Goal: Information Seeking & Learning: Learn about a topic

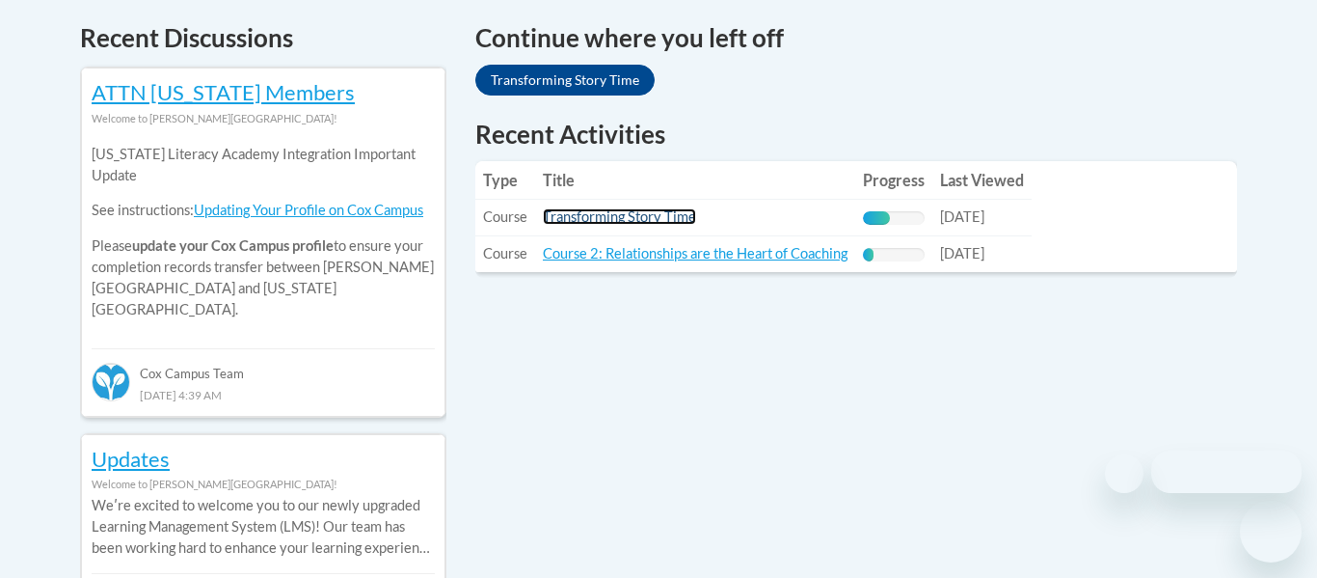
click at [664, 211] on link "Transforming Story Time" at bounding box center [619, 216] width 153 height 16
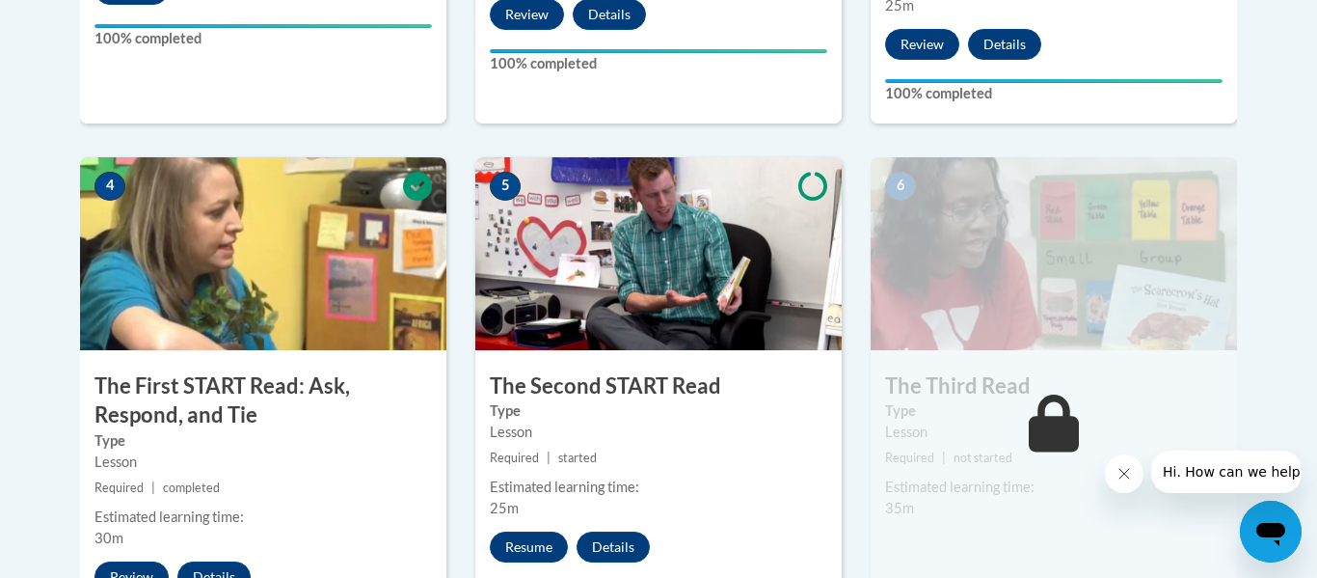
scroll to position [1099, 0]
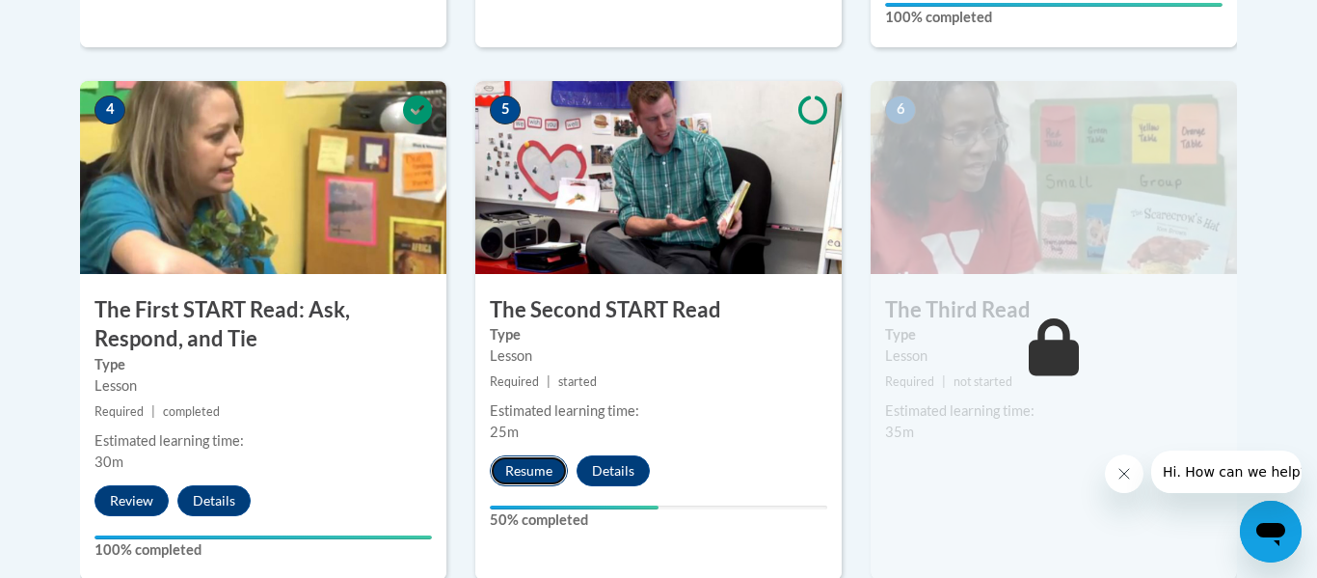
click at [526, 466] on button "Resume" at bounding box center [529, 470] width 78 height 31
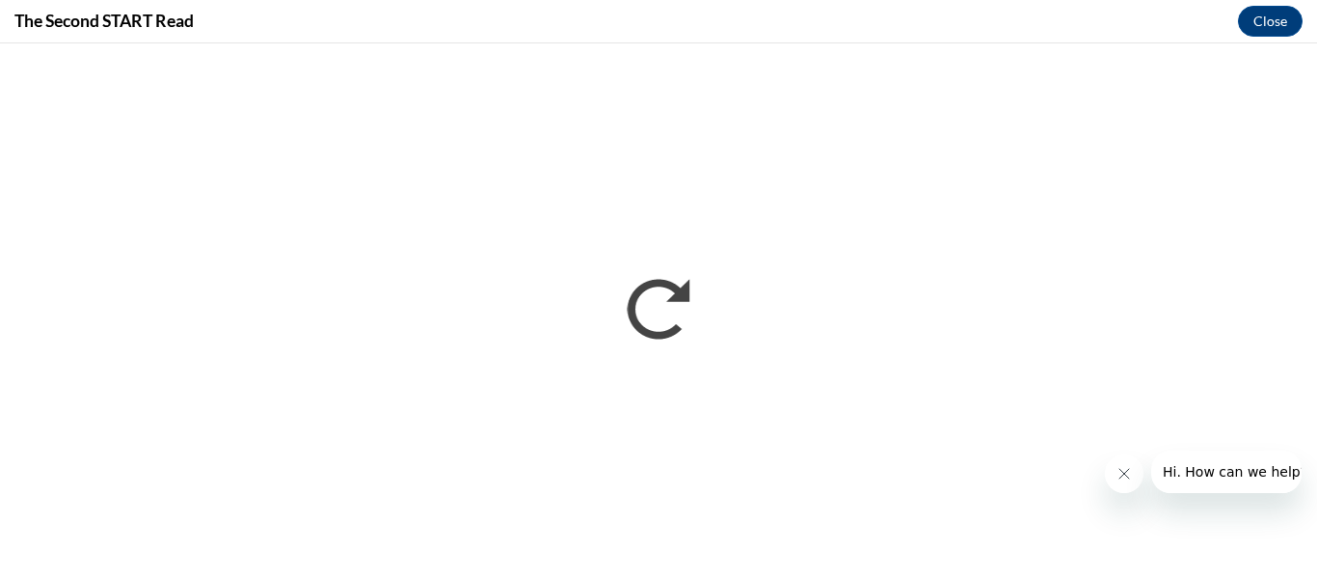
scroll to position [0, 0]
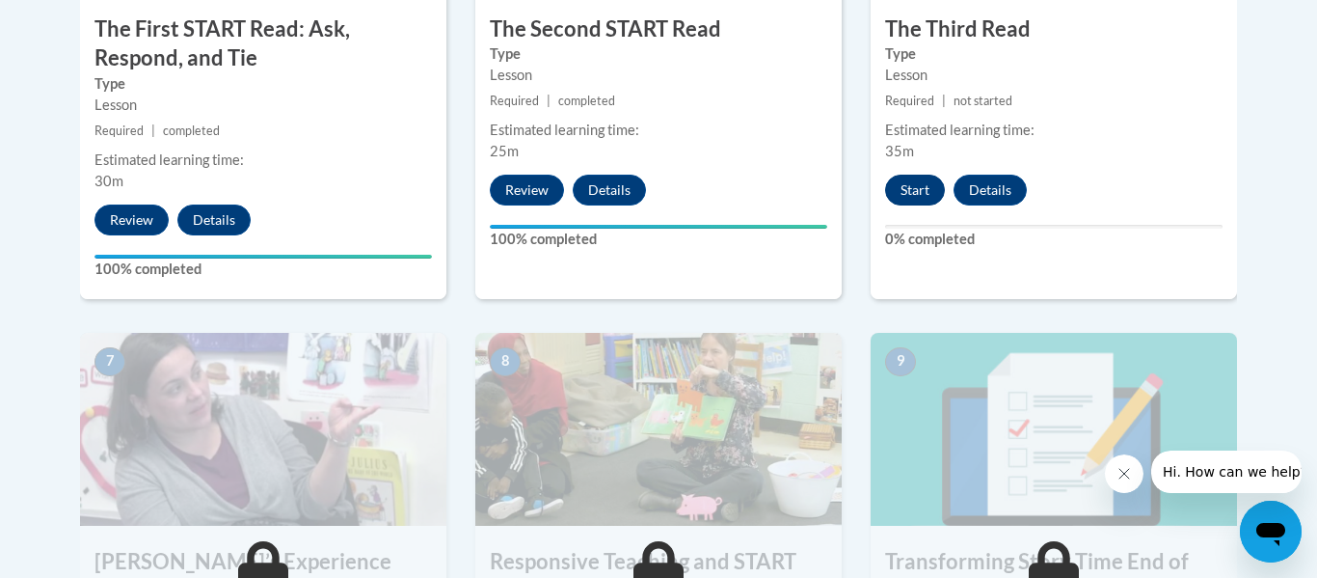
scroll to position [1374, 0]
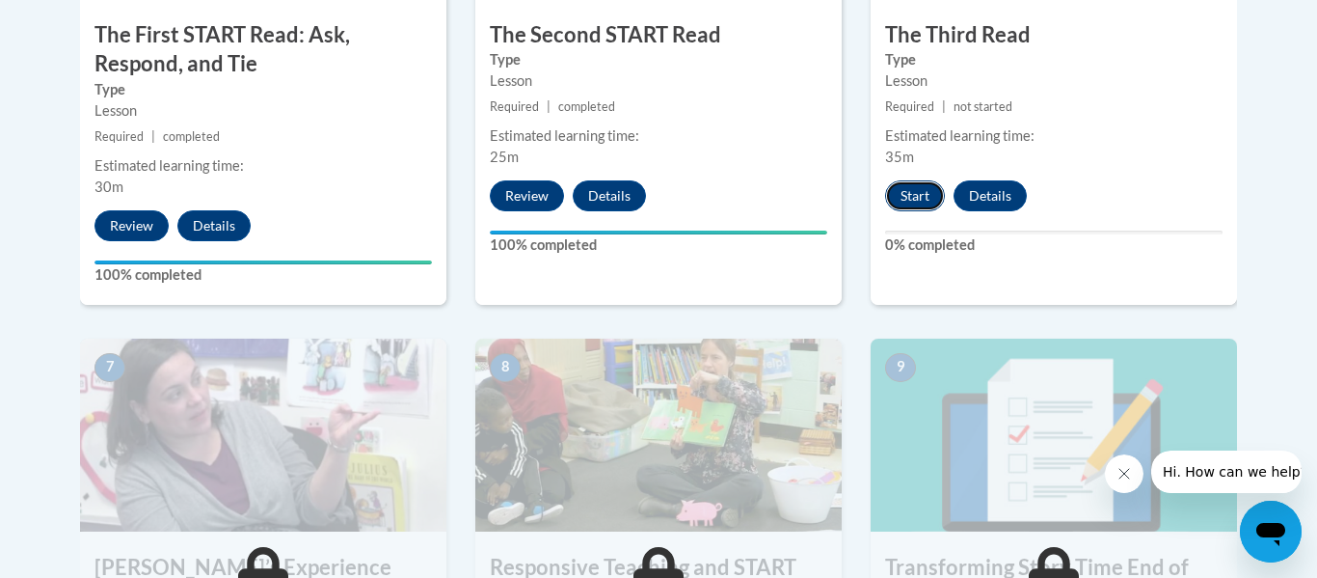
click at [905, 198] on button "Start" at bounding box center [915, 195] width 60 height 31
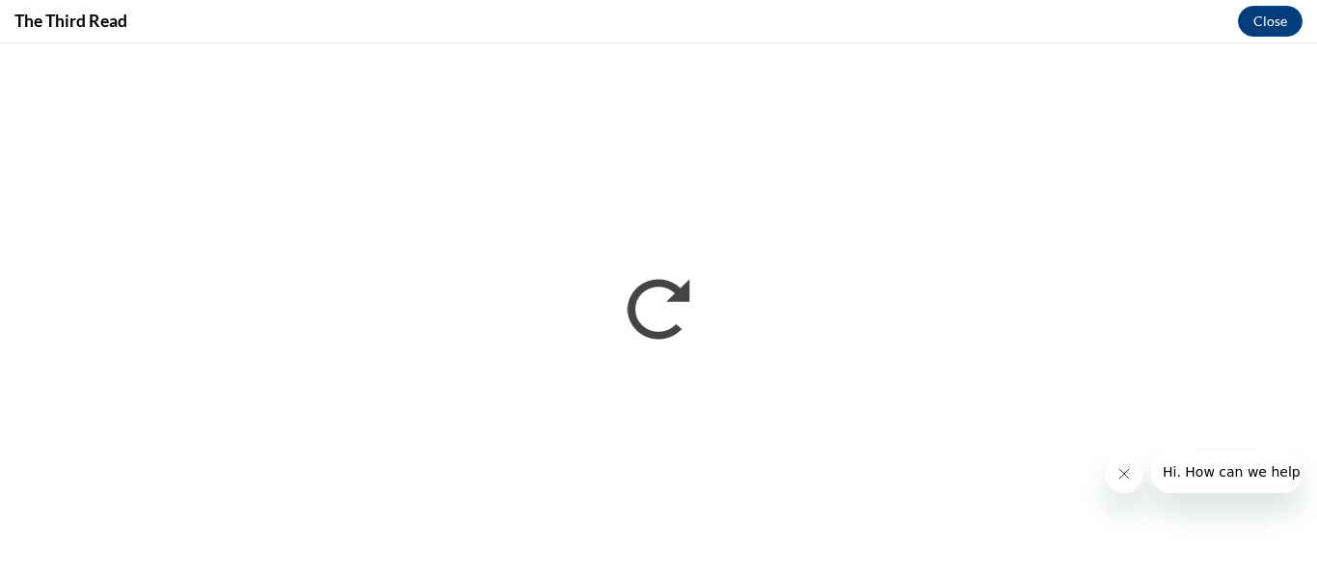
scroll to position [0, 0]
click at [1125, 478] on icon "Close message from company" at bounding box center [1123, 473] width 15 height 15
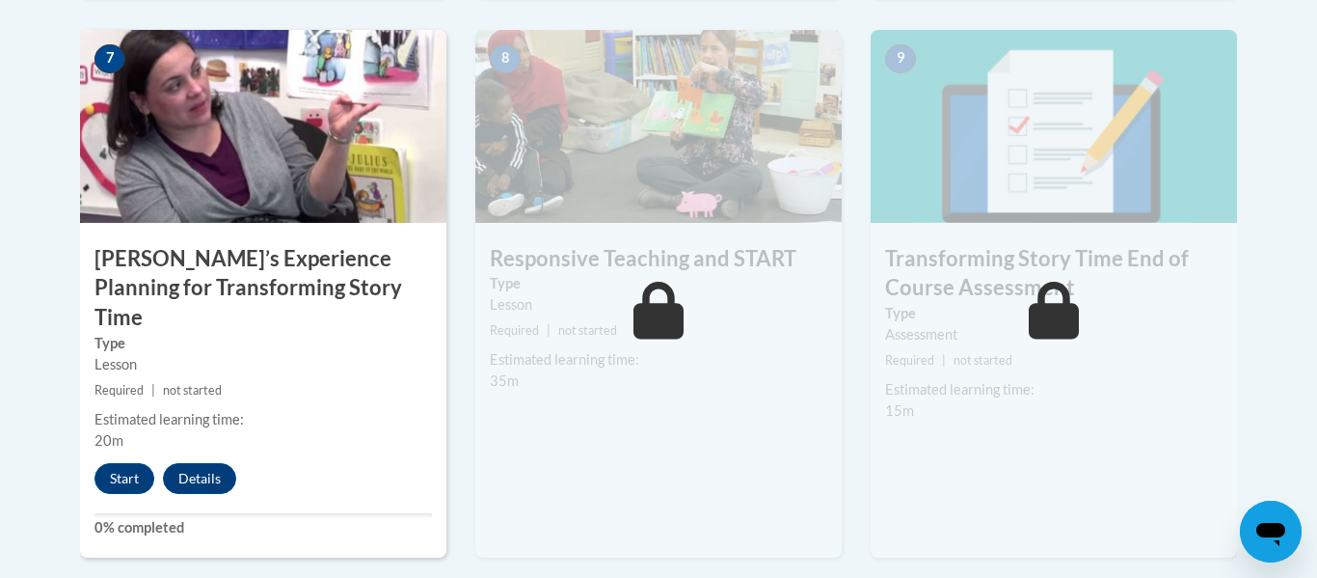
scroll to position [1691, 0]
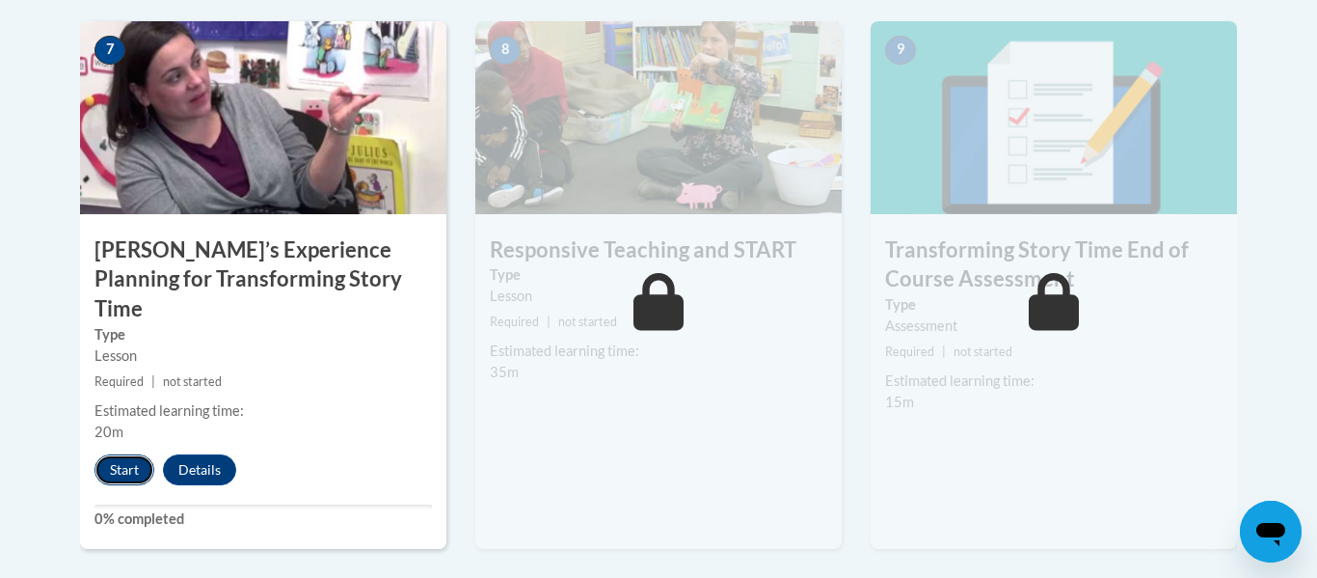
click at [133, 454] on button "Start" at bounding box center [124, 469] width 60 height 31
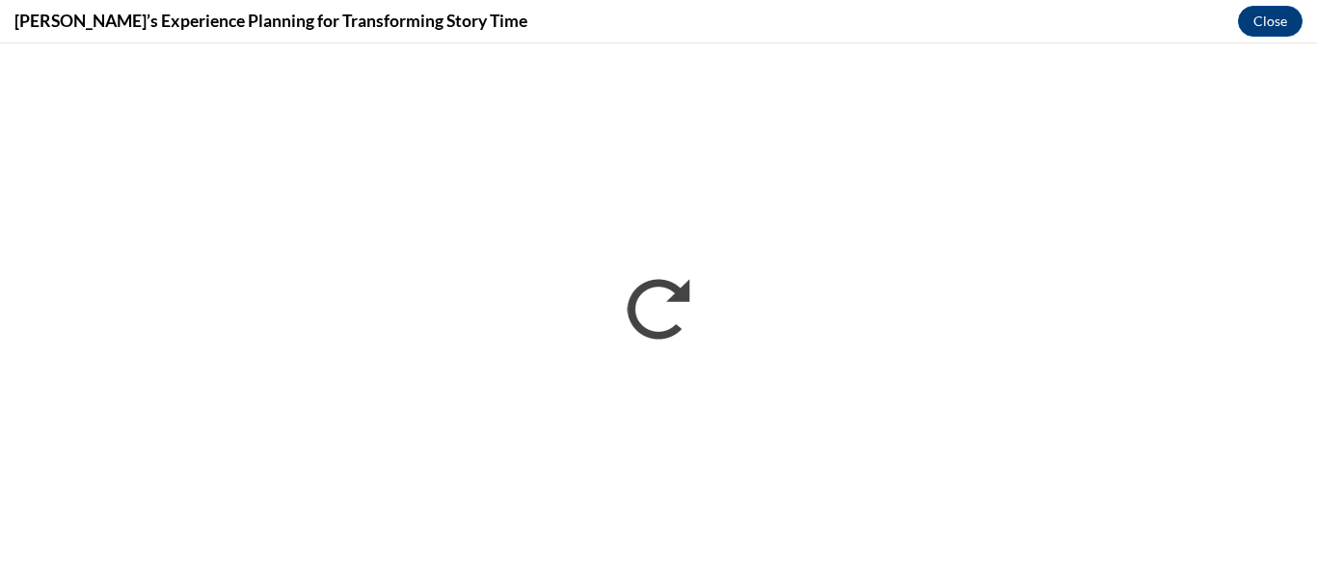
scroll to position [0, 0]
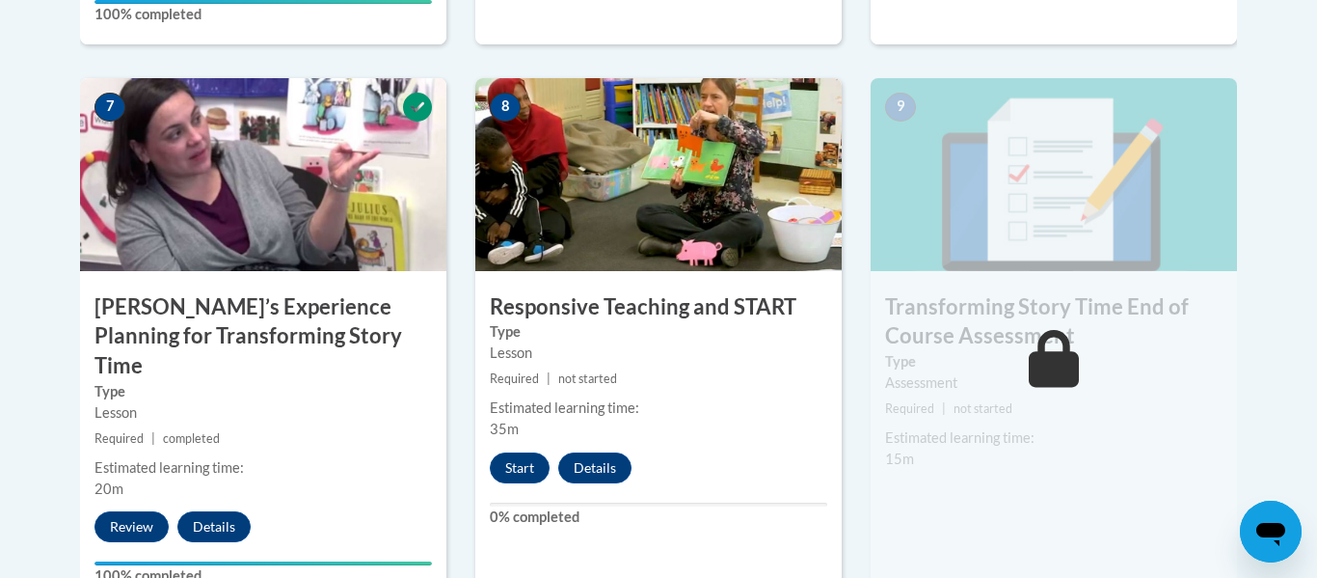
scroll to position [1629, 0]
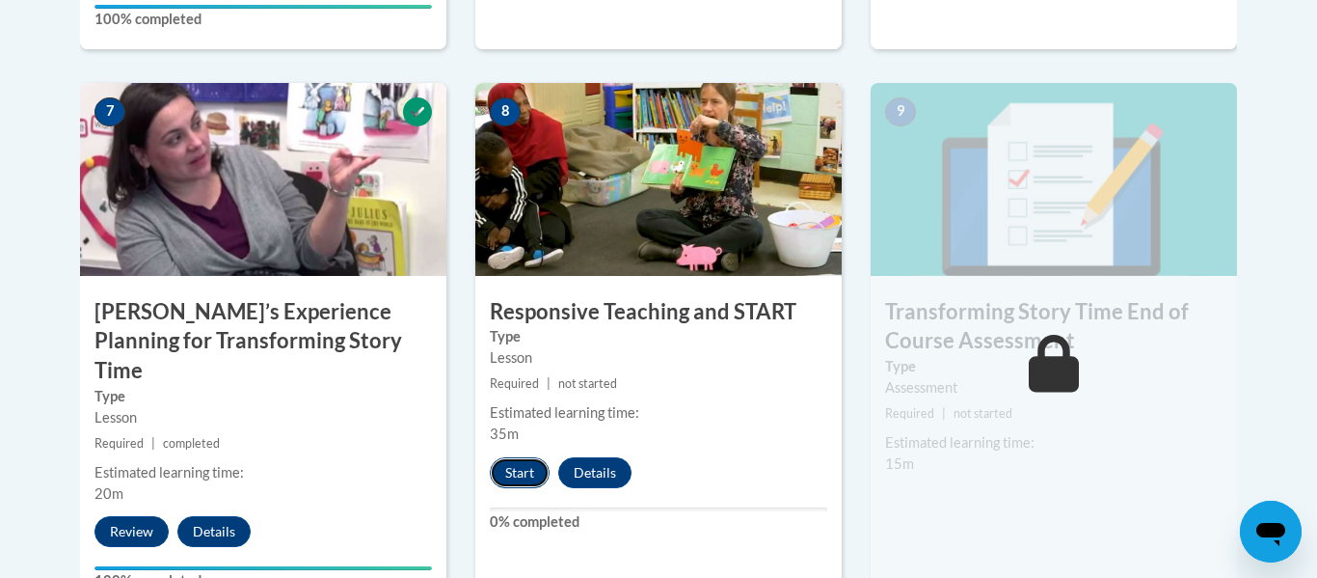
click at [508, 485] on button "Start" at bounding box center [520, 472] width 60 height 31
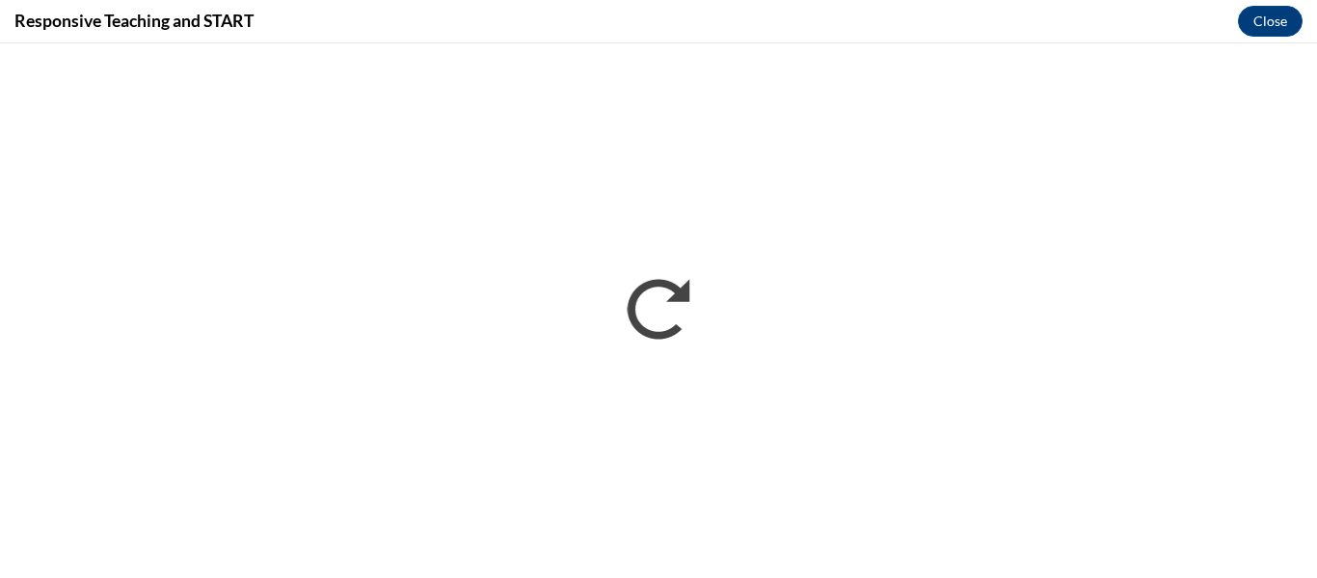
scroll to position [0, 0]
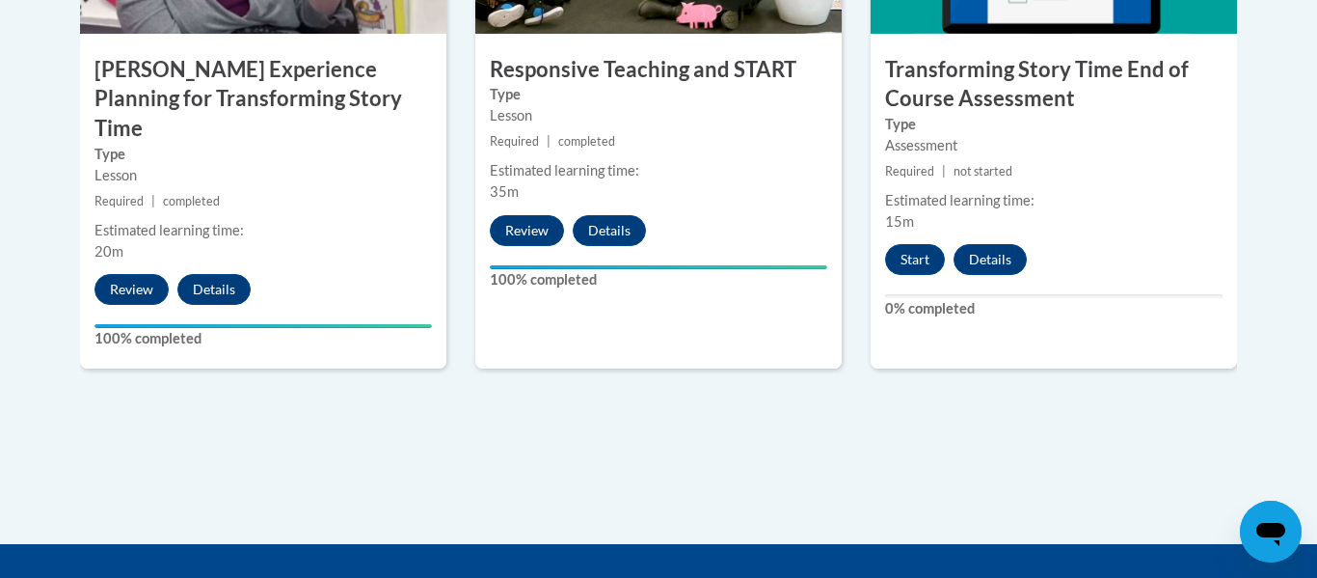
scroll to position [1905, 0]
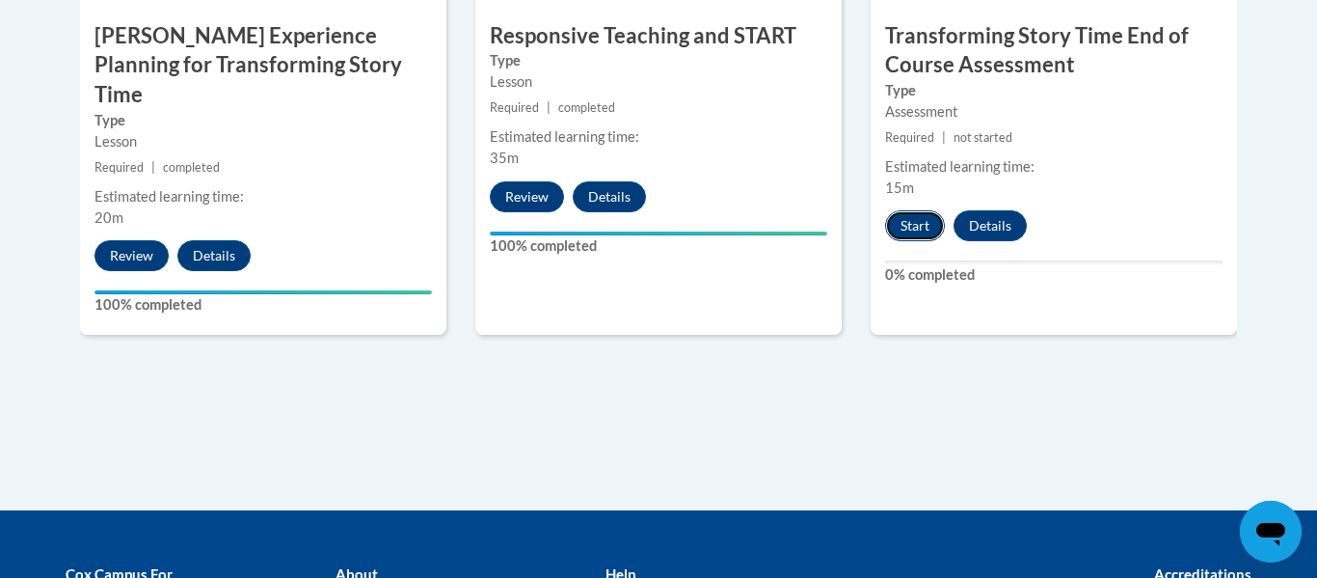
click at [892, 224] on button "Start" at bounding box center [915, 225] width 60 height 31
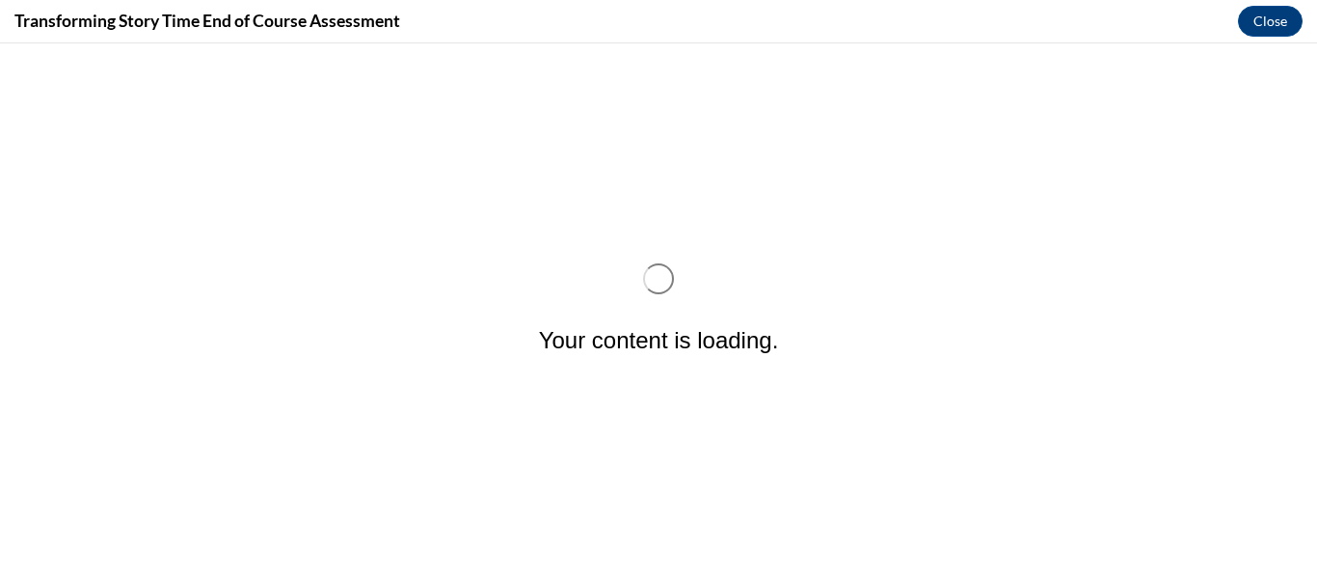
scroll to position [0, 0]
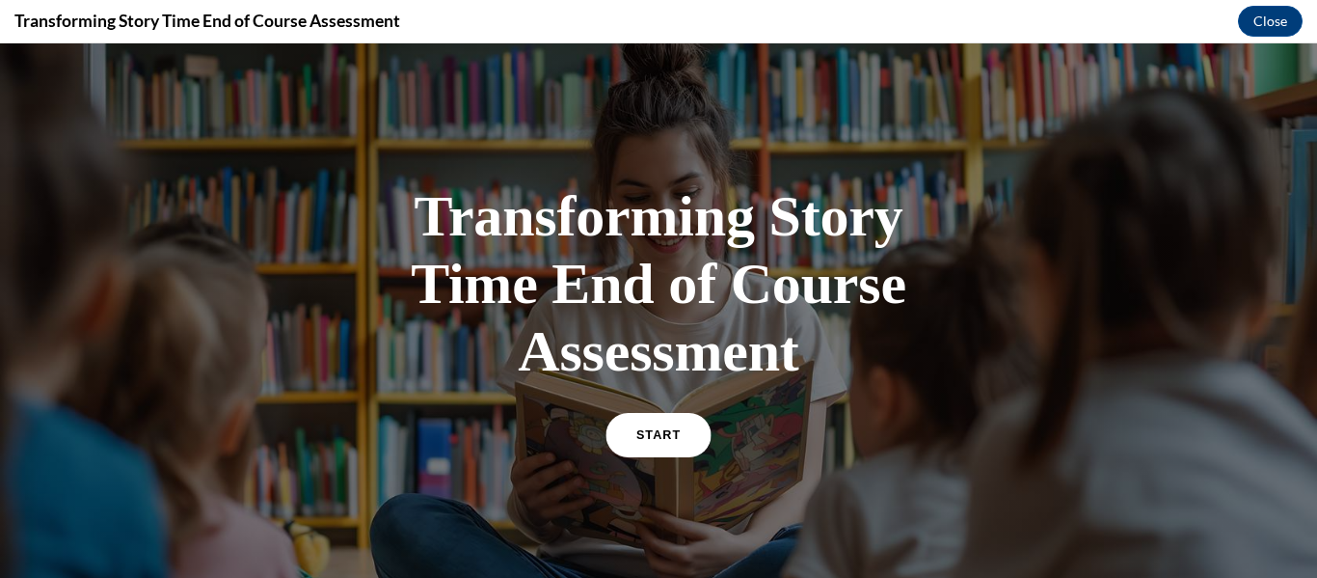
click at [658, 442] on link "START" at bounding box center [657, 435] width 105 height 44
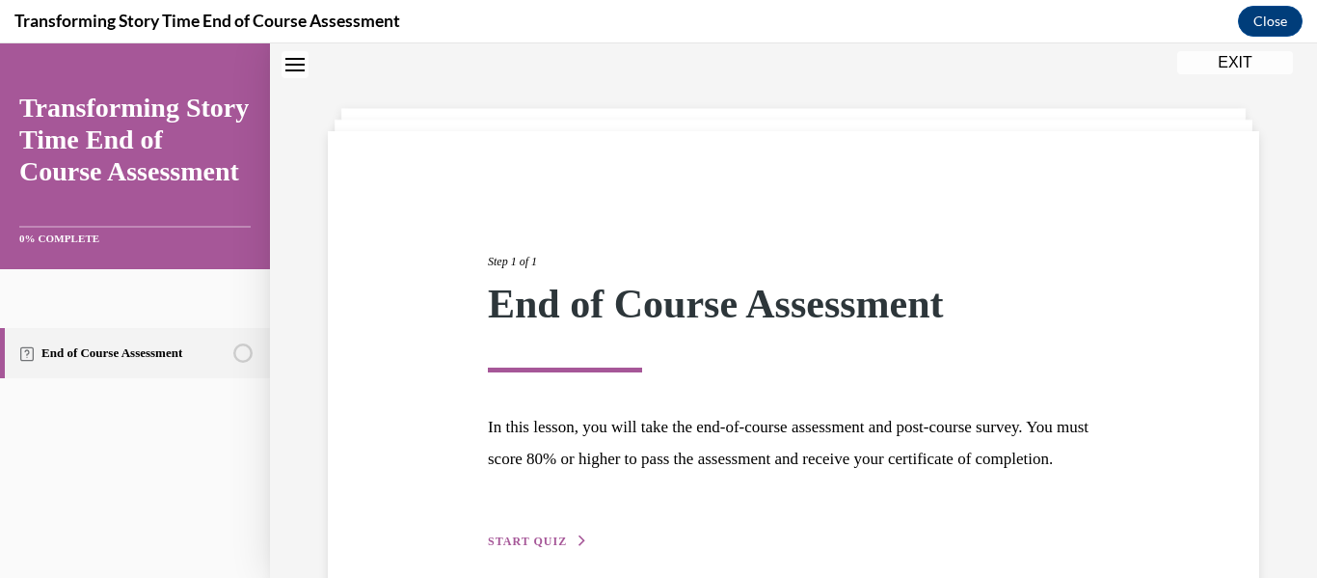
scroll to position [181, 0]
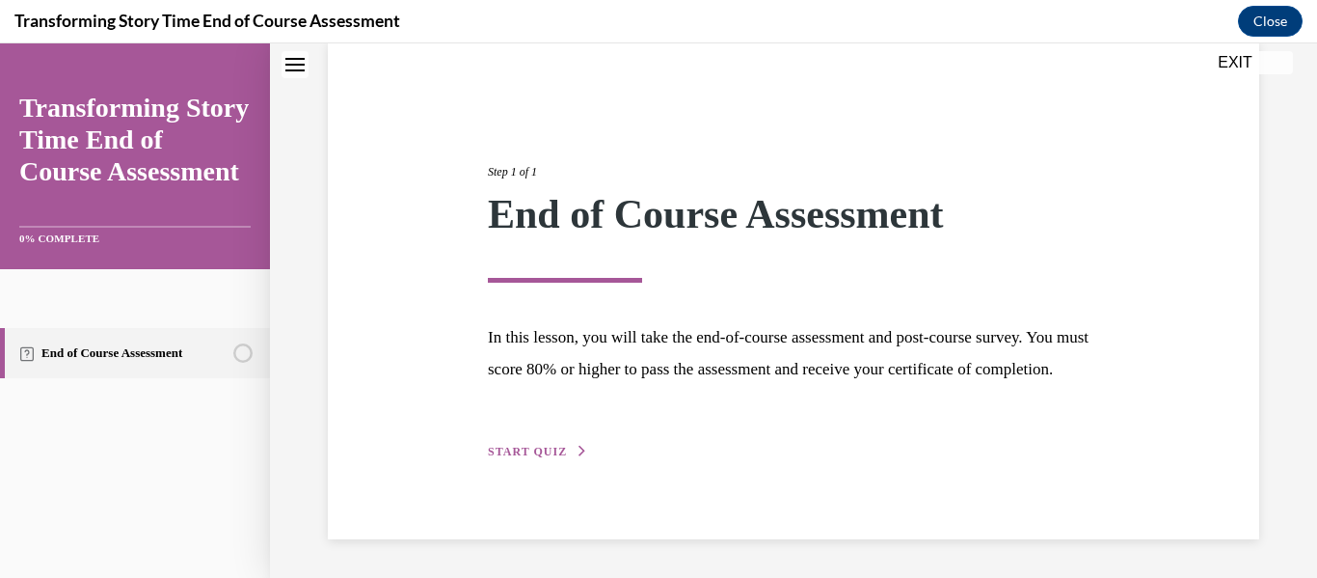
click at [558, 436] on div "Step 1 of 1 End of Course Assessment In this lesson, you will take the end-of-c…" at bounding box center [793, 290] width 640 height 343
click at [555, 448] on span "START QUIZ" at bounding box center [527, 450] width 79 height 13
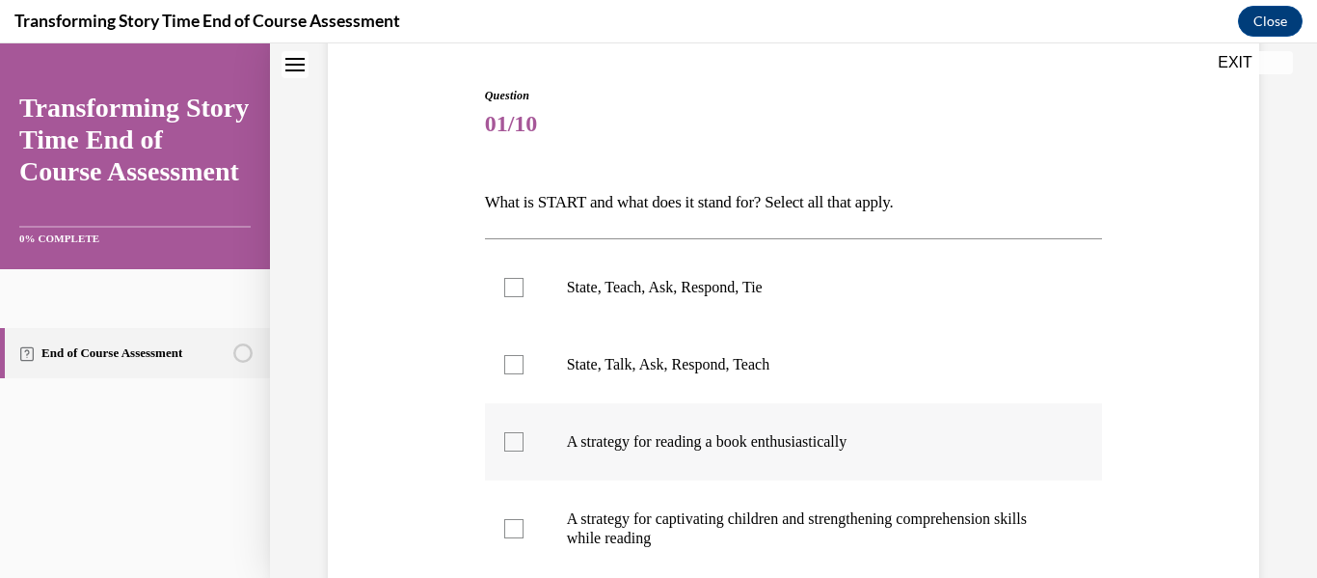
scroll to position [248, 0]
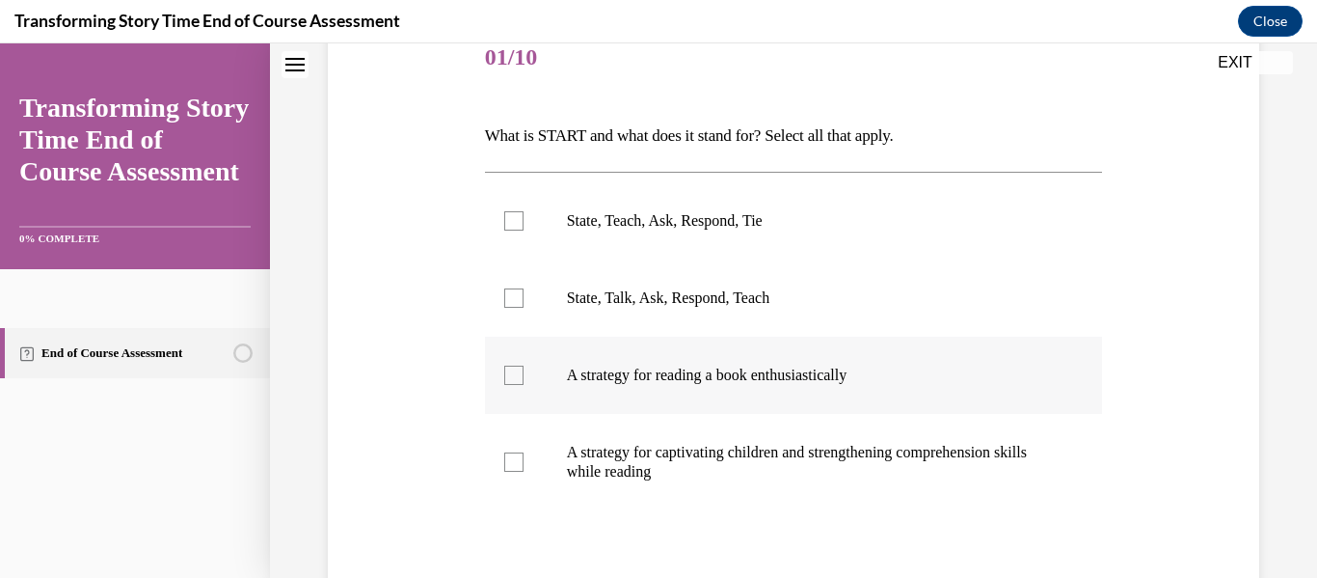
click at [758, 403] on label "A strategy for reading a book enthusiastically" at bounding box center [794, 374] width 618 height 77
click at [524, 385] on input "A strategy for reading a book enthusiastically" at bounding box center [513, 374] width 19 height 19
checkbox input "true"
click at [689, 297] on p "State, Talk, Ask, Respond, Teach" at bounding box center [811, 297] width 488 height 19
click at [524, 297] on input "State, Talk, Ask, Respond, Teach" at bounding box center [513, 297] width 19 height 19
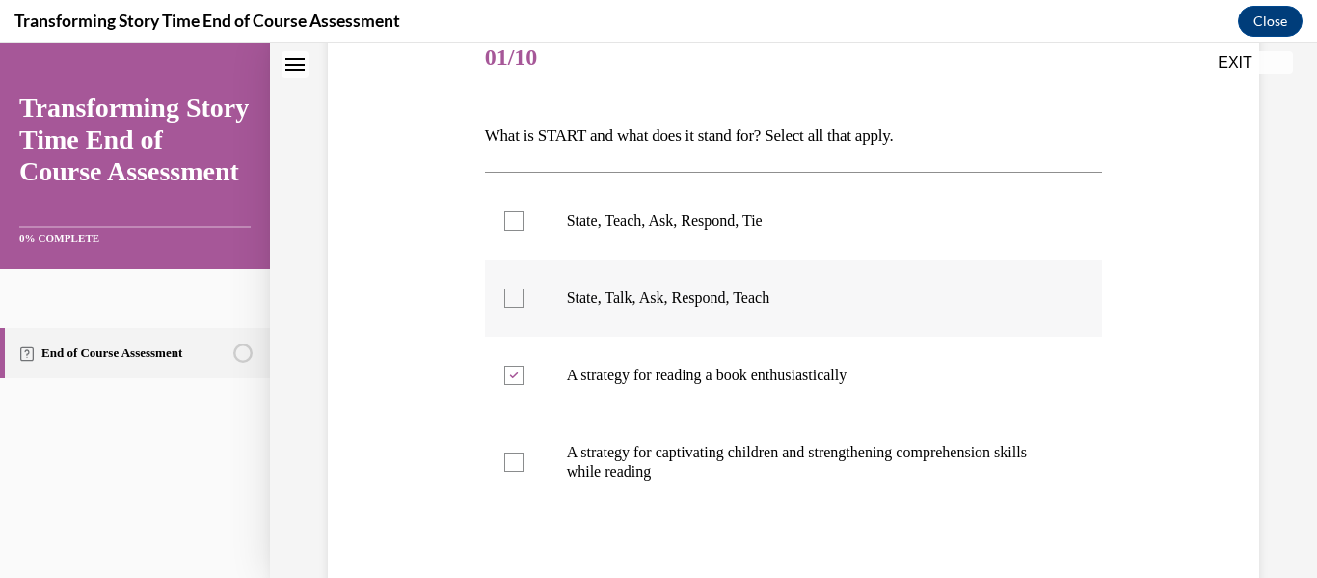
checkbox input "true"
click at [666, 224] on p "State, Teach, Ask, Respond, Tie" at bounding box center [811, 220] width 488 height 19
click at [524, 224] on input "State, Teach, Ask, Respond, Tie" at bounding box center [513, 220] width 19 height 19
checkbox input "true"
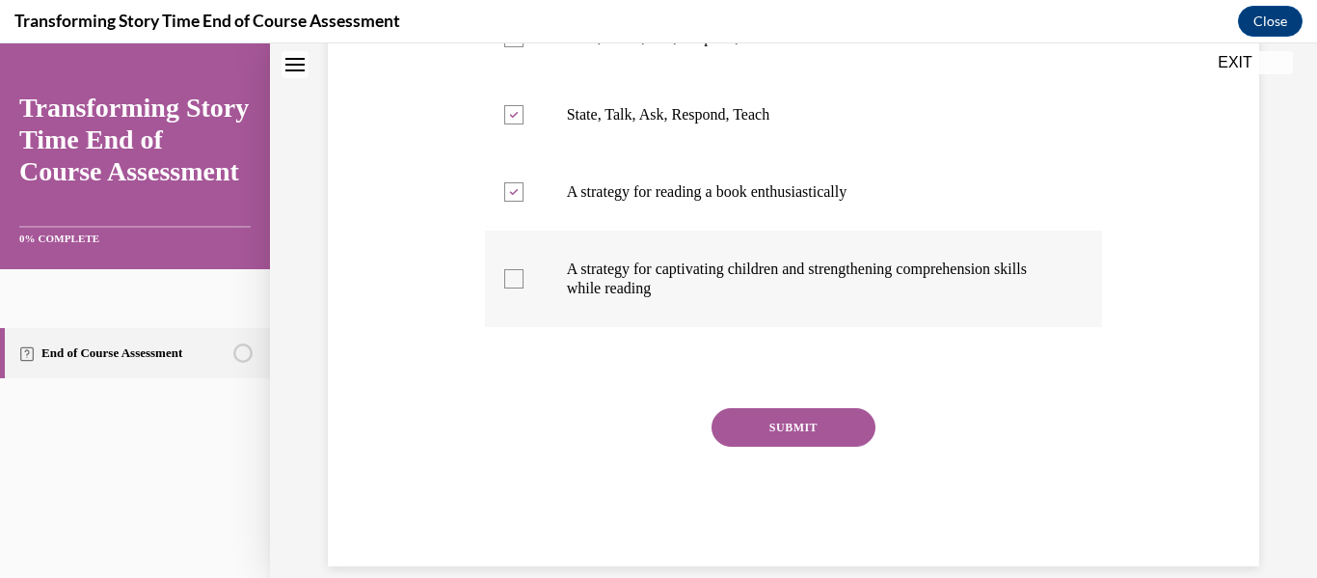
click at [773, 282] on p "A strategy for captivating children and strengthening comprehension skills whil…" at bounding box center [811, 278] width 488 height 39
click at [524, 282] on input "A strategy for captivating children and strengthening comprehension skills whil…" at bounding box center [513, 278] width 19 height 19
checkbox input "true"
click at [795, 416] on button "SUBMIT" at bounding box center [794, 427] width 164 height 39
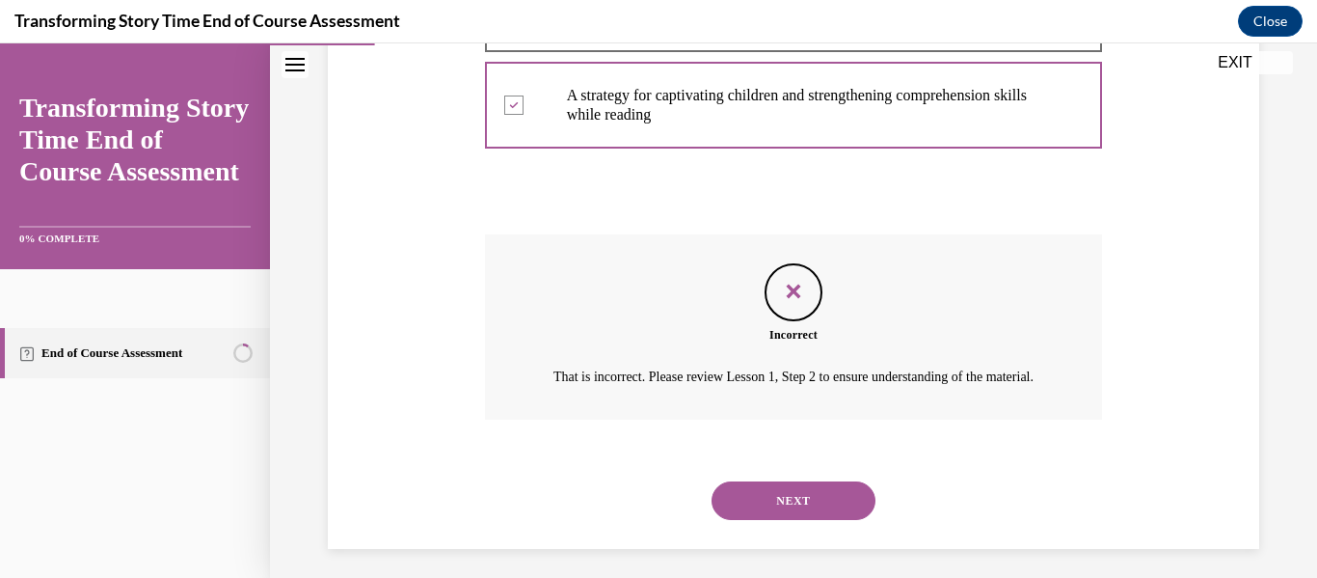
scroll to position [637, 0]
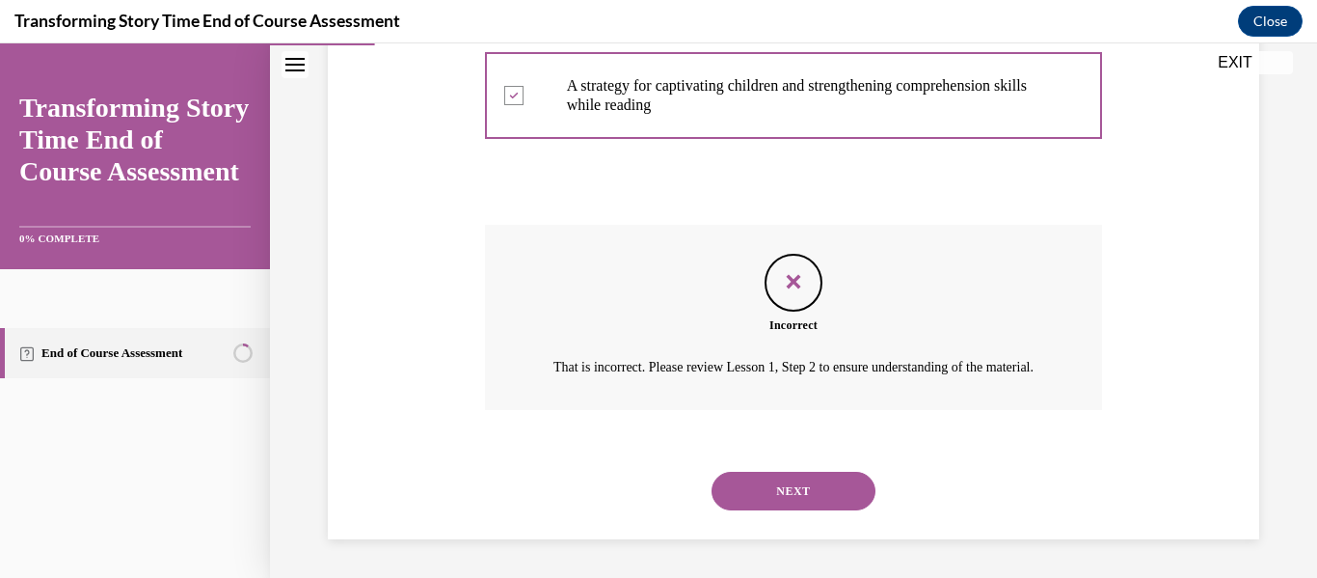
click at [794, 494] on button "NEXT" at bounding box center [794, 490] width 164 height 39
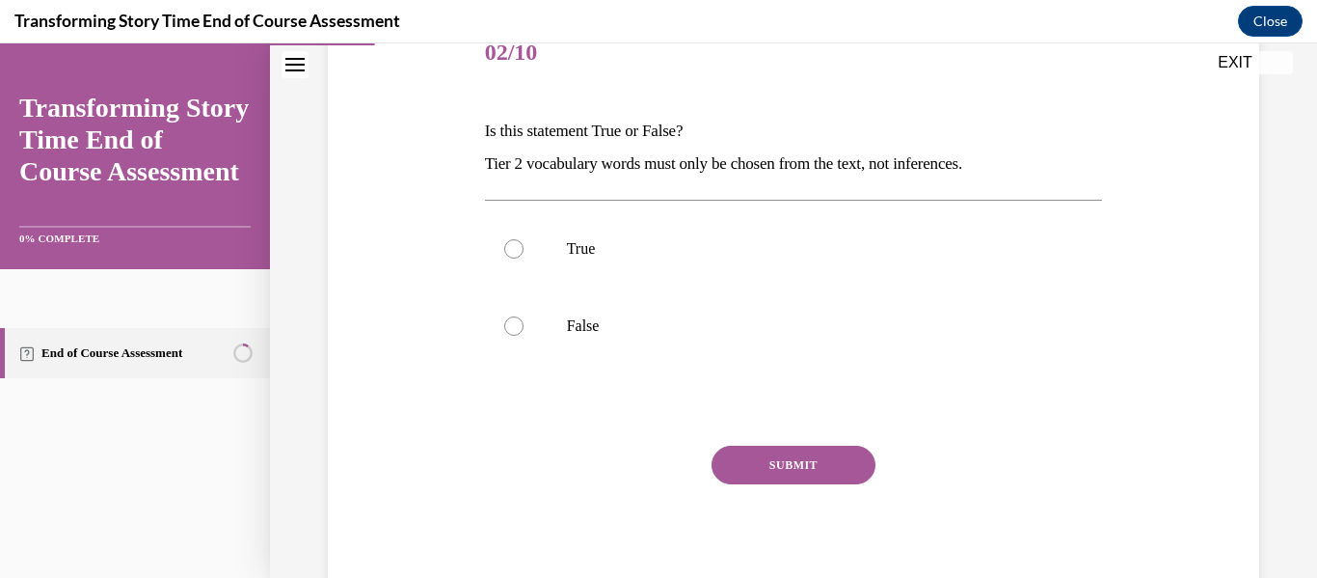
scroll to position [257, 0]
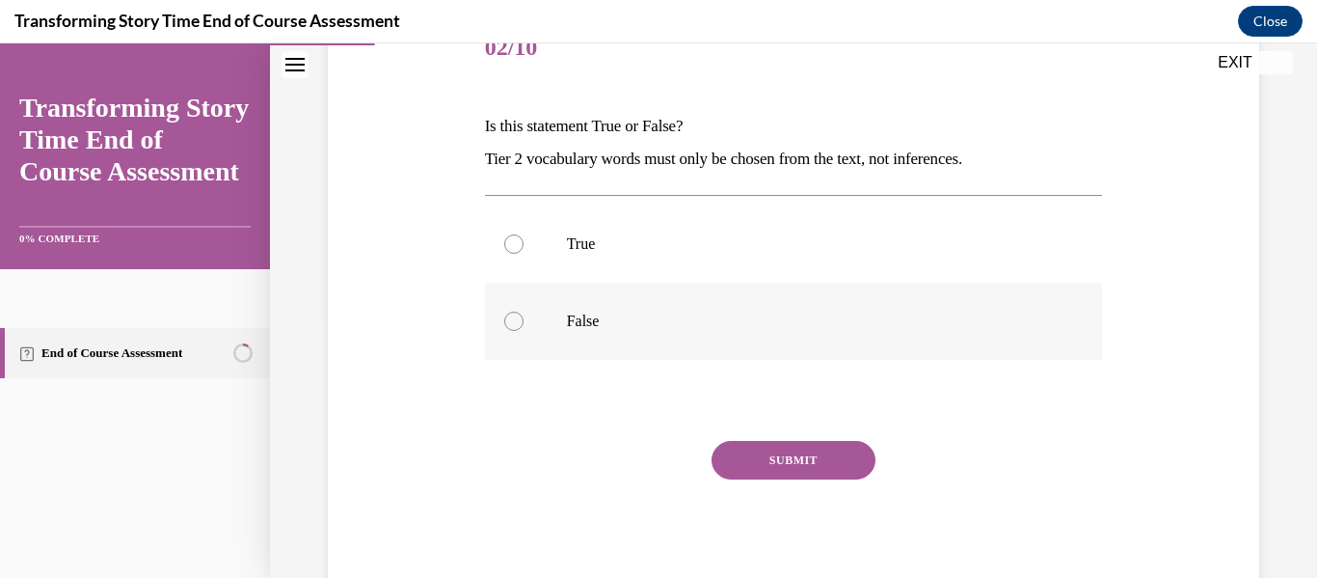
click at [754, 327] on p "False" at bounding box center [811, 320] width 488 height 19
click at [524, 327] on input "False" at bounding box center [513, 320] width 19 height 19
radio input "true"
click at [767, 445] on button "SUBMIT" at bounding box center [794, 460] width 164 height 39
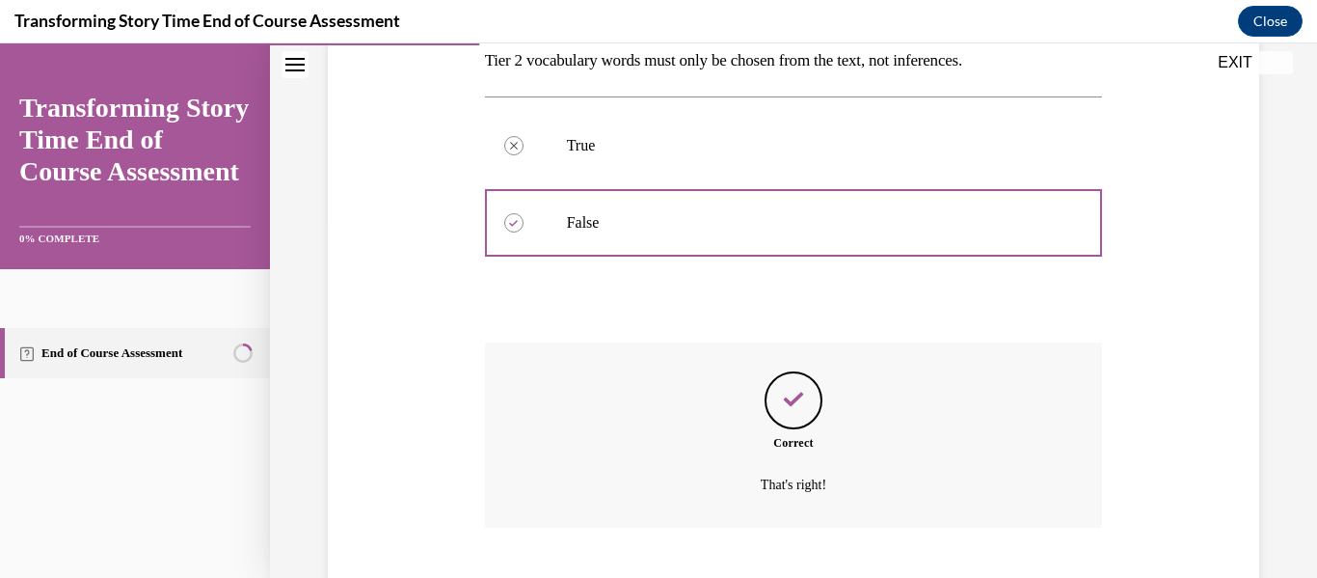
scroll to position [473, 0]
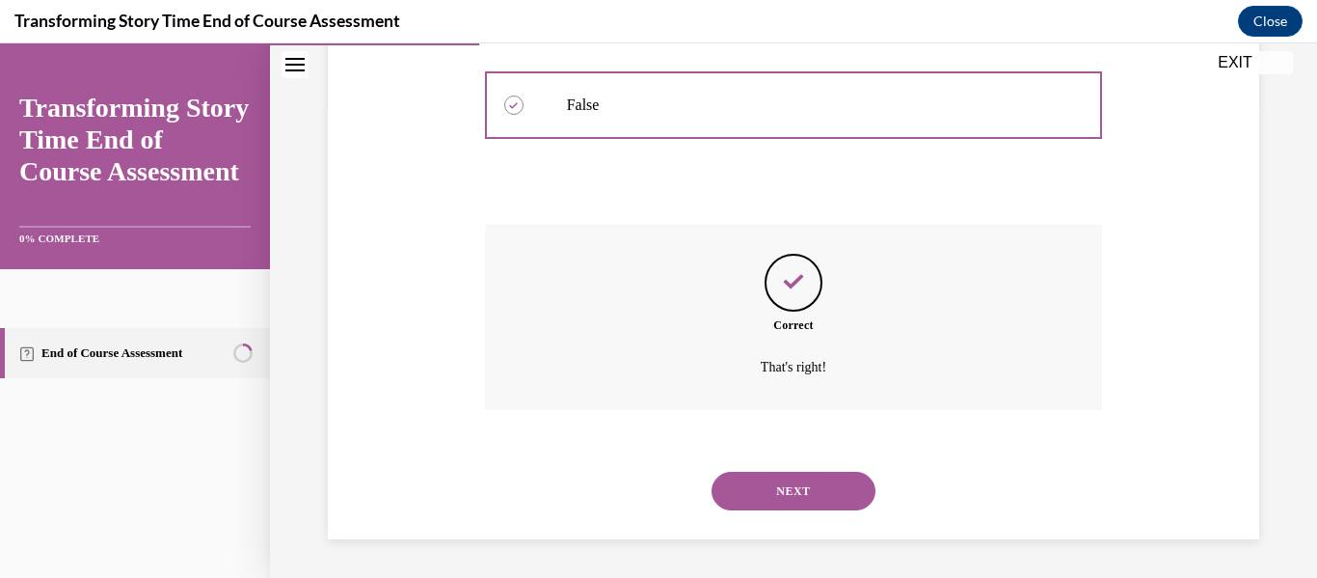
click at [770, 484] on button "NEXT" at bounding box center [794, 490] width 164 height 39
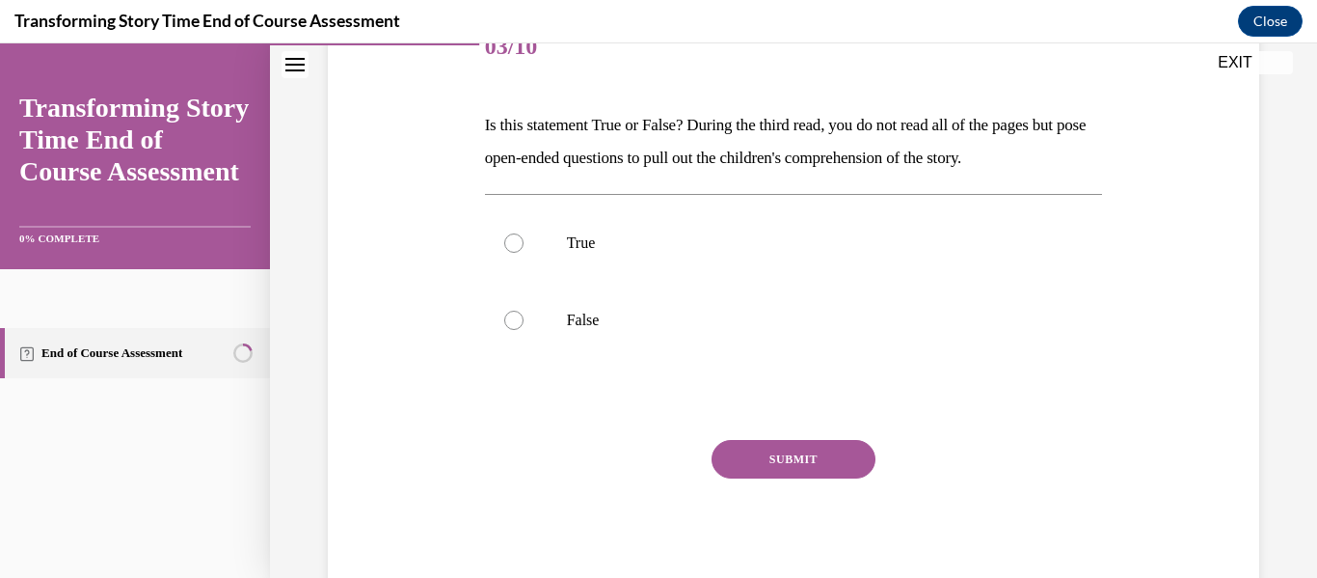
scroll to position [259, 0]
click at [651, 257] on label "True" at bounding box center [794, 241] width 618 height 77
click at [524, 252] on input "True" at bounding box center [513, 241] width 19 height 19
radio input "true"
click at [755, 444] on button "SUBMIT" at bounding box center [794, 458] width 164 height 39
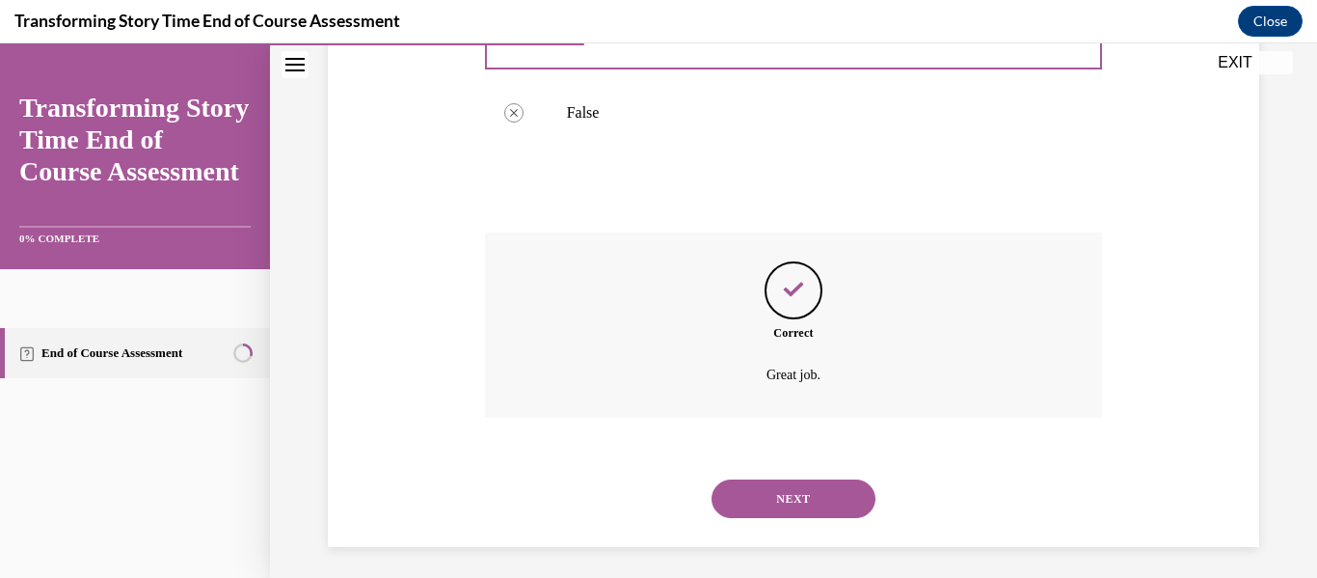
scroll to position [473, 0]
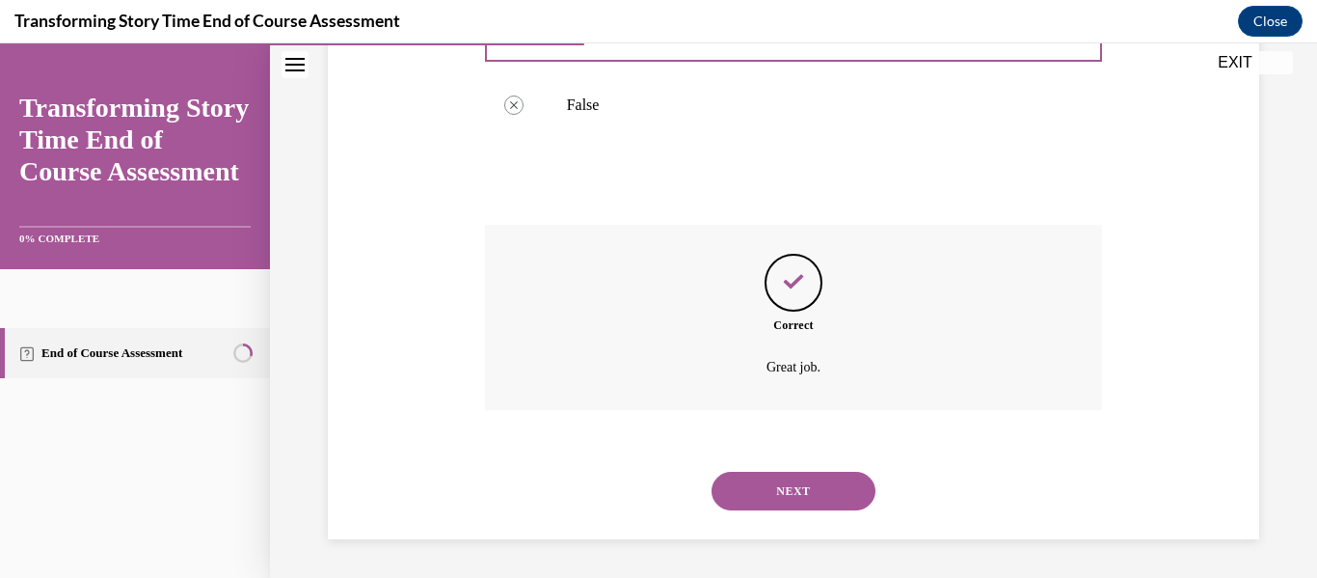
click at [766, 484] on button "NEXT" at bounding box center [794, 490] width 164 height 39
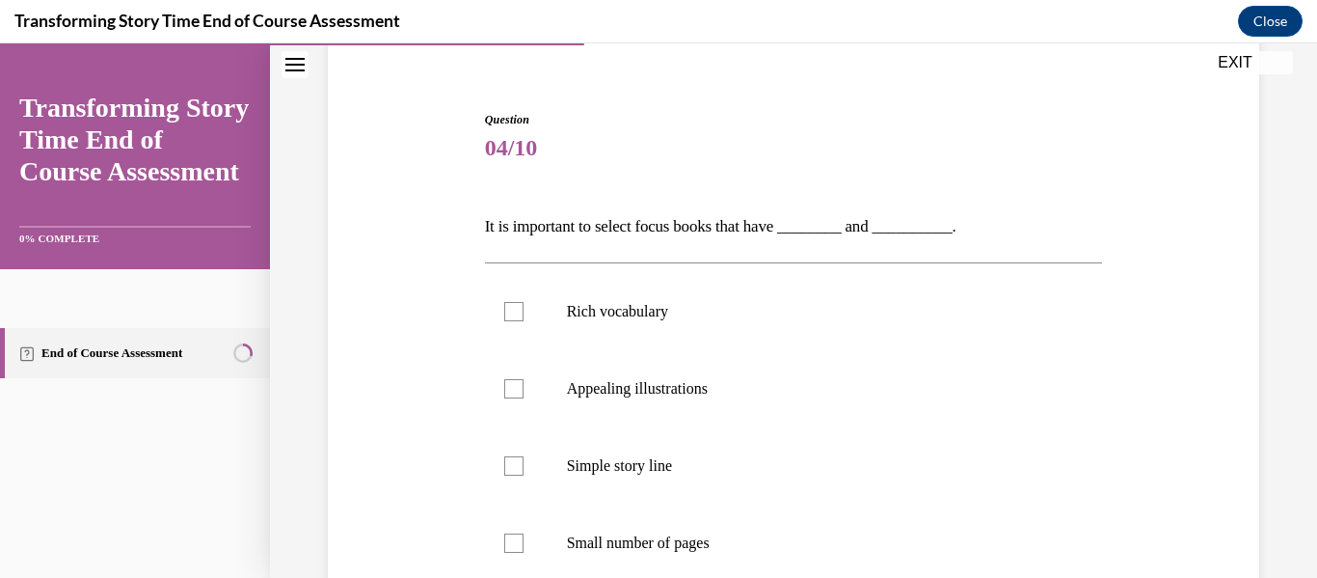
scroll to position [158, 0]
click at [745, 403] on label "Appealing illustrations" at bounding box center [794, 387] width 618 height 77
click at [524, 397] on input "Appealing illustrations" at bounding box center [513, 387] width 19 height 19
checkbox input "true"
click at [717, 301] on p "Rich vocabulary" at bounding box center [811, 310] width 488 height 19
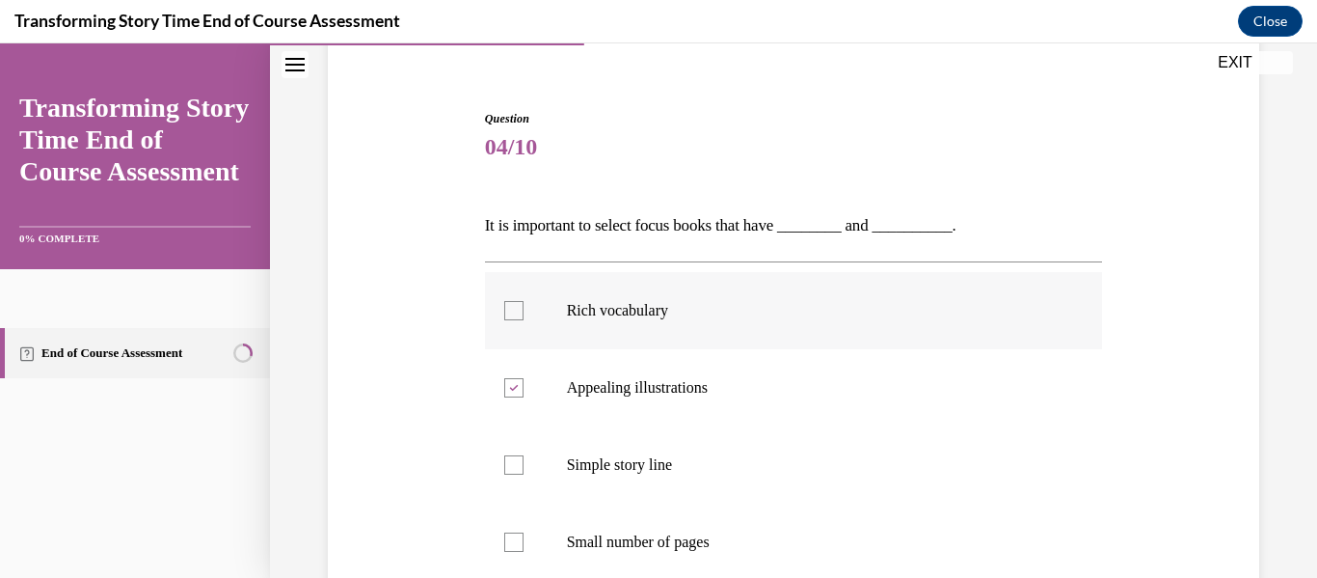
click at [524, 301] on input "Rich vocabulary" at bounding box center [513, 310] width 19 height 19
checkbox input "true"
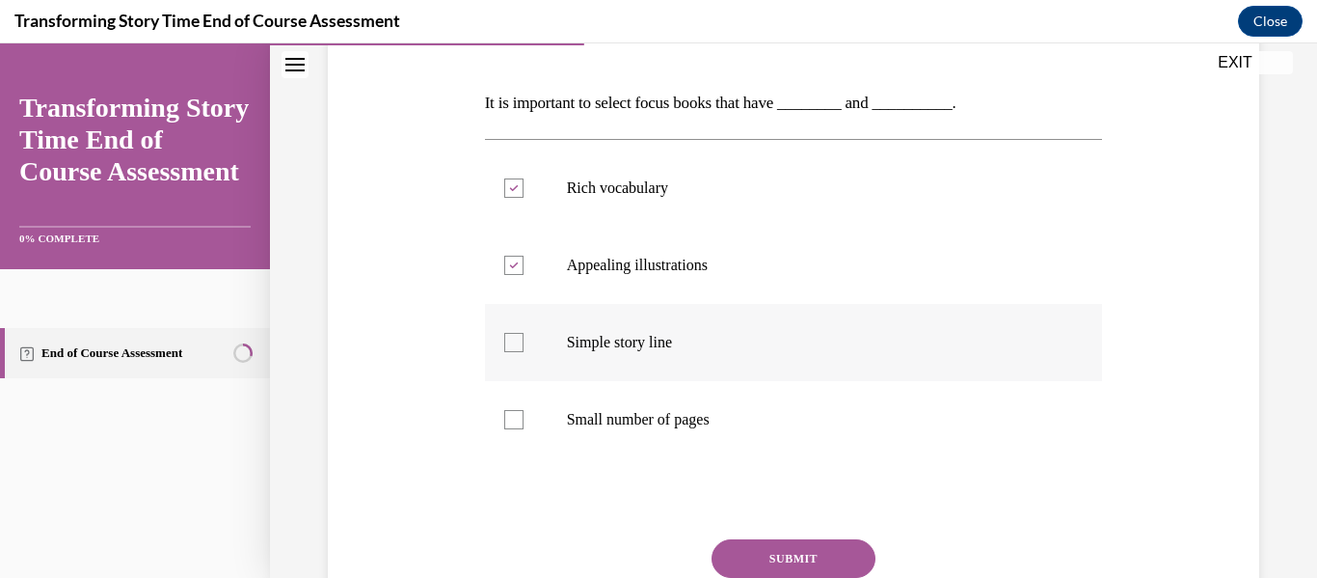
click at [718, 327] on label "Simple story line" at bounding box center [794, 342] width 618 height 77
click at [524, 333] on input "Simple story line" at bounding box center [513, 342] width 19 height 19
checkbox input "true"
click at [644, 193] on p "Rich vocabulary" at bounding box center [811, 187] width 488 height 19
click at [524, 193] on input "Rich vocabulary" at bounding box center [513, 187] width 19 height 19
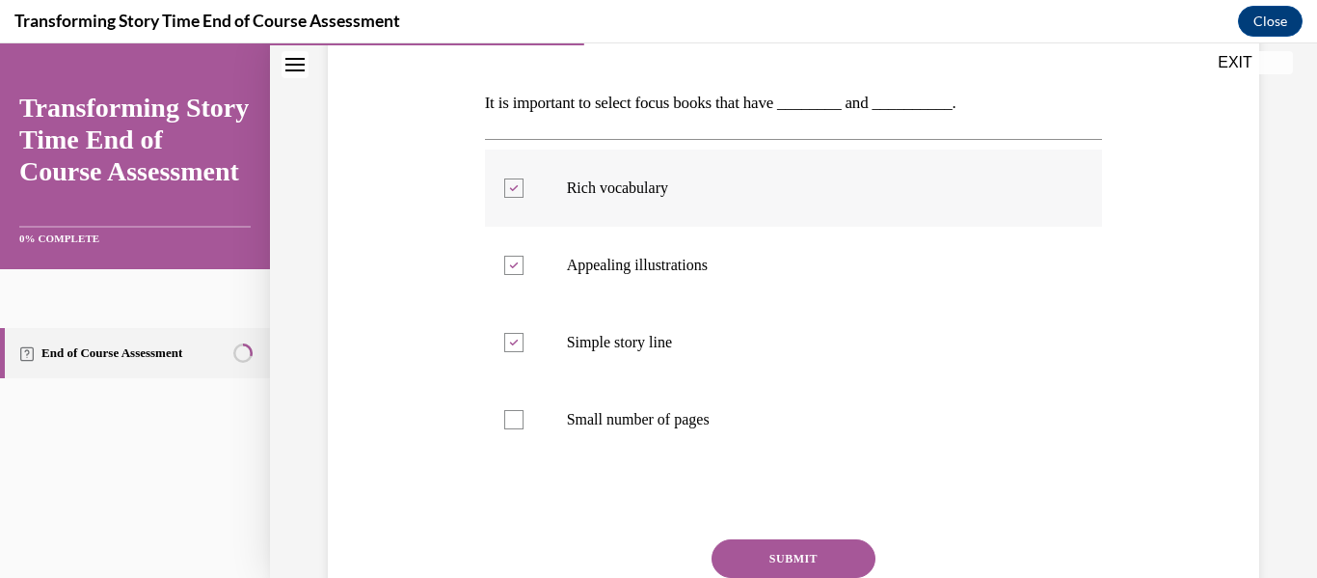
checkbox input "false"
click at [693, 320] on label "Simple story line" at bounding box center [794, 342] width 618 height 77
click at [524, 333] on input "Simple story line" at bounding box center [513, 342] width 19 height 19
checkbox input "false"
click at [642, 179] on p "Rich vocabulary" at bounding box center [811, 187] width 488 height 19
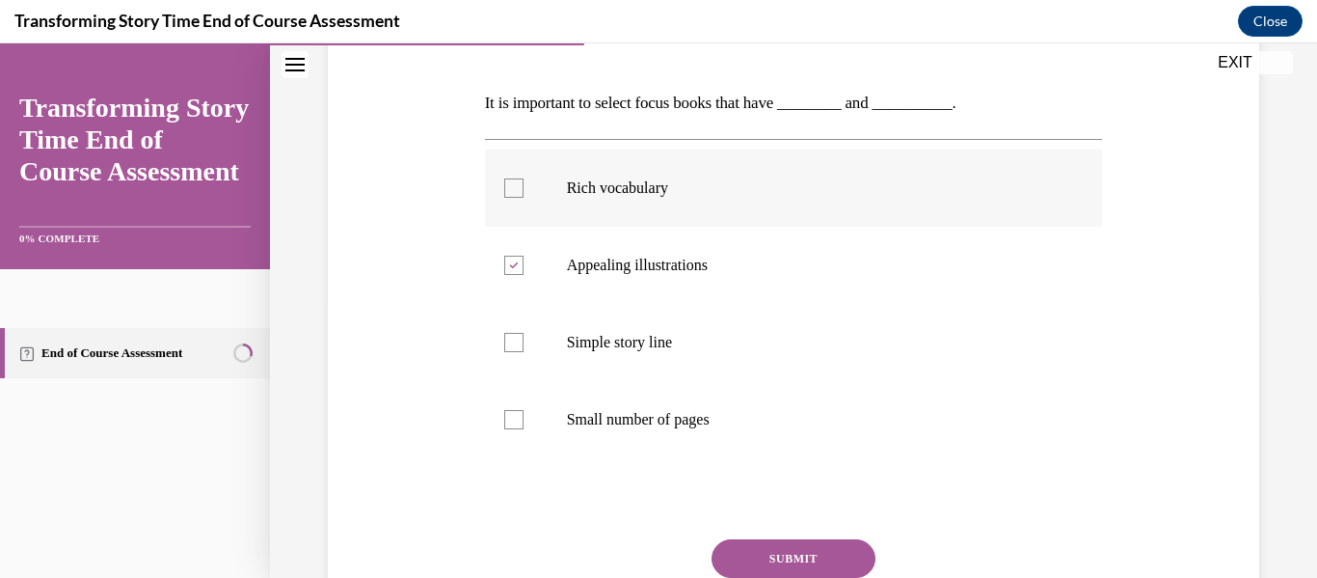
click at [524, 179] on input "Rich vocabulary" at bounding box center [513, 187] width 19 height 19
checkbox input "true"
click at [816, 542] on button "SUBMIT" at bounding box center [794, 558] width 164 height 39
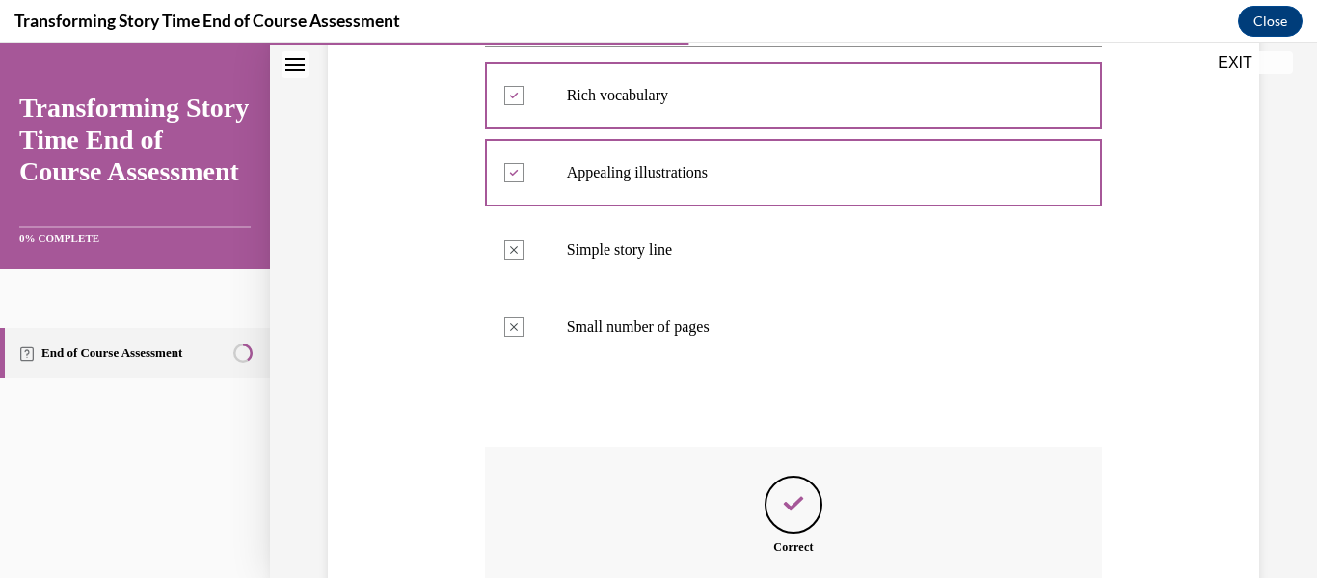
scroll to position [595, 0]
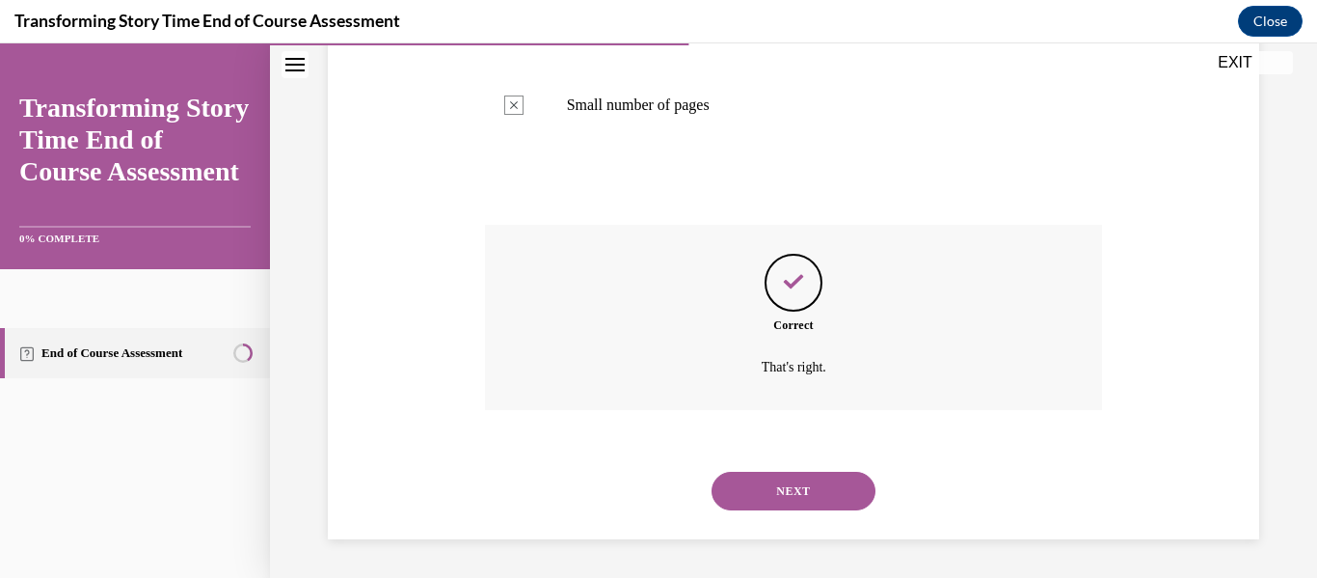
click at [816, 482] on button "NEXT" at bounding box center [794, 490] width 164 height 39
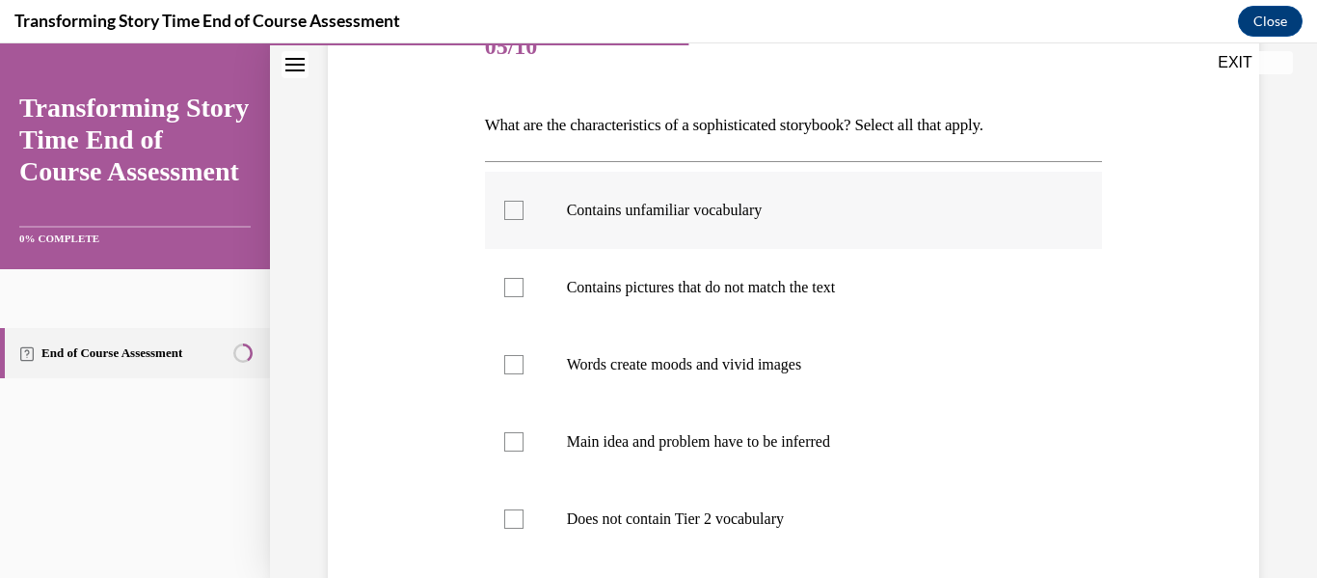
scroll to position [259, 0]
click at [759, 428] on label "Main idea and problem have to be inferred" at bounding box center [794, 440] width 618 height 77
click at [524, 431] on input "Main idea and problem have to be inferred" at bounding box center [513, 440] width 19 height 19
checkbox input "true"
click at [711, 297] on label "Contains pictures that do not match the text" at bounding box center [794, 286] width 618 height 77
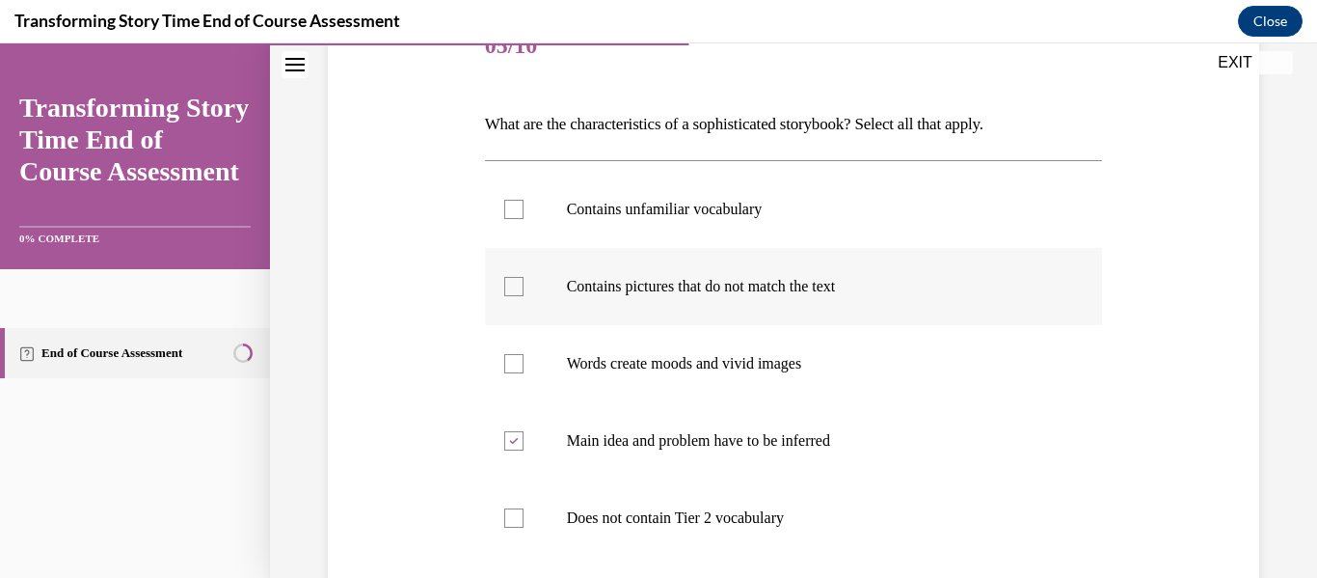
click at [524, 296] on input "Contains pictures that do not match the text" at bounding box center [513, 286] width 19 height 19
checkbox input "true"
click at [675, 228] on label "Contains unfamiliar vocabulary" at bounding box center [794, 209] width 618 height 77
click at [524, 219] on input "Contains unfamiliar vocabulary" at bounding box center [513, 209] width 19 height 19
checkbox input "true"
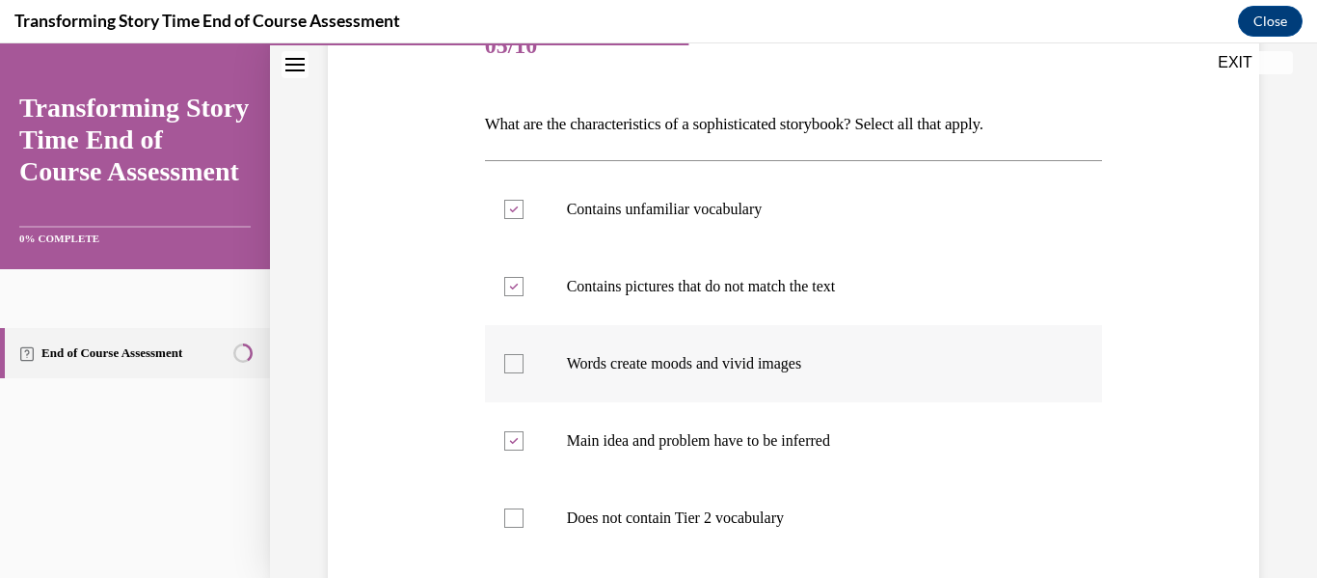
click at [745, 371] on p "Words create moods and vivid images" at bounding box center [811, 363] width 488 height 19
click at [524, 371] on input "Words create moods and vivid images" at bounding box center [513, 363] width 19 height 19
checkbox input "true"
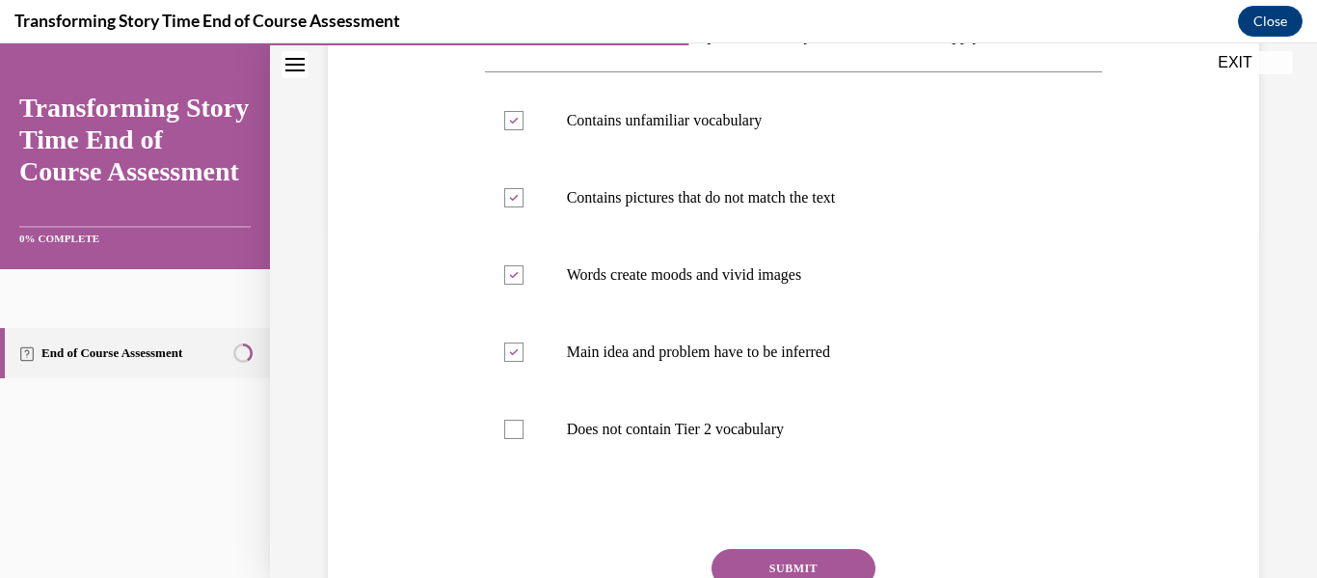
click at [760, 545] on div "Question 05/10 What are the characteristics of a sophisticated storybook? Selec…" at bounding box center [794, 313] width 618 height 787
click at [762, 557] on button "SUBMIT" at bounding box center [794, 568] width 164 height 39
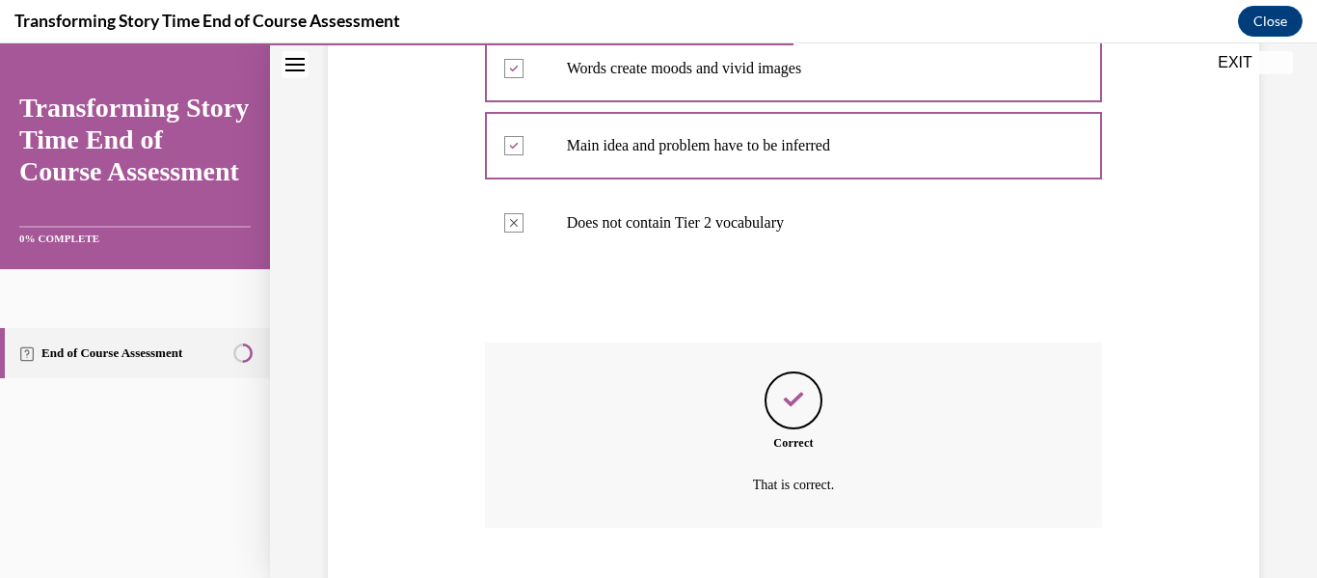
scroll to position [672, 0]
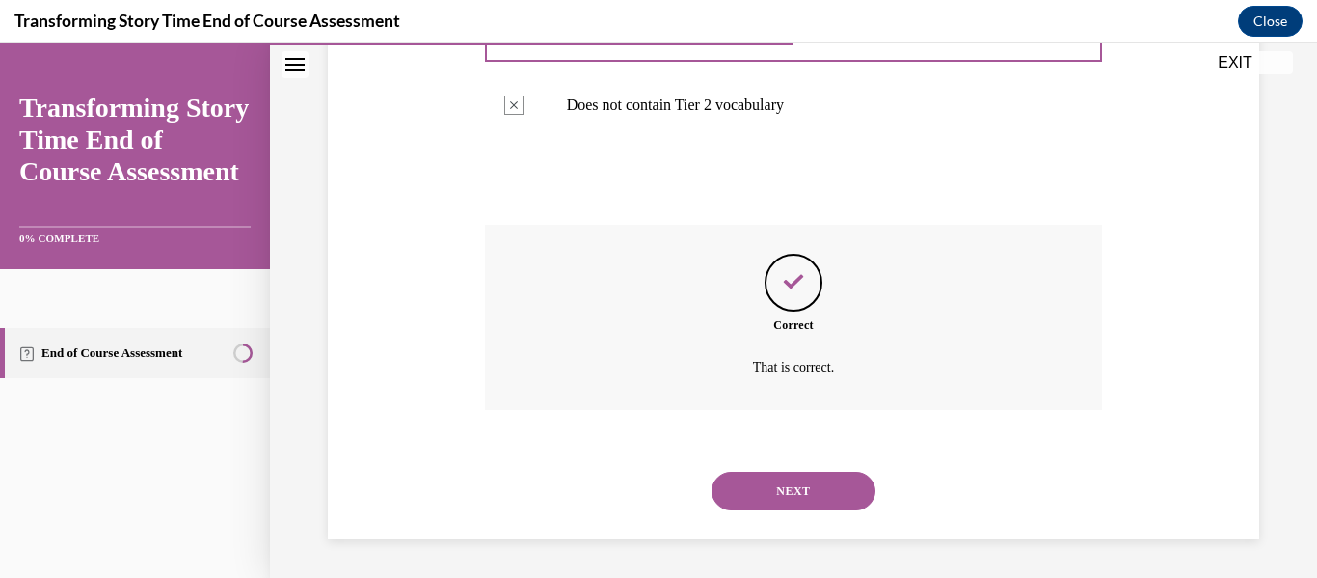
click at [782, 509] on button "NEXT" at bounding box center [794, 490] width 164 height 39
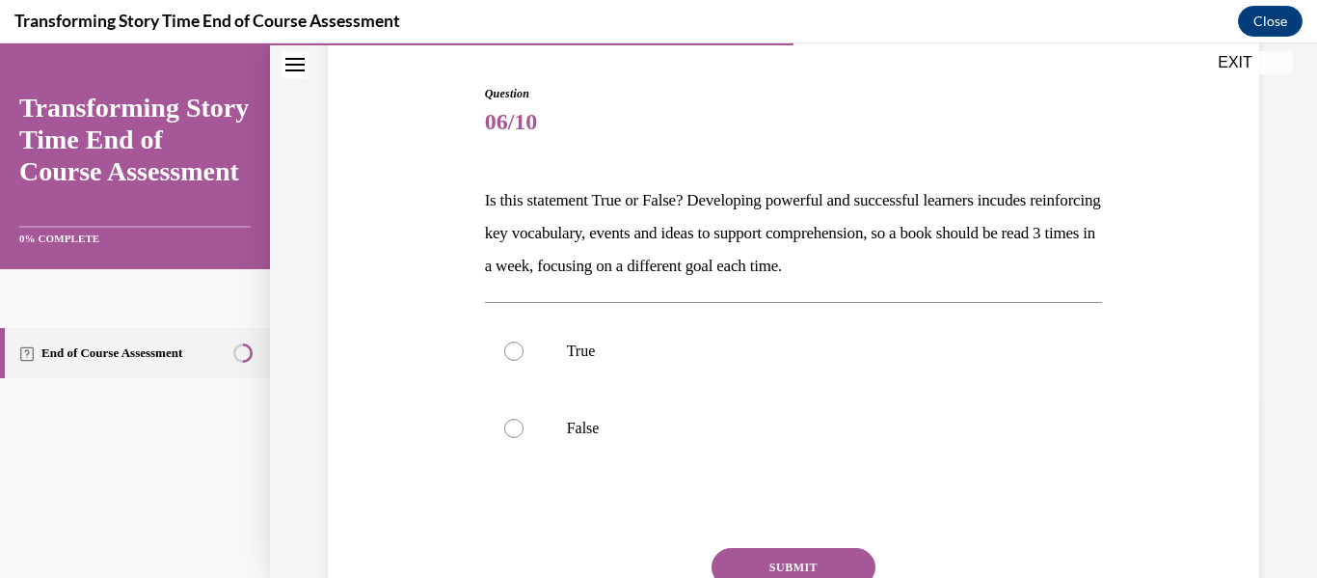
scroll to position [199, 0]
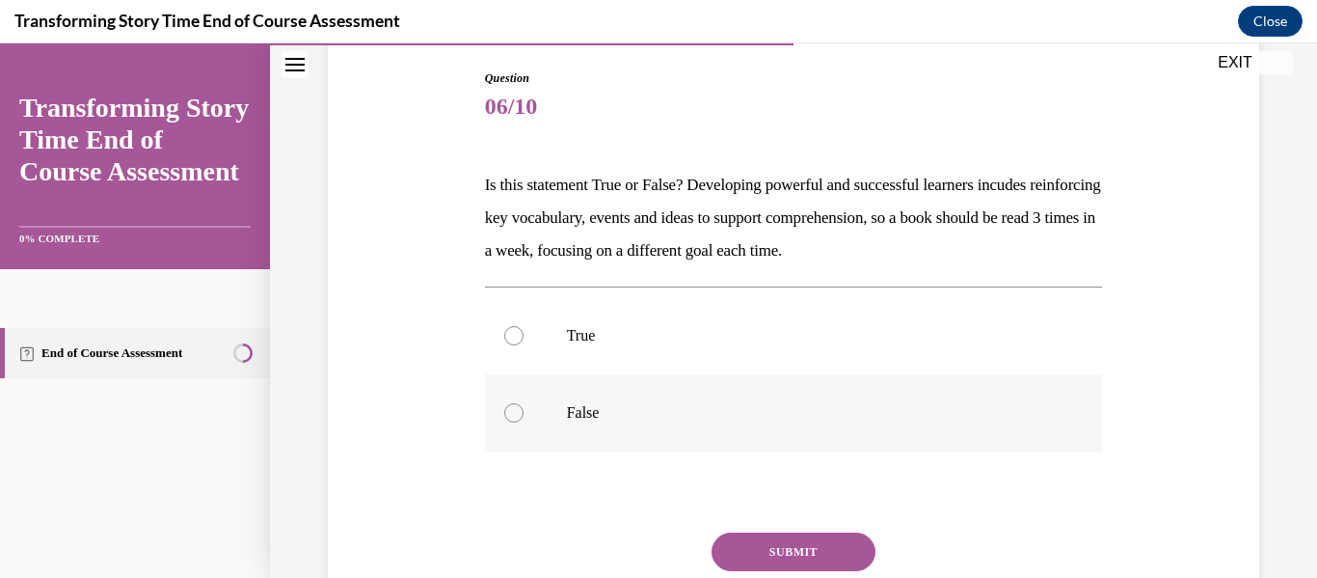
click at [722, 405] on p "False" at bounding box center [811, 412] width 488 height 19
click at [524, 405] on input "False" at bounding box center [513, 412] width 19 height 19
radio input "true"
click at [760, 553] on button "SUBMIT" at bounding box center [794, 551] width 164 height 39
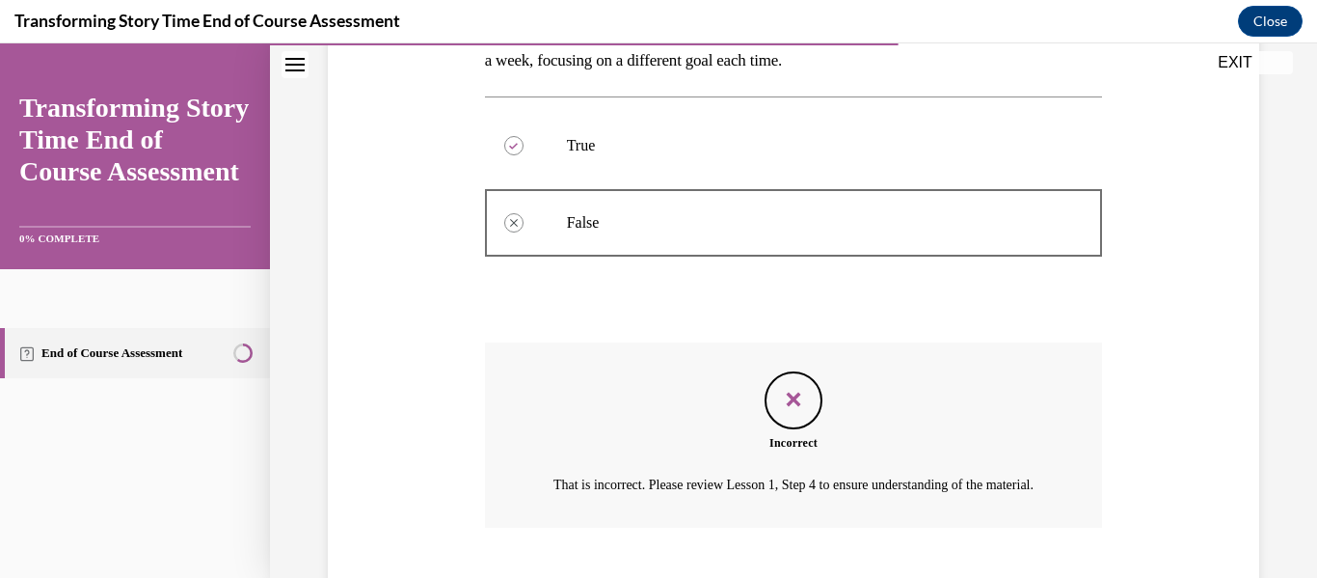
scroll to position [529, 0]
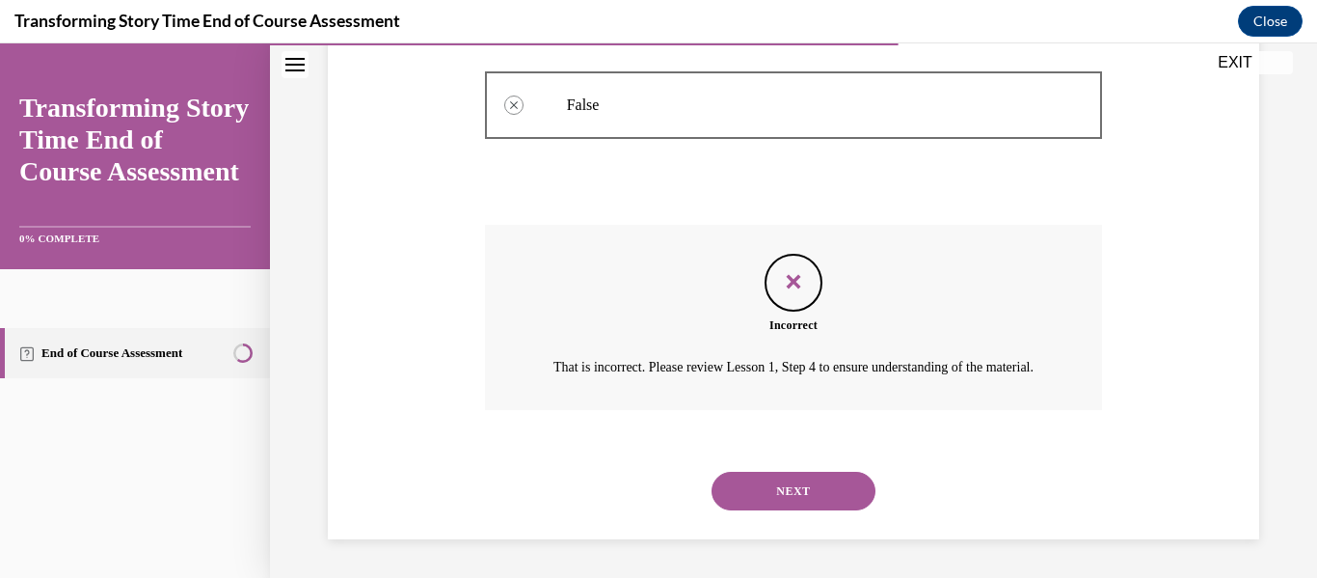
click at [804, 495] on button "NEXT" at bounding box center [794, 490] width 164 height 39
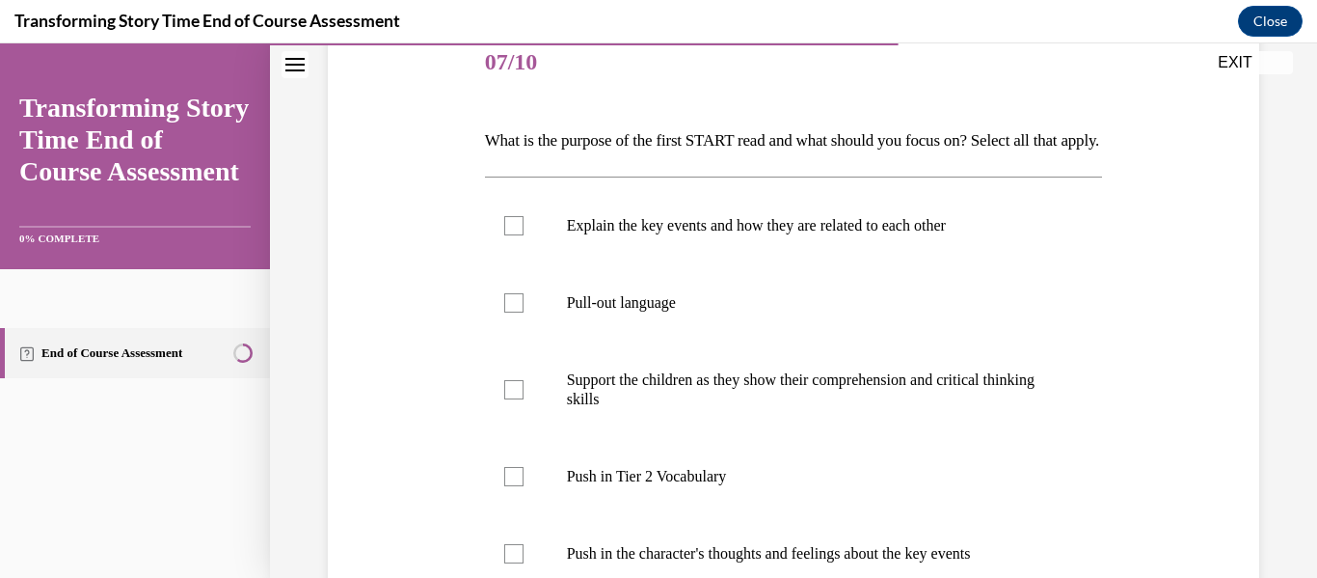
scroll to position [0, 0]
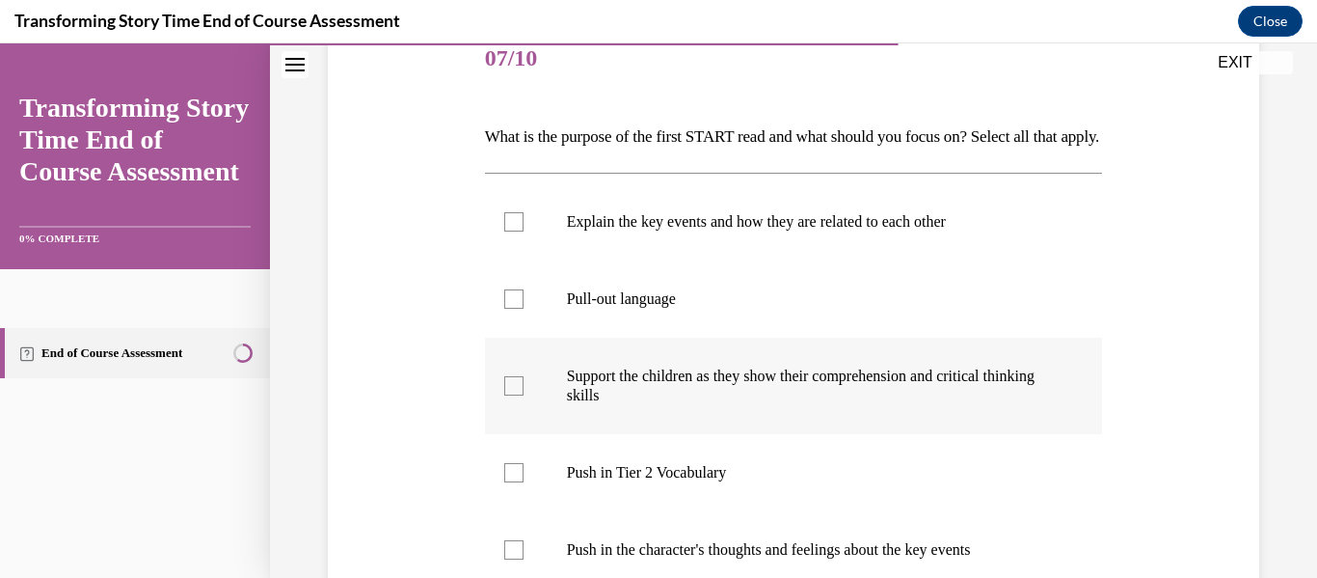
click at [691, 393] on label "Support the children as they show their comprehension and critical thinking ski…" at bounding box center [794, 385] width 618 height 96
click at [524, 393] on input "Support the children as they show their comprehension and critical thinking ski…" at bounding box center [513, 385] width 19 height 19
checkbox input "true"
click at [663, 260] on label "Explain the key events and how they are related to each other" at bounding box center [794, 221] width 618 height 77
click at [524, 231] on input "Explain the key events and how they are related to each other" at bounding box center [513, 221] width 19 height 19
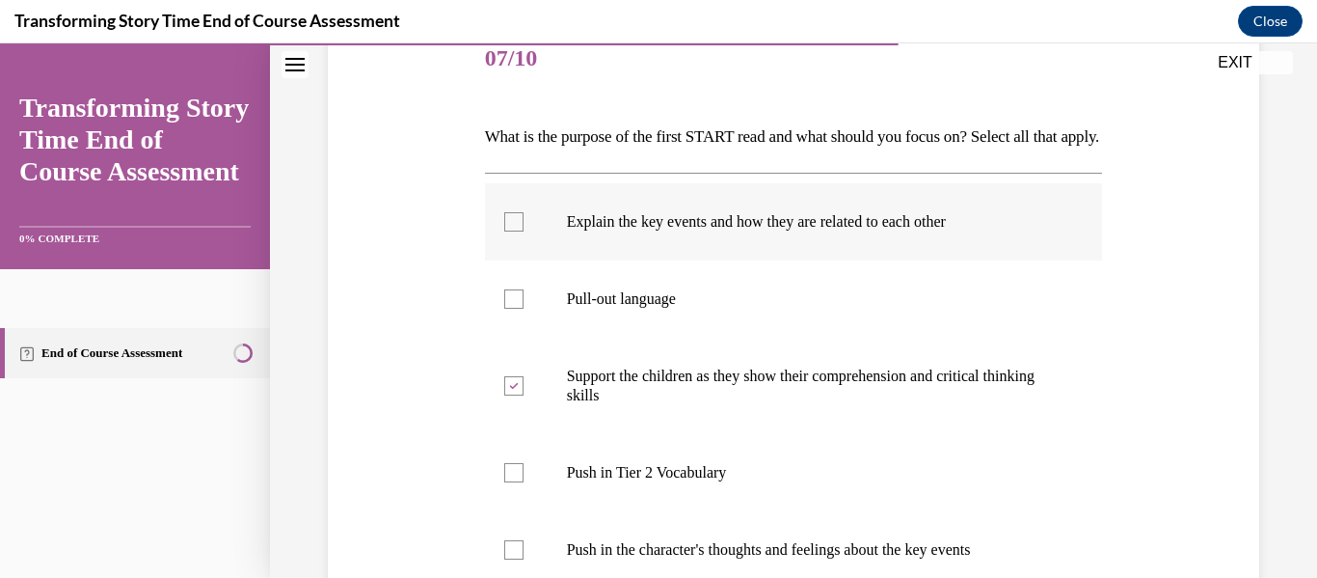
checkbox input "true"
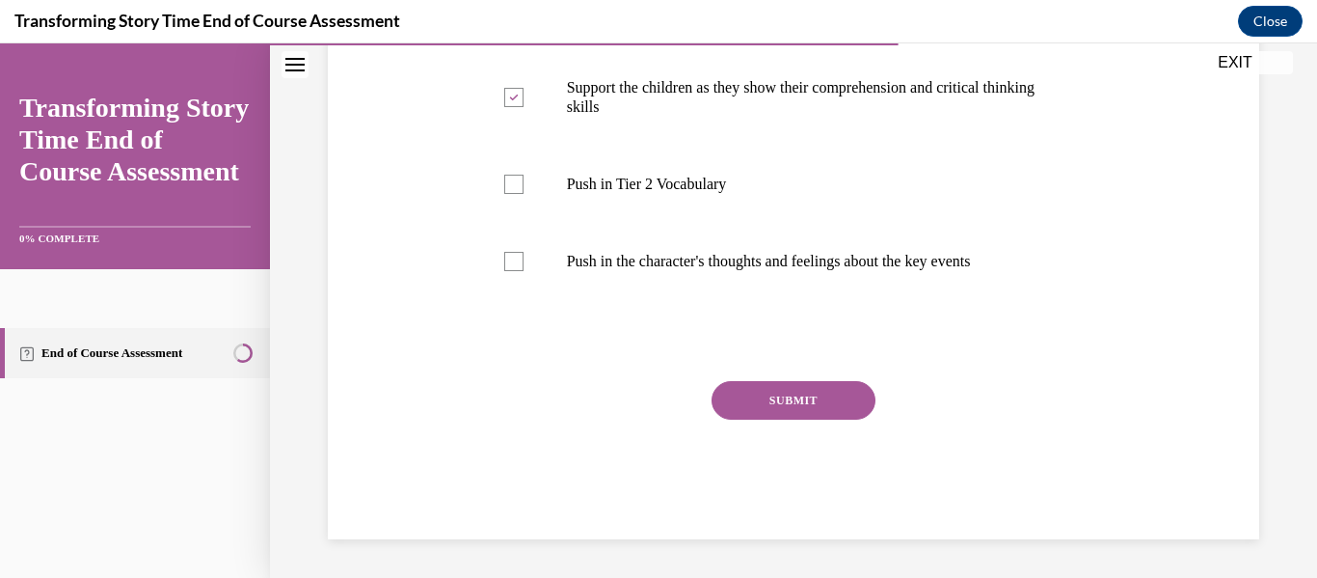
scroll to position [566, 0]
click at [662, 273] on label "Push in the character's thoughts and feelings about the key events" at bounding box center [794, 261] width 618 height 77
click at [524, 271] on input "Push in the character's thoughts and feelings about the key events" at bounding box center [513, 261] width 19 height 19
checkbox input "true"
click at [668, 182] on p "Push in Tier 2 Vocabulary" at bounding box center [811, 184] width 488 height 19
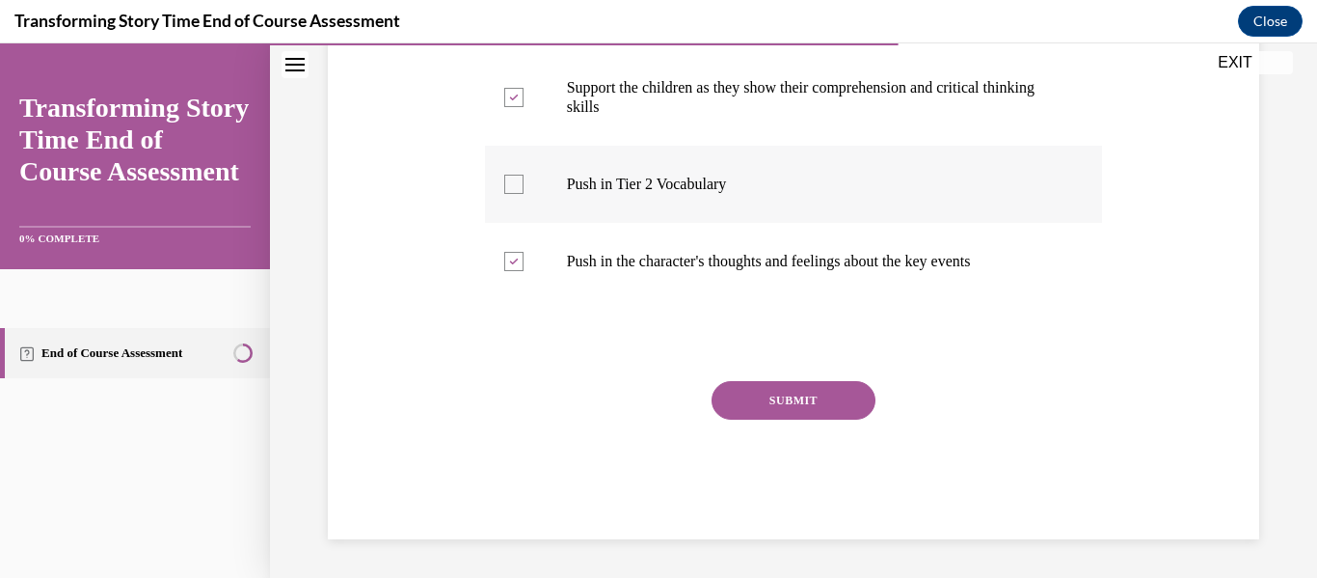
click at [524, 182] on input "Push in Tier 2 Vocabulary" at bounding box center [513, 184] width 19 height 19
checkbox input "true"
click at [740, 390] on button "SUBMIT" at bounding box center [794, 400] width 164 height 39
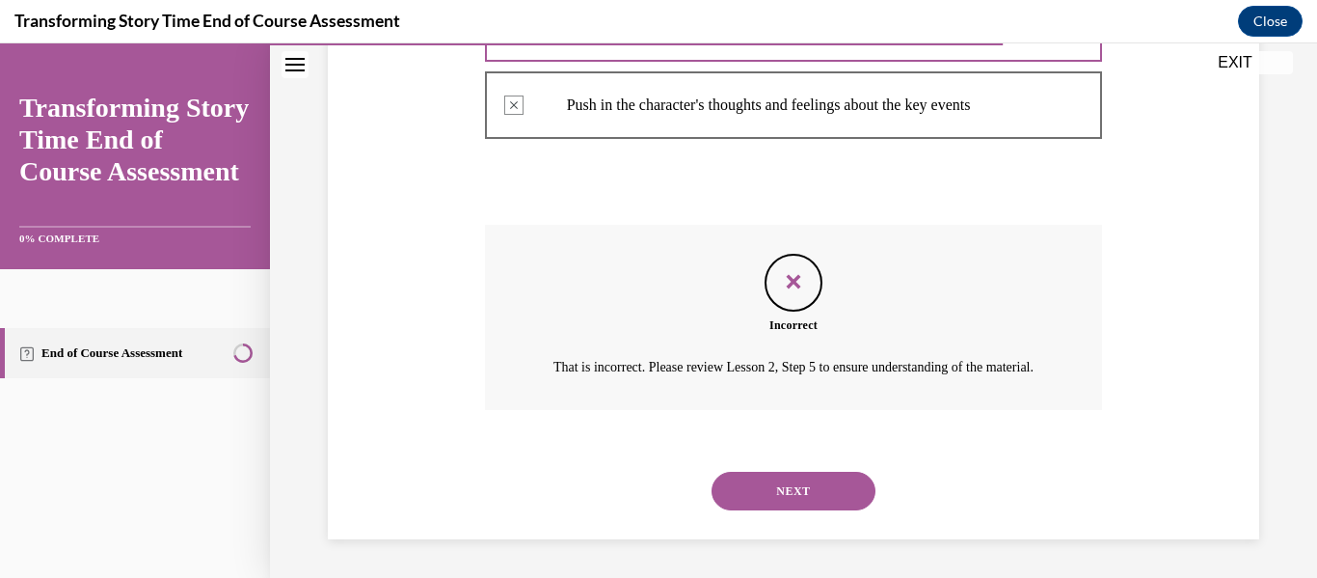
scroll to position [747, 0]
click at [770, 475] on button "NEXT" at bounding box center [794, 490] width 164 height 39
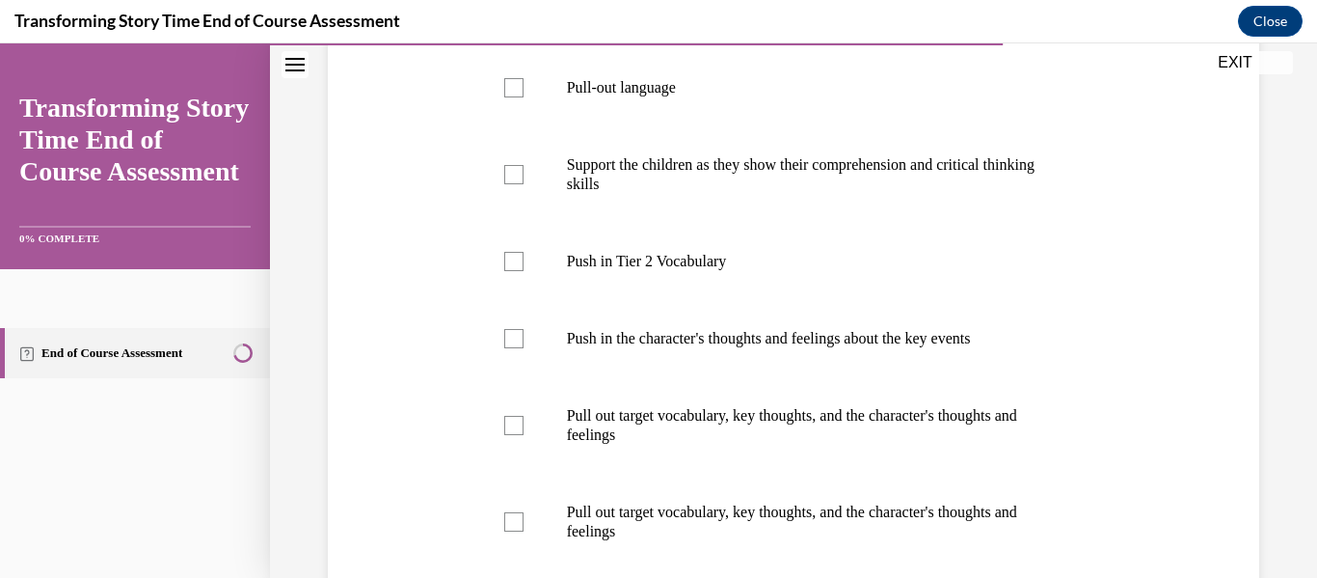
scroll to position [493, 0]
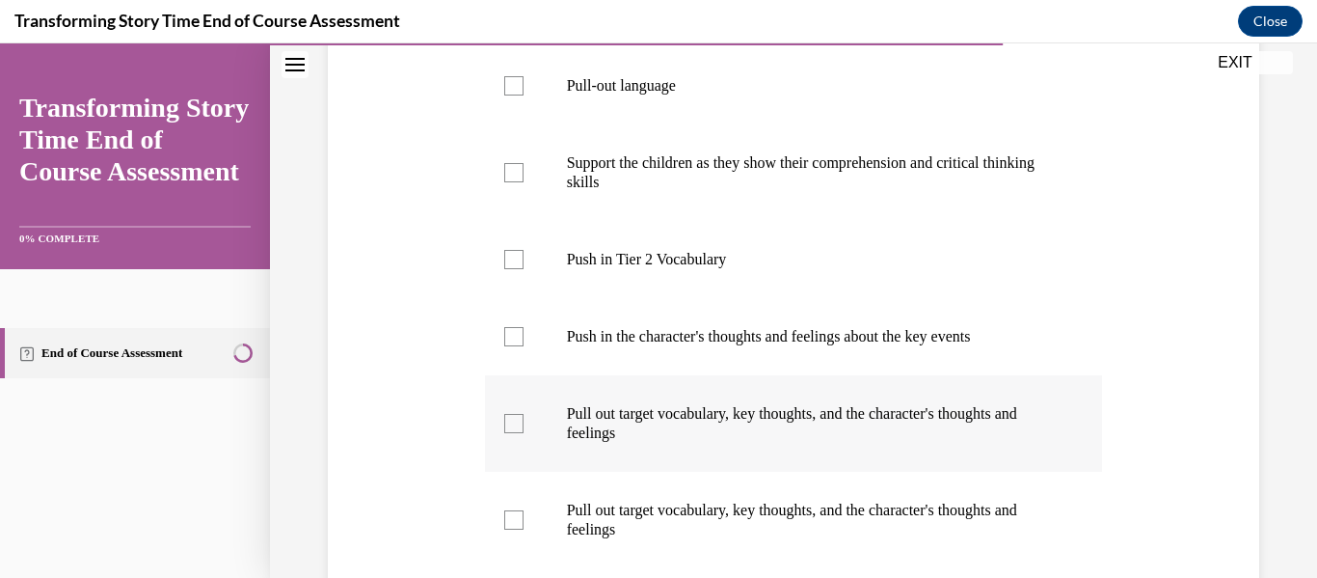
click at [725, 421] on p "Pull out target vocabulary, key thoughts, and the character's thoughts and feel…" at bounding box center [811, 423] width 488 height 39
click at [524, 421] on input "Pull out target vocabulary, key thoughts, and the character's thoughts and feel…" at bounding box center [513, 423] width 19 height 19
checkbox input "true"
click at [643, 134] on label "Support the children as they show their comprehension and critical thinking ski…" at bounding box center [794, 172] width 618 height 96
click at [524, 163] on input "Support the children as they show their comprehension and critical thinking ski…" at bounding box center [513, 172] width 19 height 19
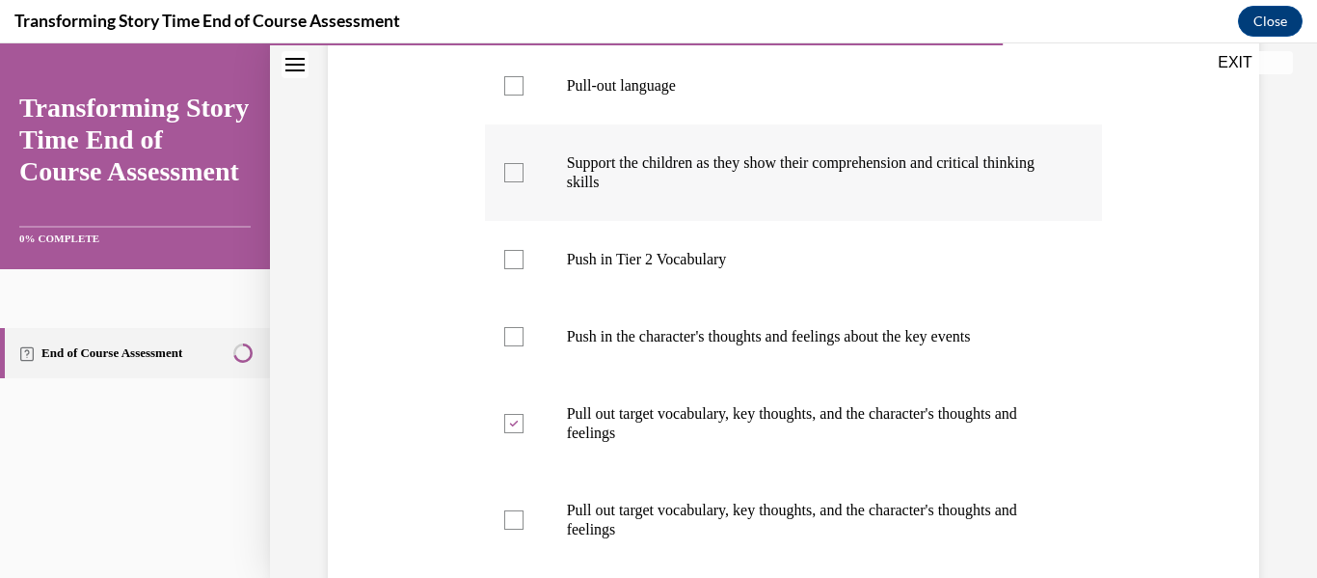
checkbox input "true"
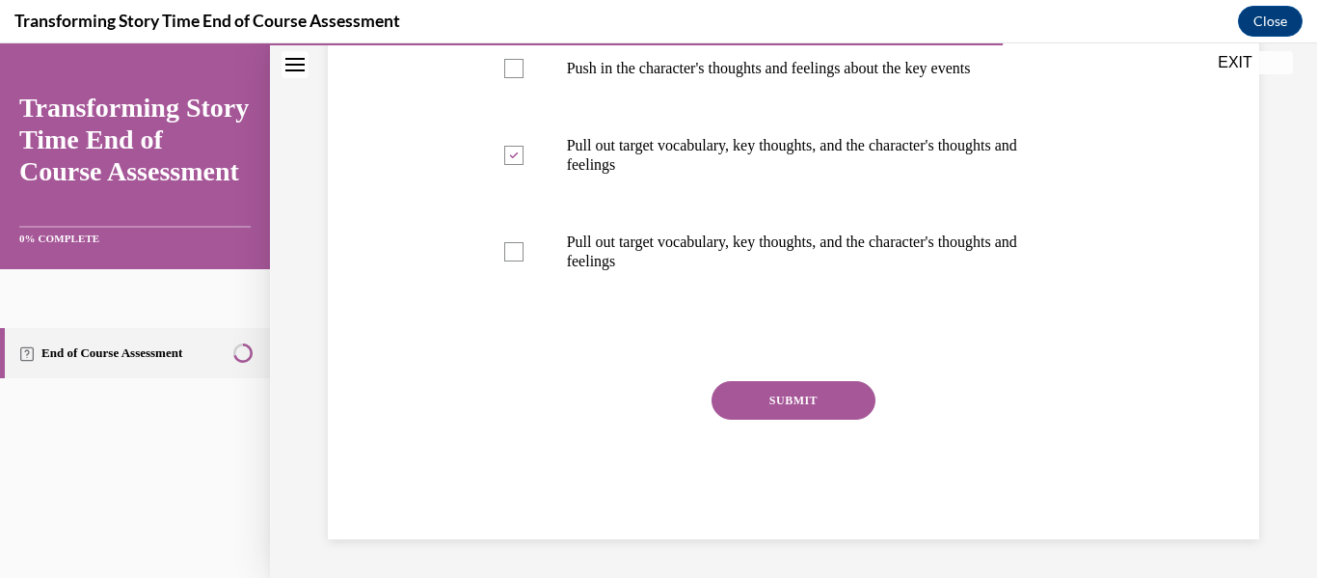
click at [741, 398] on button "SUBMIT" at bounding box center [794, 400] width 164 height 39
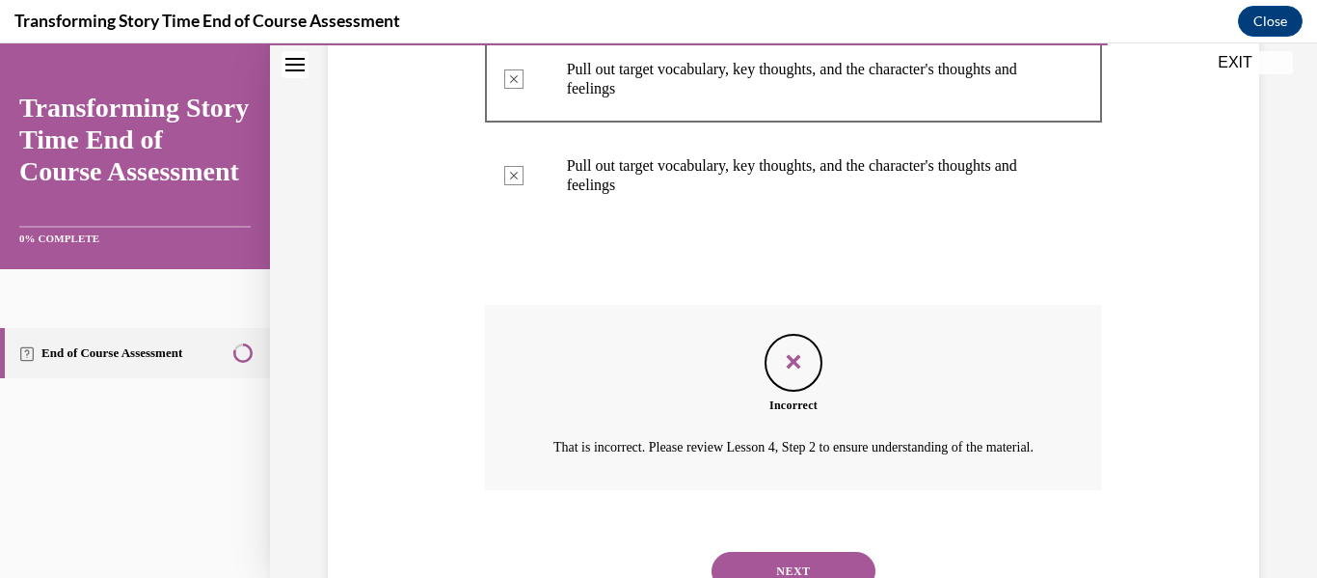
scroll to position [940, 0]
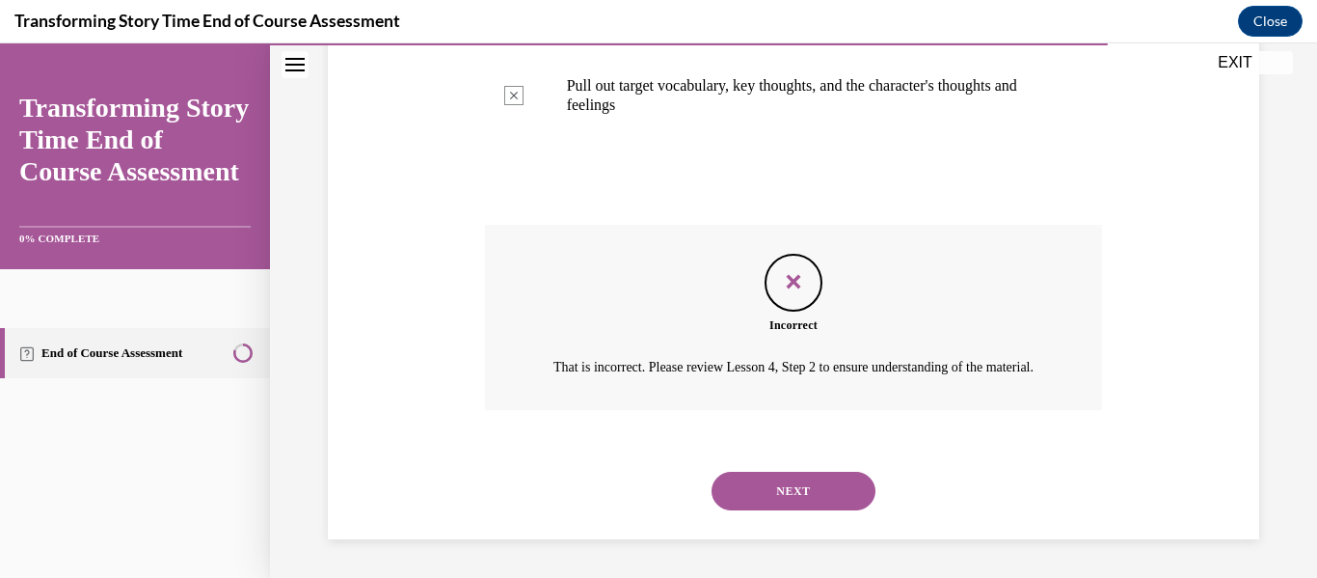
click at [783, 493] on button "NEXT" at bounding box center [794, 490] width 164 height 39
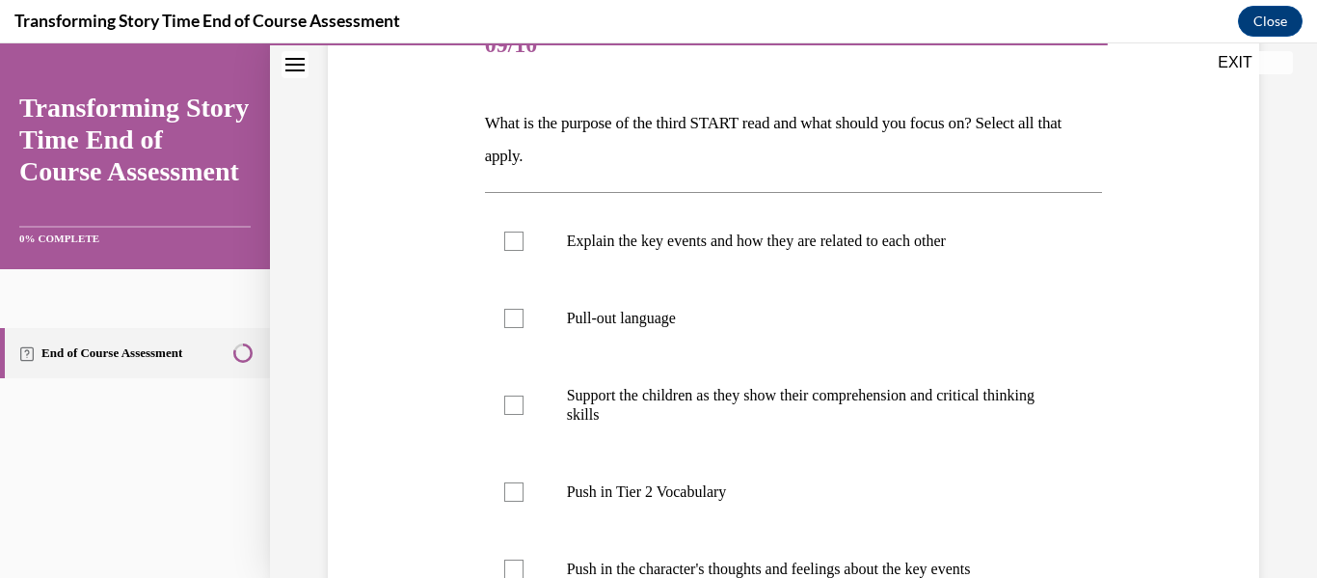
scroll to position [265, 0]
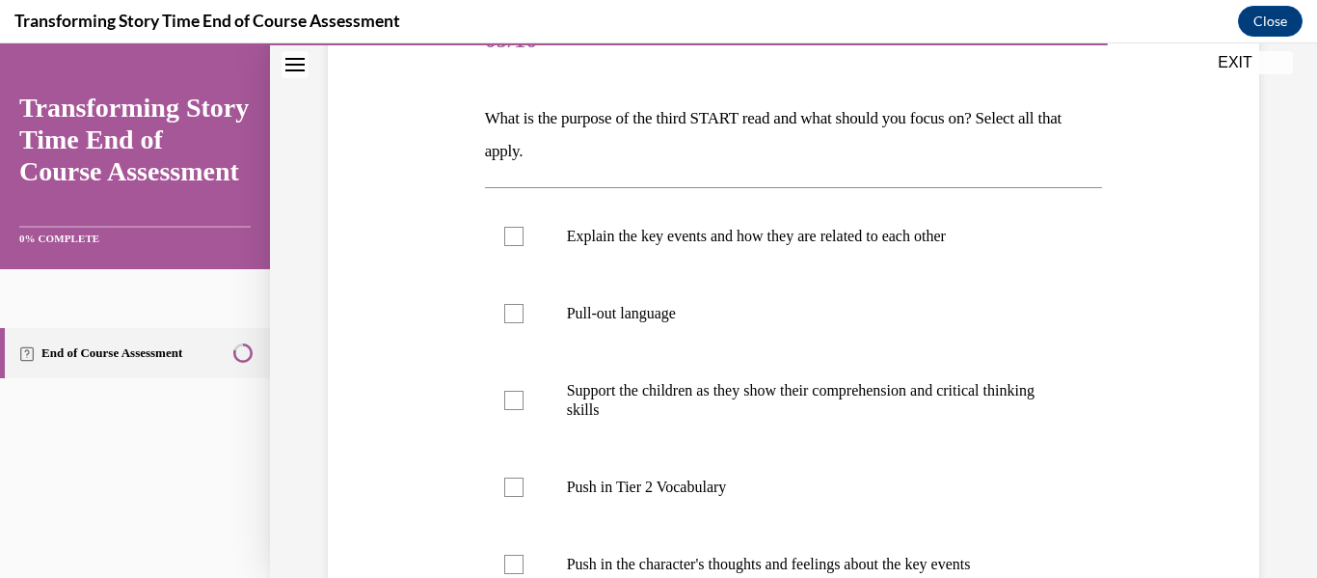
click at [767, 365] on label "Support the children as they show their comprehension and critical thinking ski…" at bounding box center [794, 400] width 618 height 96
click at [524, 390] on input "Support the children as they show their comprehension and critical thinking ski…" at bounding box center [513, 399] width 19 height 19
checkbox input "true"
click at [696, 229] on p "Explain the key events and how they are related to each other" at bounding box center [811, 236] width 488 height 19
click at [524, 229] on input "Explain the key events and how they are related to each other" at bounding box center [513, 236] width 19 height 19
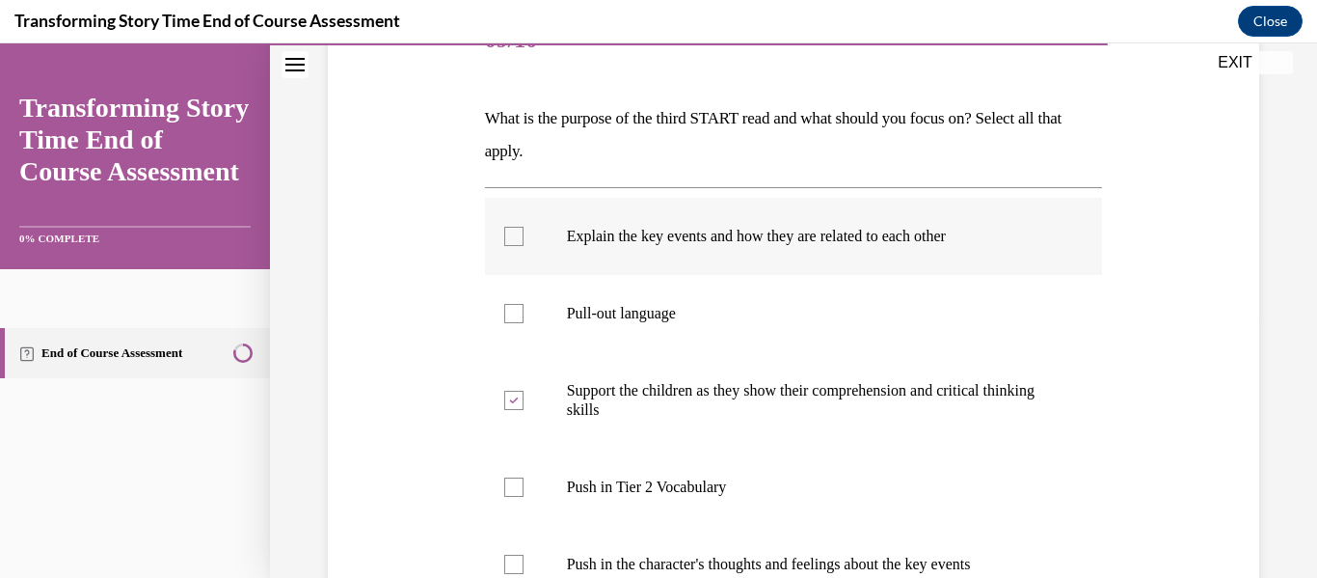
checkbox input "true"
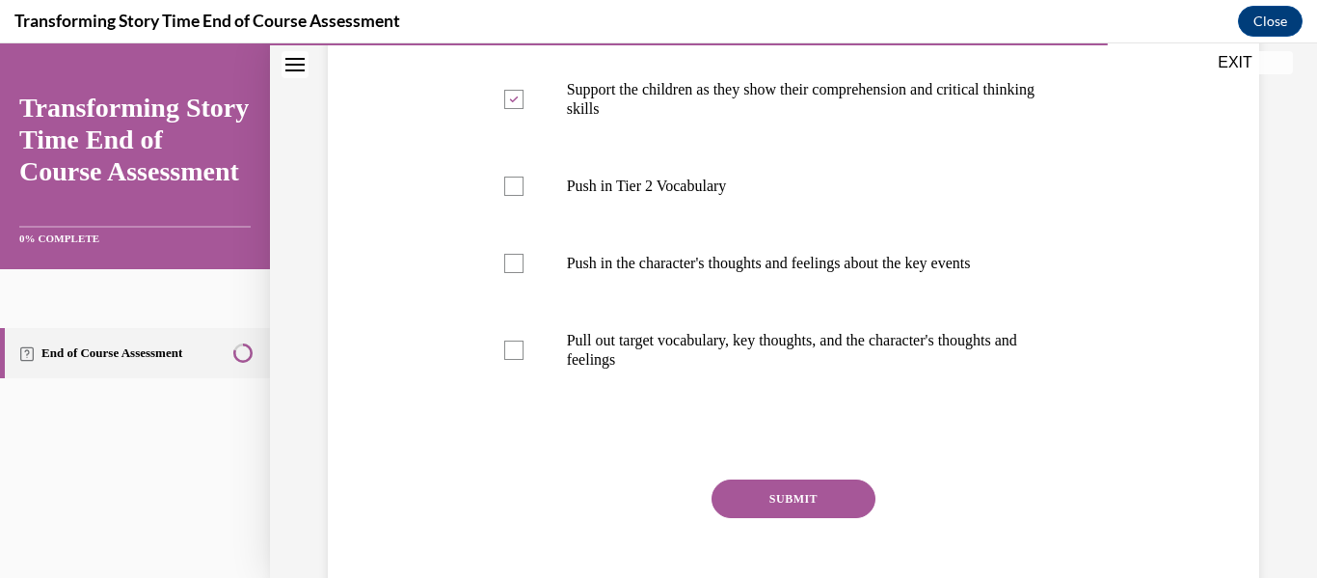
scroll to position [664, 0]
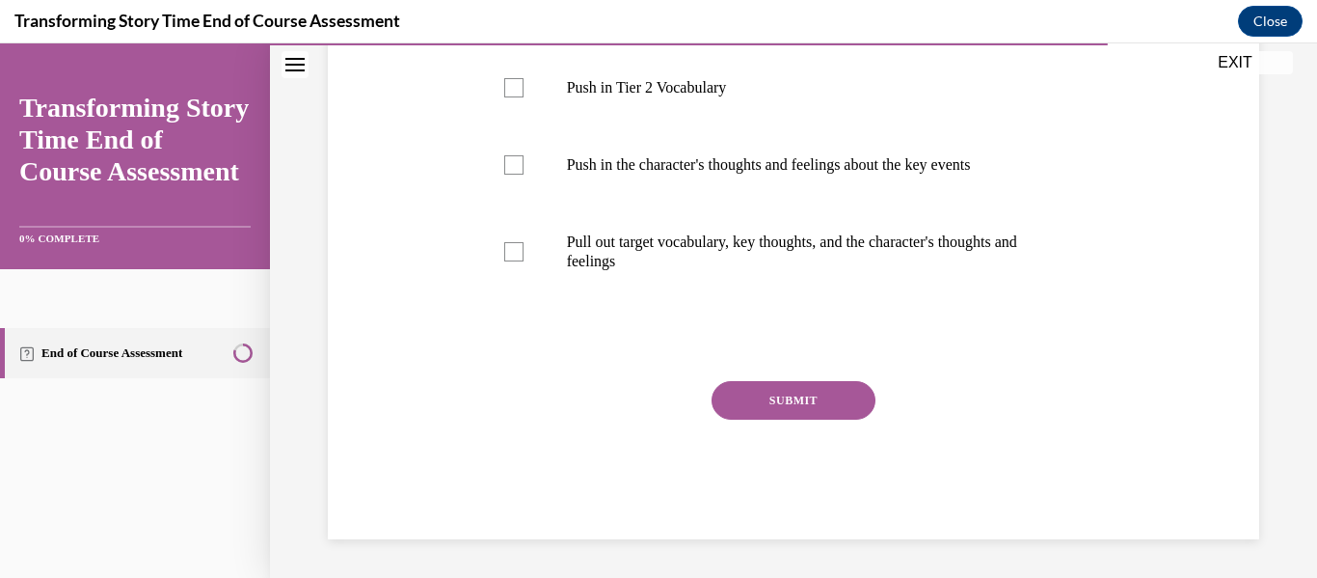
click at [764, 403] on button "SUBMIT" at bounding box center [794, 400] width 164 height 39
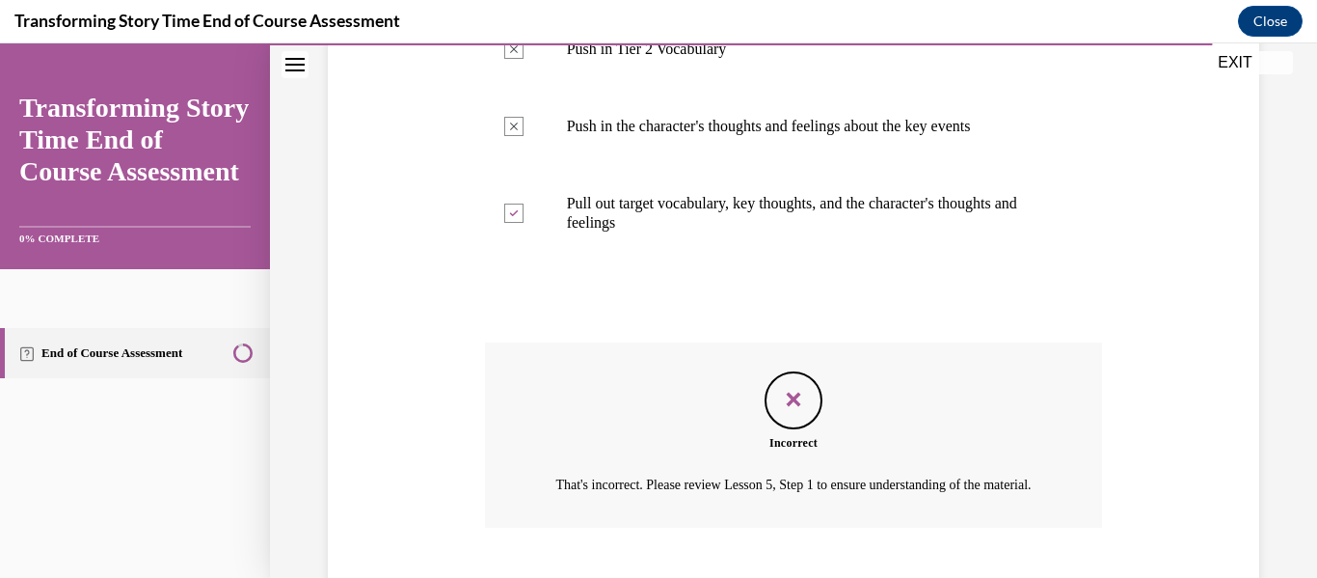
scroll to position [778, 0]
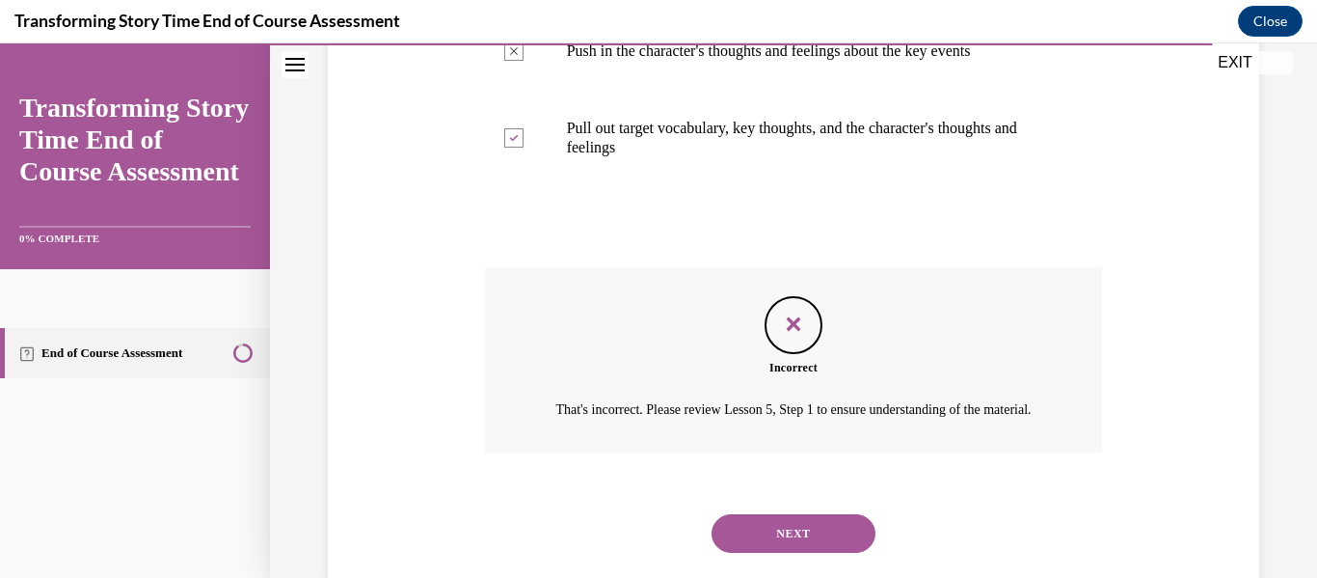
click at [777, 549] on button "NEXT" at bounding box center [794, 533] width 164 height 39
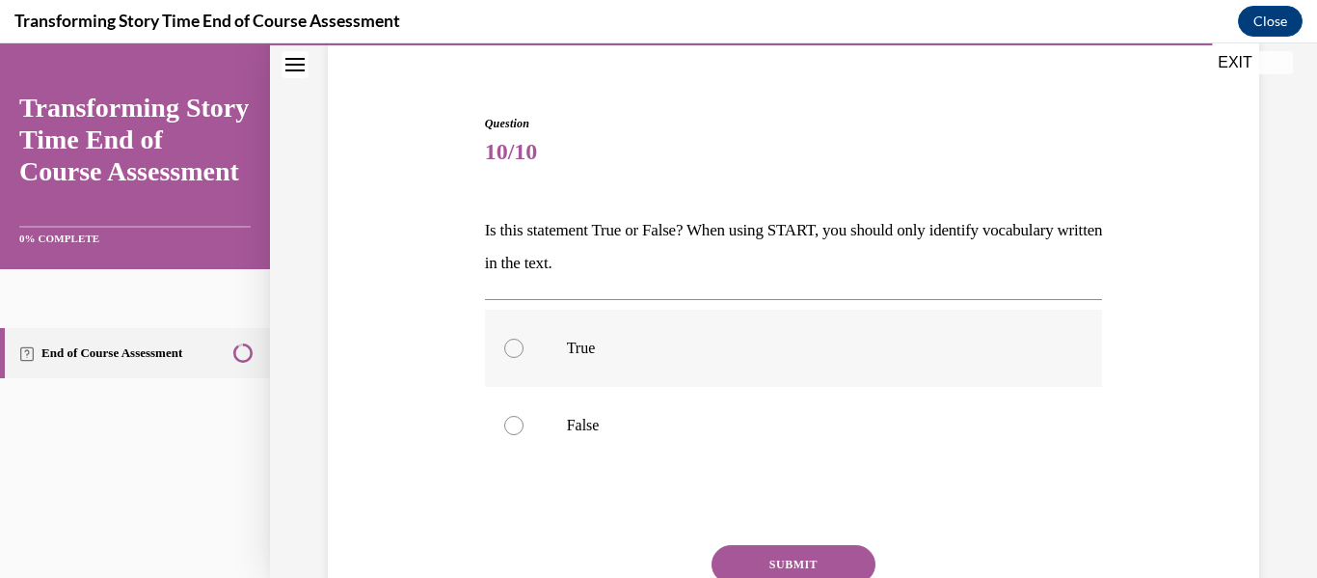
scroll to position [156, 0]
click at [683, 402] on label "False" at bounding box center [794, 422] width 618 height 77
click at [524, 413] on input "False" at bounding box center [513, 422] width 19 height 19
radio input "true"
click at [767, 549] on button "SUBMIT" at bounding box center [794, 561] width 164 height 39
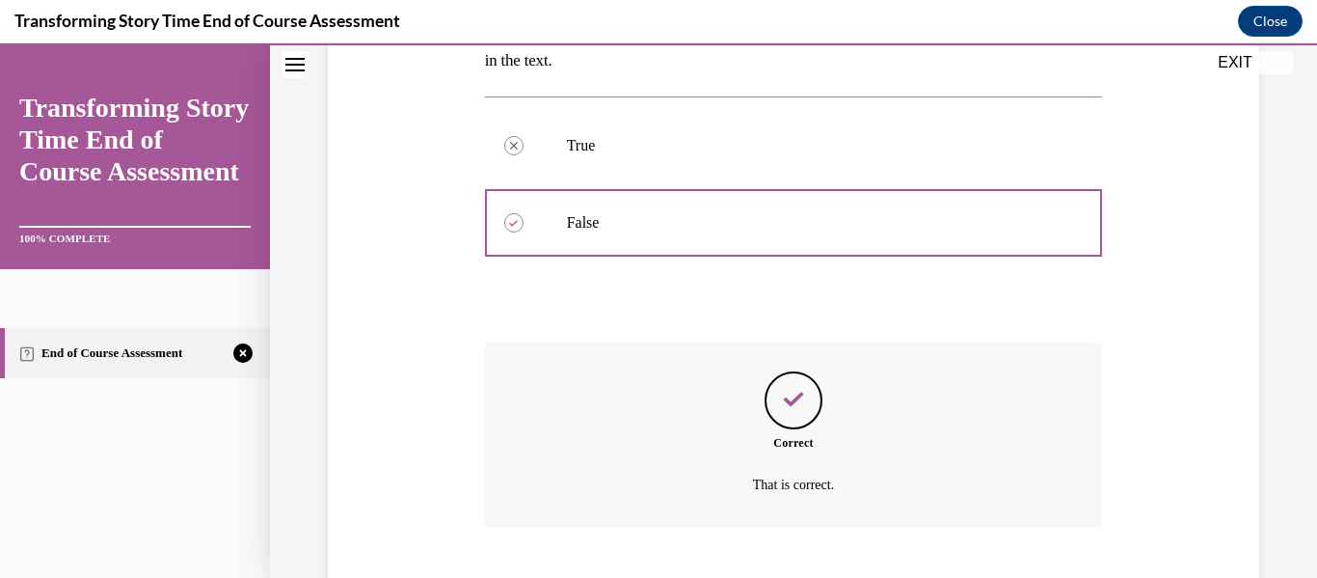
scroll to position [473, 0]
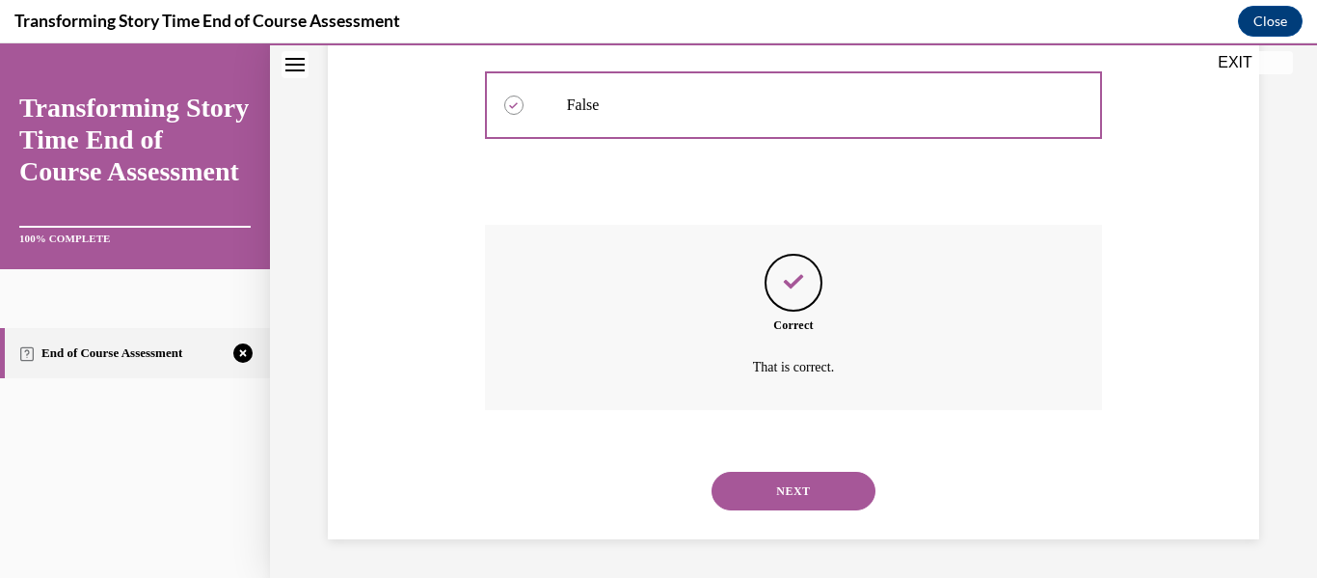
click at [799, 505] on button "NEXT" at bounding box center [794, 490] width 164 height 39
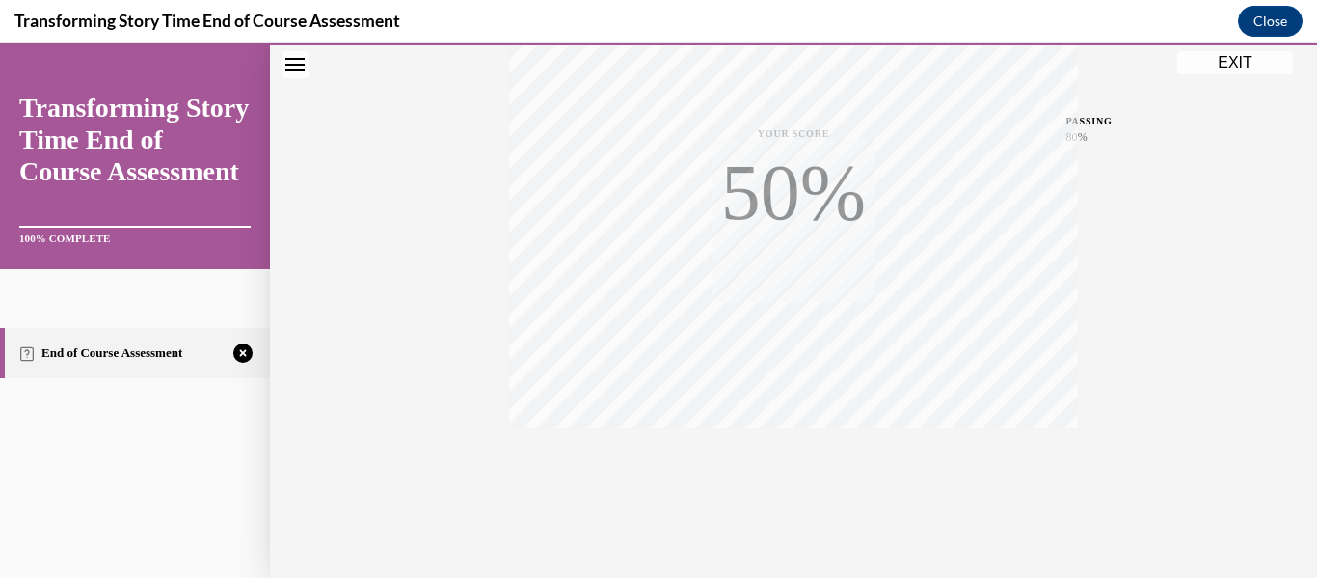
scroll to position [454, 0]
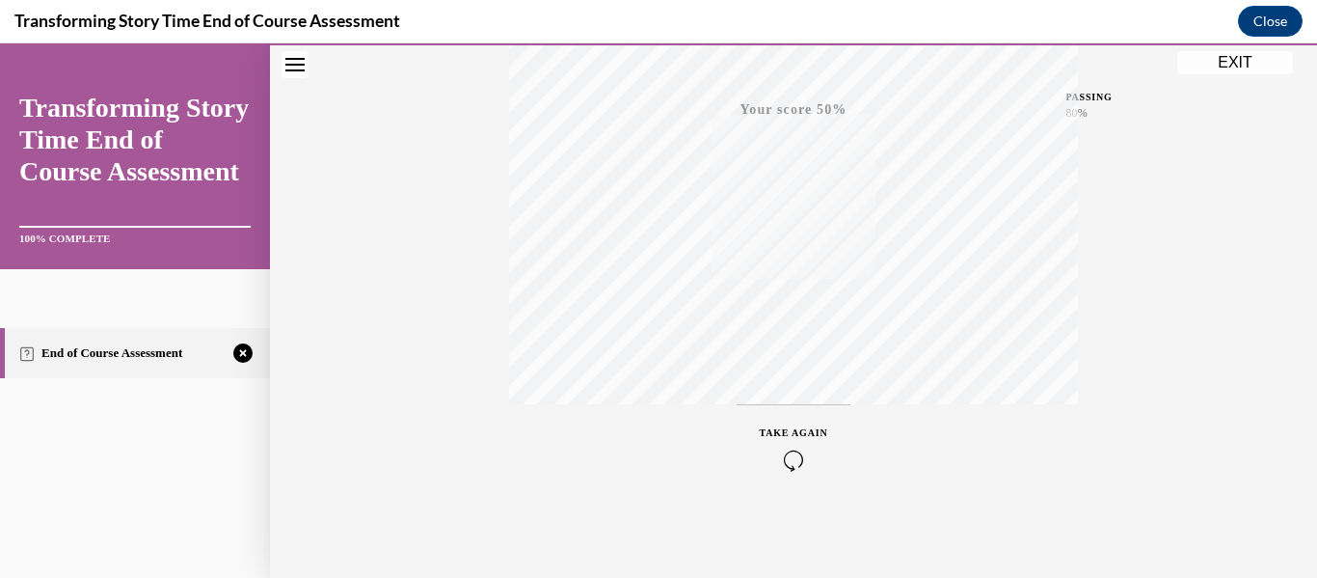
click at [784, 462] on icon "button" at bounding box center [794, 459] width 68 height 21
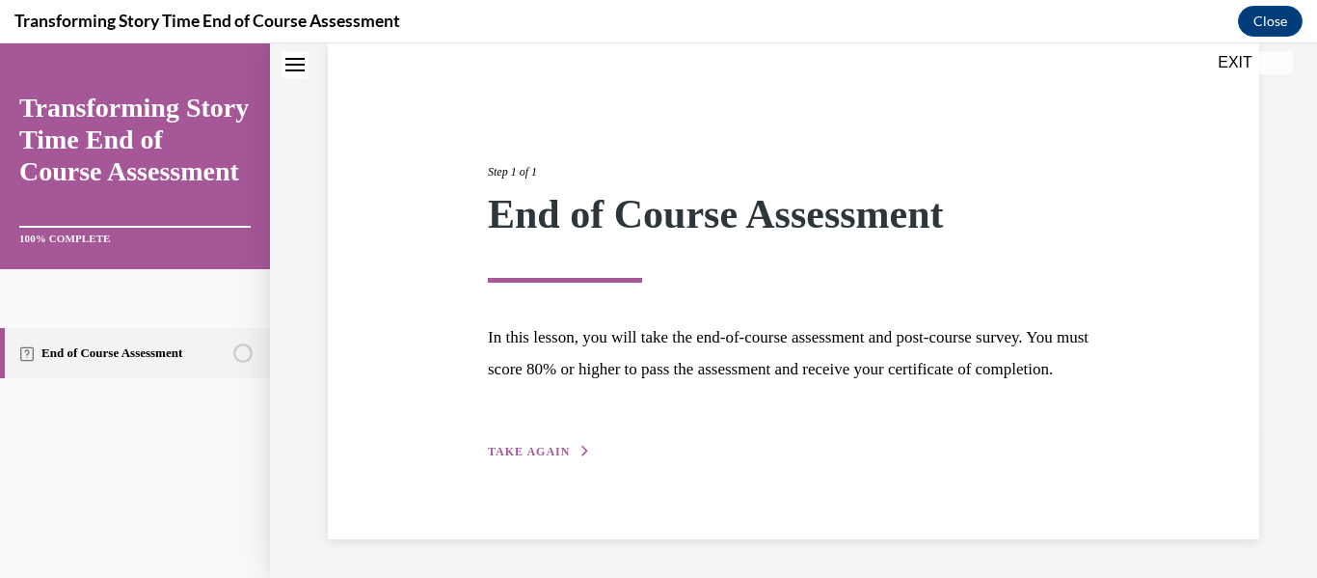
scroll to position [181, 0]
click at [571, 448] on button "TAKE AGAIN" at bounding box center [539, 451] width 103 height 17
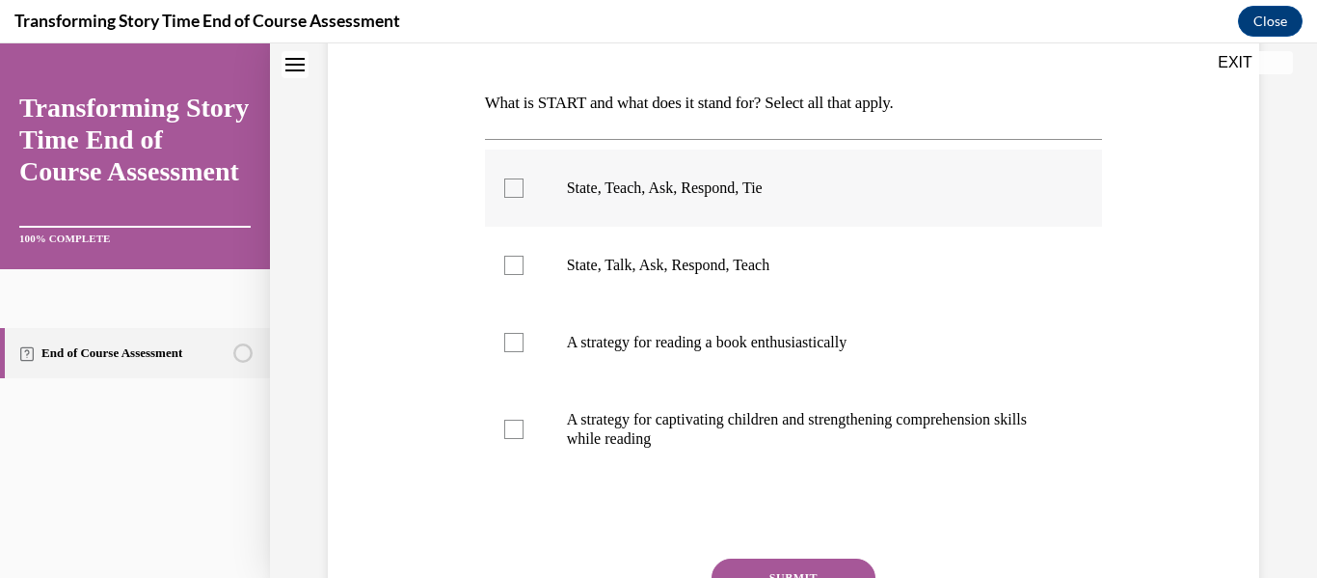
scroll to position [283, 0]
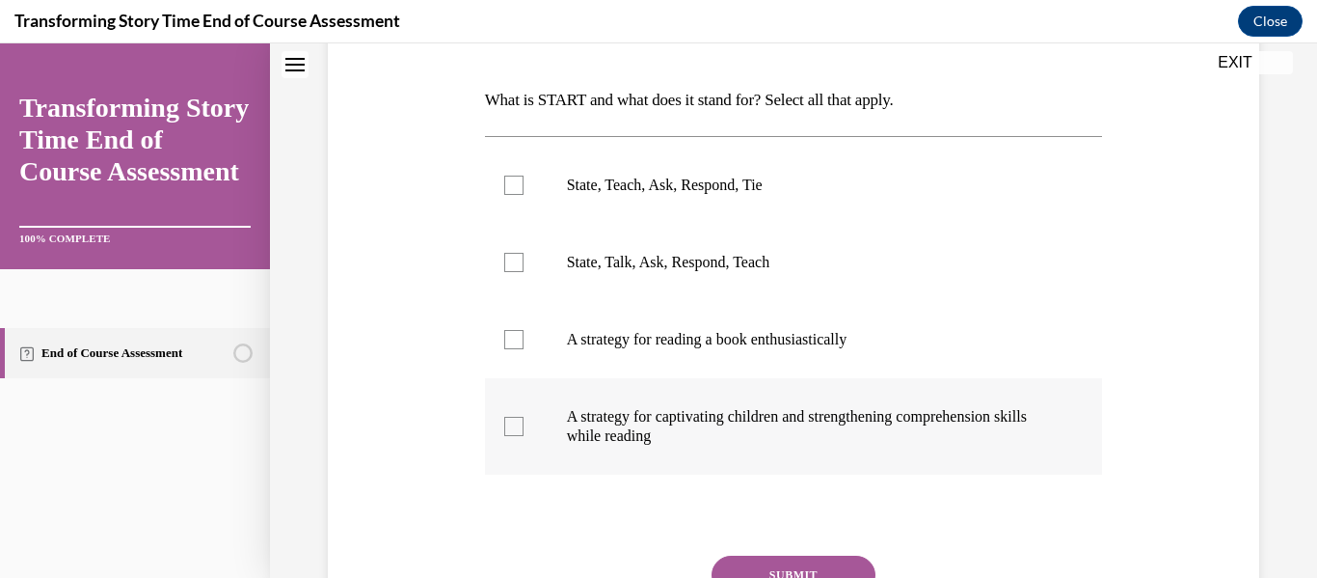
click at [712, 407] on p "A strategy for captivating children and strengthening comprehension skills whil…" at bounding box center [811, 426] width 488 height 39
click at [524, 416] on input "A strategy for captivating children and strengthening comprehension skills whil…" at bounding box center [513, 425] width 19 height 19
checkbox input "true"
click at [658, 336] on p "A strategy for reading a book enthusiastically" at bounding box center [811, 339] width 488 height 19
click at [524, 336] on input "A strategy for reading a book enthusiastically" at bounding box center [513, 339] width 19 height 19
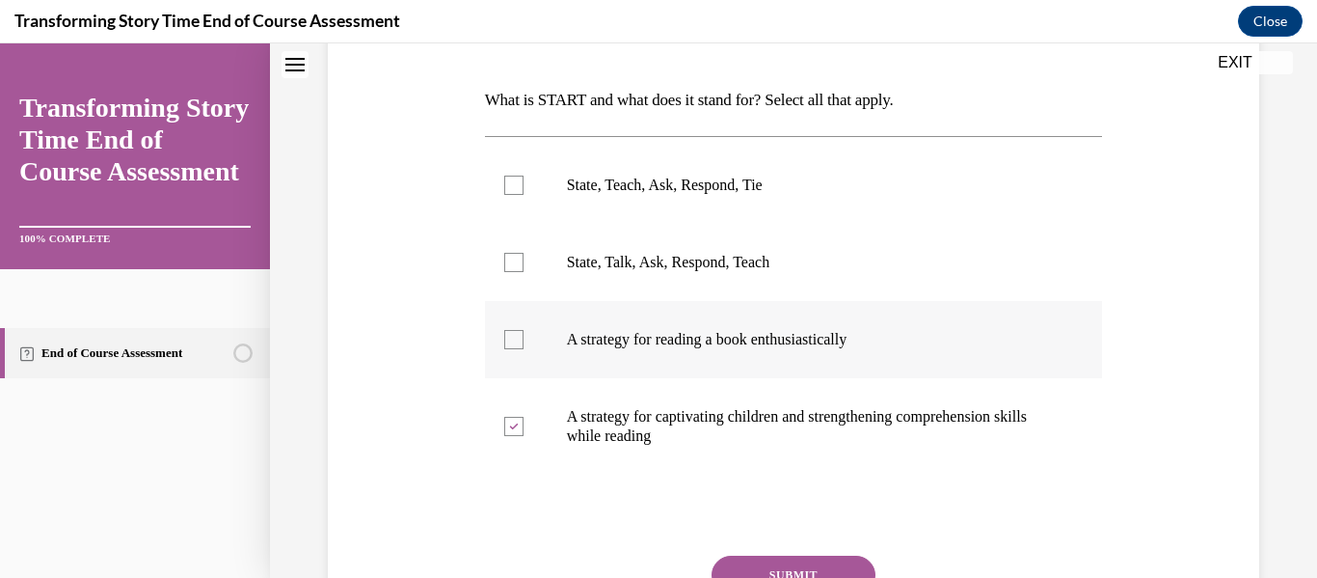
checkbox input "true"
click at [645, 258] on p "State, Talk, Ask, Respond, Teach" at bounding box center [811, 262] width 488 height 19
click at [524, 258] on input "State, Talk, Ask, Respond, Teach" at bounding box center [513, 262] width 19 height 19
checkbox input "true"
click at [617, 196] on label "State, Teach, Ask, Respond, Tie" at bounding box center [794, 185] width 618 height 77
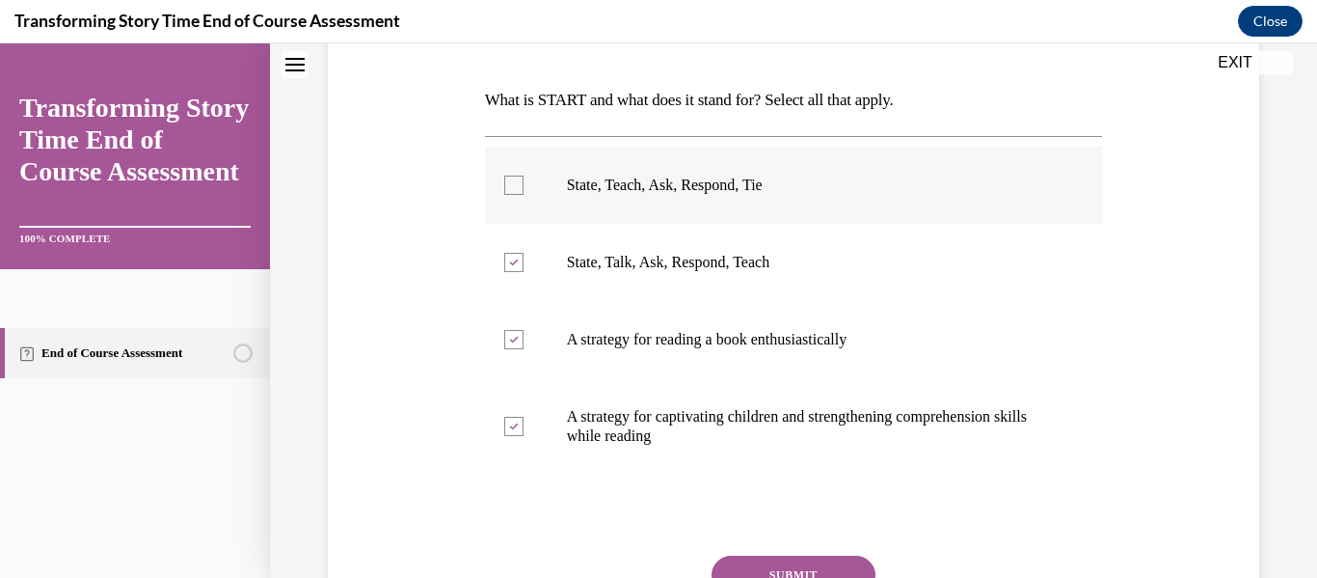
click at [524, 195] on input "State, Teach, Ask, Respond, Tie" at bounding box center [513, 184] width 19 height 19
checkbox input "true"
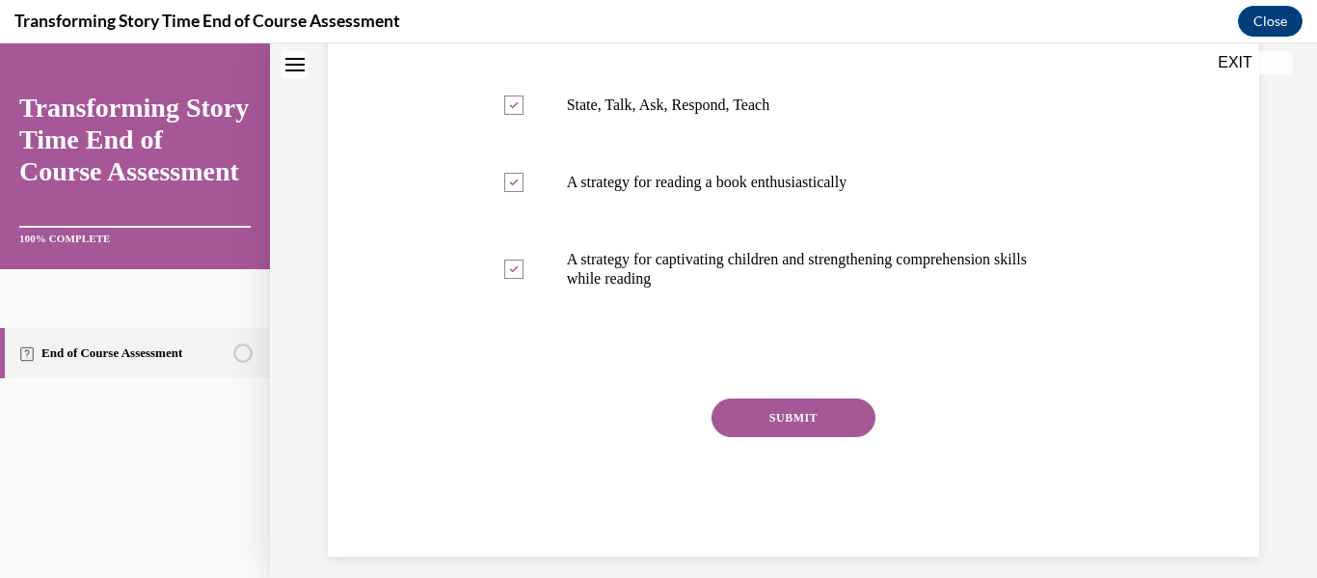
click at [819, 406] on button "SUBMIT" at bounding box center [794, 417] width 164 height 39
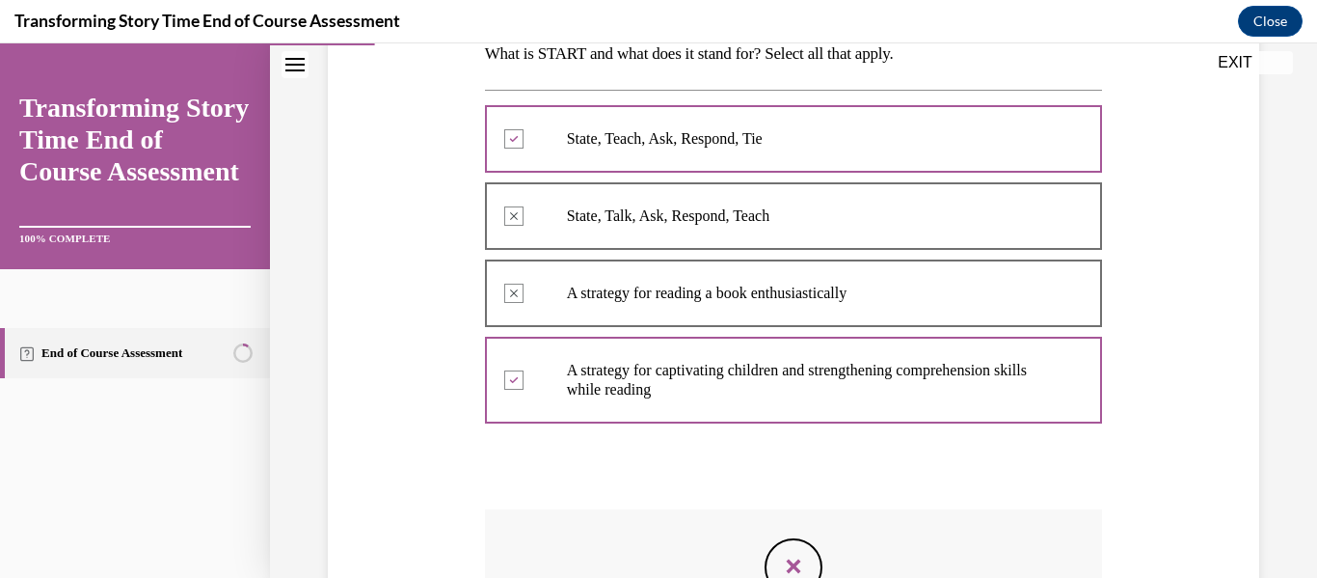
scroll to position [637, 0]
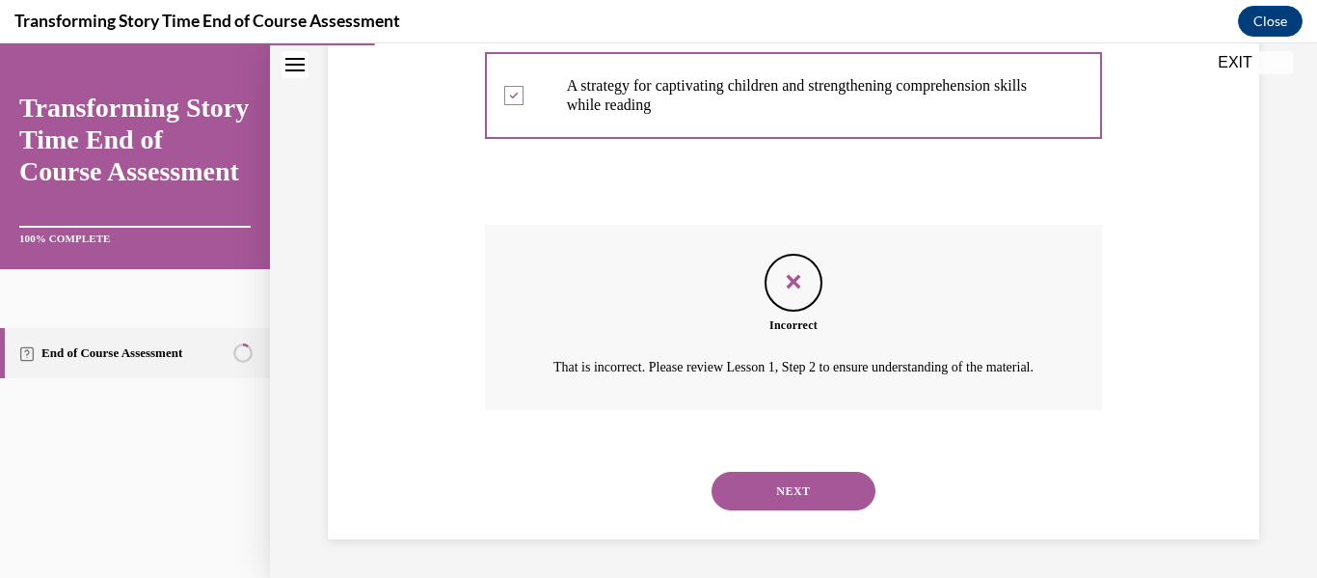
click at [806, 497] on button "NEXT" at bounding box center [794, 490] width 164 height 39
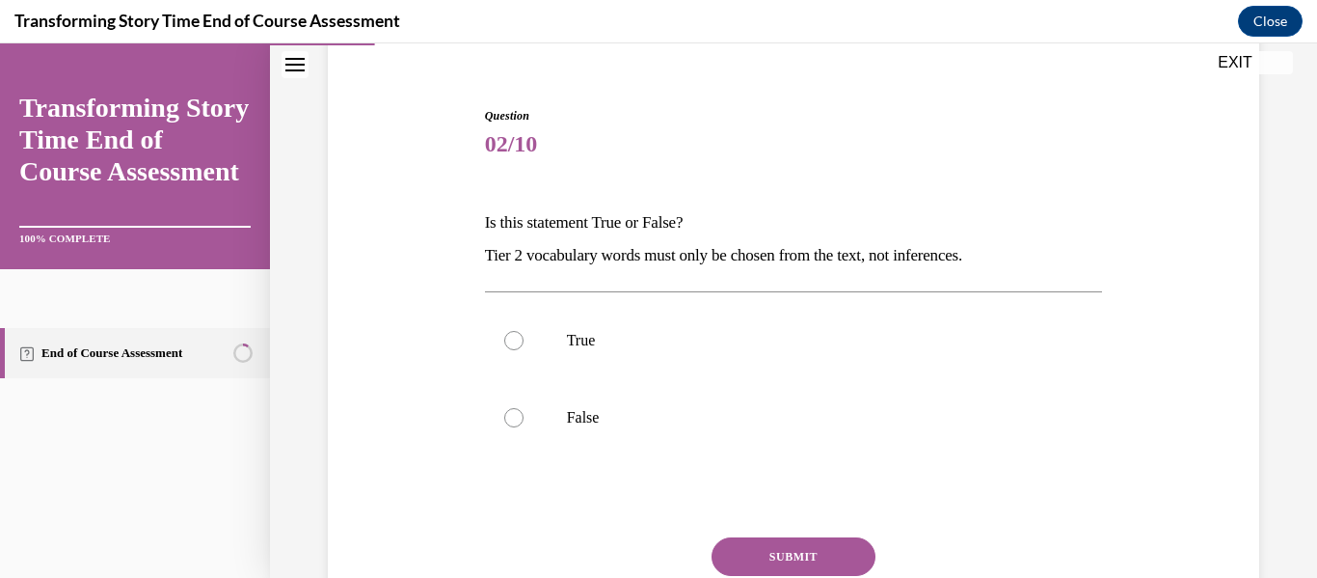
scroll to position [185, 0]
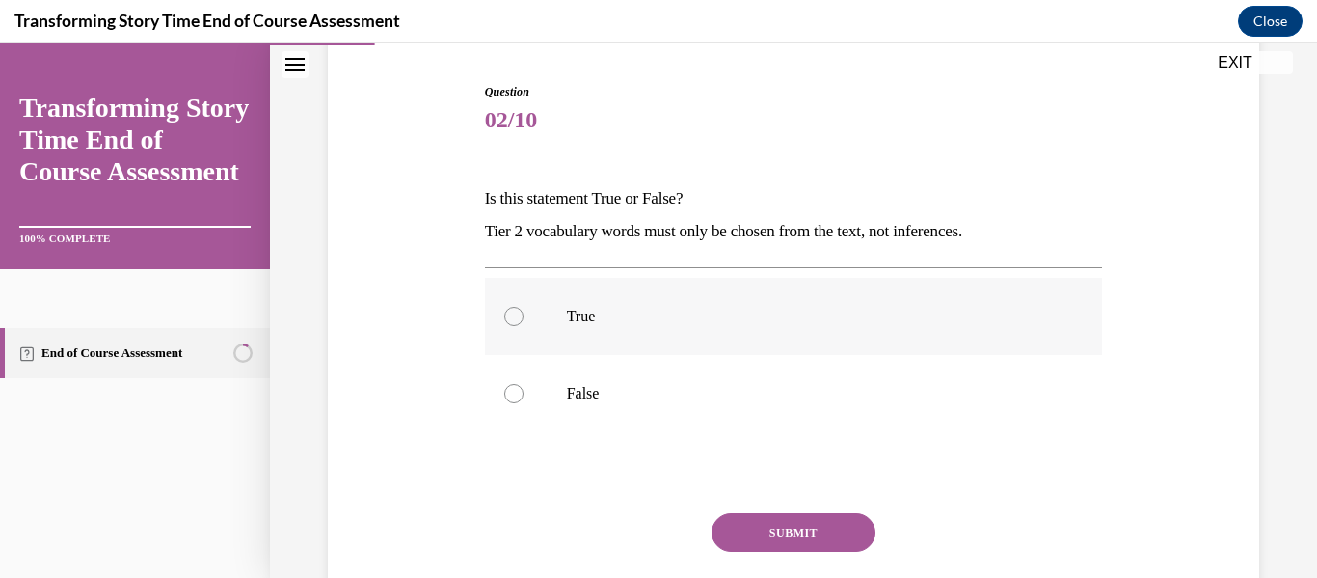
click at [672, 318] on p "True" at bounding box center [811, 316] width 488 height 19
click at [524, 318] on input "True" at bounding box center [513, 316] width 19 height 19
radio input "true"
click at [746, 517] on button "SUBMIT" at bounding box center [794, 532] width 164 height 39
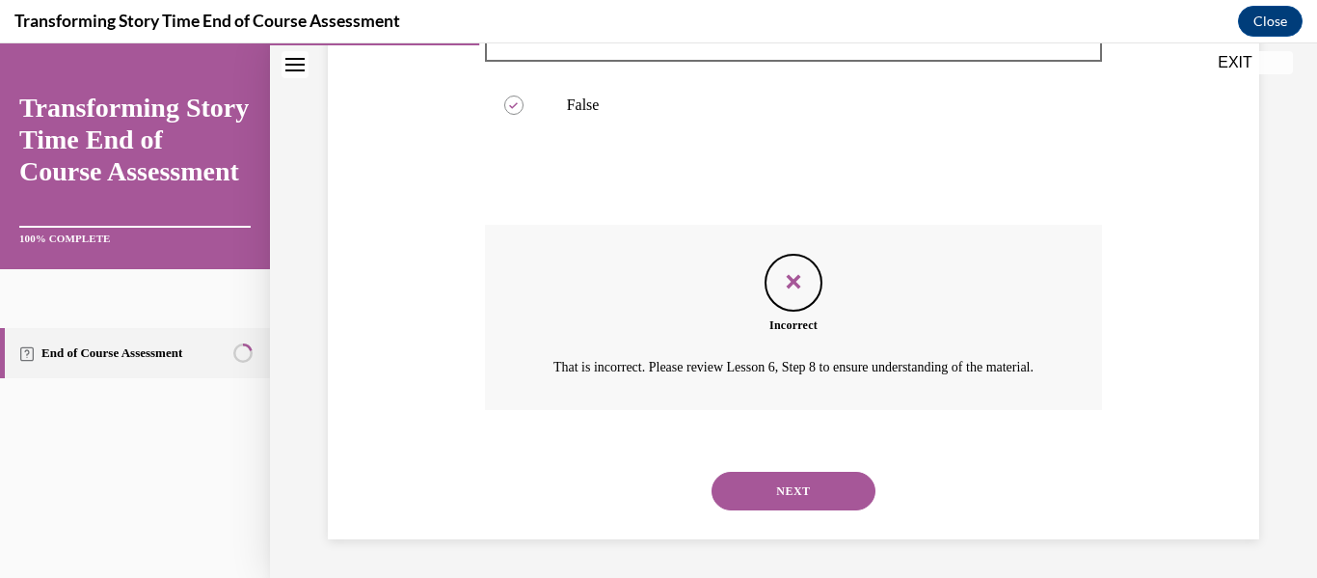
scroll to position [497, 0]
click at [798, 478] on button "NEXT" at bounding box center [794, 490] width 164 height 39
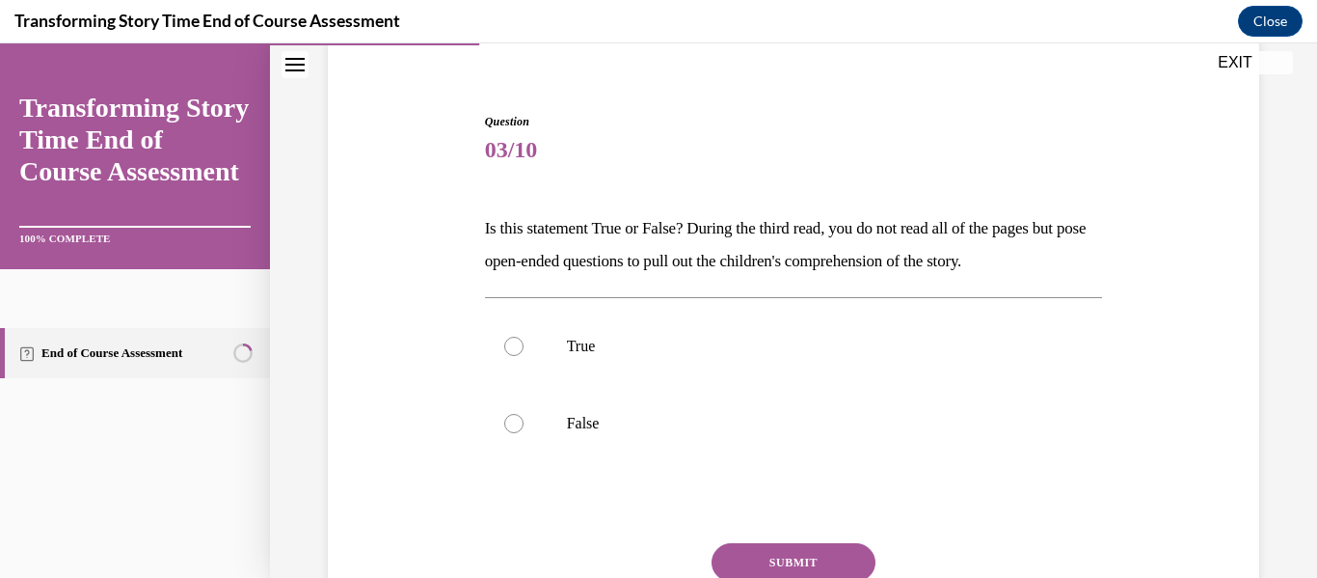
scroll to position [158, 0]
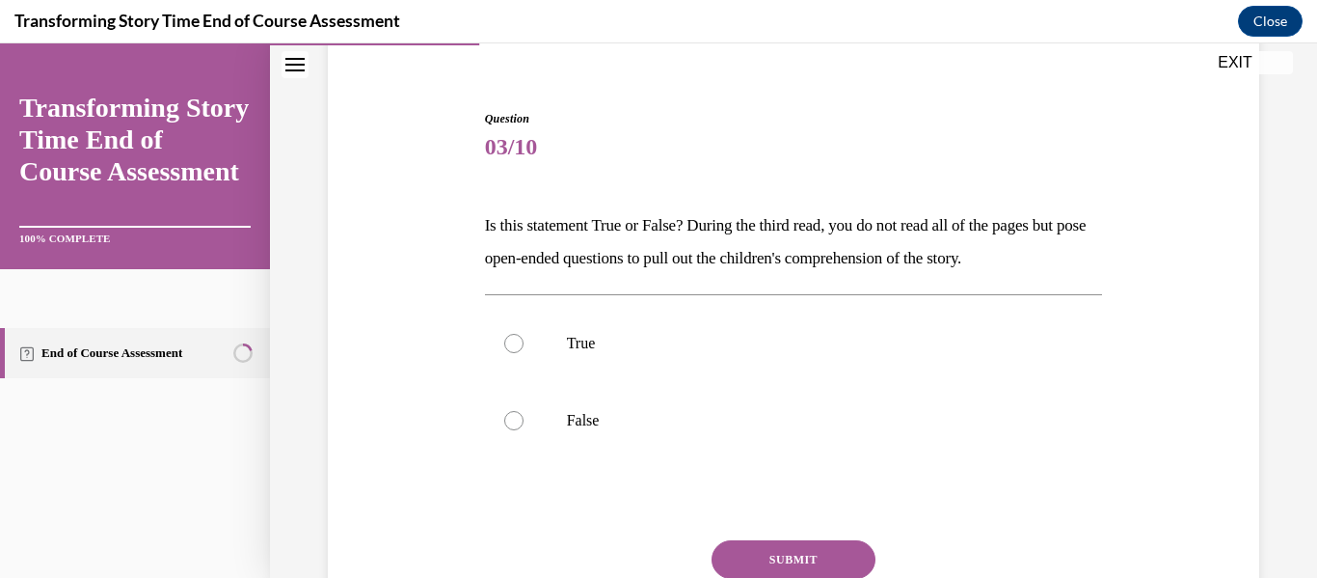
click at [693, 414] on p "False" at bounding box center [811, 420] width 488 height 19
click at [524, 414] on input "False" at bounding box center [513, 420] width 19 height 19
radio input "true"
click at [665, 334] on p "True" at bounding box center [811, 343] width 488 height 19
click at [524, 334] on input "True" at bounding box center [513, 343] width 19 height 19
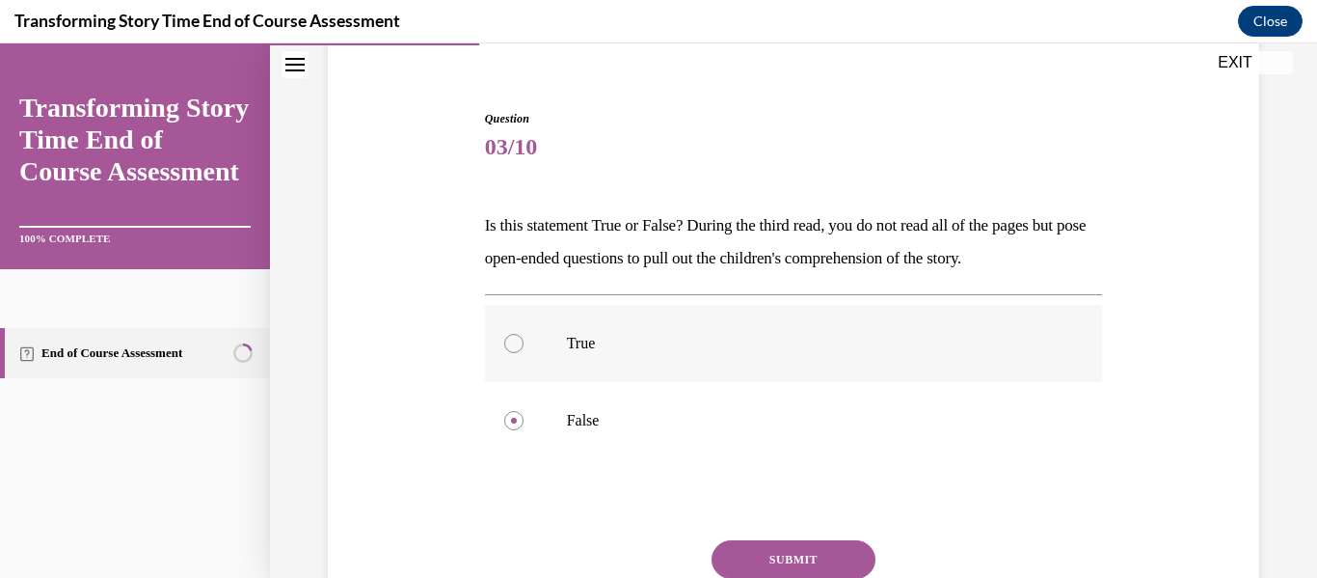
radio input "true"
click at [814, 557] on button "SUBMIT" at bounding box center [794, 559] width 164 height 39
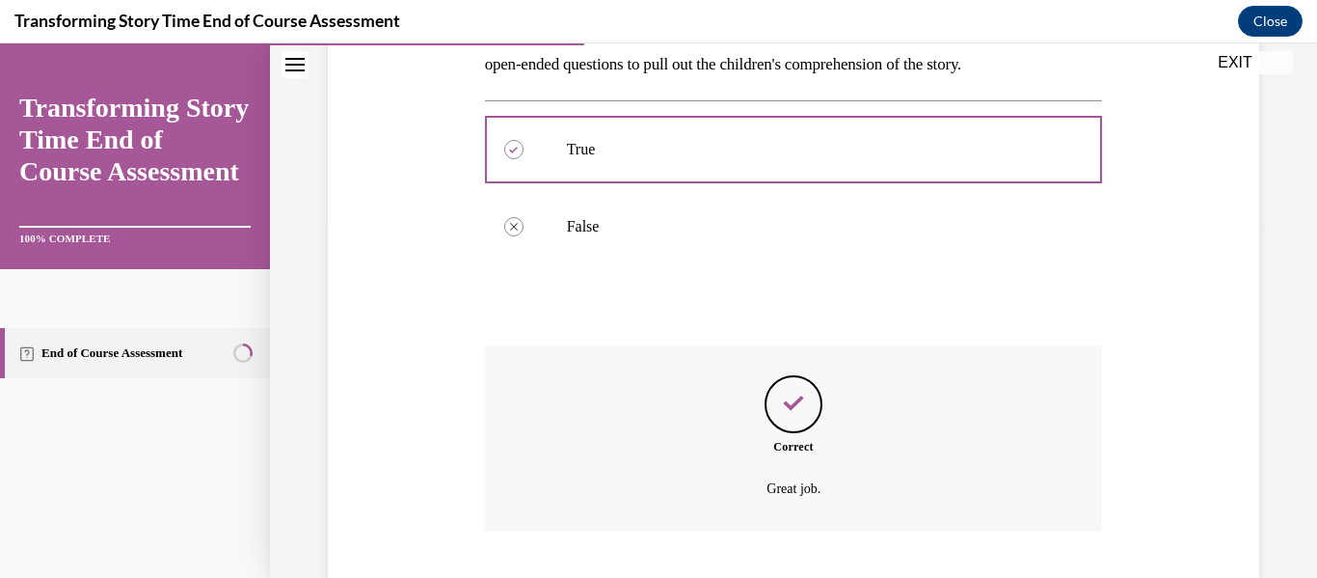
scroll to position [473, 0]
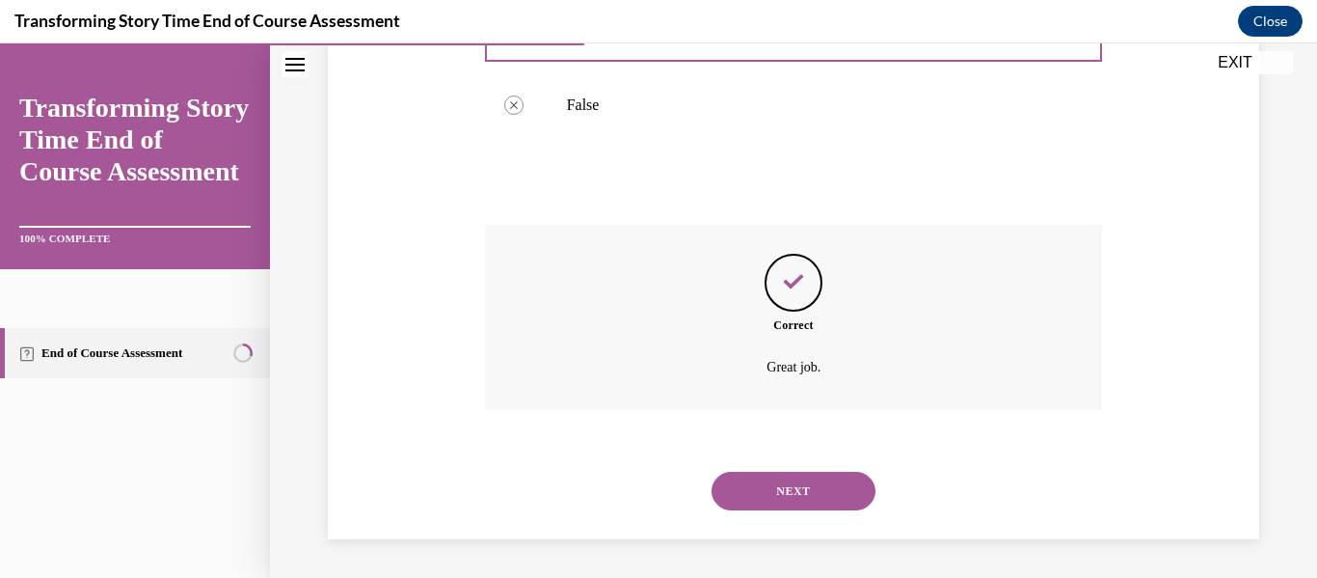
click at [811, 502] on button "NEXT" at bounding box center [794, 490] width 164 height 39
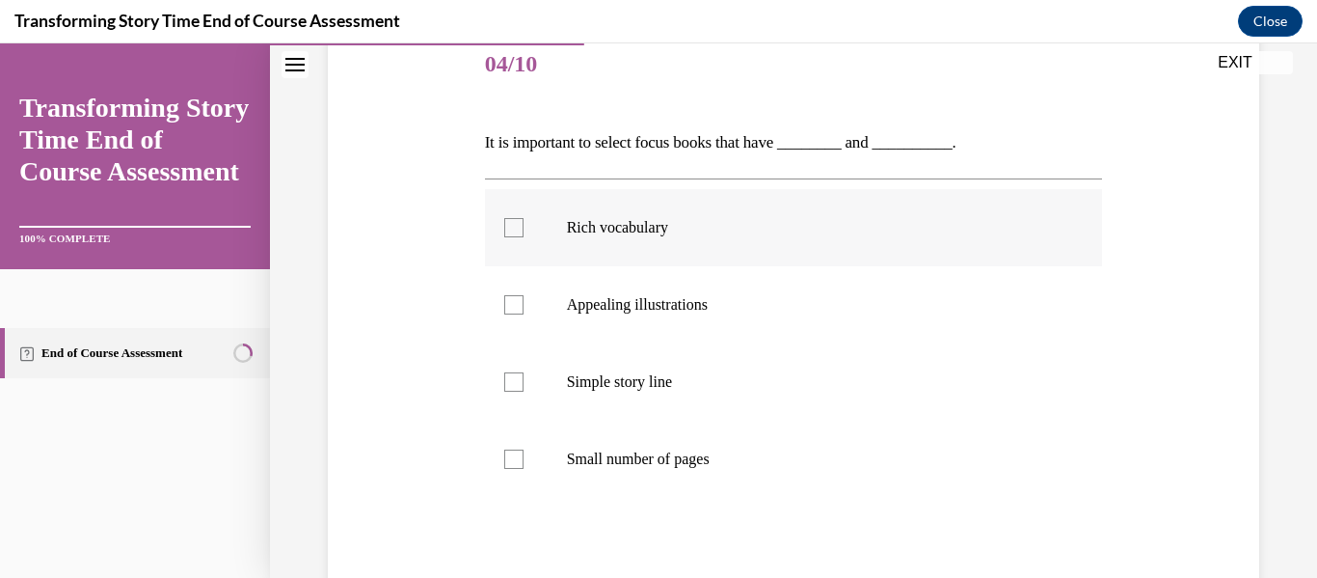
scroll to position [239, 0]
click at [667, 326] on label "Appealing illustrations" at bounding box center [794, 306] width 618 height 77
click at [524, 316] on input "Appealing illustrations" at bounding box center [513, 306] width 19 height 19
checkbox input "true"
click at [619, 207] on label "Rich vocabulary" at bounding box center [794, 229] width 618 height 77
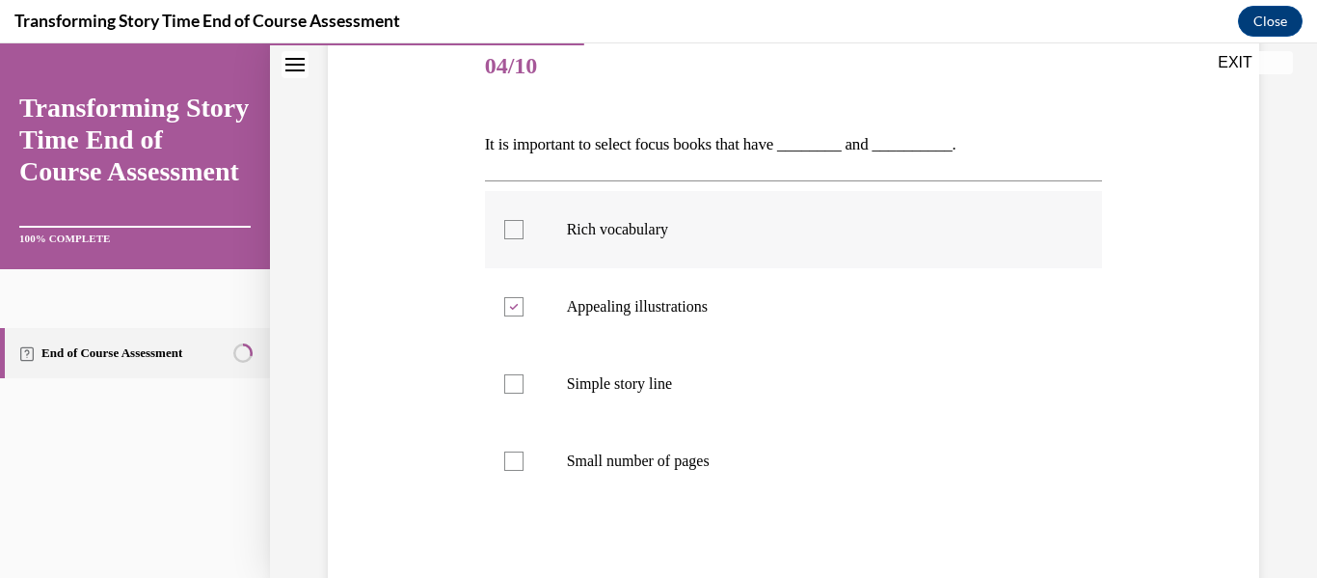
click at [524, 220] on input "Rich vocabulary" at bounding box center [513, 229] width 19 height 19
checkbox input "true"
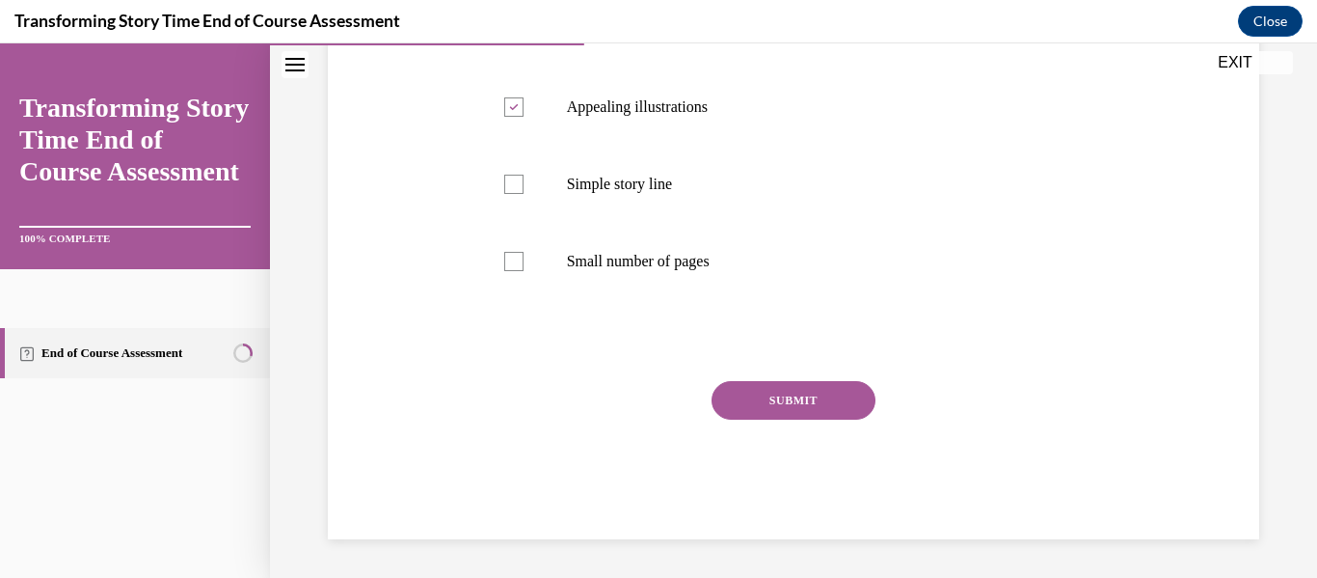
click at [791, 401] on button "SUBMIT" at bounding box center [794, 400] width 164 height 39
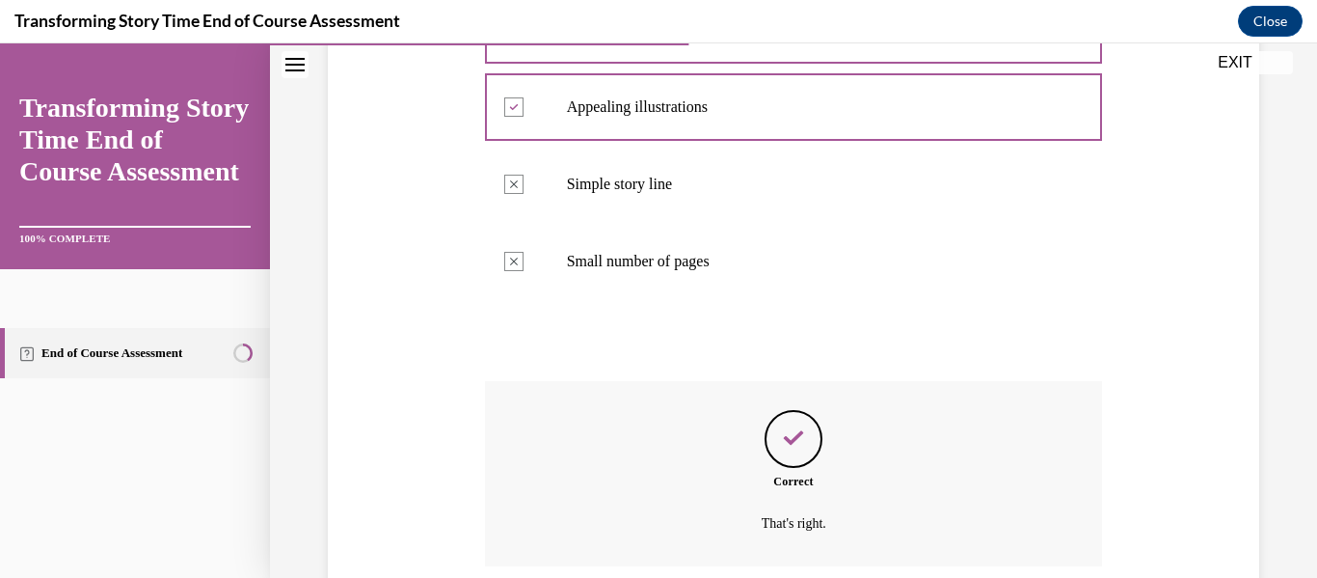
scroll to position [595, 0]
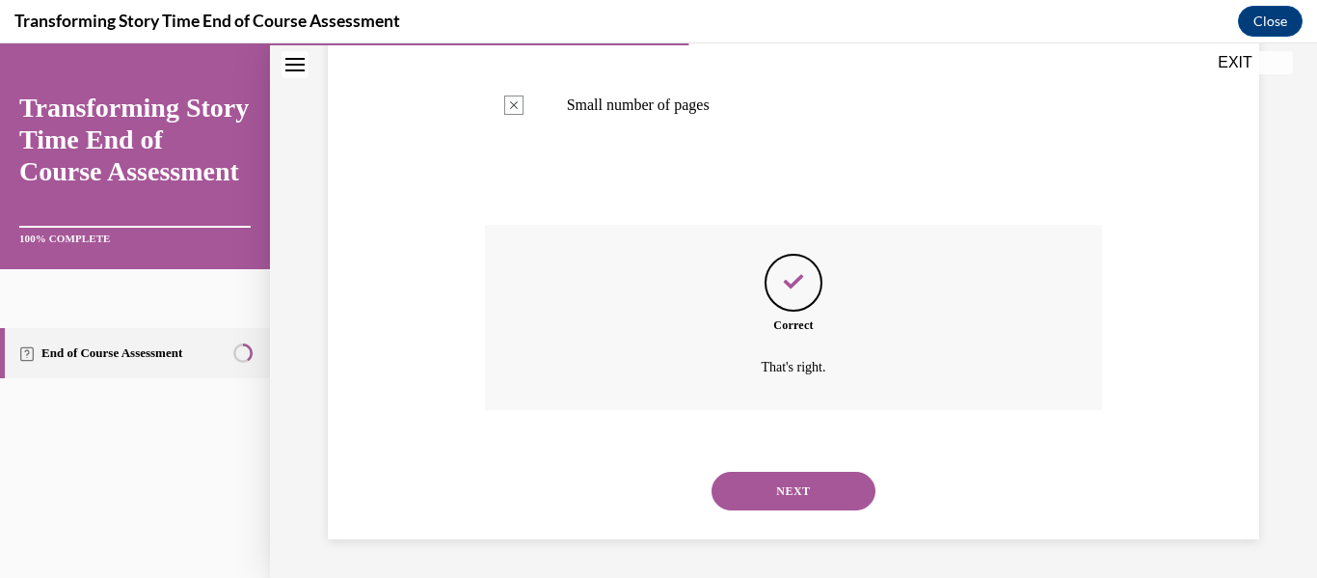
click at [780, 460] on div "NEXT" at bounding box center [794, 490] width 618 height 77
click at [771, 491] on button "NEXT" at bounding box center [794, 490] width 164 height 39
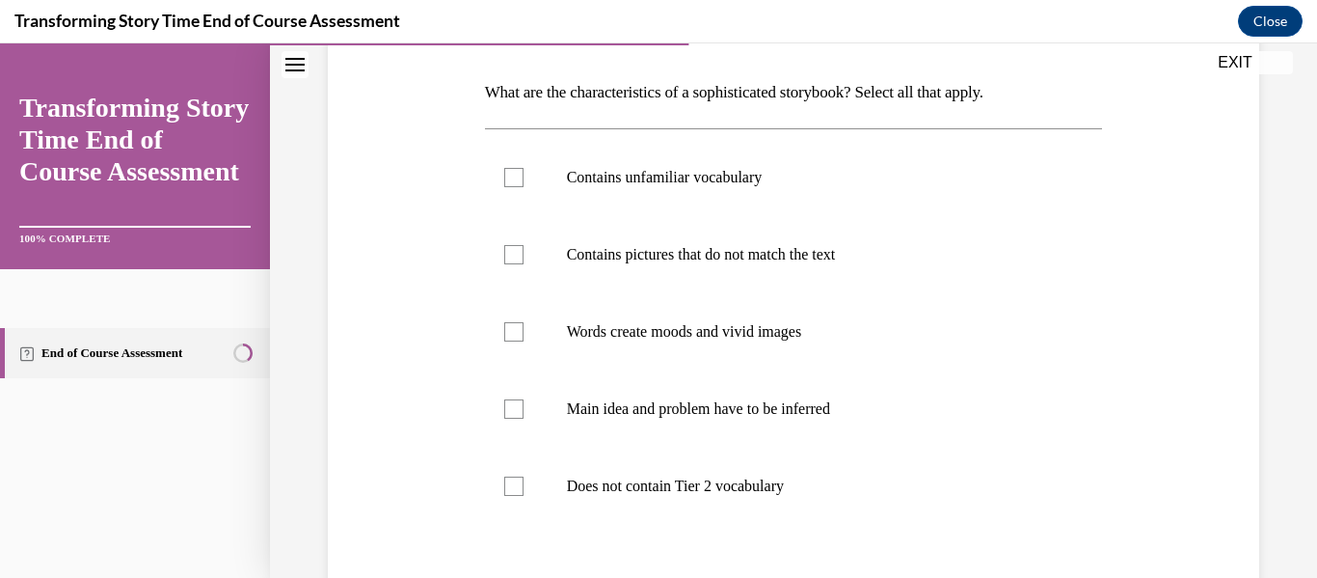
scroll to position [287, 0]
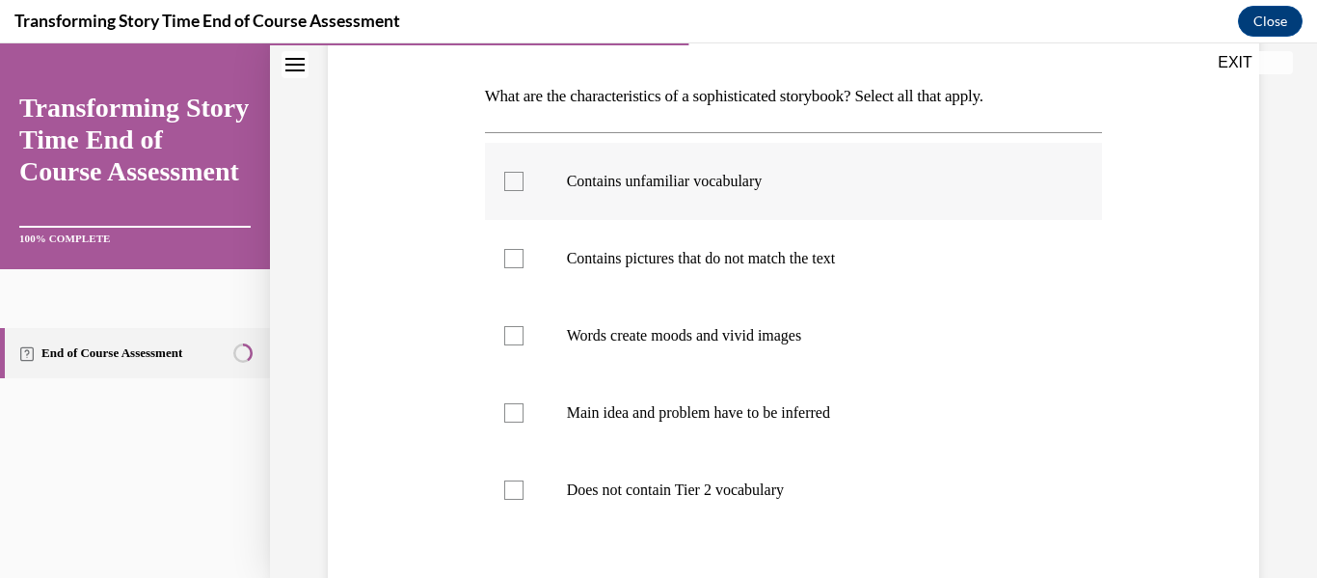
click at [634, 197] on label "Contains unfamiliar vocabulary" at bounding box center [794, 181] width 618 height 77
click at [524, 191] on input "Contains unfamiliar vocabulary" at bounding box center [513, 181] width 19 height 19
checkbox input "true"
click at [633, 324] on label "Words create moods and vivid images" at bounding box center [794, 335] width 618 height 77
click at [524, 326] on input "Words create moods and vivid images" at bounding box center [513, 335] width 19 height 19
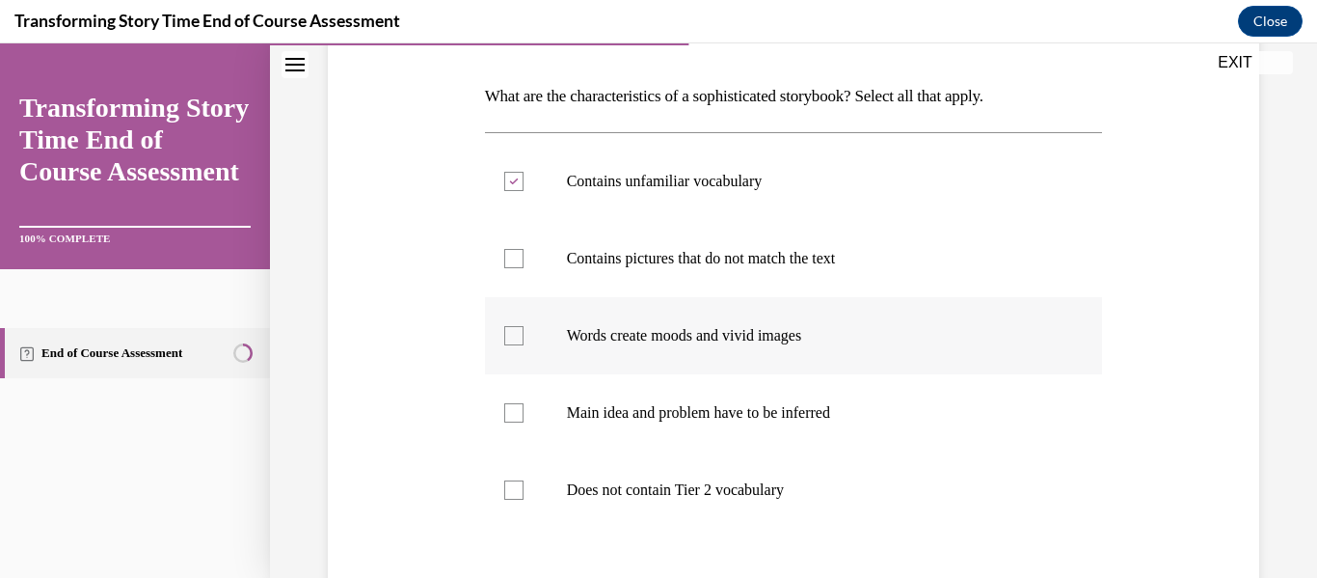
checkbox input "true"
click at [664, 427] on label "Main idea and problem have to be inferred" at bounding box center [794, 412] width 618 height 77
click at [524, 422] on input "Main idea and problem have to be inferred" at bounding box center [513, 412] width 19 height 19
checkbox input "true"
click at [586, 252] on p "Contains pictures that do not match the text" at bounding box center [811, 258] width 488 height 19
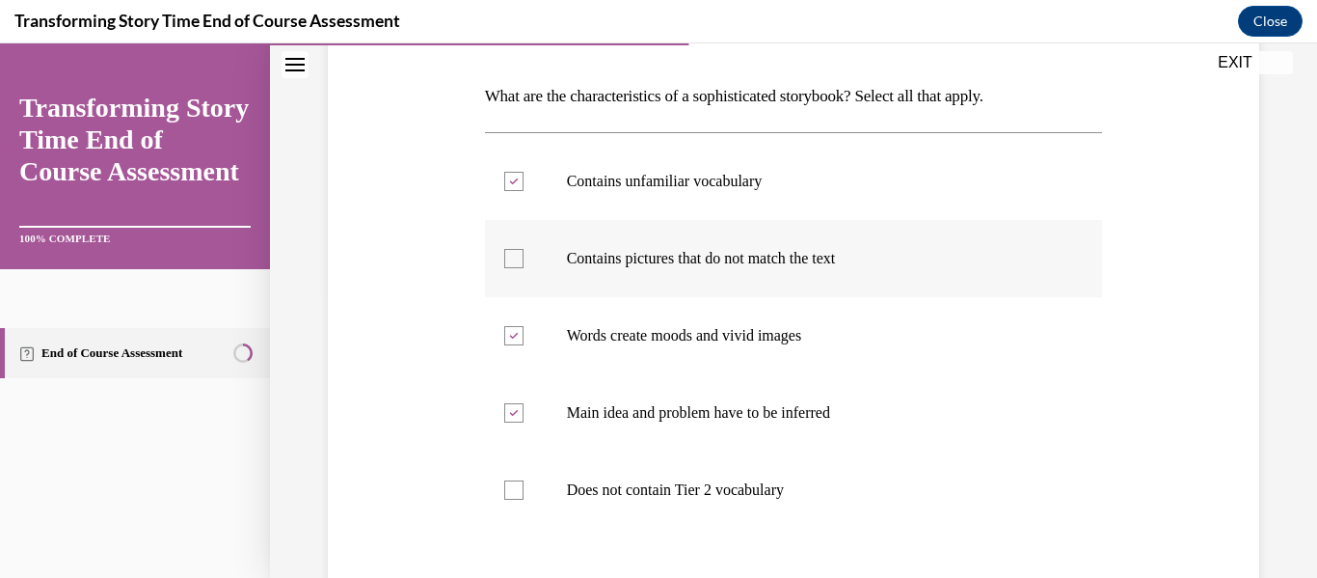
click at [524, 252] on input "Contains pictures that do not match the text" at bounding box center [513, 258] width 19 height 19
checkbox input "true"
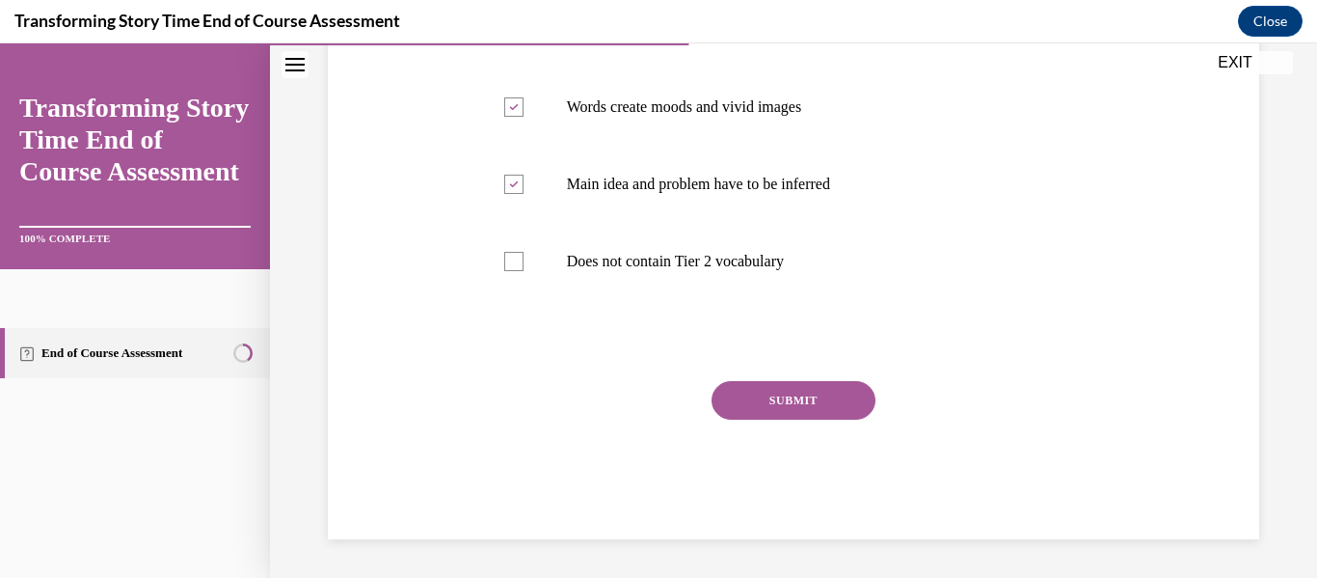
click at [781, 390] on button "SUBMIT" at bounding box center [794, 400] width 164 height 39
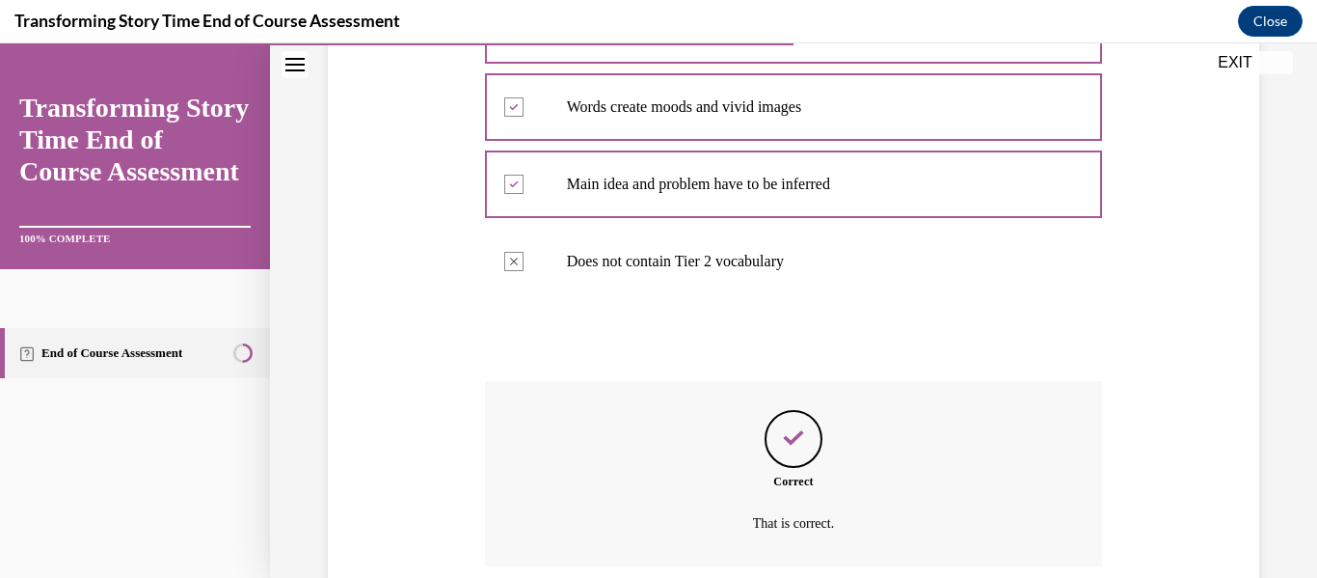
scroll to position [672, 0]
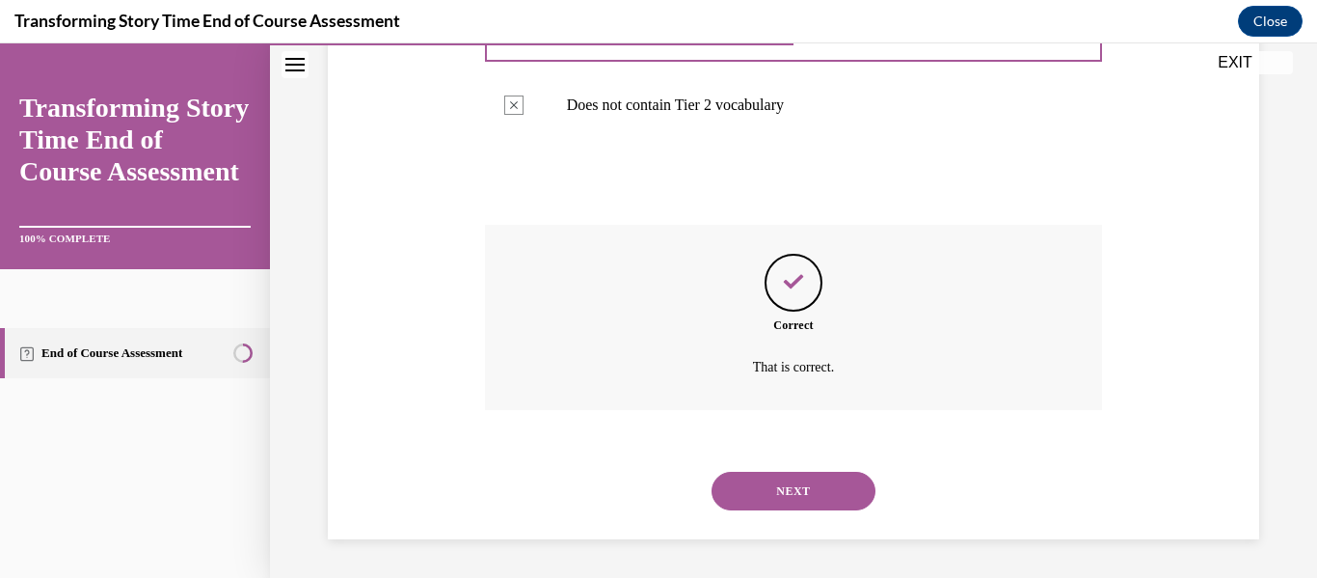
click at [757, 477] on button "NEXT" at bounding box center [794, 490] width 164 height 39
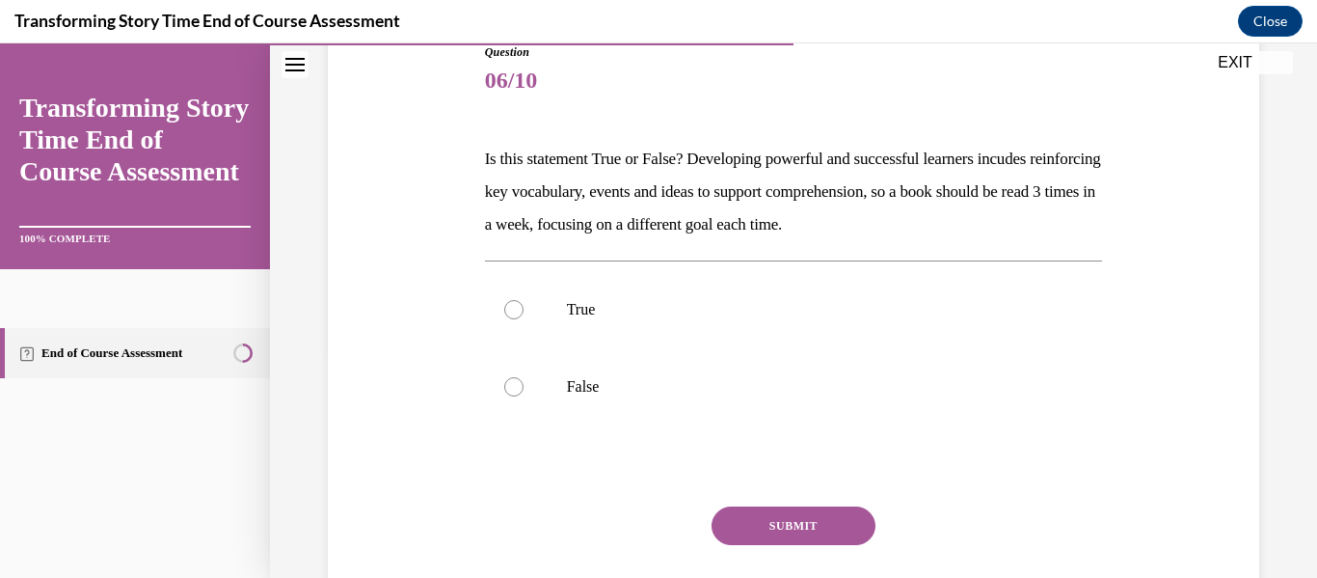
scroll to position [255, 0]
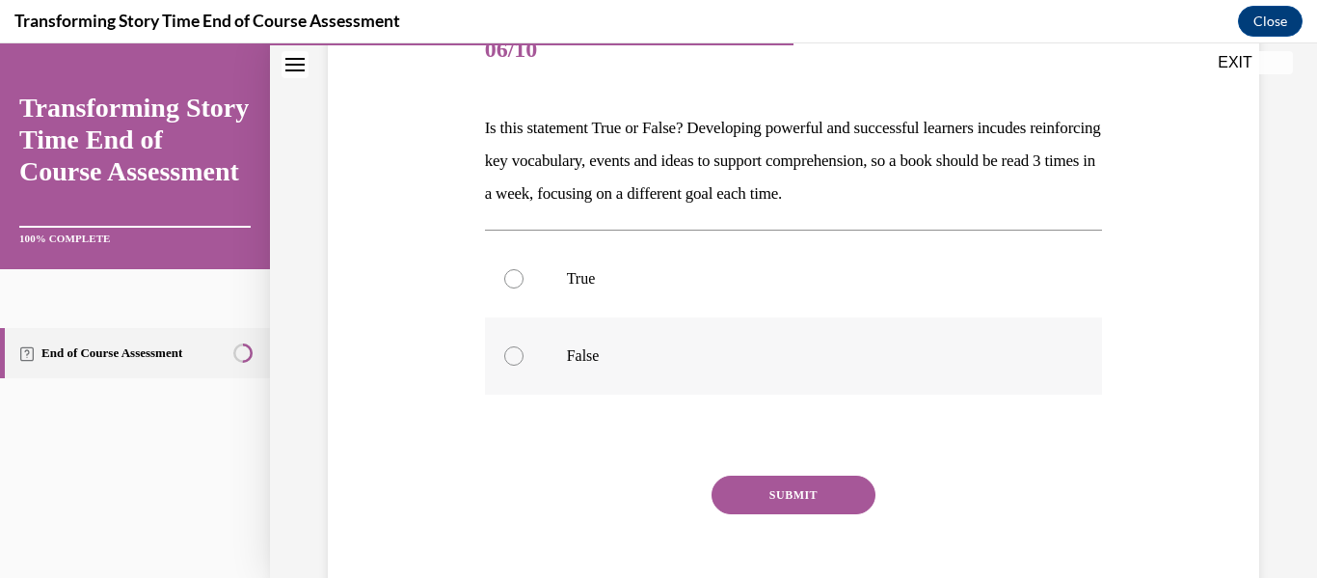
click at [612, 337] on label "False" at bounding box center [794, 355] width 618 height 77
click at [524, 346] on input "False" at bounding box center [513, 355] width 19 height 19
radio input "true"
click at [763, 492] on button "SUBMIT" at bounding box center [794, 494] width 164 height 39
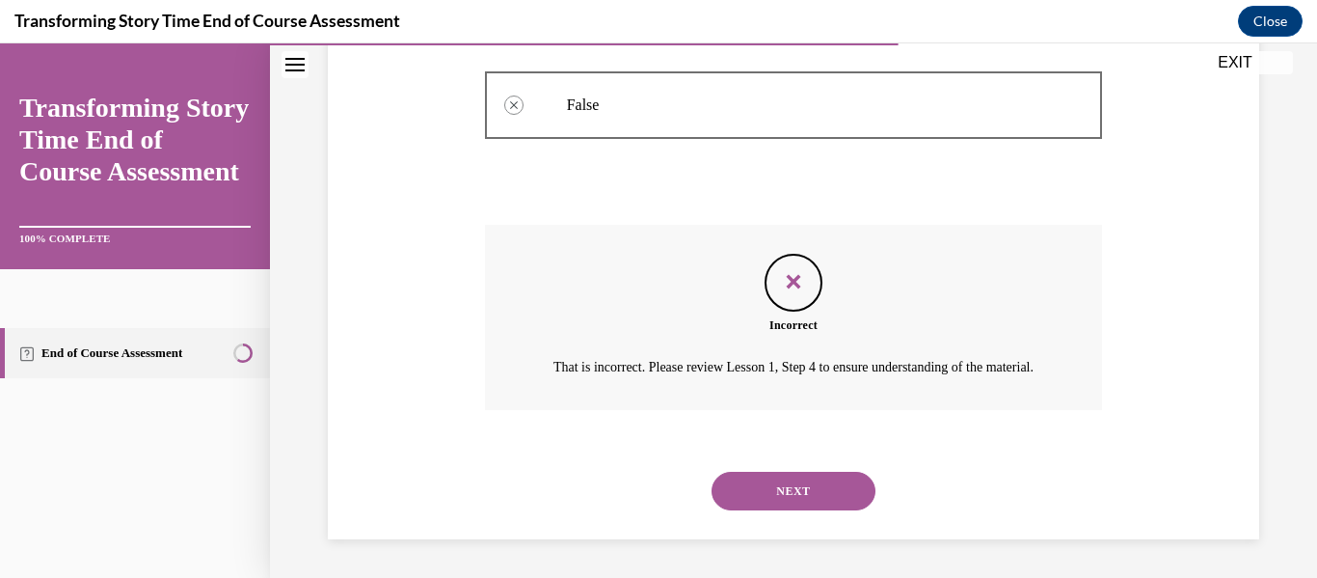
scroll to position [529, 0]
click at [804, 498] on button "NEXT" at bounding box center [794, 490] width 164 height 39
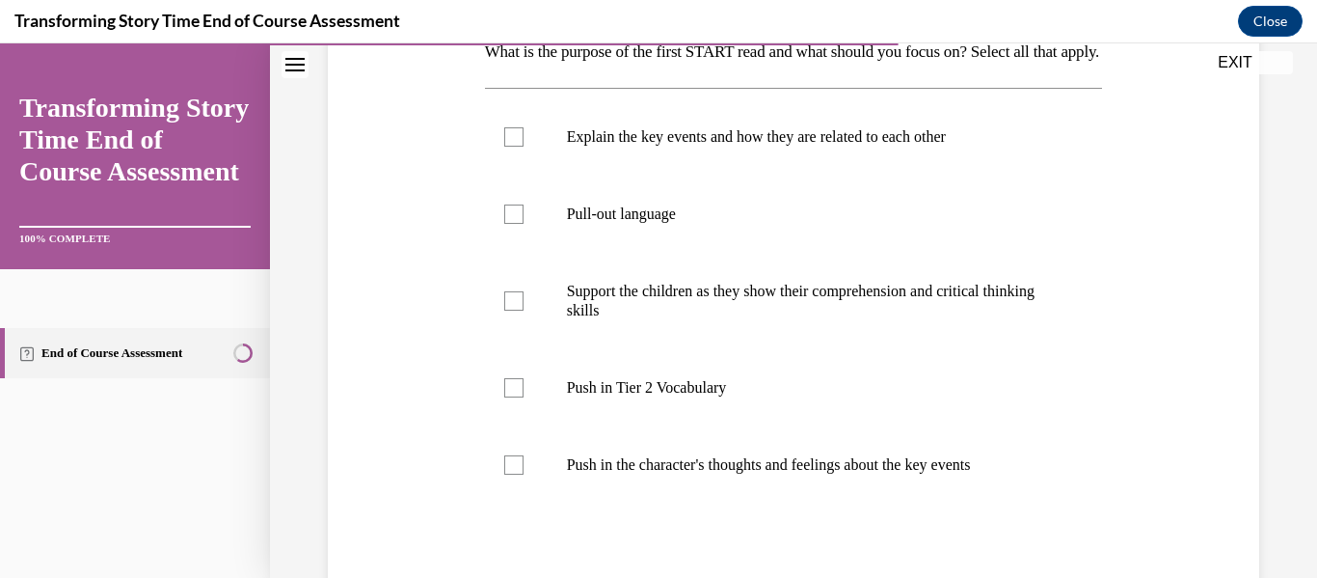
scroll to position [390, 0]
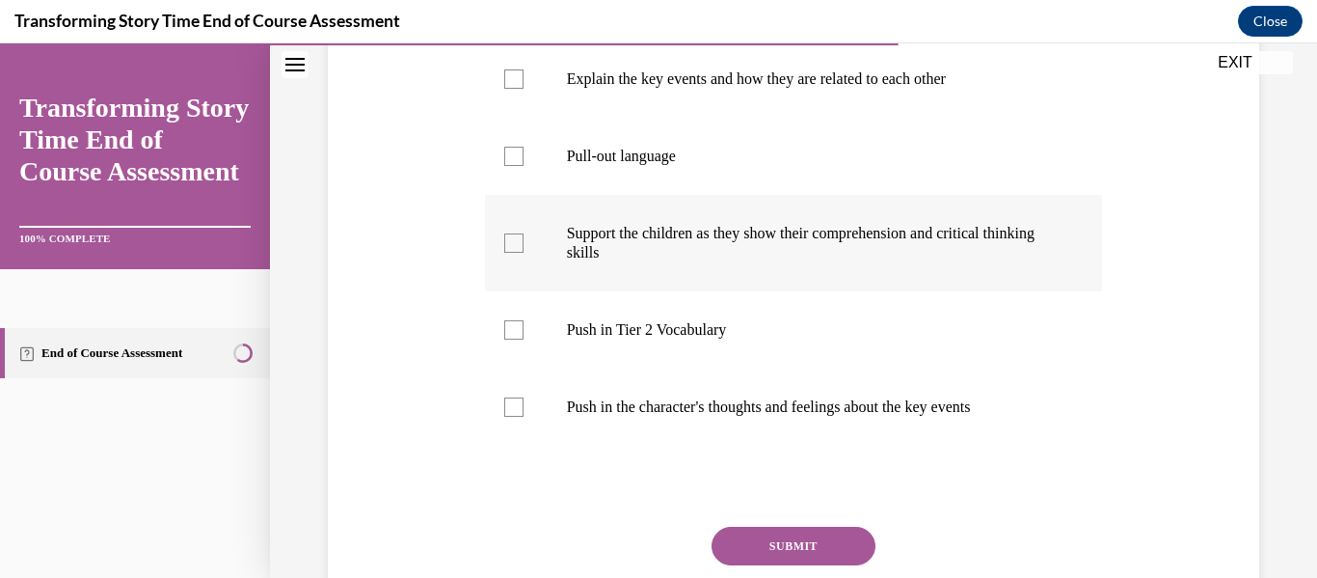
click at [647, 291] on label "Support the children as they show their comprehension and critical thinking ski…" at bounding box center [794, 243] width 618 height 96
click at [524, 253] on input "Support the children as they show their comprehension and critical thinking ski…" at bounding box center [513, 242] width 19 height 19
checkbox input "true"
click at [608, 118] on label "Explain the key events and how they are related to each other" at bounding box center [794, 78] width 618 height 77
click at [524, 89] on input "Explain the key events and how they are related to each other" at bounding box center [513, 78] width 19 height 19
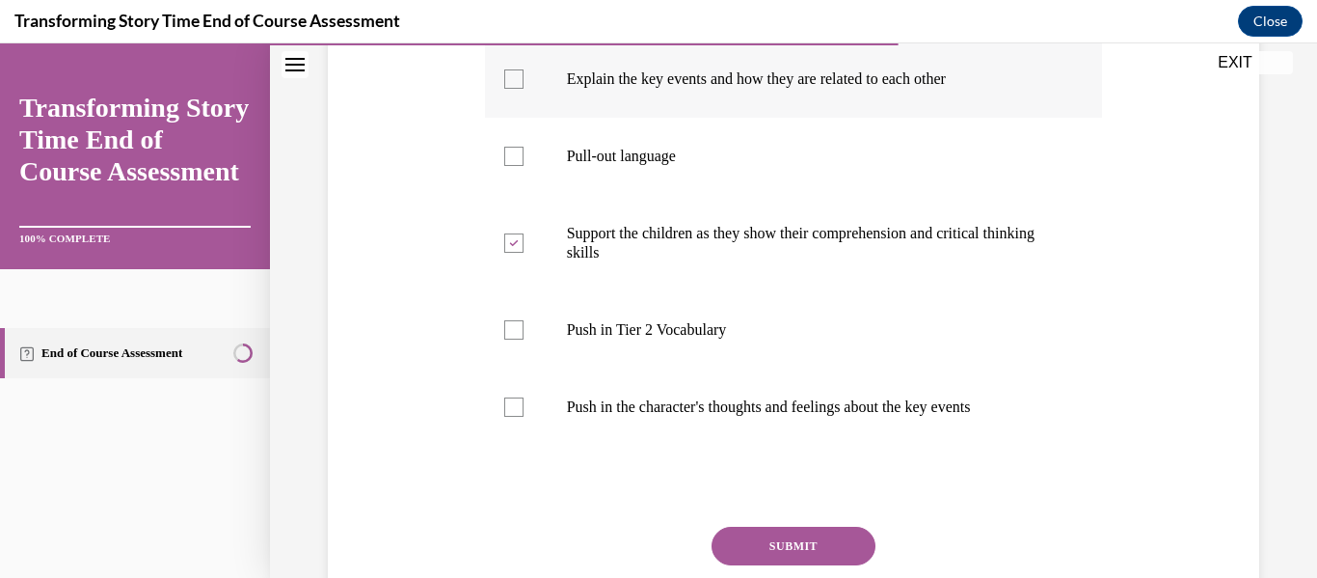
checkbox input "true"
click at [711, 418] on label "Push in the character's thoughts and feelings about the key events" at bounding box center [794, 406] width 618 height 77
click at [524, 416] on input "Push in the character's thoughts and feelings about the key events" at bounding box center [513, 406] width 19 height 19
checkbox input "true"
click at [738, 563] on button "SUBMIT" at bounding box center [794, 545] width 164 height 39
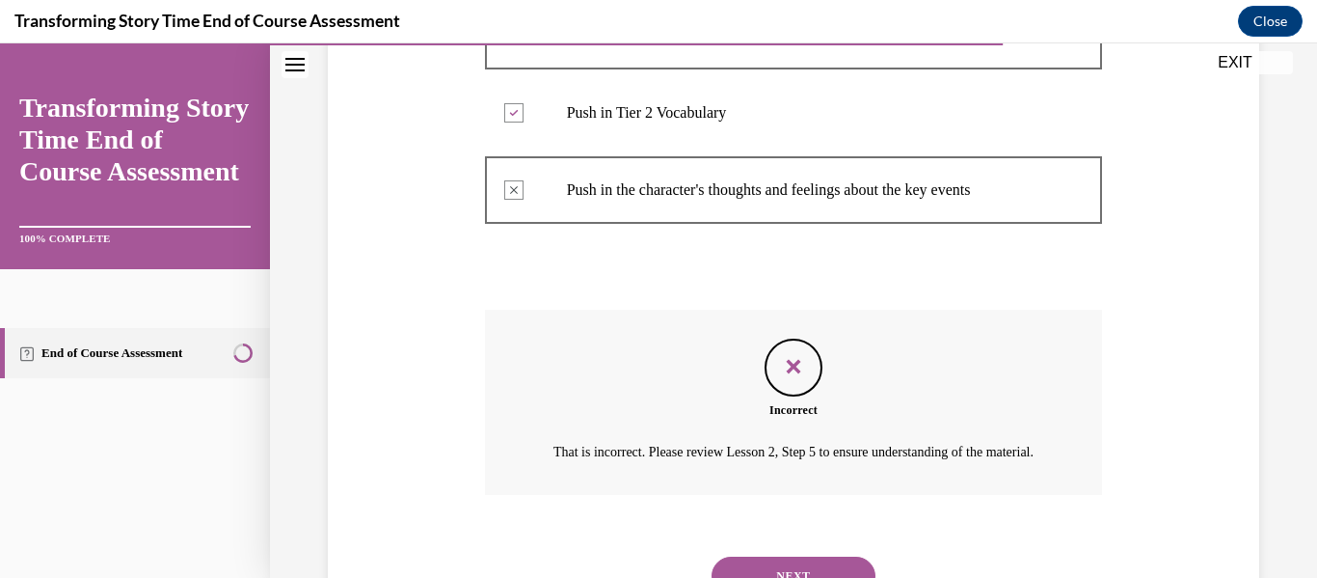
scroll to position [747, 0]
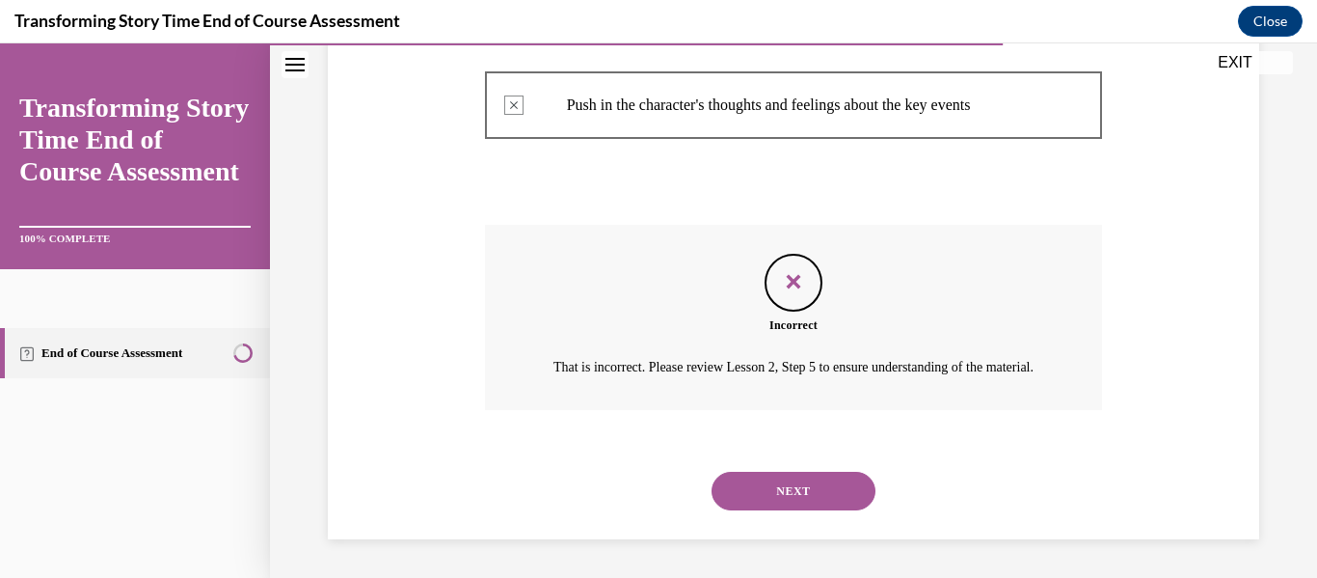
click at [772, 468] on div "NEXT" at bounding box center [794, 490] width 618 height 77
click at [768, 492] on button "NEXT" at bounding box center [794, 490] width 164 height 39
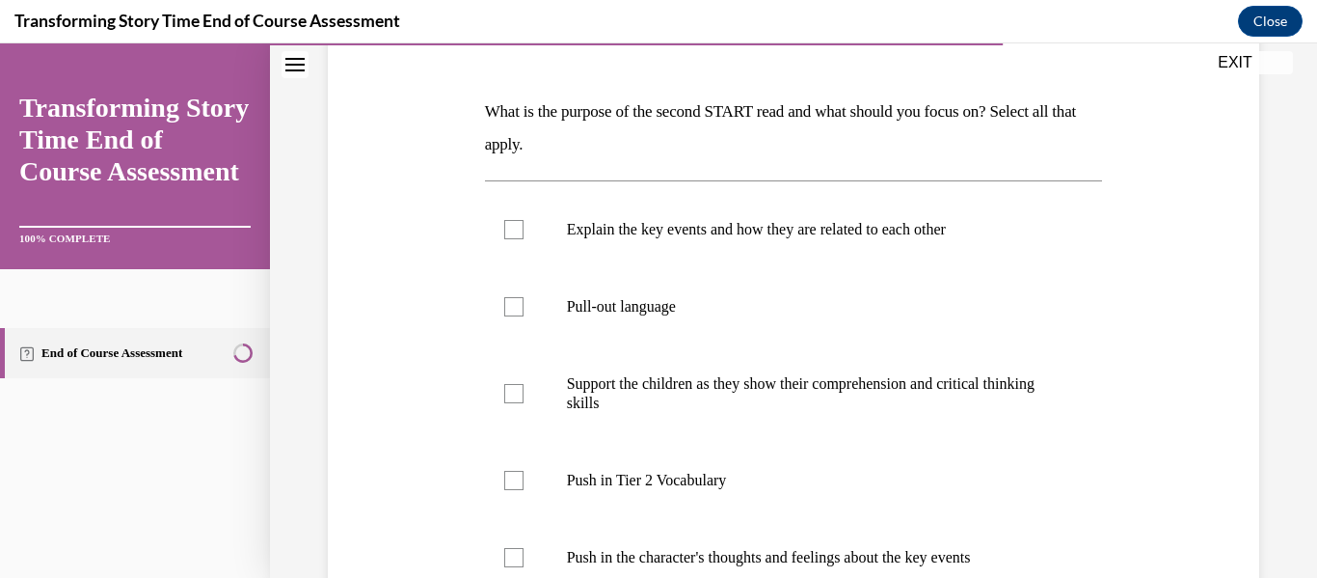
scroll to position [282, 0]
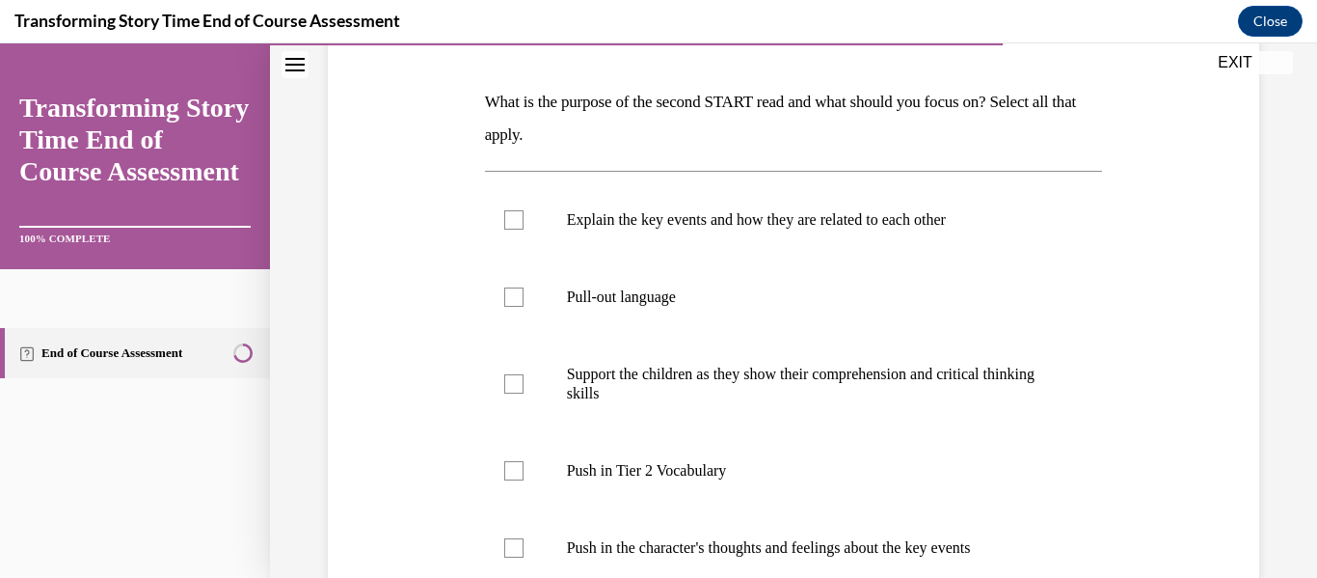
click at [731, 336] on label "Support the children as they show their comprehension and critical thinking ski…" at bounding box center [794, 384] width 618 height 96
click at [524, 374] on input "Support the children as they show their comprehension and critical thinking ski…" at bounding box center [513, 383] width 19 height 19
checkbox input "true"
click at [668, 271] on label "Pull-out language" at bounding box center [794, 296] width 618 height 77
click at [524, 287] on input "Pull-out language" at bounding box center [513, 296] width 19 height 19
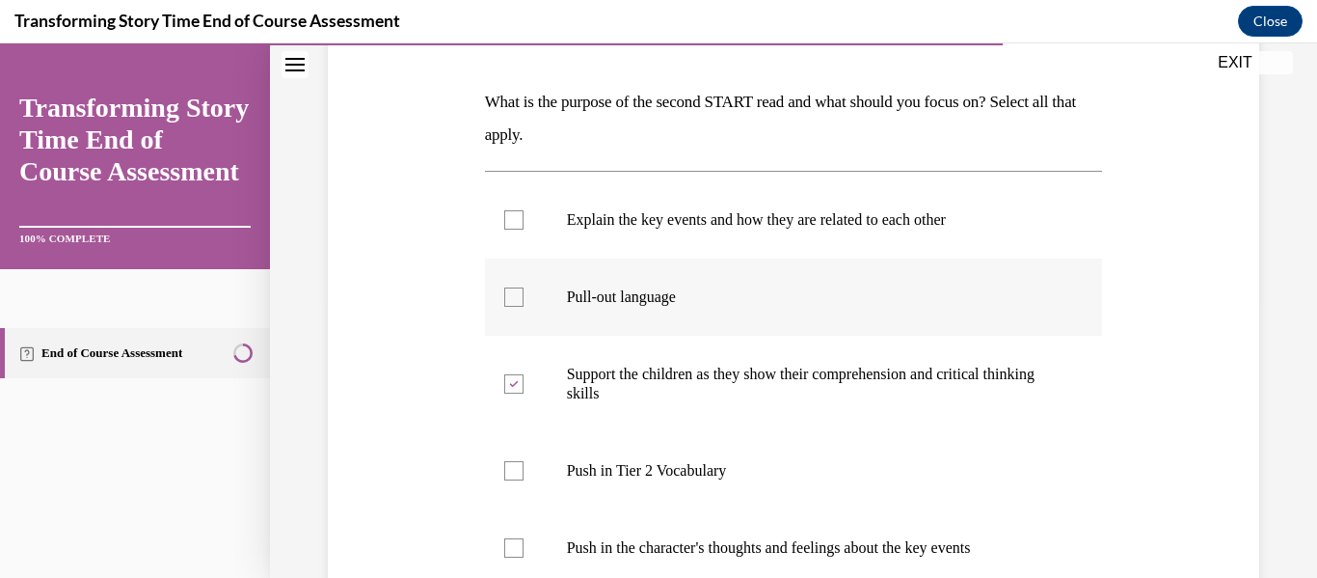
checkbox input "true"
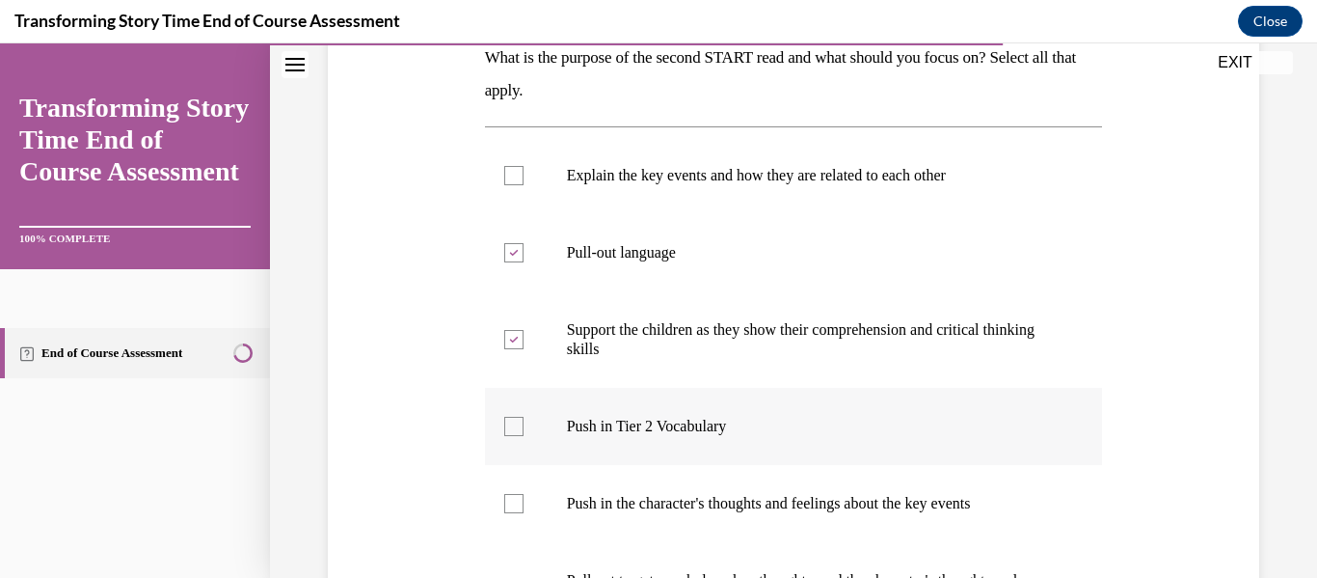
click at [642, 412] on label "Push in Tier 2 Vocabulary" at bounding box center [794, 426] width 618 height 77
click at [524, 416] on input "Push in Tier 2 Vocabulary" at bounding box center [513, 425] width 19 height 19
checkbox input "true"
click at [621, 510] on p "Push in the character's thoughts and feelings about the key events" at bounding box center [811, 503] width 488 height 19
click at [524, 510] on input "Push in the character's thoughts and feelings about the key events" at bounding box center [513, 503] width 19 height 19
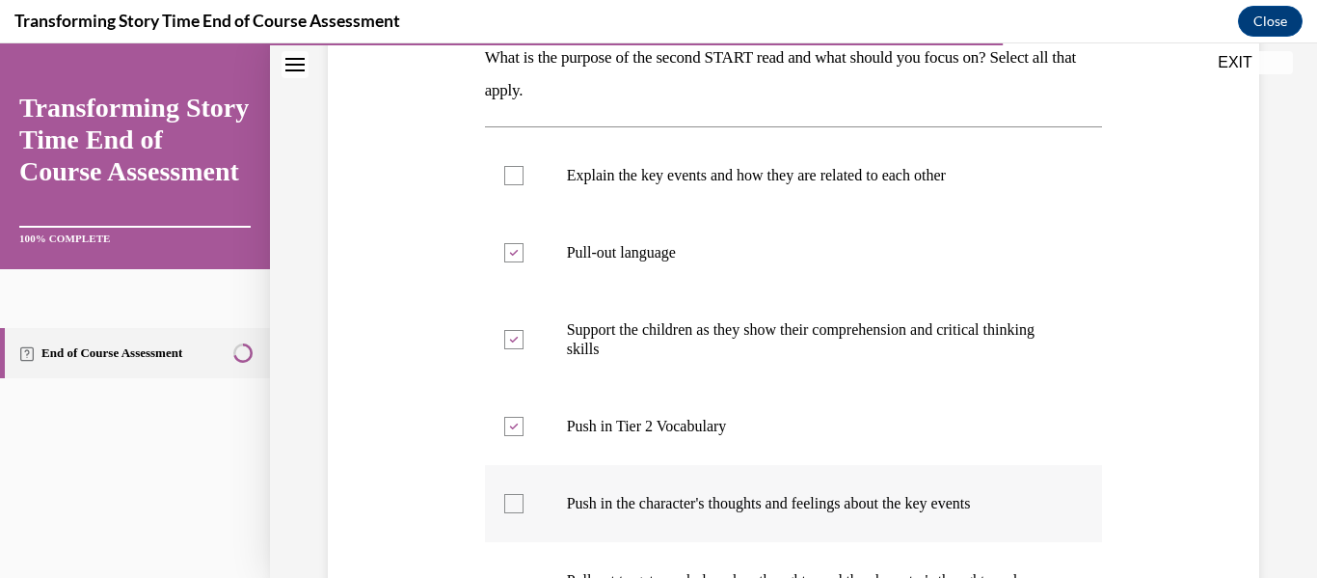
checkbox input "true"
click at [626, 347] on p "Support the children as they show their comprehension and critical thinking ski…" at bounding box center [811, 339] width 488 height 39
click at [524, 347] on input "Support the children as they show their comprehension and critical thinking ski…" at bounding box center [513, 339] width 19 height 19
checkbox input "false"
click at [597, 268] on label "Pull-out language" at bounding box center [794, 252] width 618 height 77
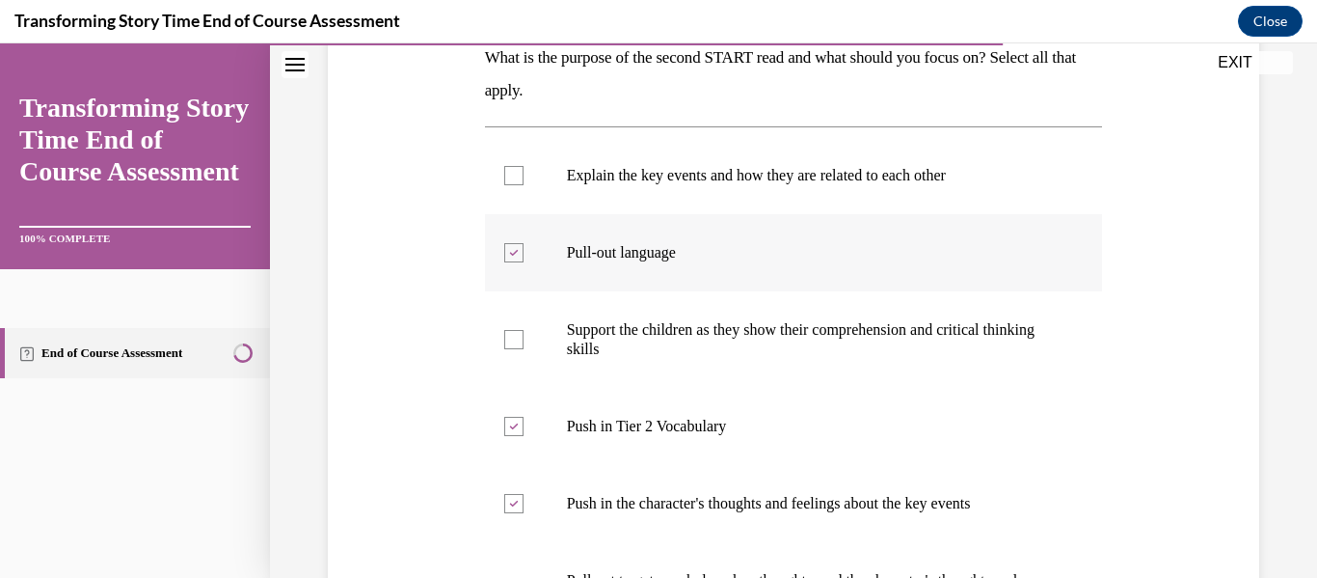
click at [524, 262] on input "Pull-out language" at bounding box center [513, 252] width 19 height 19
checkbox input "false"
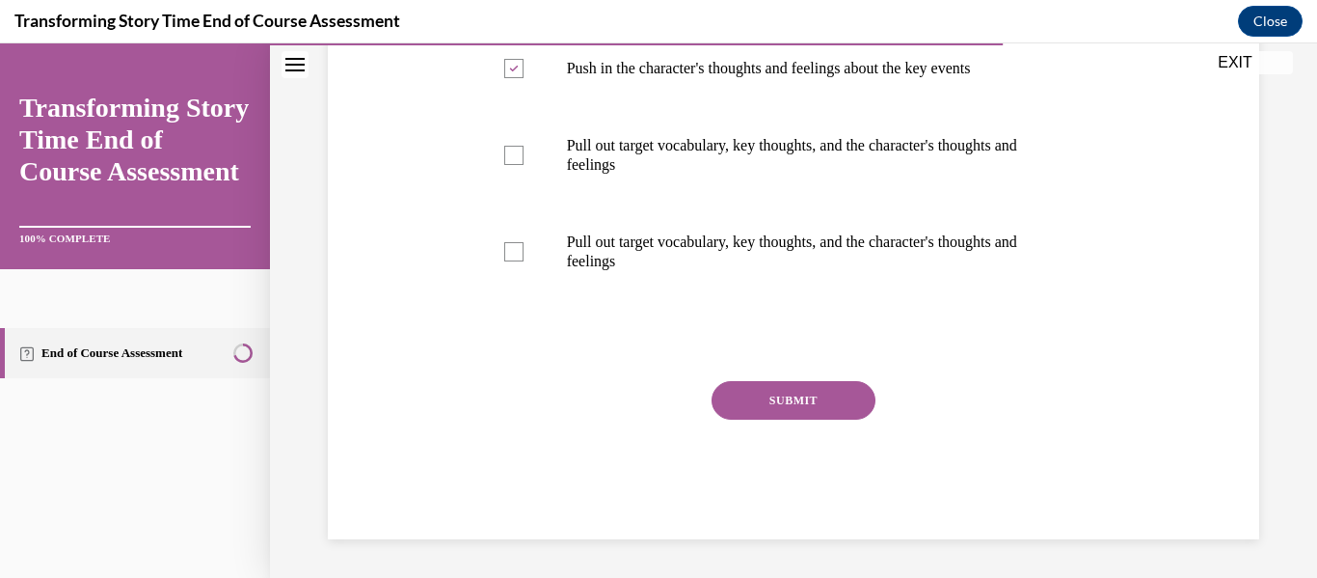
click at [763, 399] on button "SUBMIT" at bounding box center [794, 400] width 164 height 39
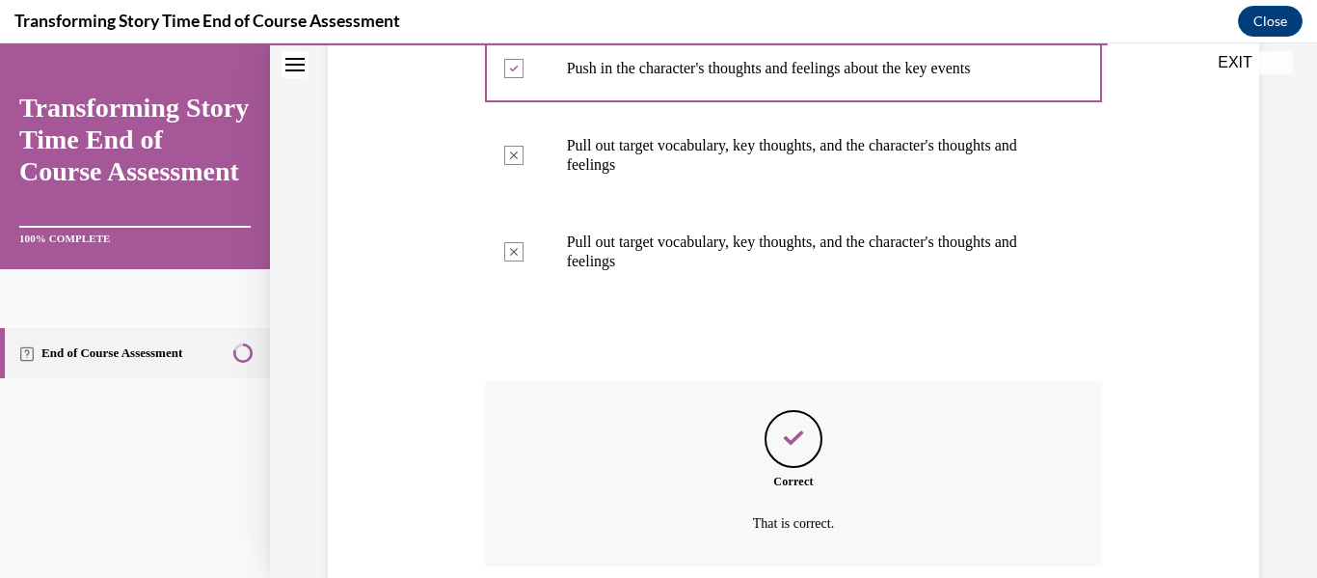
scroll to position [917, 0]
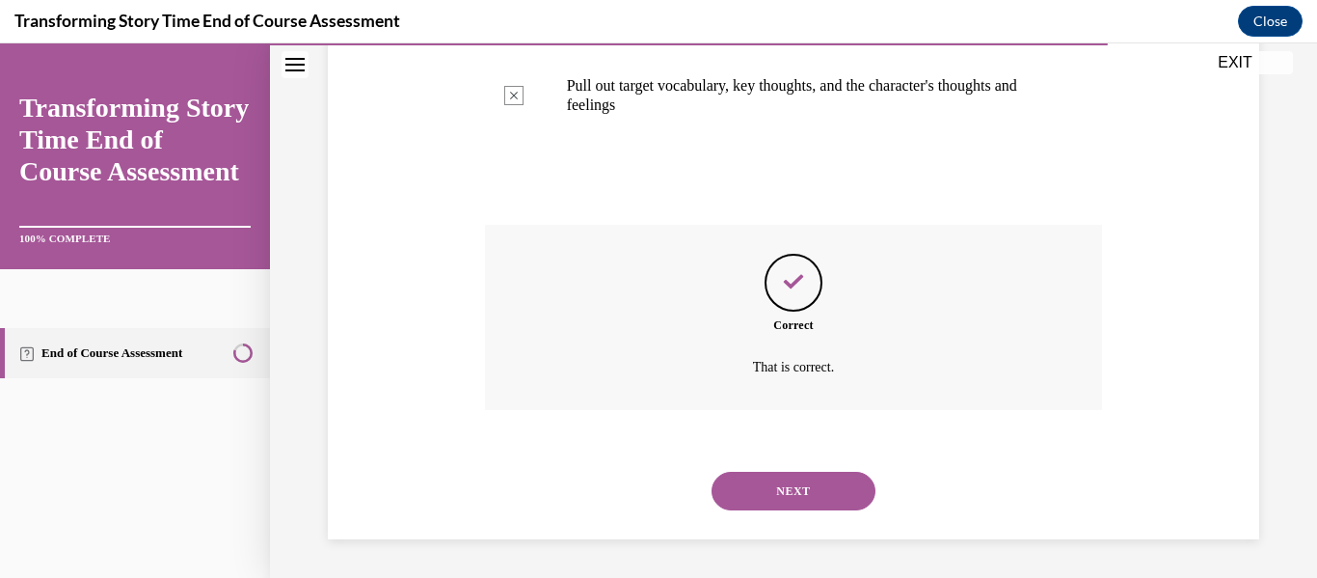
click at [758, 505] on button "NEXT" at bounding box center [794, 490] width 164 height 39
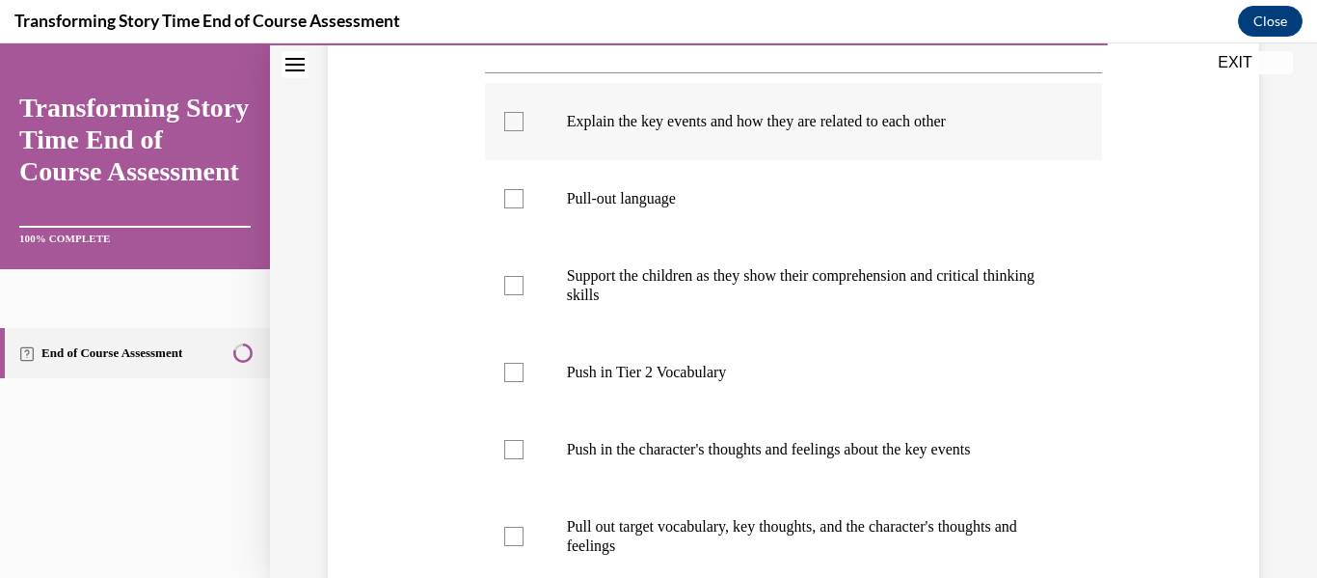
scroll to position [379, 0]
click at [728, 461] on label "Push in the character's thoughts and feelings about the key events" at bounding box center [794, 450] width 618 height 77
click at [524, 460] on input "Push in the character's thoughts and feelings about the key events" at bounding box center [513, 450] width 19 height 19
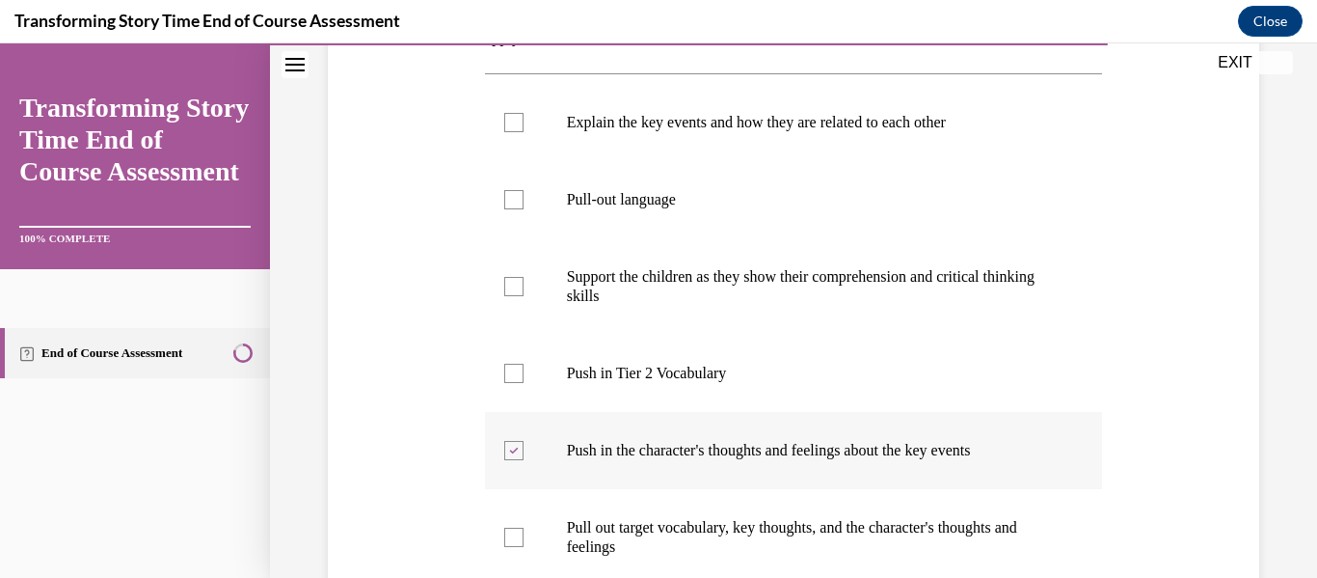
click at [656, 432] on label "Push in the character's thoughts and feelings about the key events" at bounding box center [794, 450] width 618 height 77
click at [524, 441] on input "Push in the character's thoughts and feelings about the key events" at bounding box center [513, 450] width 19 height 19
checkbox input "false"
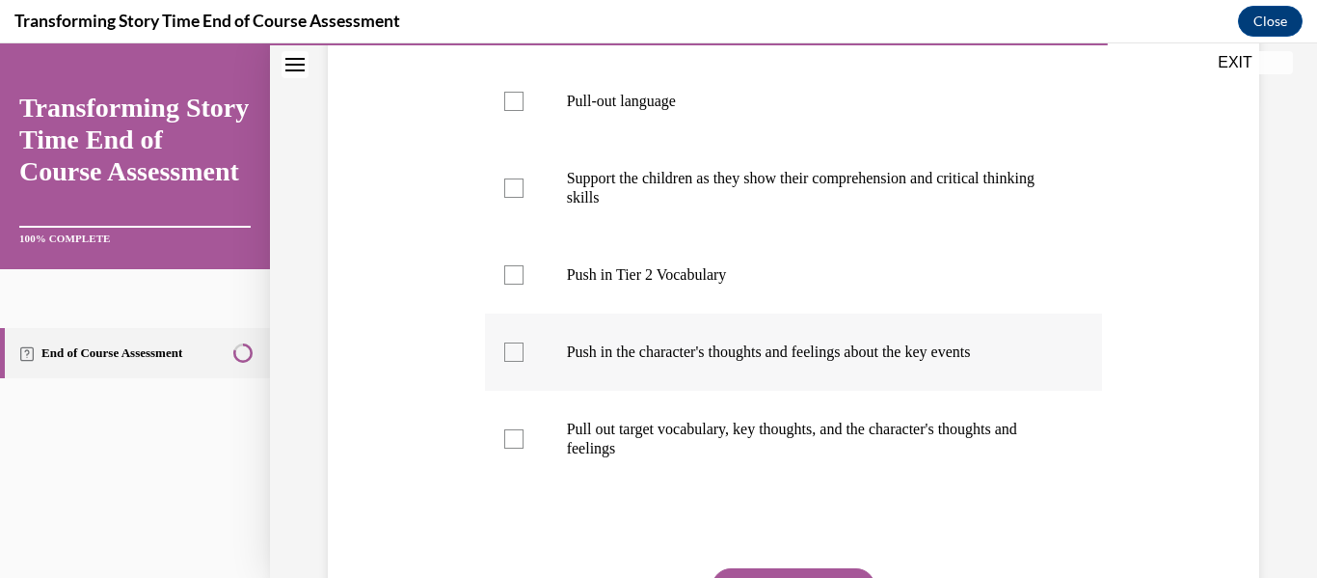
click at [656, 432] on p "Pull out target vocabulary, key thoughts, and the character's thoughts and feel…" at bounding box center [811, 438] width 488 height 39
click at [524, 432] on input "Pull out target vocabulary, key thoughts, and the character's thoughts and feel…" at bounding box center [513, 438] width 19 height 19
checkbox input "true"
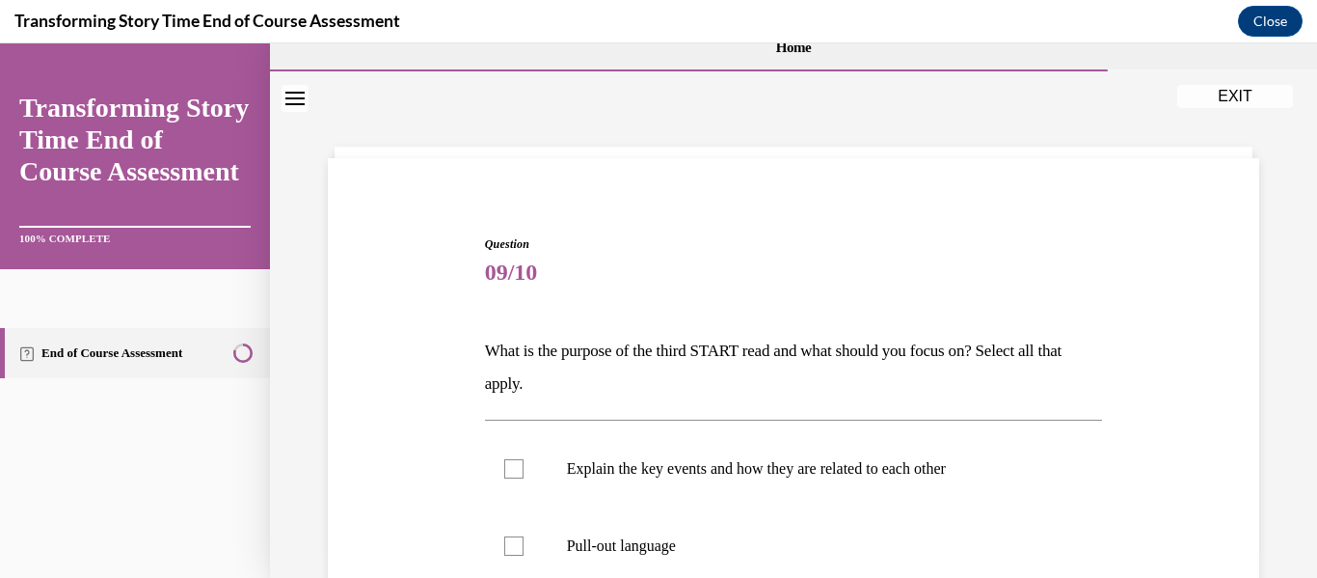
scroll to position [12, 0]
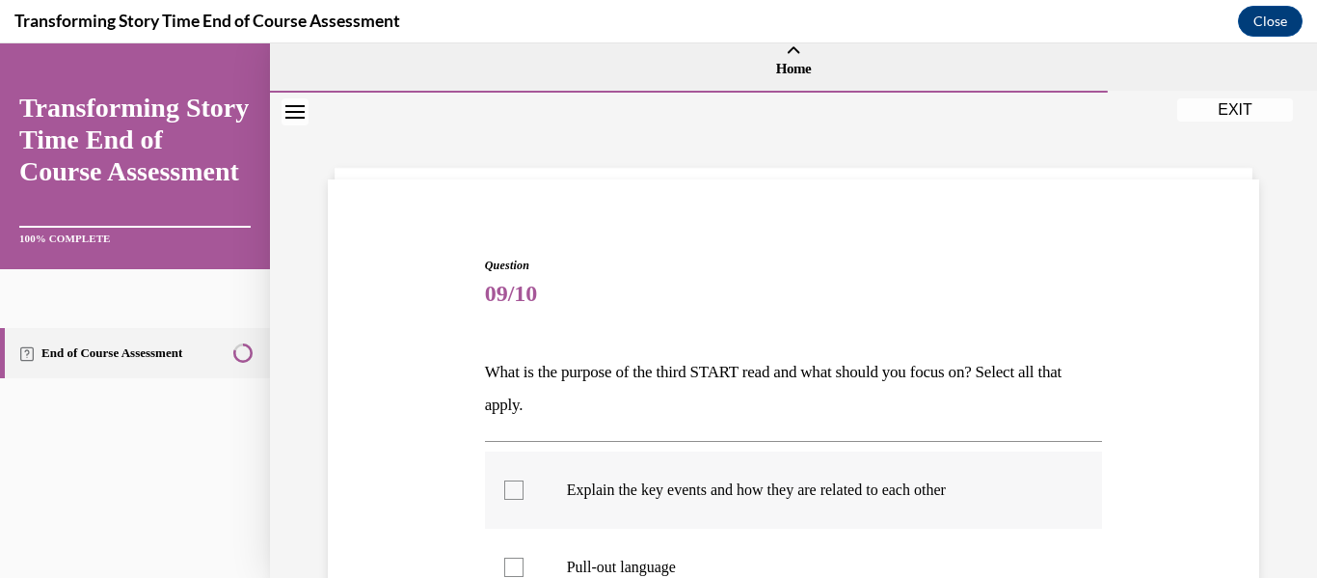
click at [631, 486] on p "Explain the key events and how they are related to each other" at bounding box center [811, 489] width 488 height 19
click at [524, 486] on input "Explain the key events and how they are related to each other" at bounding box center [513, 489] width 19 height 19
checkbox input "true"
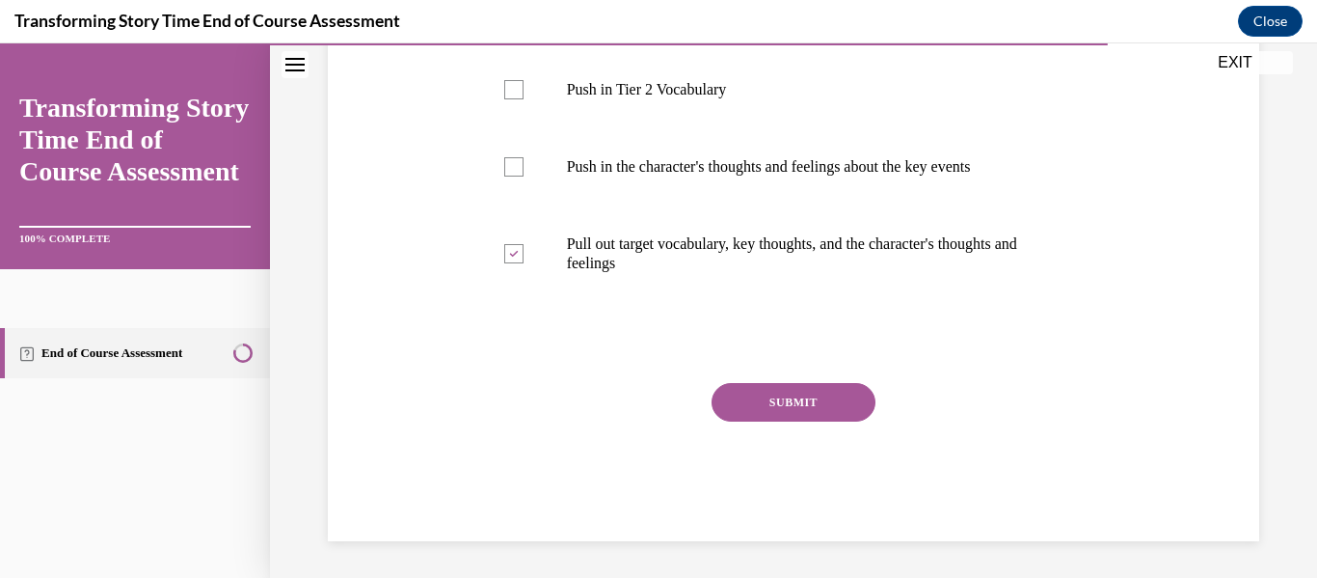
click at [768, 418] on button "SUBMIT" at bounding box center [794, 402] width 164 height 39
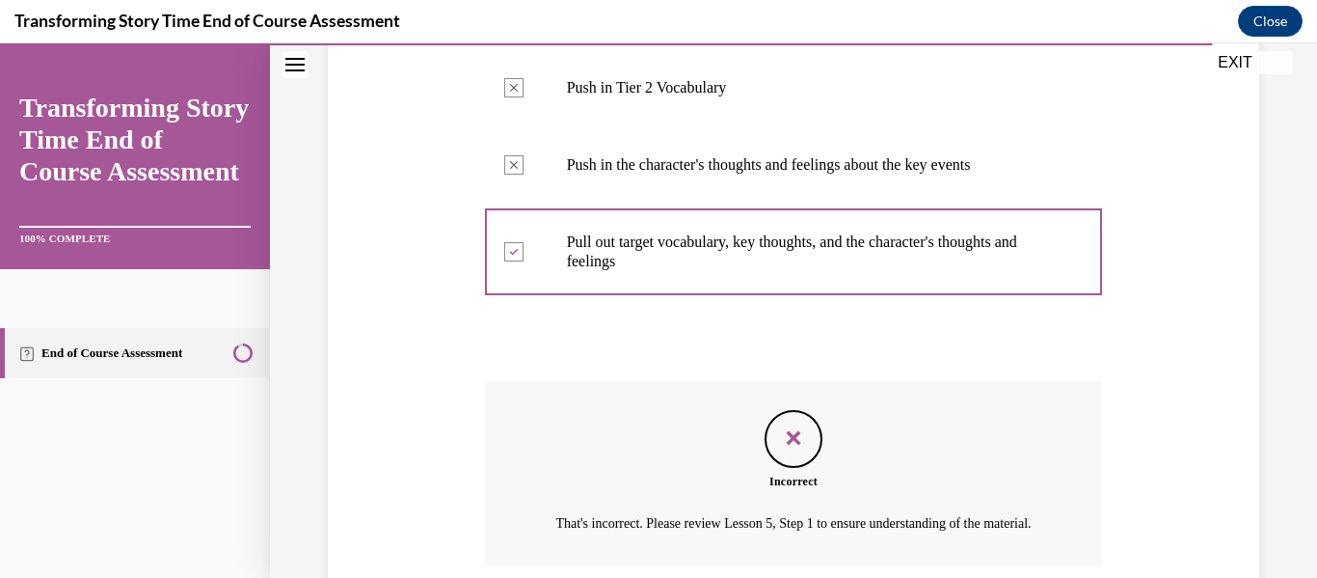
scroll to position [844, 0]
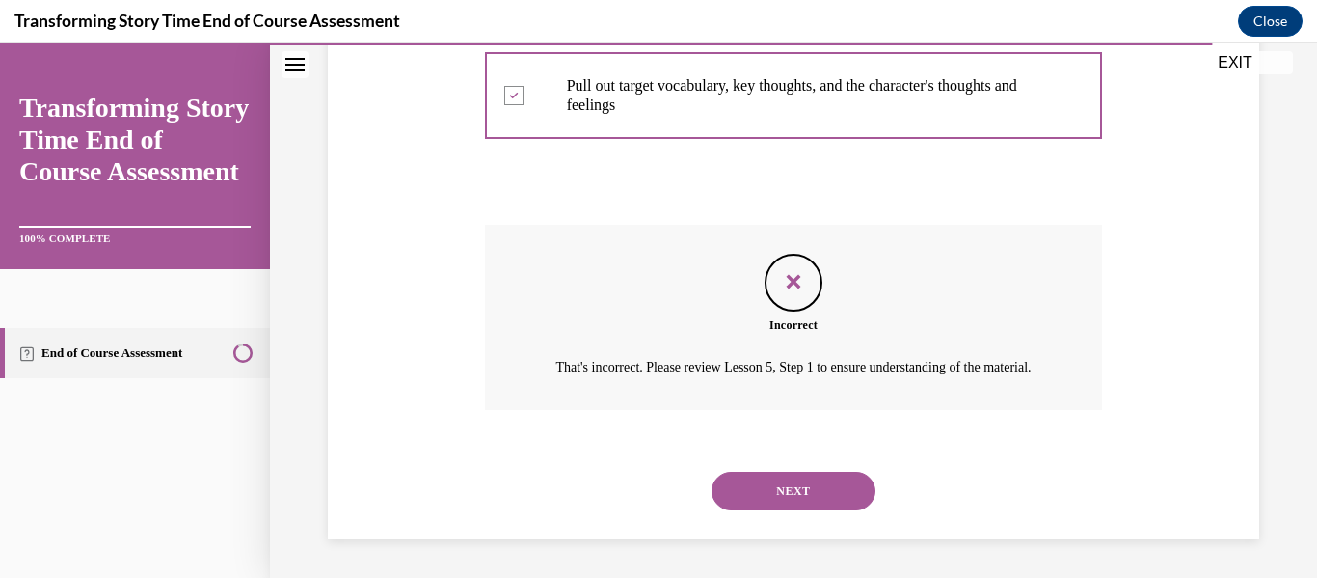
click at [766, 485] on button "NEXT" at bounding box center [794, 490] width 164 height 39
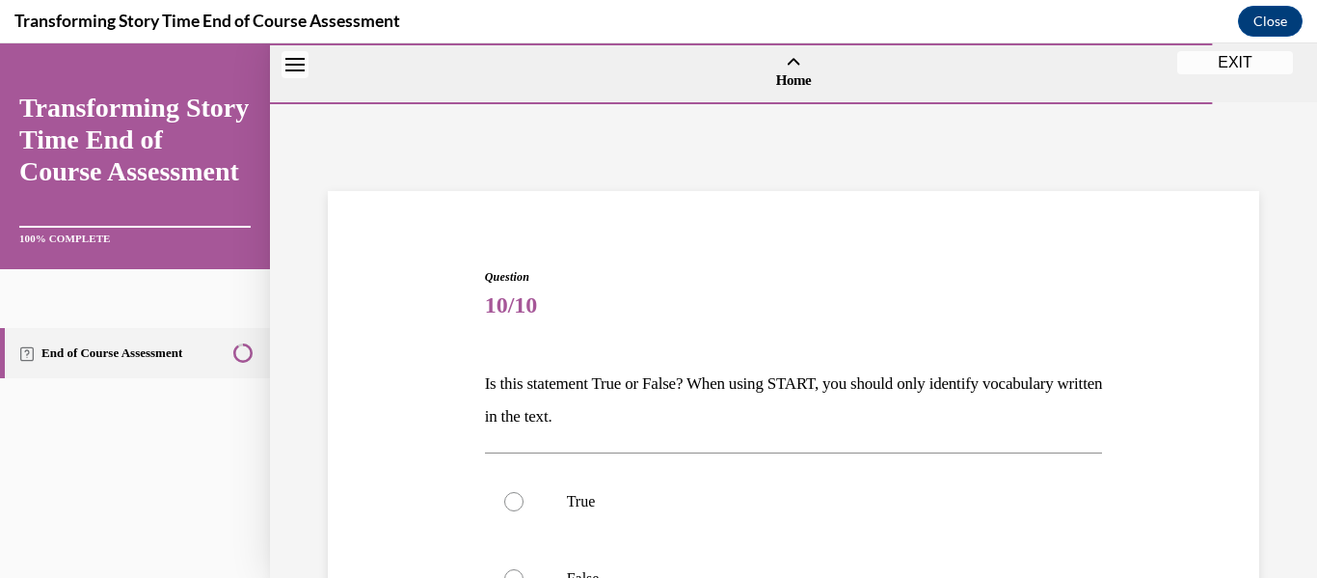
scroll to position [157, 0]
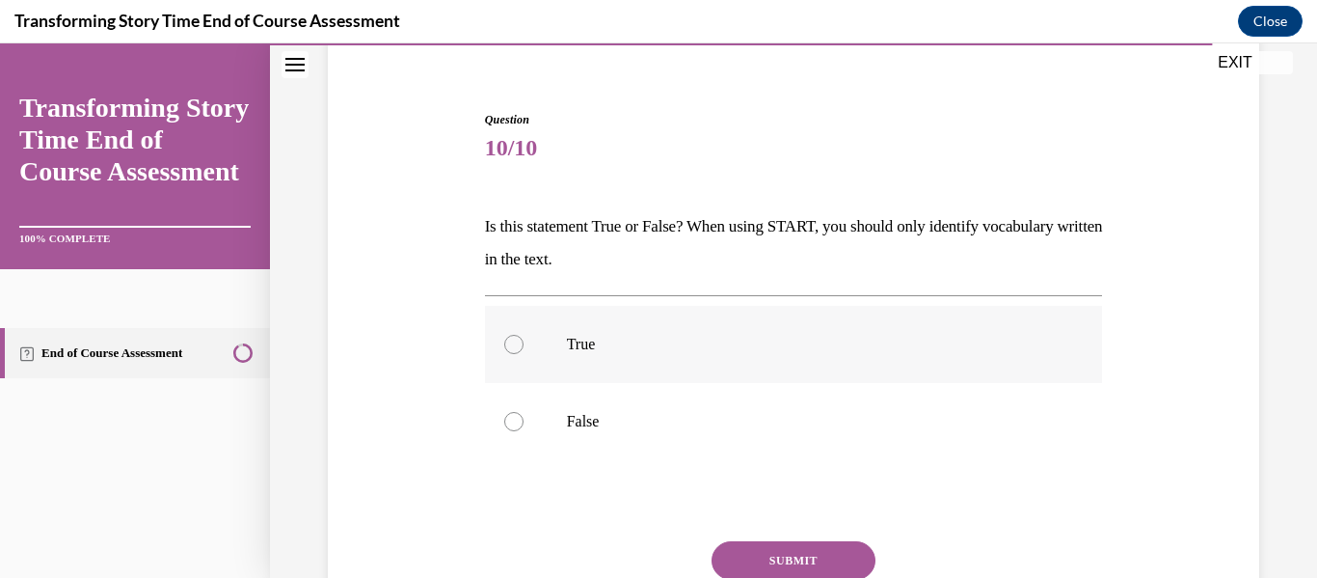
click at [683, 377] on label "True" at bounding box center [794, 344] width 618 height 77
click at [524, 354] on input "True" at bounding box center [513, 344] width 19 height 19
radio input "true"
click at [758, 541] on button "SUBMIT" at bounding box center [794, 560] width 164 height 39
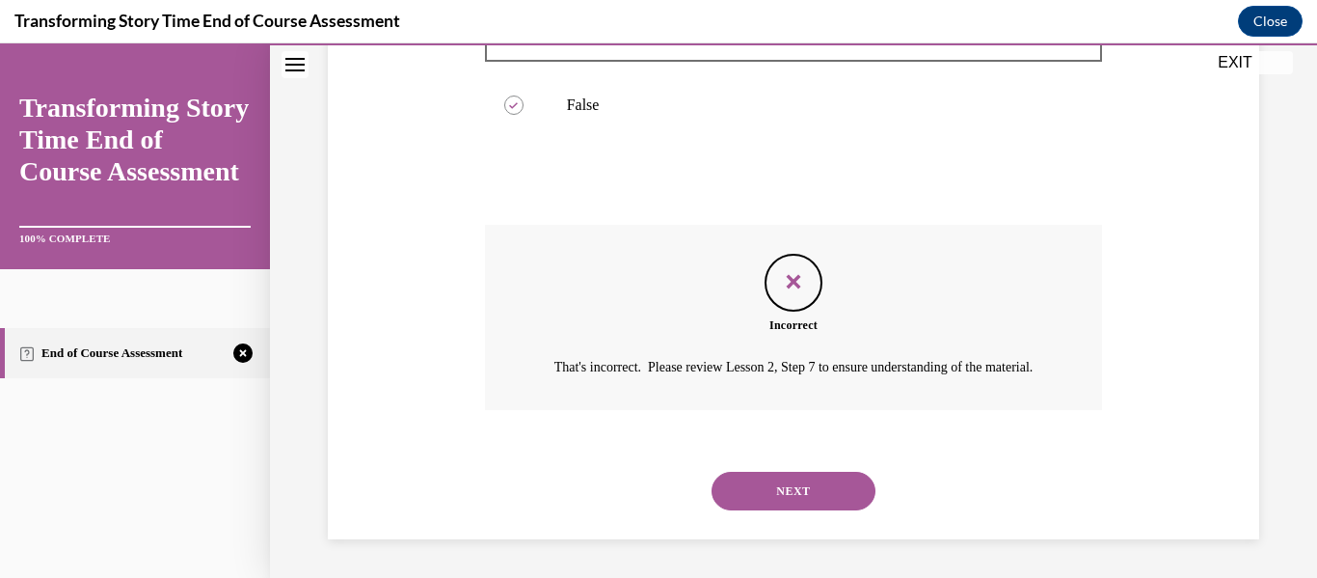
scroll to position [497, 0]
click at [773, 517] on div "NEXT" at bounding box center [794, 490] width 618 height 77
click at [759, 497] on button "NEXT" at bounding box center [794, 490] width 164 height 39
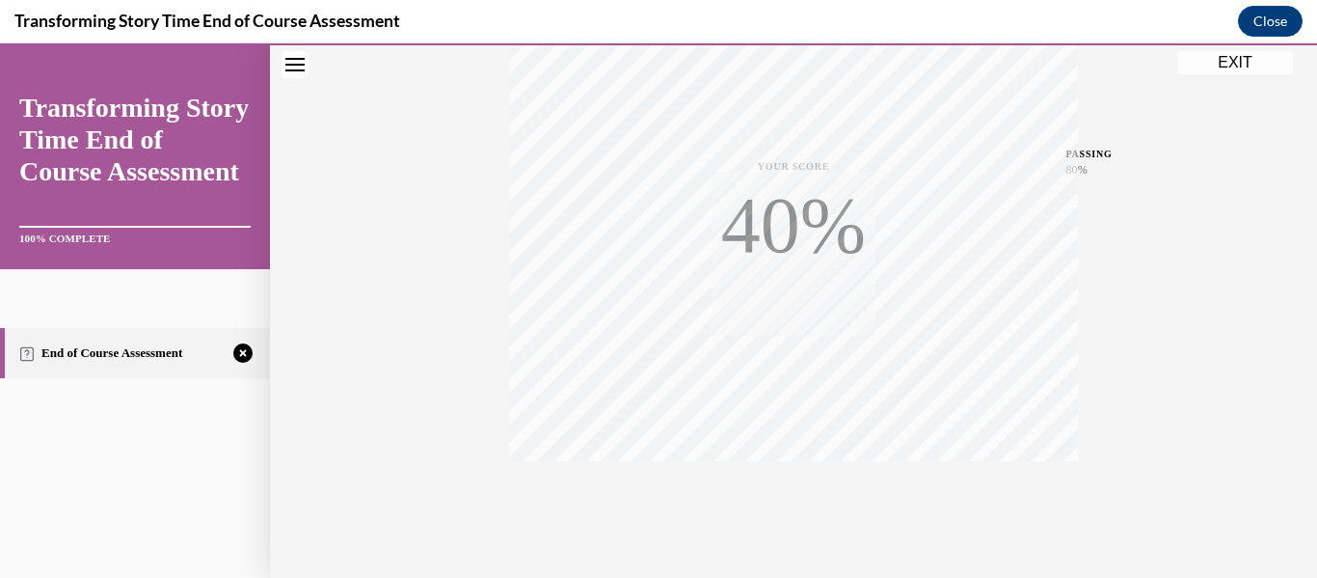
scroll to position [454, 0]
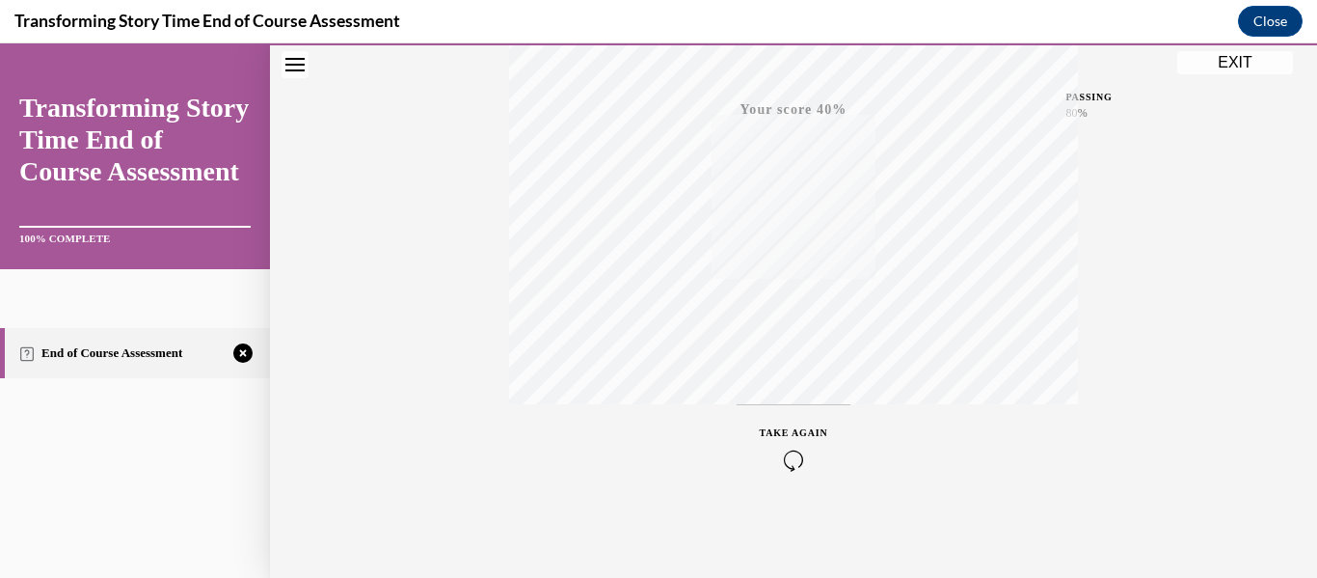
click at [786, 455] on icon "button" at bounding box center [794, 459] width 68 height 21
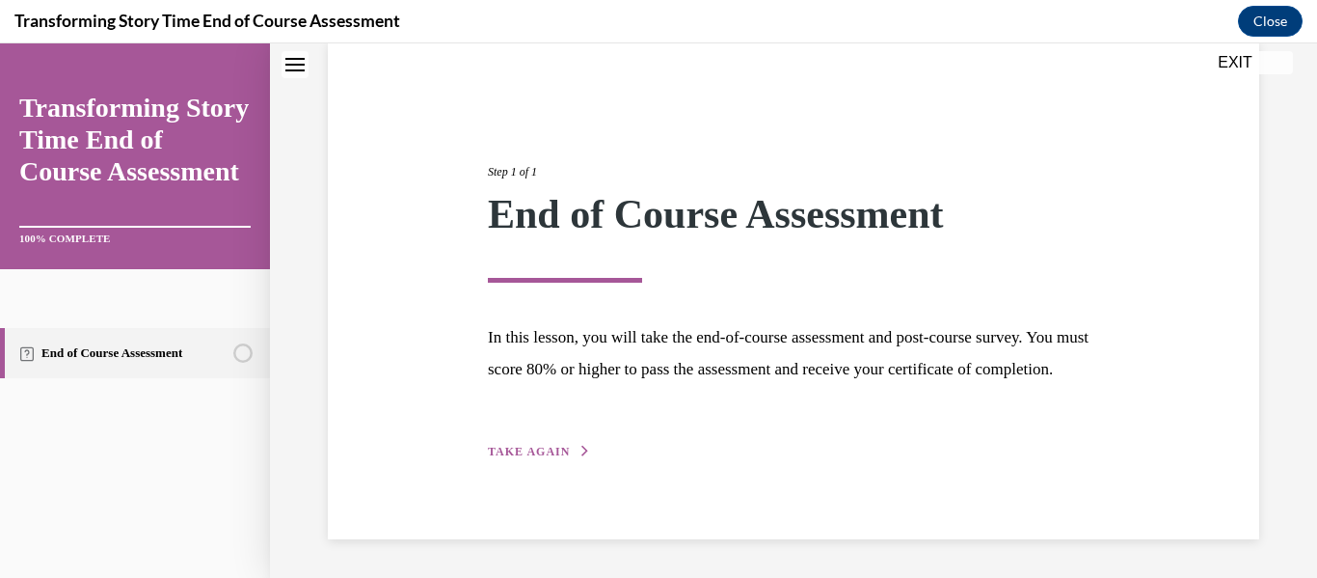
scroll to position [181, 0]
click at [585, 445] on icon "button" at bounding box center [585, 450] width 12 height 11
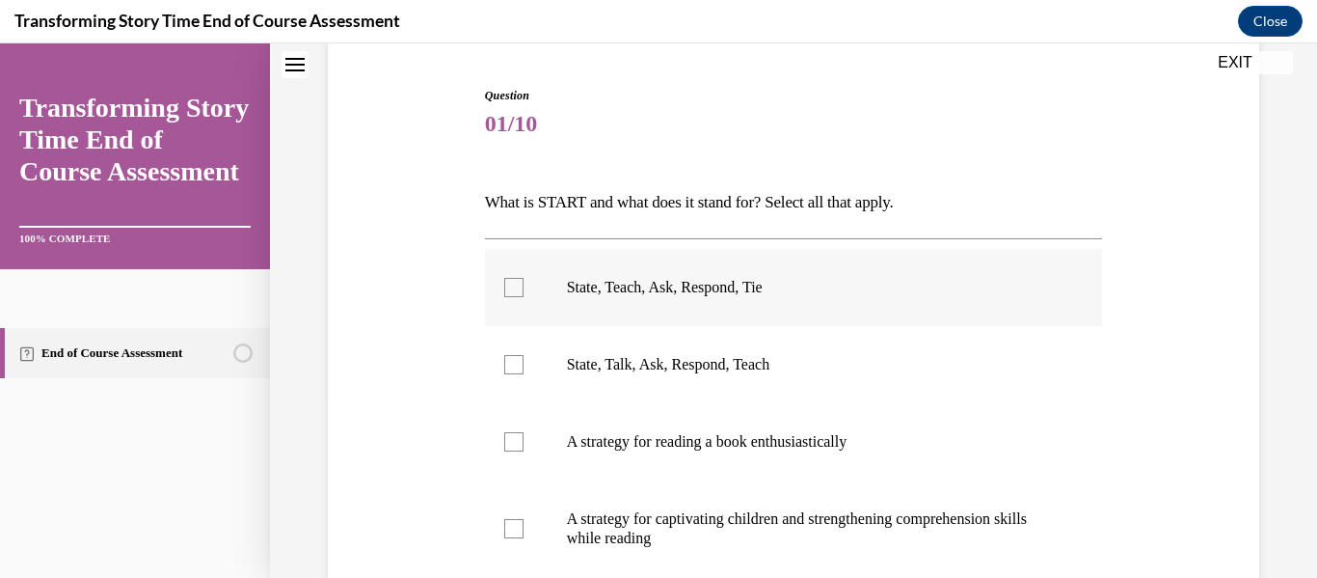
click at [758, 295] on p "State, Teach, Ask, Respond, Tie" at bounding box center [811, 287] width 488 height 19
click at [524, 295] on input "State, Teach, Ask, Respond, Tie" at bounding box center [513, 287] width 19 height 19
checkbox input "true"
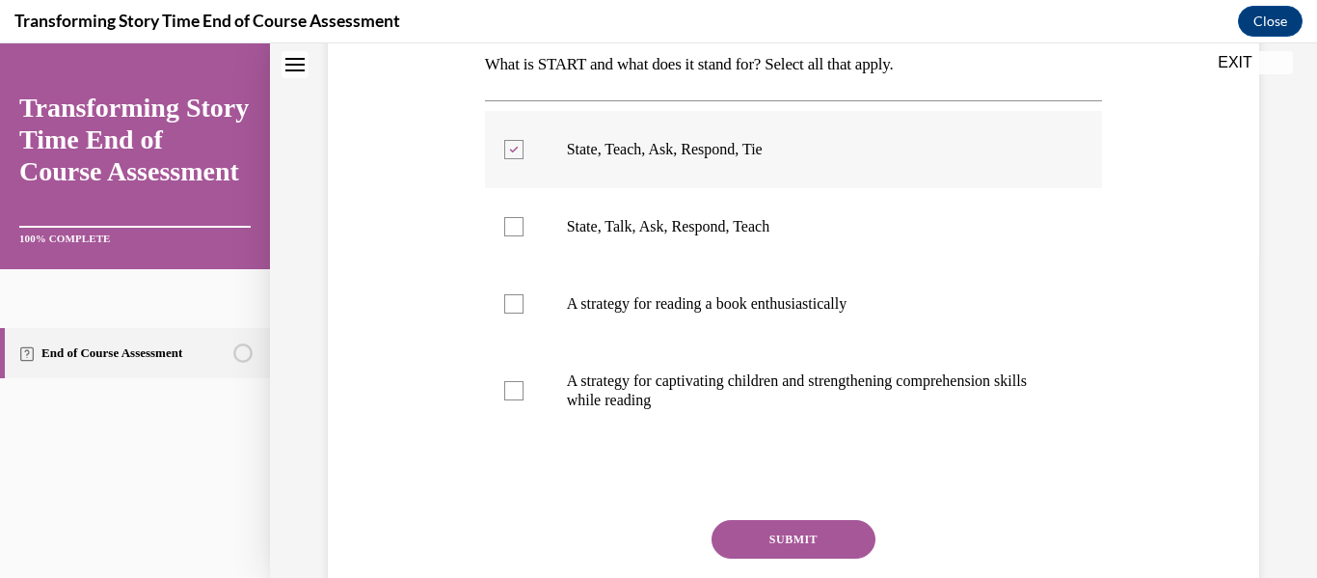
scroll to position [322, 0]
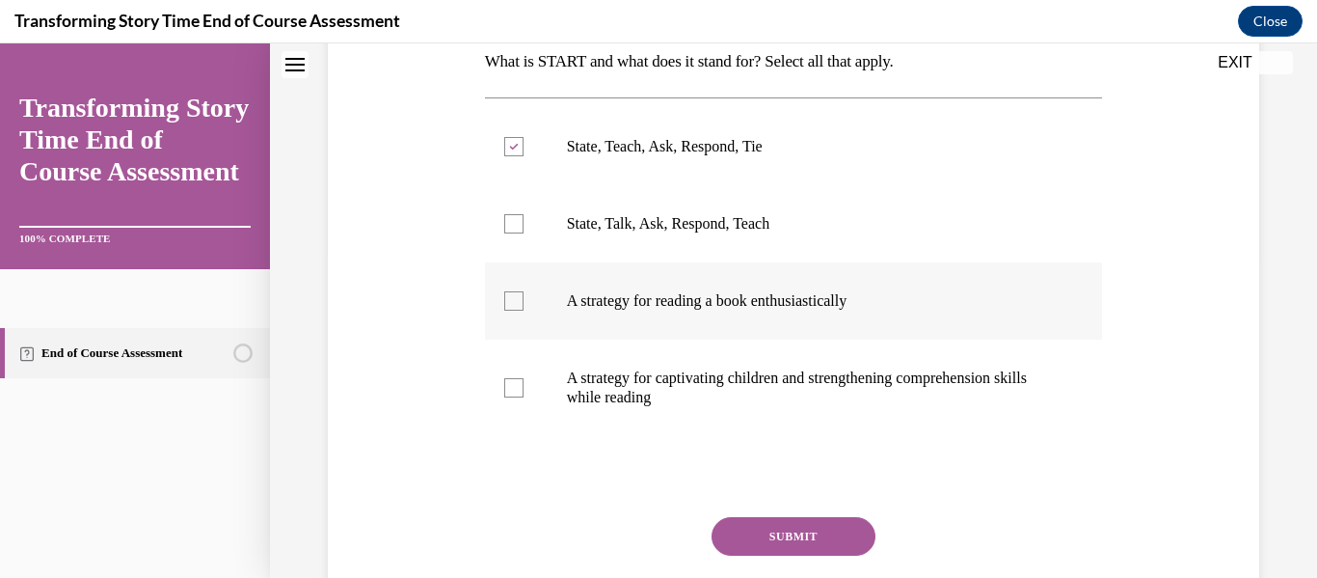
click at [739, 300] on p "A strategy for reading a book enthusiastically" at bounding box center [811, 300] width 488 height 19
click at [524, 300] on input "A strategy for reading a book enthusiastically" at bounding box center [513, 300] width 19 height 19
click at [671, 301] on p "A strategy for reading a book enthusiastically" at bounding box center [811, 300] width 488 height 19
click at [524, 301] on input "A strategy for reading a book enthusiastically" at bounding box center [513, 300] width 19 height 19
checkbox input "false"
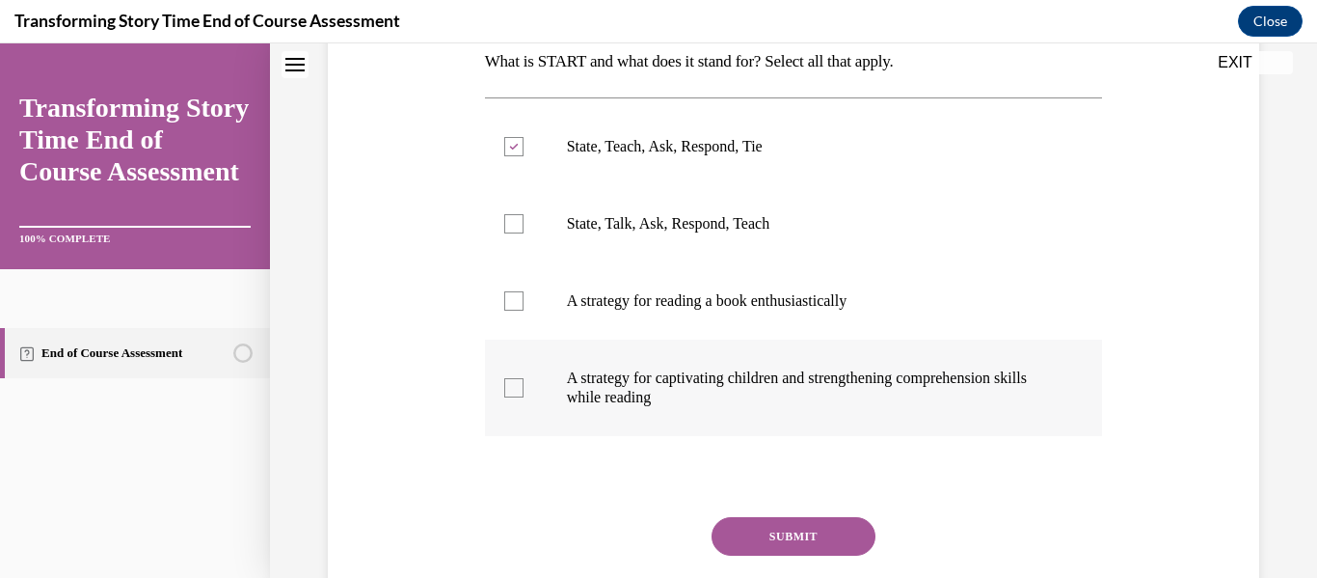
click at [688, 374] on p "A strategy for captivating children and strengthening comprehension skills whil…" at bounding box center [811, 387] width 488 height 39
click at [524, 378] on input "A strategy for captivating children and strengthening comprehension skills whil…" at bounding box center [513, 387] width 19 height 19
checkbox input "true"
click at [725, 525] on button "SUBMIT" at bounding box center [794, 536] width 164 height 39
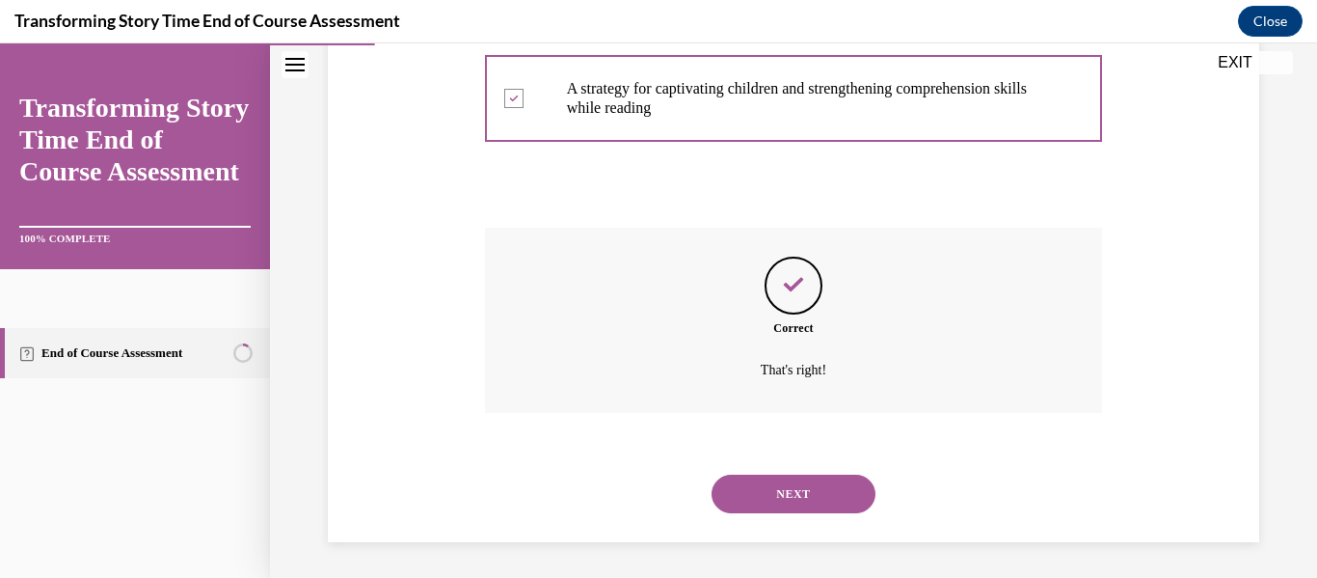
scroll to position [614, 0]
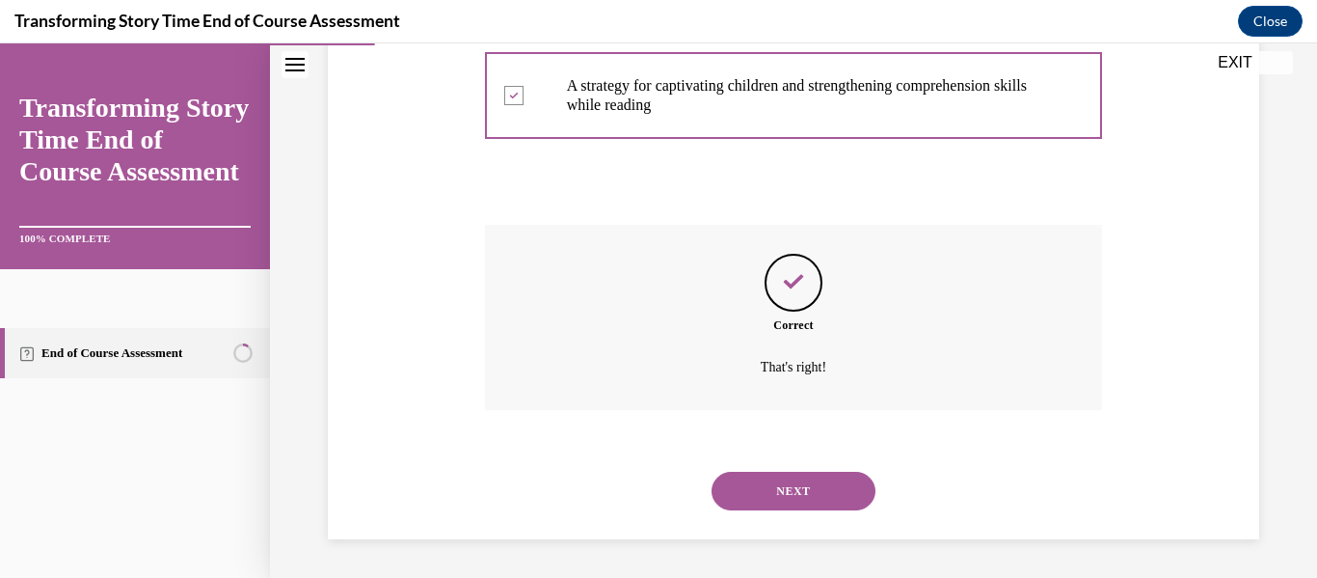
click at [752, 495] on button "NEXT" at bounding box center [794, 490] width 164 height 39
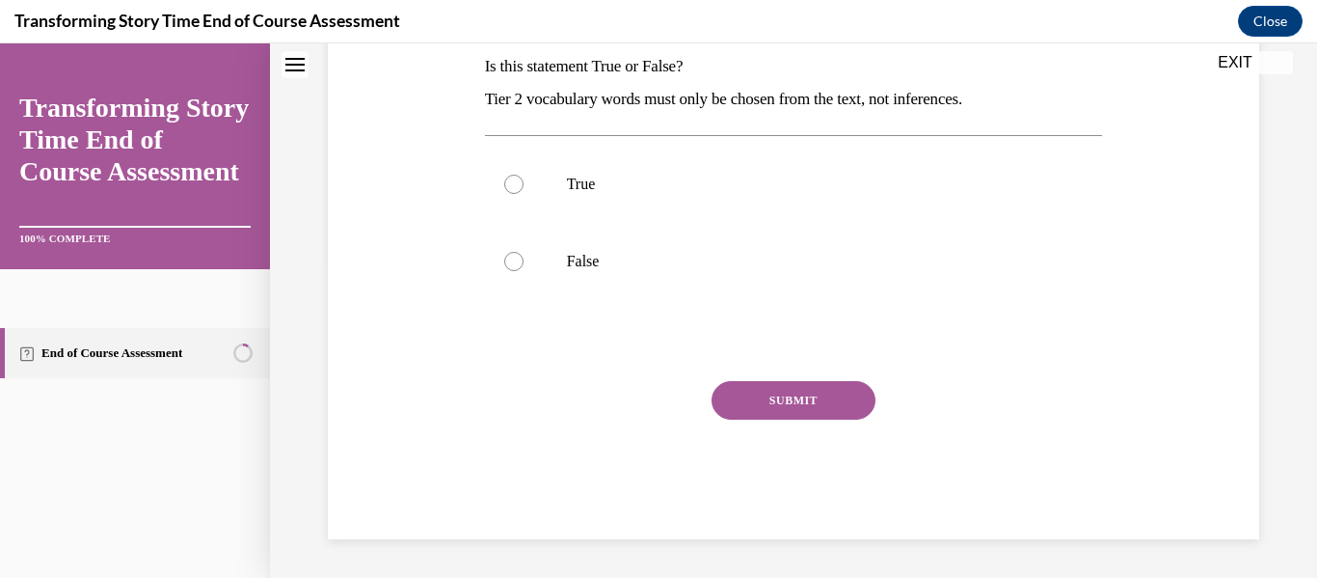
scroll to position [0, 0]
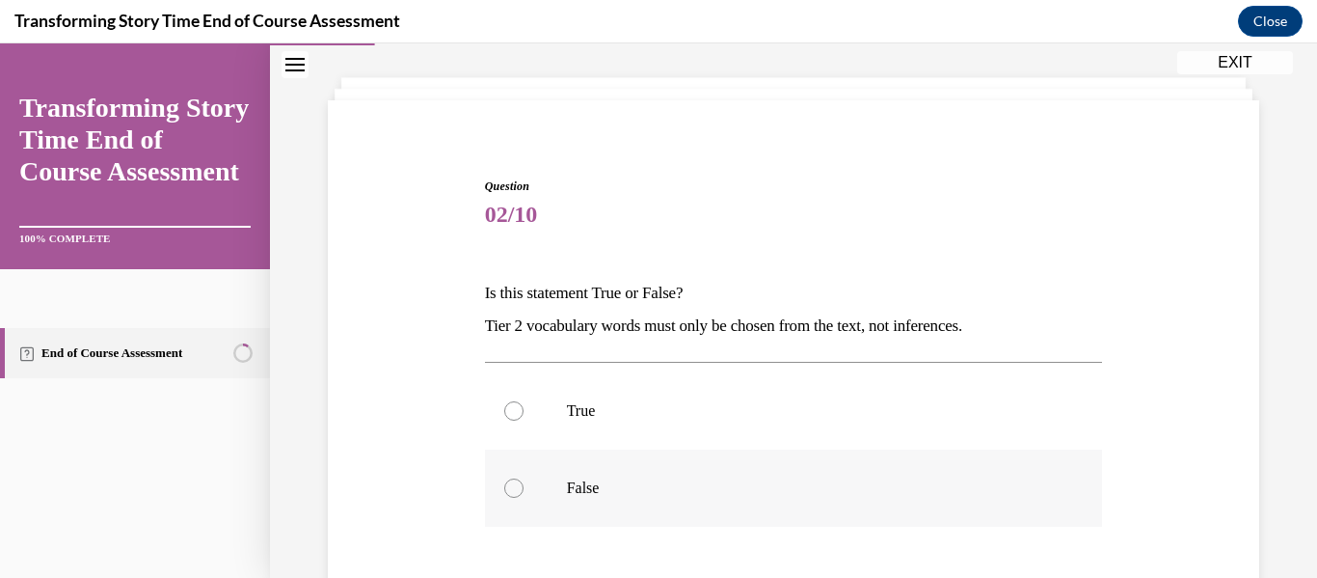
click at [703, 457] on label "False" at bounding box center [794, 487] width 618 height 77
click at [524, 478] on input "False" at bounding box center [513, 487] width 19 height 19
radio input "true"
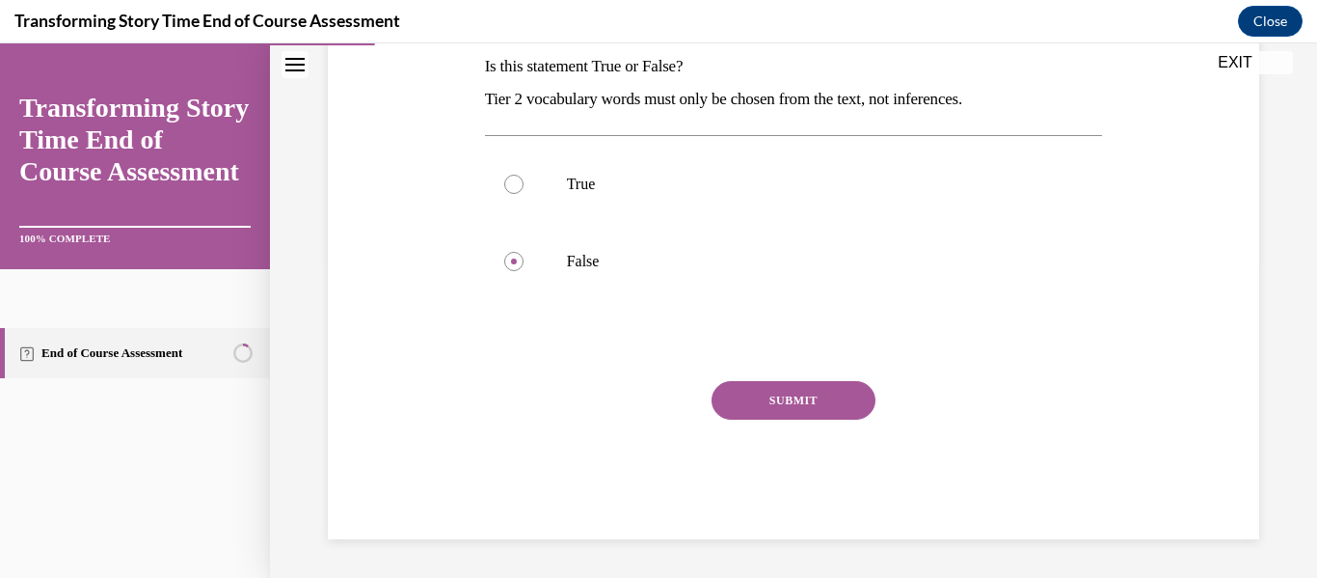
click at [812, 400] on button "SUBMIT" at bounding box center [794, 400] width 164 height 39
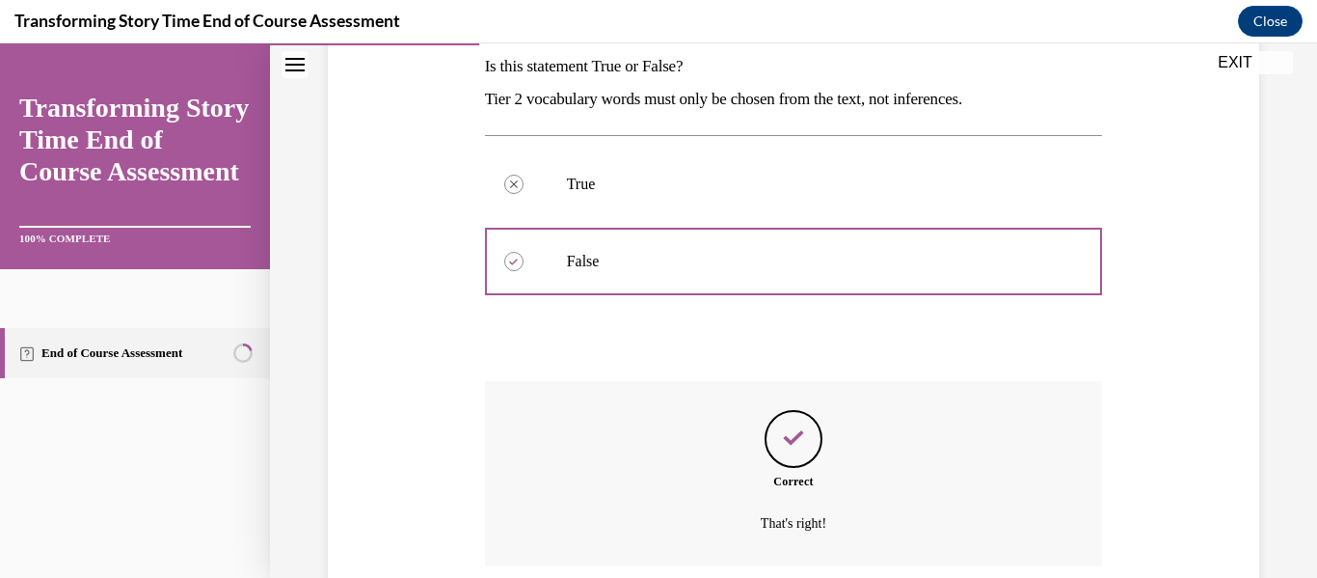
scroll to position [473, 0]
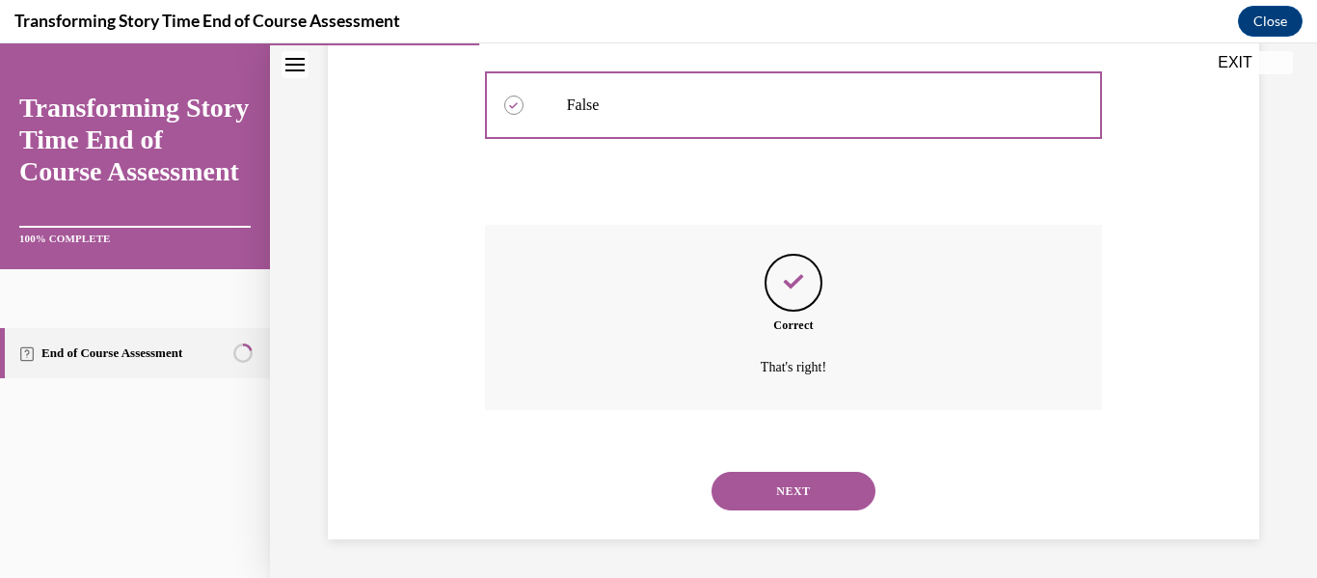
click at [797, 468] on div "NEXT" at bounding box center [794, 490] width 618 height 77
click at [795, 476] on button "NEXT" at bounding box center [794, 490] width 164 height 39
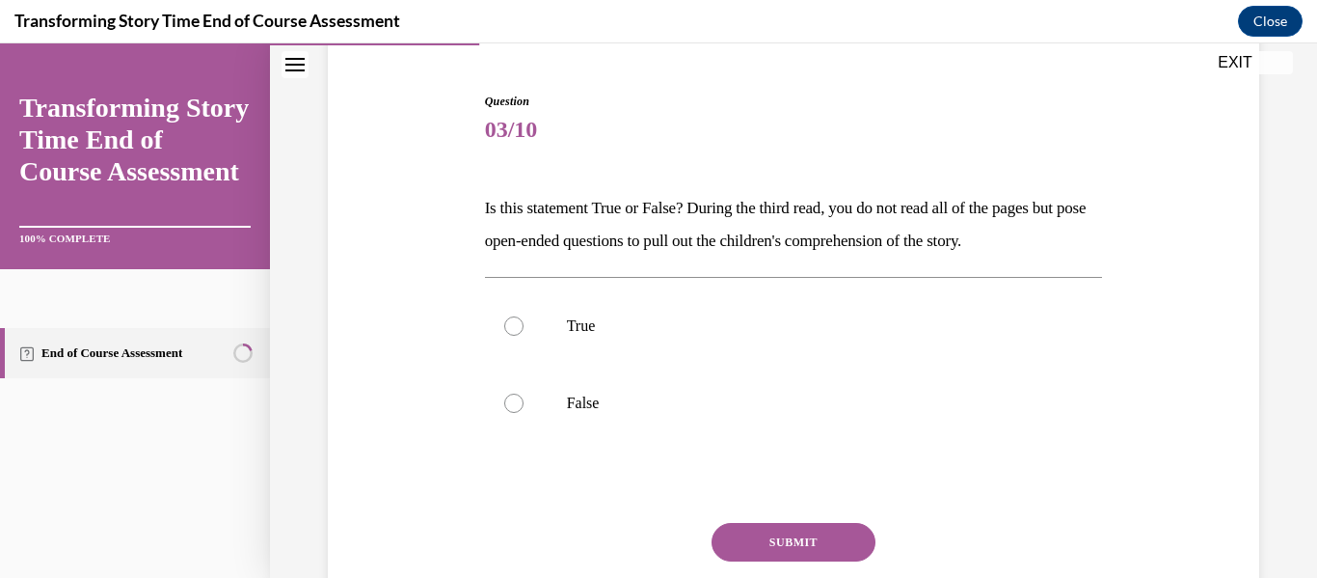
scroll to position [177, 0]
click at [697, 339] on label "True" at bounding box center [794, 323] width 618 height 77
click at [524, 334] on input "True" at bounding box center [513, 323] width 19 height 19
radio input "true"
click at [761, 541] on button "SUBMIT" at bounding box center [794, 540] width 164 height 39
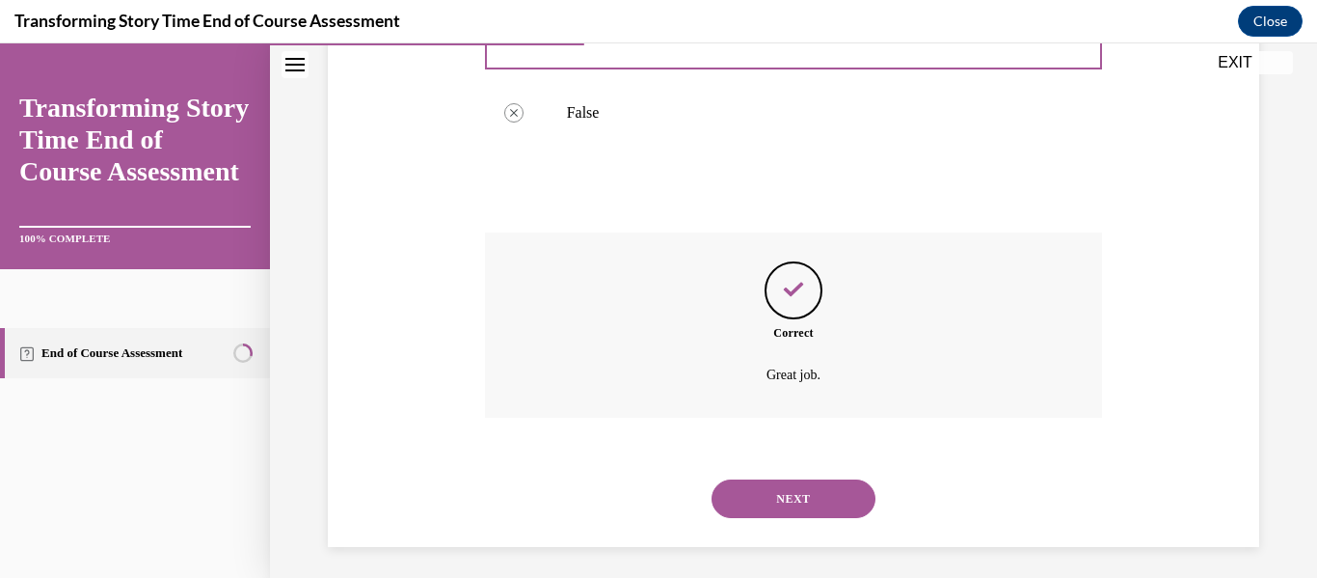
scroll to position [473, 0]
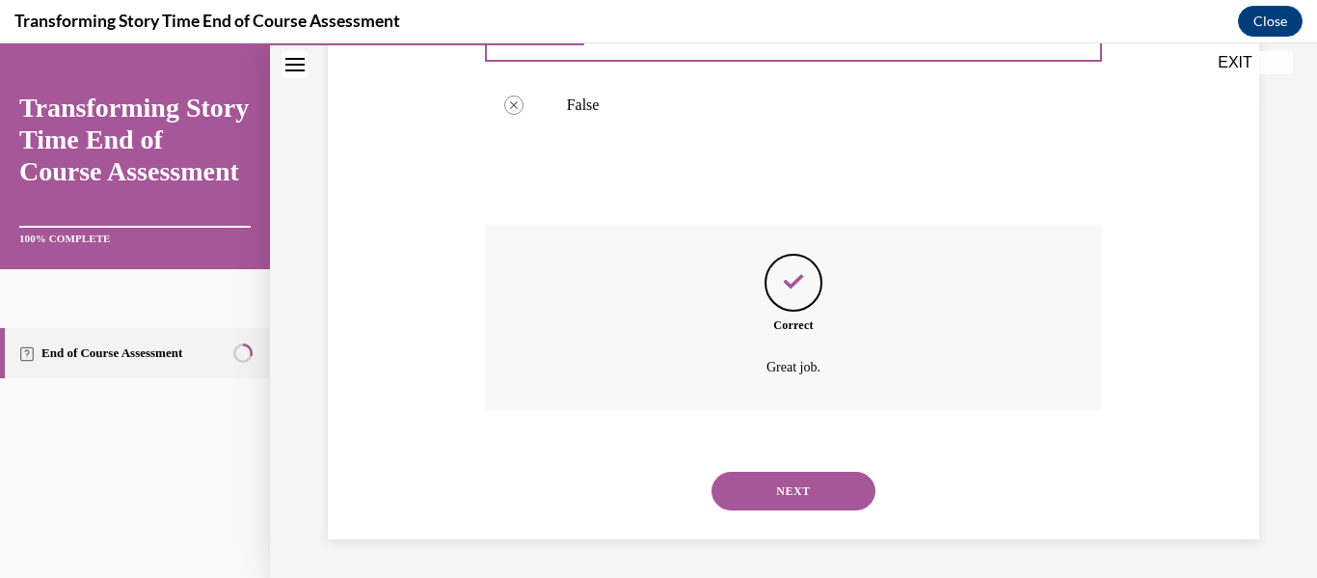
click at [778, 485] on button "NEXT" at bounding box center [794, 490] width 164 height 39
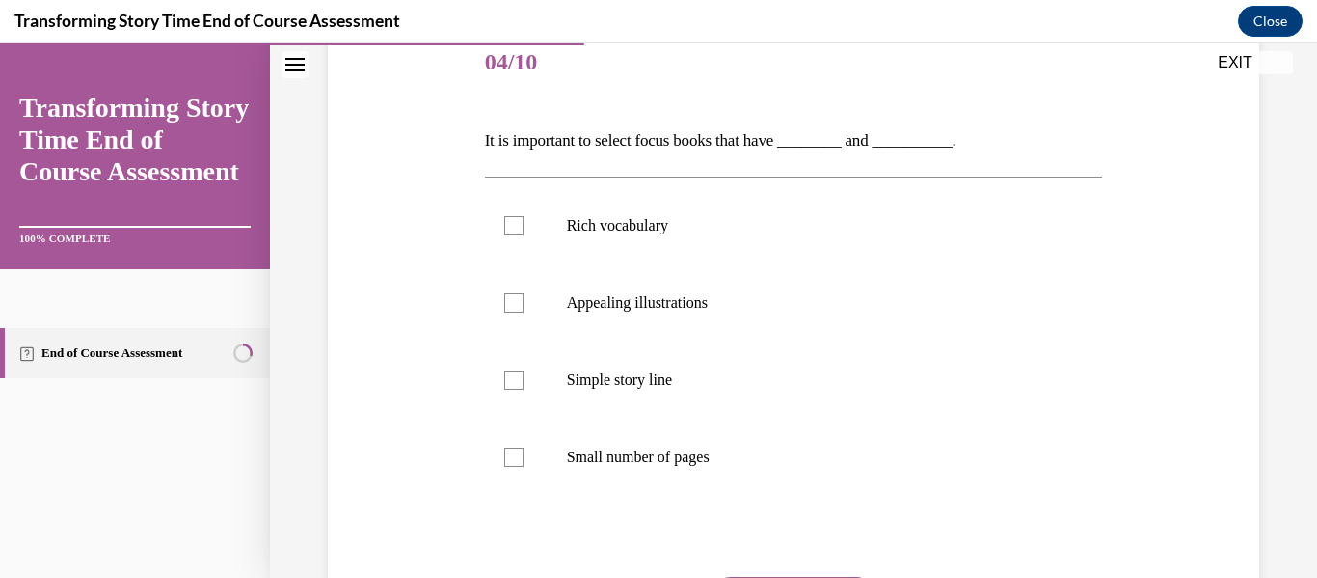
scroll to position [242, 0]
click at [590, 297] on p "Appealing illustrations" at bounding box center [811, 303] width 488 height 19
click at [524, 297] on input "Appealing illustrations" at bounding box center [513, 303] width 19 height 19
checkbox input "true"
click at [545, 144] on p "It is important to select focus books that have ________ and __________." at bounding box center [794, 141] width 618 height 33
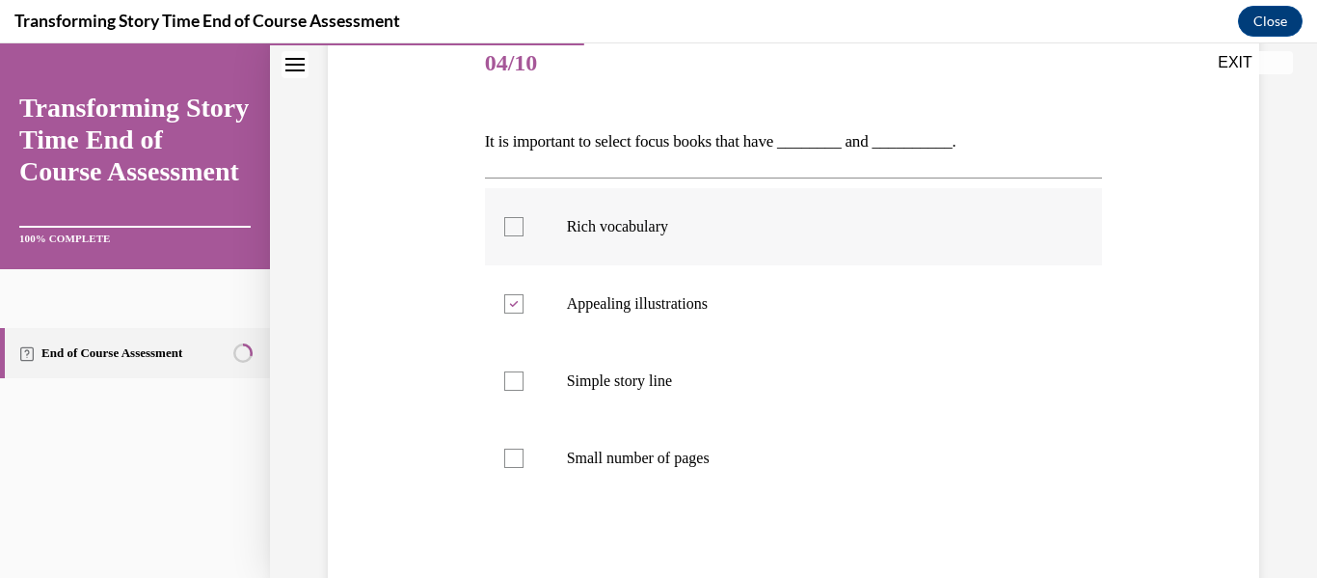
click at [533, 204] on label "Rich vocabulary" at bounding box center [794, 226] width 618 height 77
click at [524, 217] on input "Rich vocabulary" at bounding box center [513, 226] width 19 height 19
checkbox input "true"
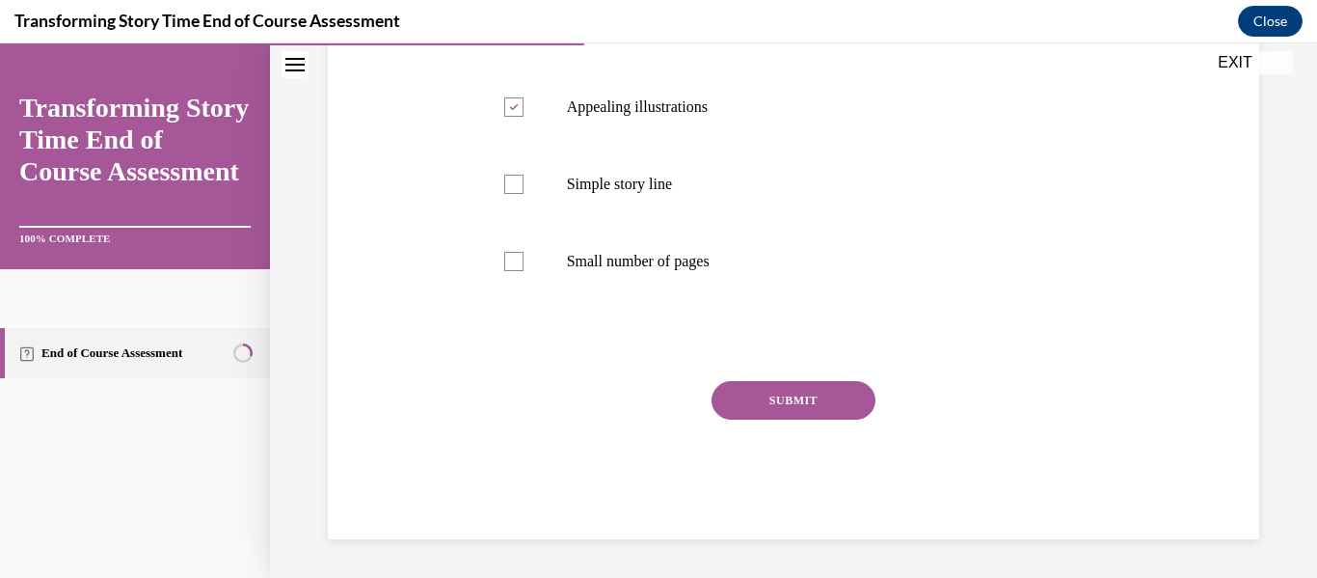
click at [791, 412] on button "SUBMIT" at bounding box center [794, 400] width 164 height 39
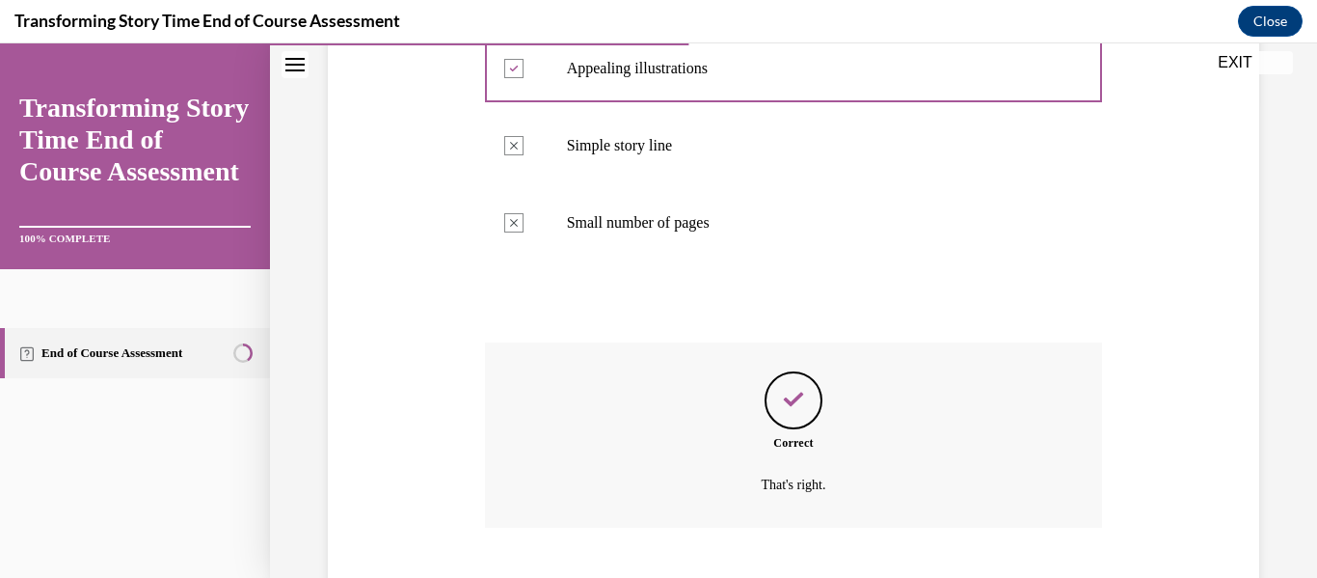
scroll to position [595, 0]
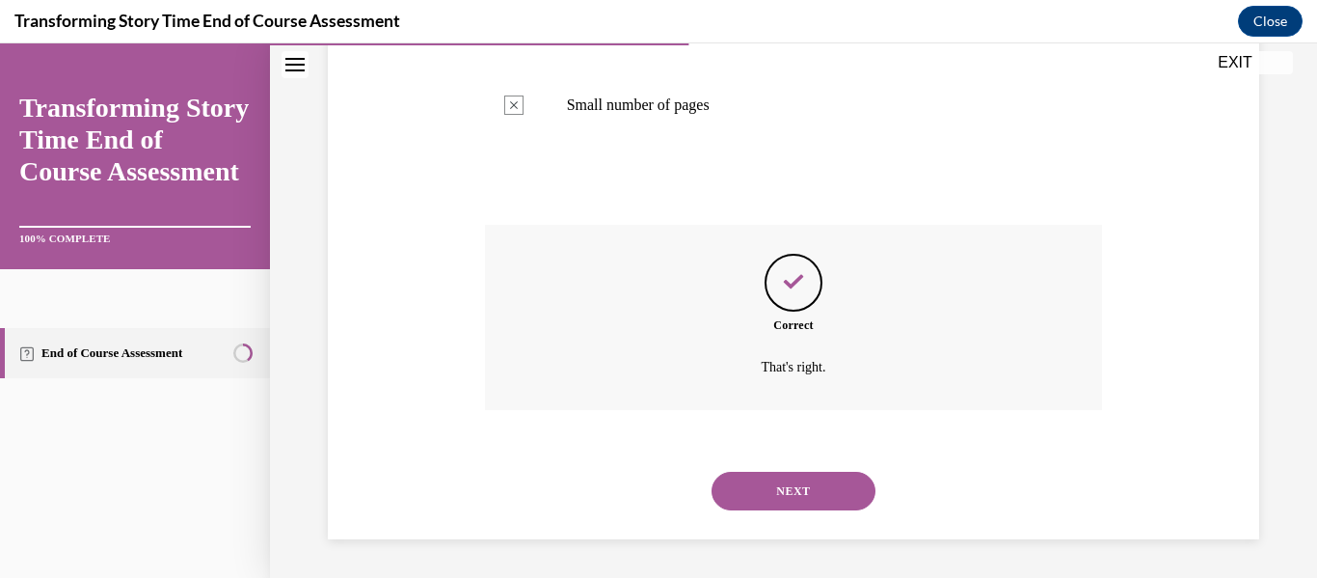
click at [759, 480] on button "NEXT" at bounding box center [794, 490] width 164 height 39
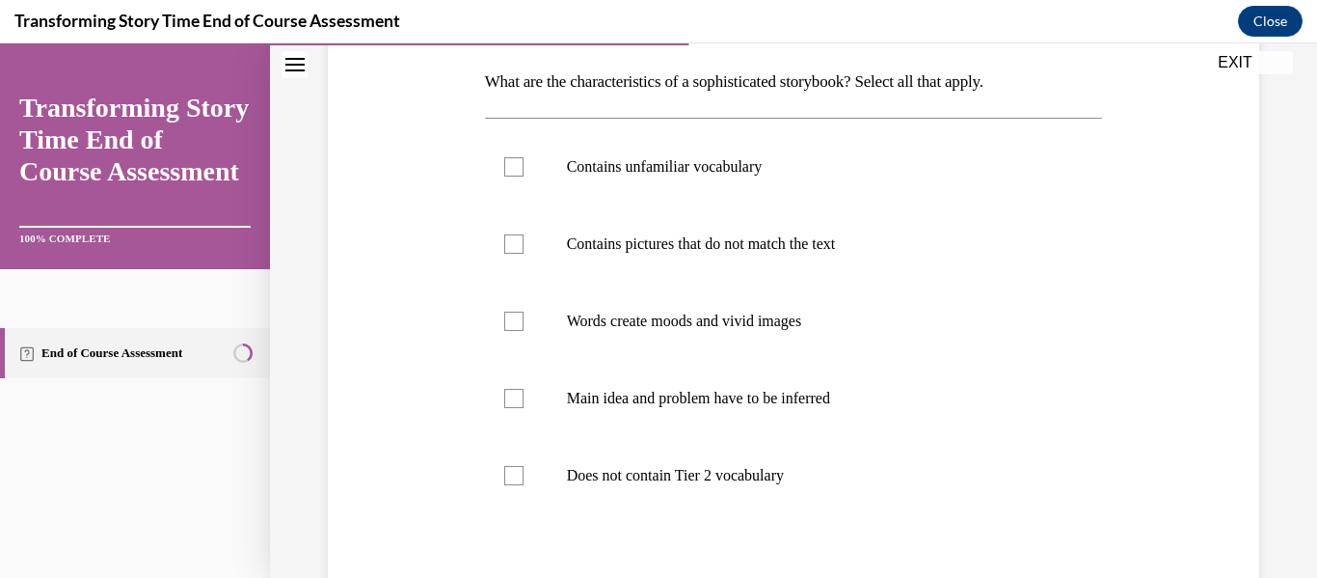
scroll to position [304, 0]
click at [683, 404] on p "Main idea and problem have to be inferred" at bounding box center [811, 396] width 488 height 19
click at [524, 404] on input "Main idea and problem have to be inferred" at bounding box center [513, 396] width 19 height 19
checkbox input "true"
click at [655, 333] on label "Words create moods and vivid images" at bounding box center [794, 319] width 618 height 77
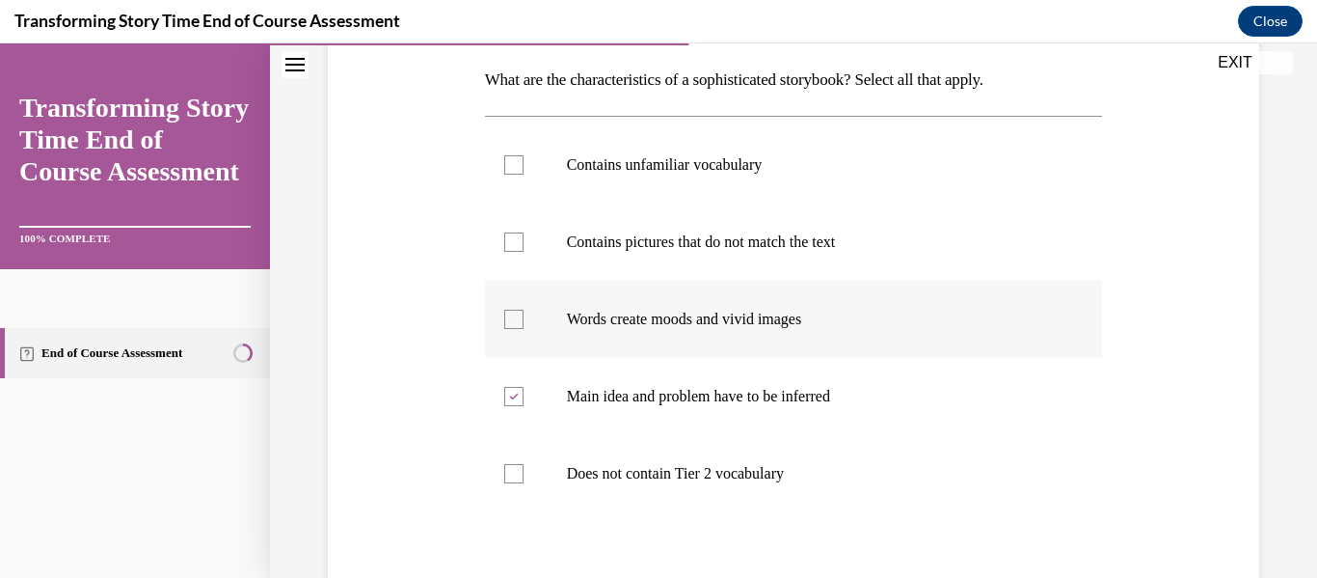
click at [524, 329] on input "Words create moods and vivid images" at bounding box center [513, 318] width 19 height 19
checkbox input "true"
click at [604, 251] on p "Contains pictures that do not match the text" at bounding box center [811, 241] width 488 height 19
click at [524, 251] on input "Contains pictures that do not match the text" at bounding box center [513, 241] width 19 height 19
checkbox input "true"
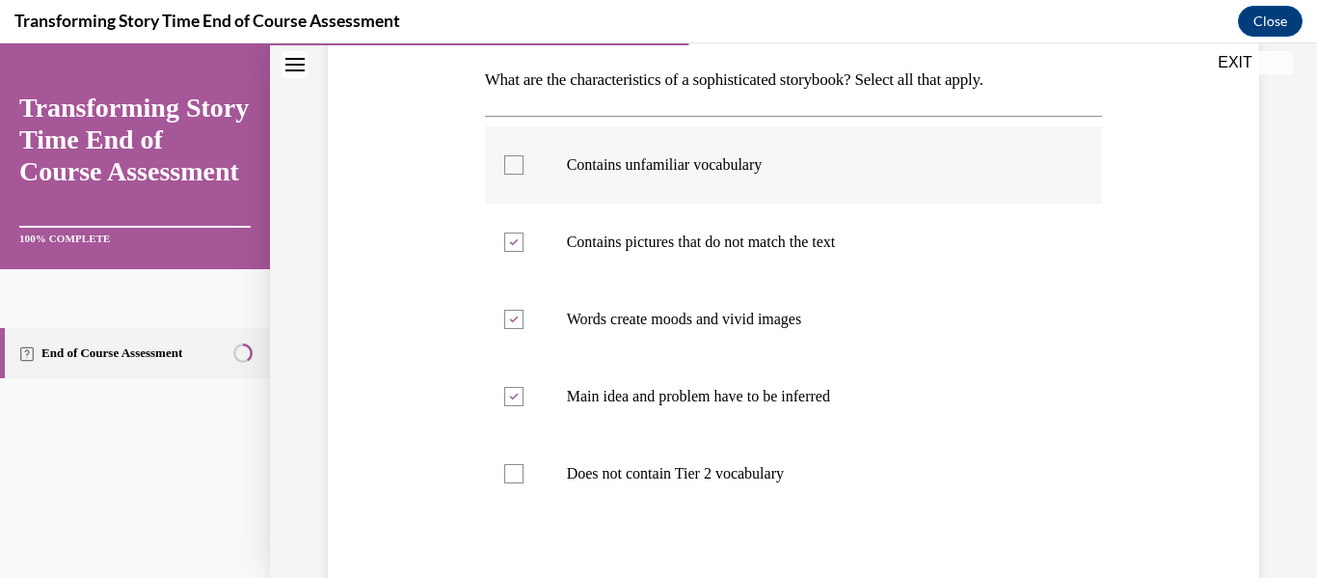
click at [582, 176] on label "Contains unfamiliar vocabulary" at bounding box center [794, 164] width 618 height 77
click at [524, 175] on input "Contains unfamiliar vocabulary" at bounding box center [513, 164] width 19 height 19
checkbox input "true"
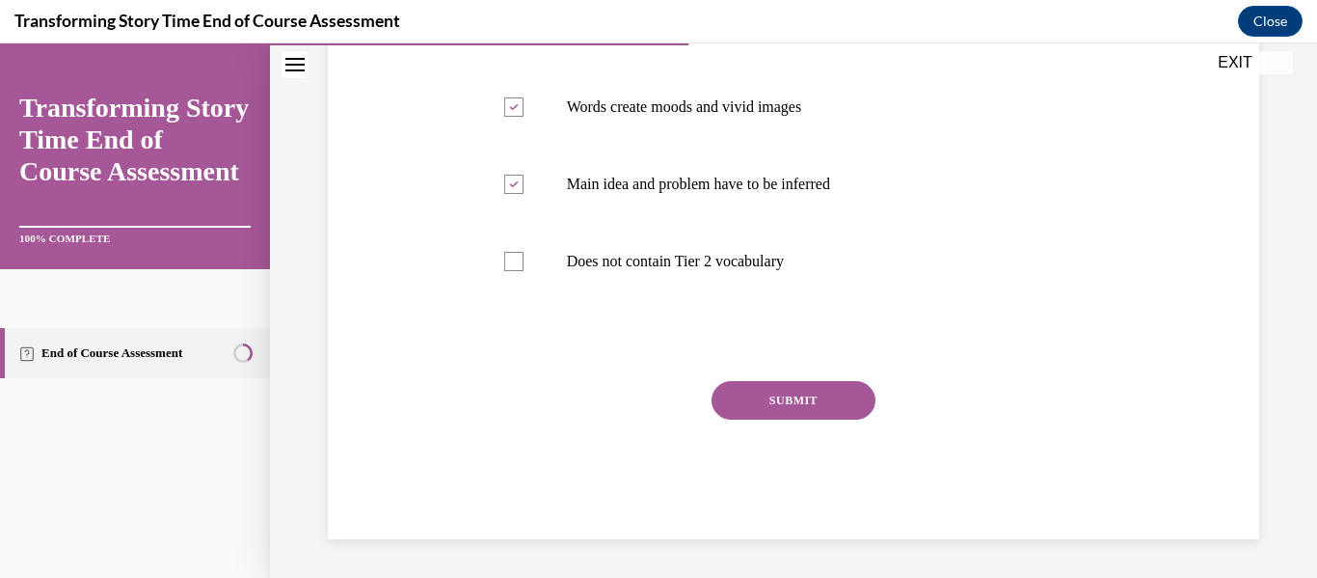
click at [797, 414] on button "SUBMIT" at bounding box center [794, 400] width 164 height 39
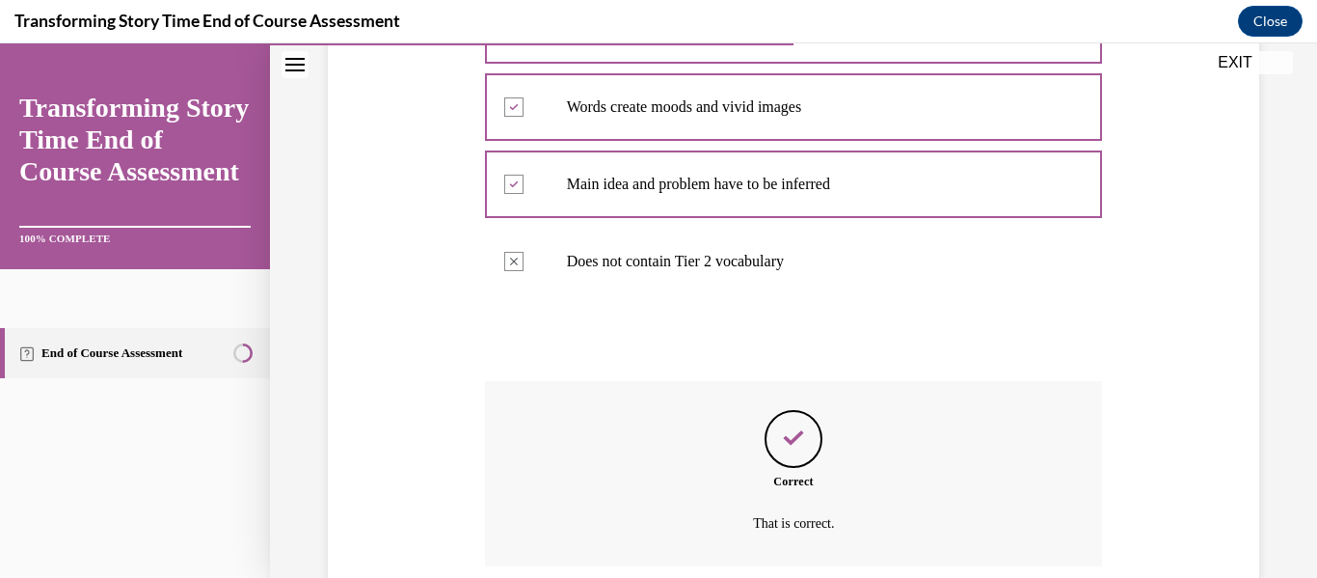
scroll to position [672, 0]
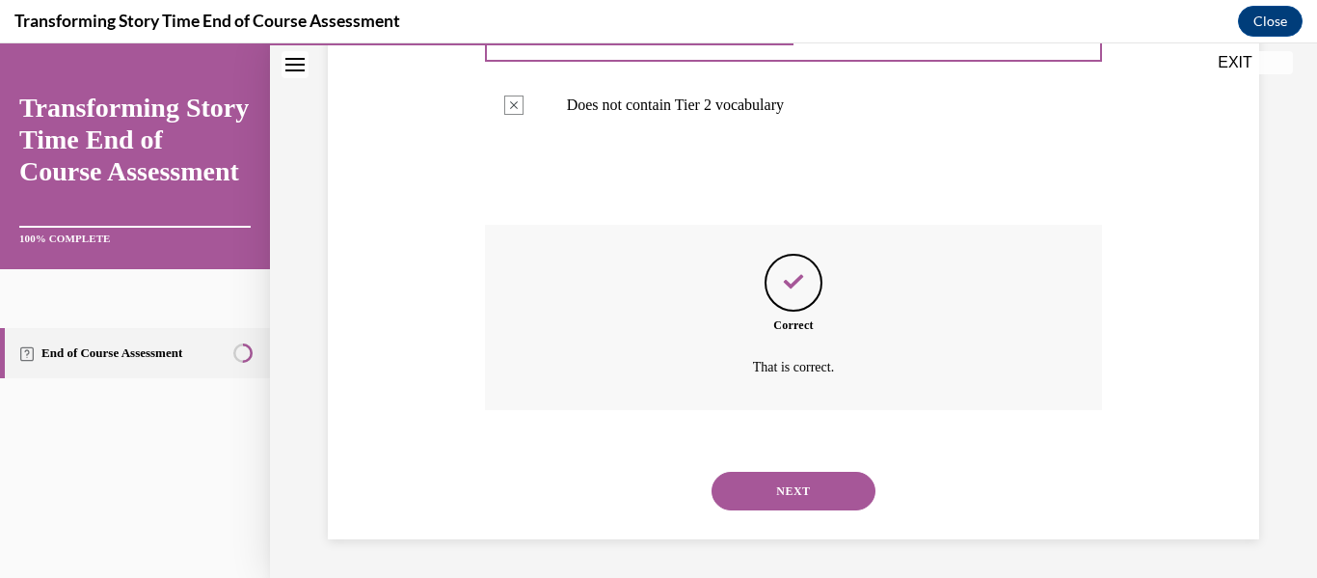
click at [792, 488] on button "NEXT" at bounding box center [794, 490] width 164 height 39
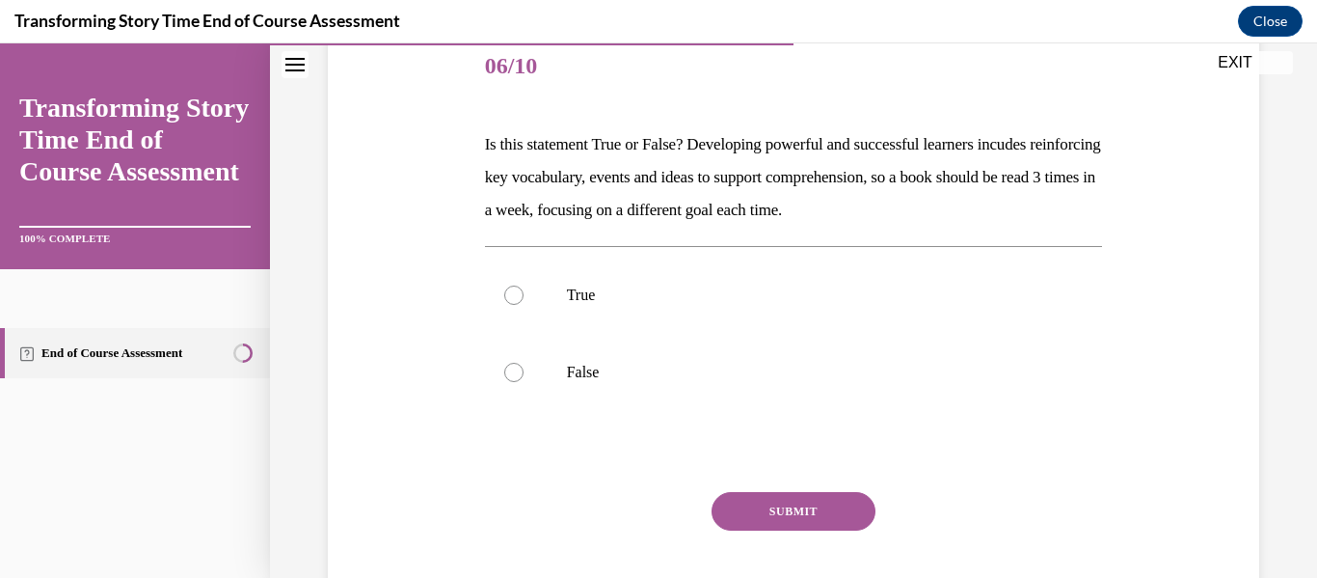
scroll to position [237, 0]
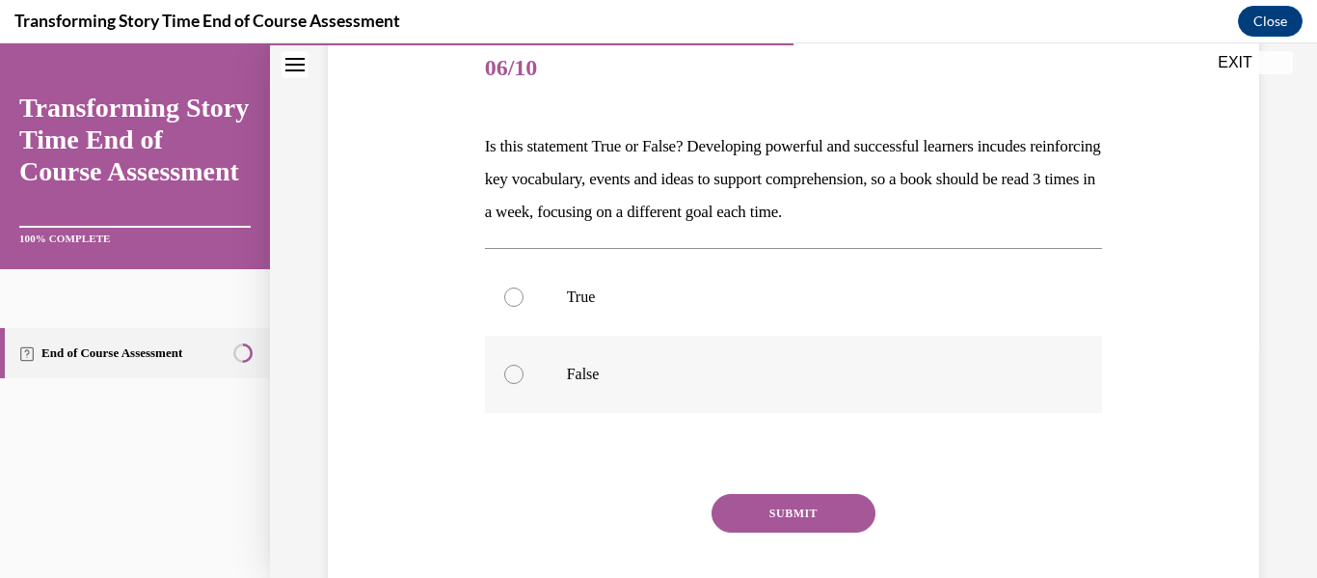
click at [607, 364] on p "False" at bounding box center [811, 373] width 488 height 19
click at [524, 364] on input "False" at bounding box center [513, 373] width 19 height 19
radio input "true"
click at [800, 514] on button "SUBMIT" at bounding box center [794, 513] width 164 height 39
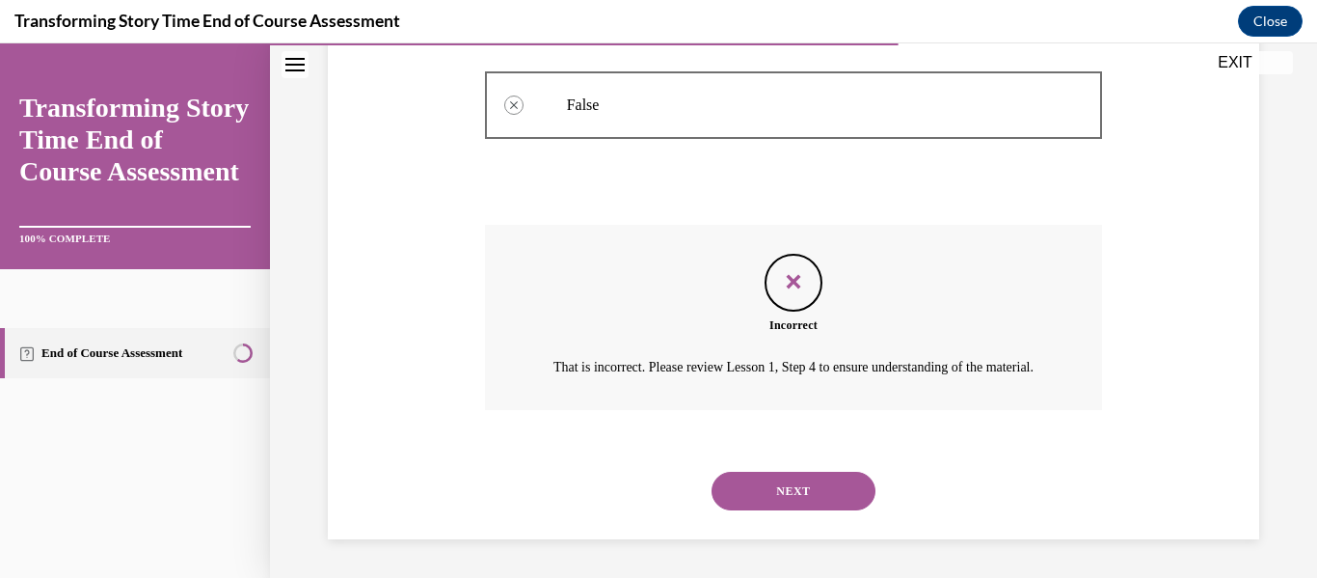
scroll to position [529, 0]
click at [797, 485] on button "NEXT" at bounding box center [794, 490] width 164 height 39
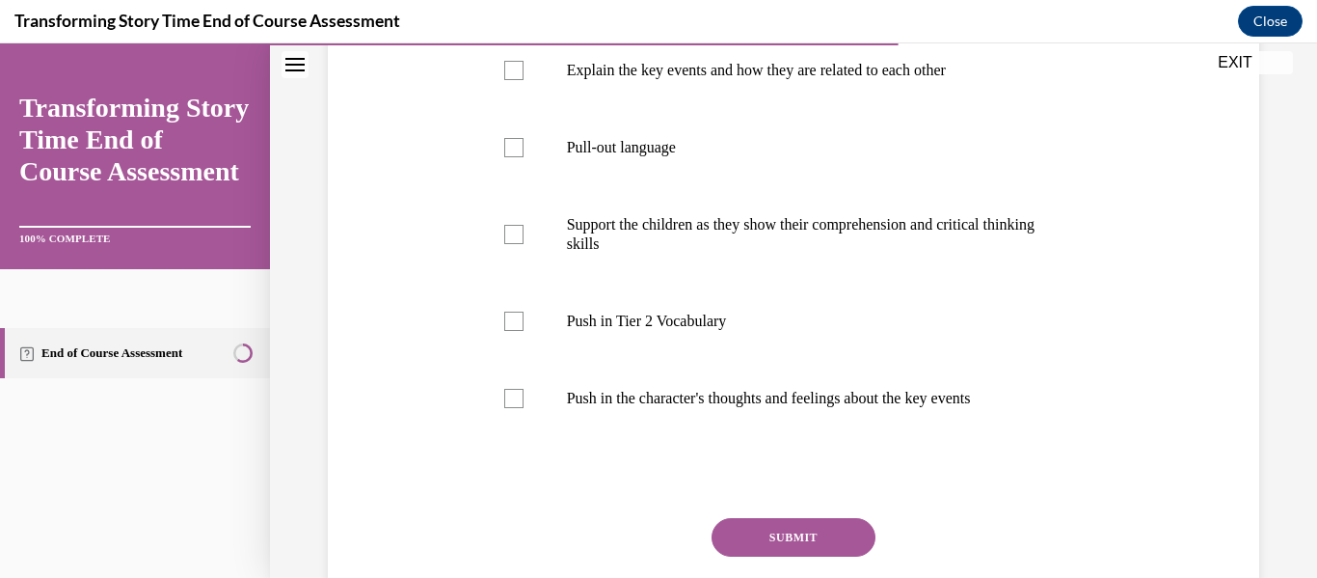
scroll to position [399, 0]
click at [626, 235] on label "Support the children as they show their comprehension and critical thinking ski…" at bounding box center [794, 233] width 618 height 96
click at [524, 235] on input "Support the children as they show their comprehension and critical thinking ski…" at bounding box center [513, 233] width 19 height 19
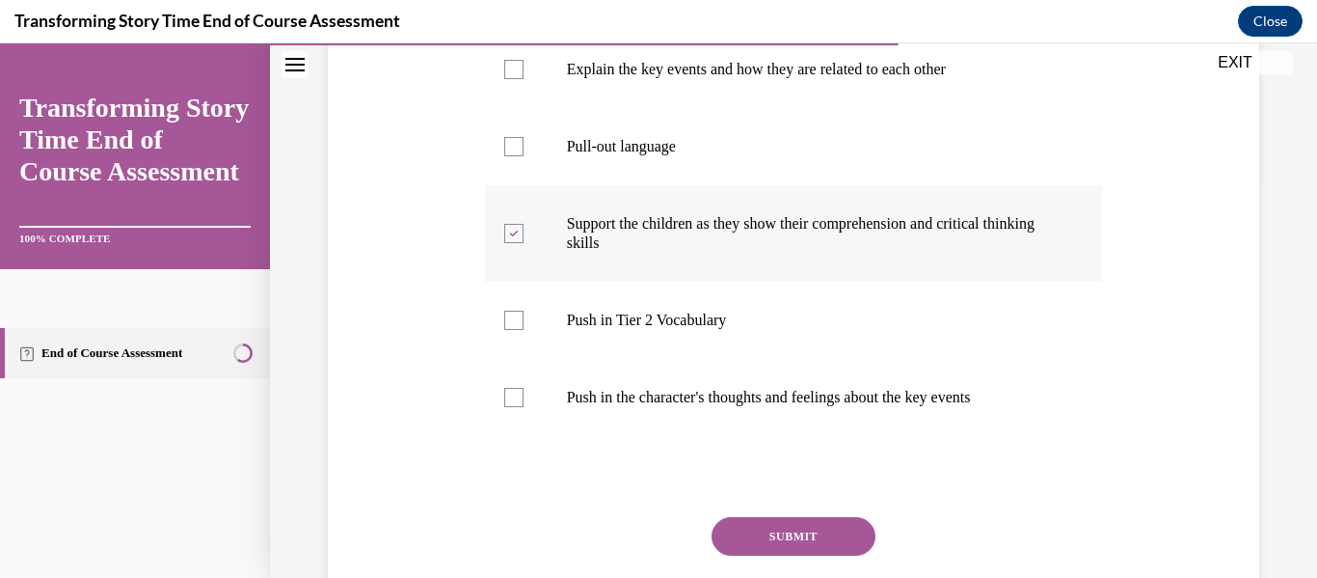
click at [631, 253] on p "Support the children as they show their comprehension and critical thinking ski…" at bounding box center [811, 233] width 488 height 39
click at [524, 243] on input "Support the children as they show their comprehension and critical thinking ski…" at bounding box center [513, 233] width 19 height 19
click at [631, 253] on p "Support the children as they show their comprehension and critical thinking ski…" at bounding box center [811, 233] width 488 height 39
click at [524, 243] on input "Support the children as they show their comprehension and critical thinking ski…" at bounding box center [513, 233] width 19 height 19
checkbox input "true"
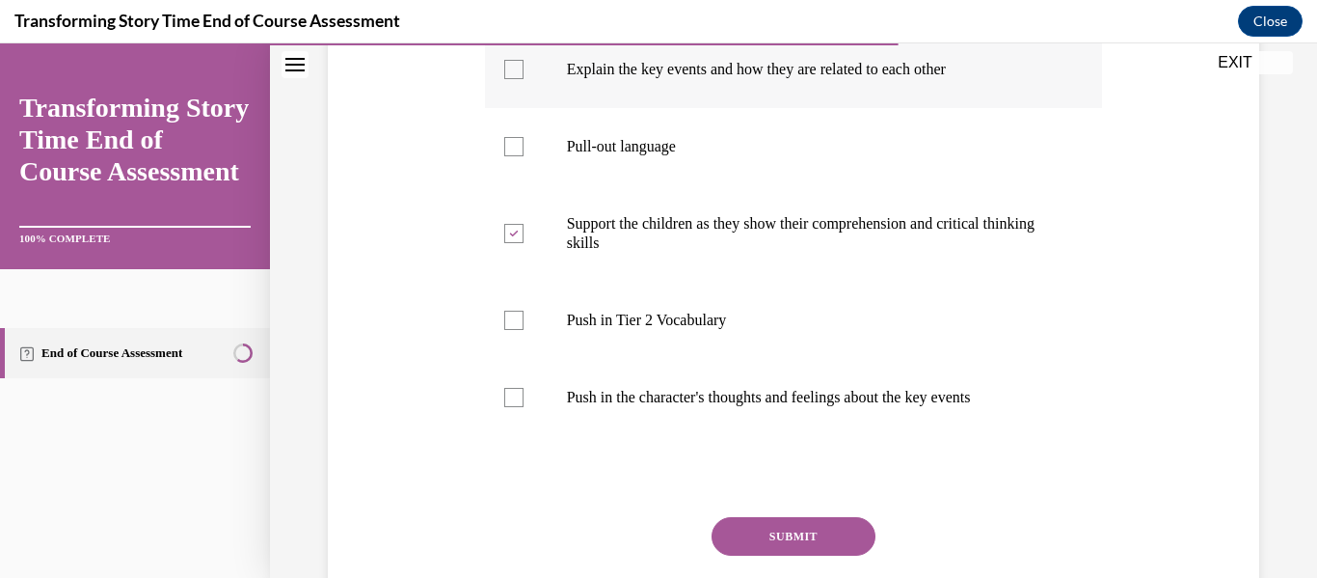
click at [601, 108] on label "Explain the key events and how they are related to each other" at bounding box center [794, 69] width 618 height 77
click at [524, 79] on input "Explain the key events and how they are related to each other" at bounding box center [513, 69] width 19 height 19
checkbox input "true"
click at [744, 551] on button "SUBMIT" at bounding box center [794, 536] width 164 height 39
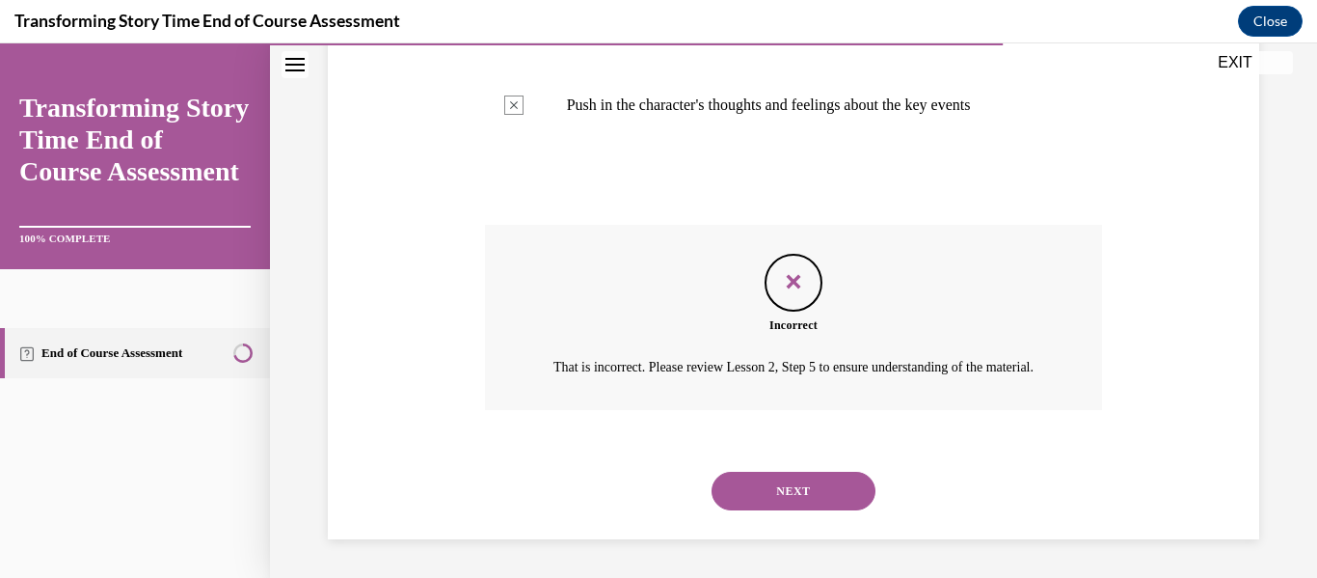
scroll to position [747, 0]
click at [779, 492] on button "NEXT" at bounding box center [794, 490] width 164 height 39
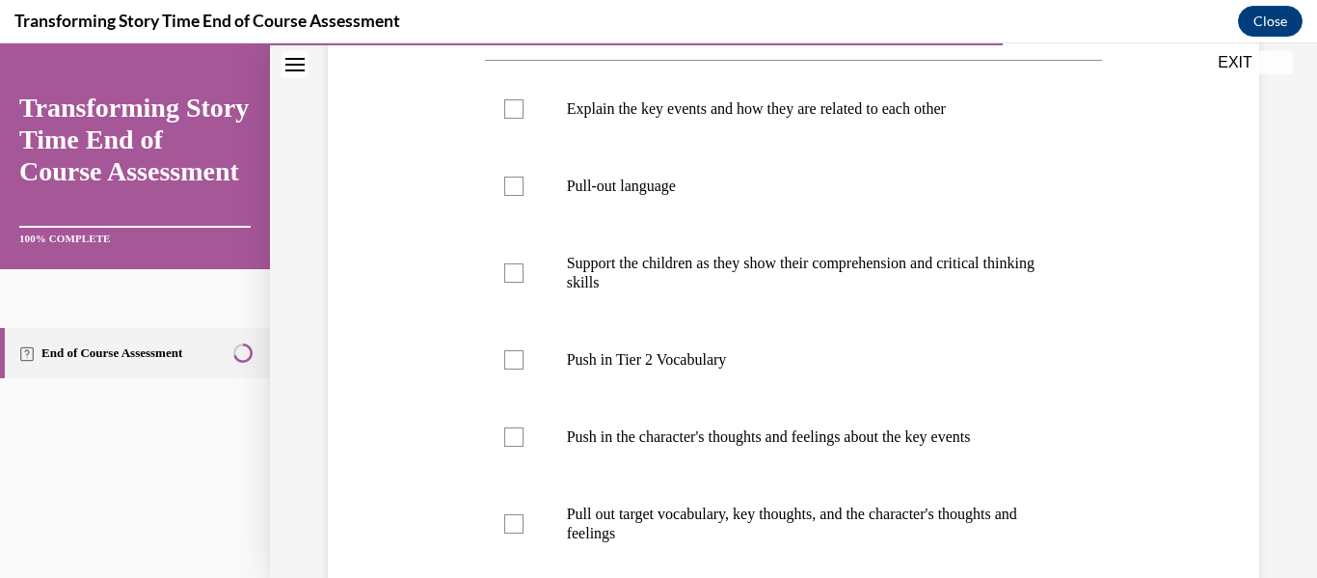
scroll to position [393, 0]
click at [660, 347] on label "Push in Tier 2 Vocabulary" at bounding box center [794, 358] width 618 height 77
click at [524, 349] on input "Push in Tier 2 Vocabulary" at bounding box center [513, 358] width 19 height 19
checkbox input "true"
click at [647, 453] on label "Push in the character's thoughts and feelings about the key events" at bounding box center [794, 435] width 618 height 77
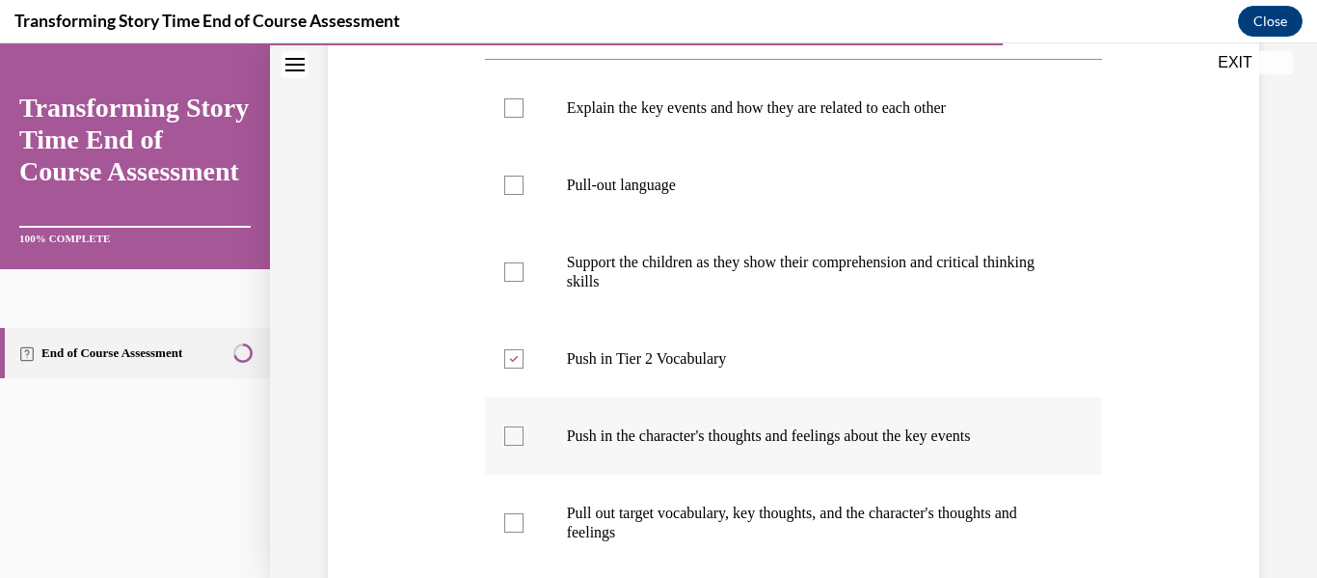
click at [524, 445] on input "Push in the character's thoughts and feelings about the key events" at bounding box center [513, 435] width 19 height 19
checkbox input "true"
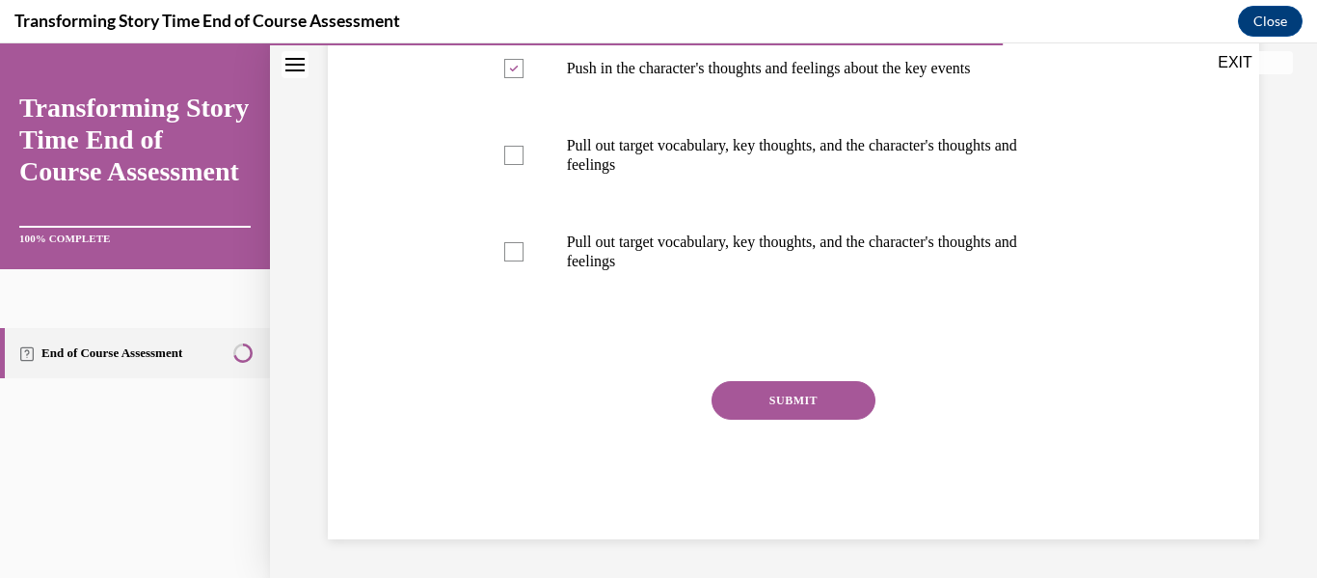
click at [819, 381] on button "SUBMIT" at bounding box center [794, 400] width 164 height 39
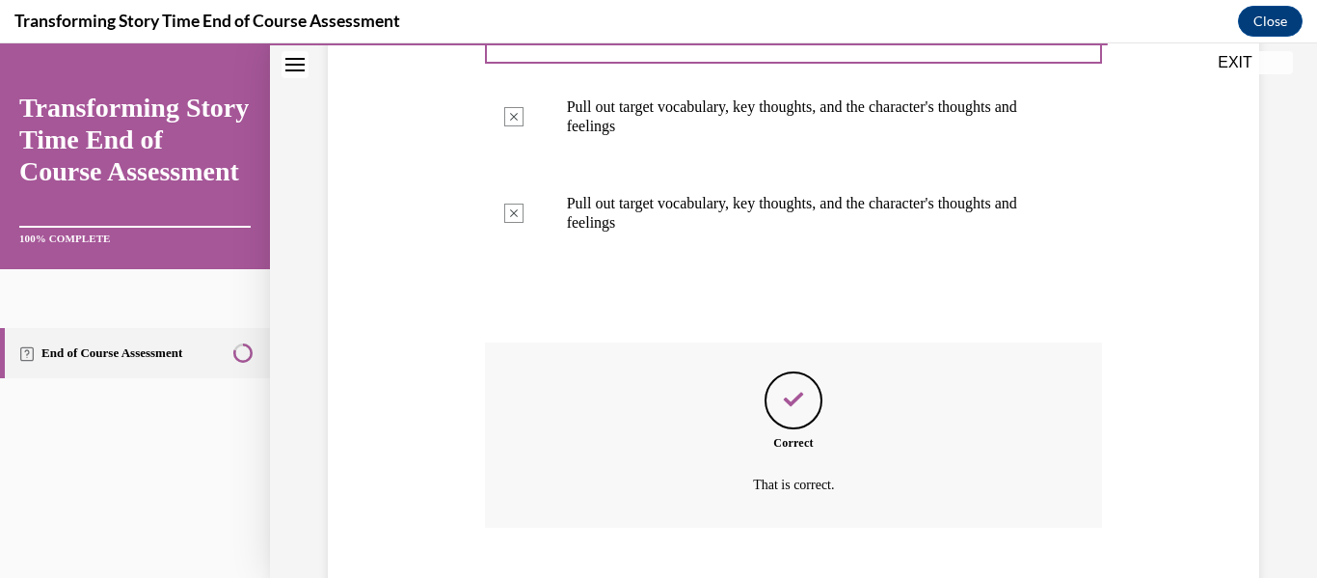
scroll to position [917, 0]
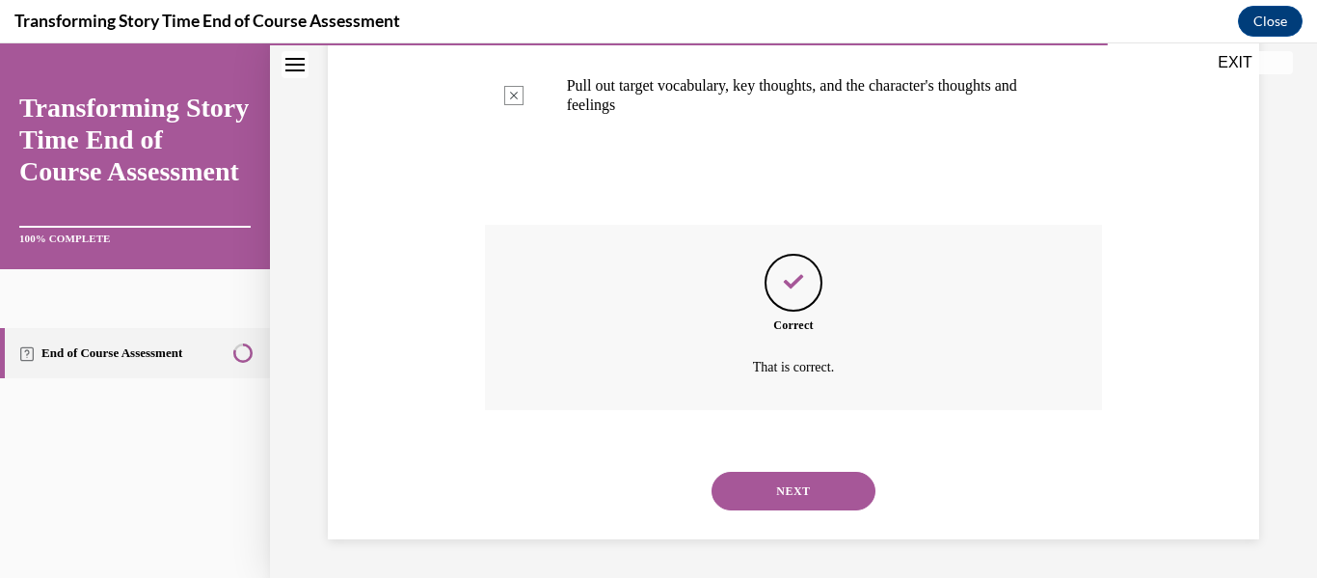
click at [787, 479] on button "NEXT" at bounding box center [794, 490] width 164 height 39
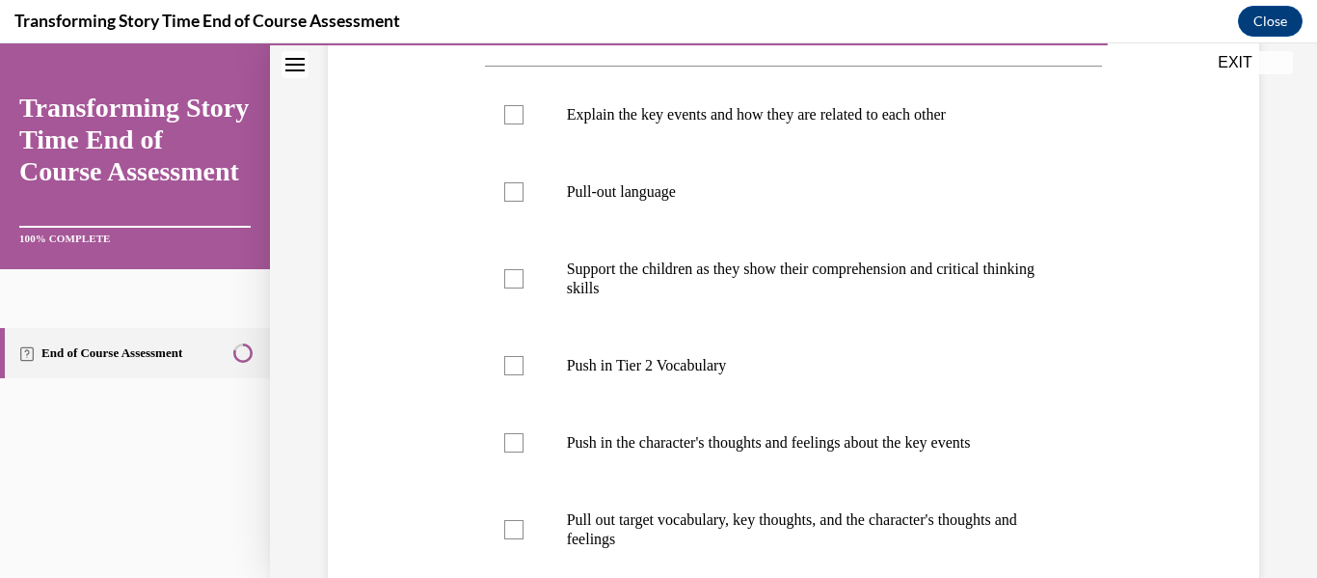
scroll to position [390, 0]
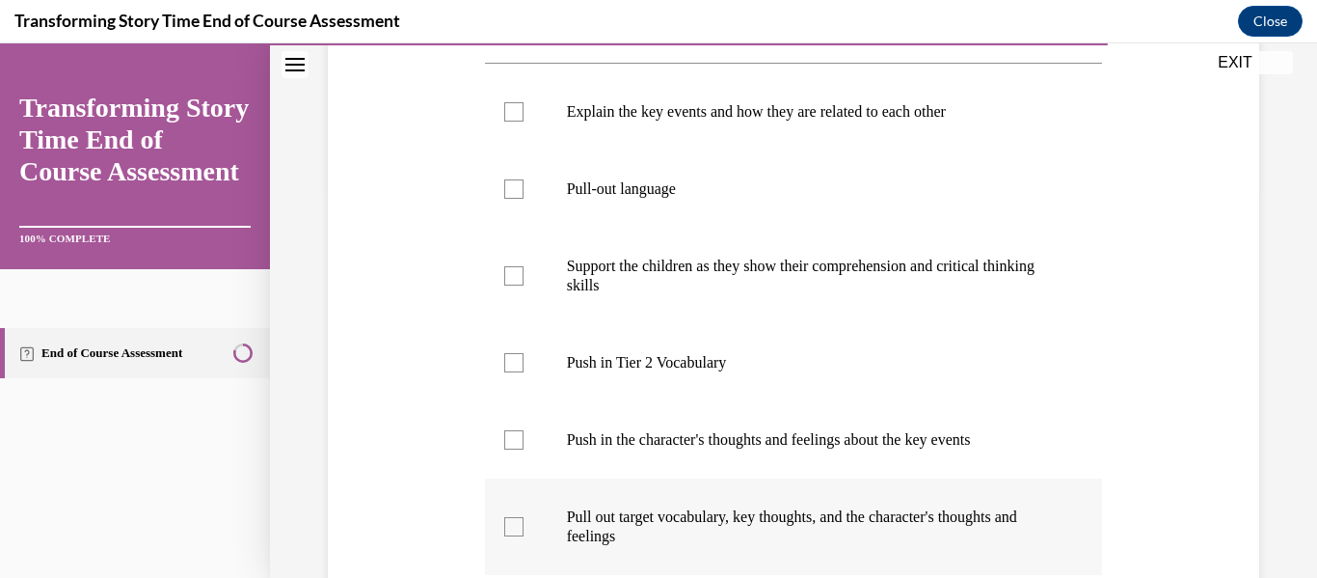
click at [670, 516] on p "Pull out target vocabulary, key thoughts, and the character's thoughts and feel…" at bounding box center [811, 526] width 488 height 39
click at [524, 517] on input "Pull out target vocabulary, key thoughts, and the character's thoughts and feel…" at bounding box center [513, 526] width 19 height 19
checkbox input "true"
click at [658, 106] on p "Explain the key events and how they are related to each other" at bounding box center [811, 111] width 488 height 19
click at [524, 106] on input "Explain the key events and how they are related to each other" at bounding box center [513, 111] width 19 height 19
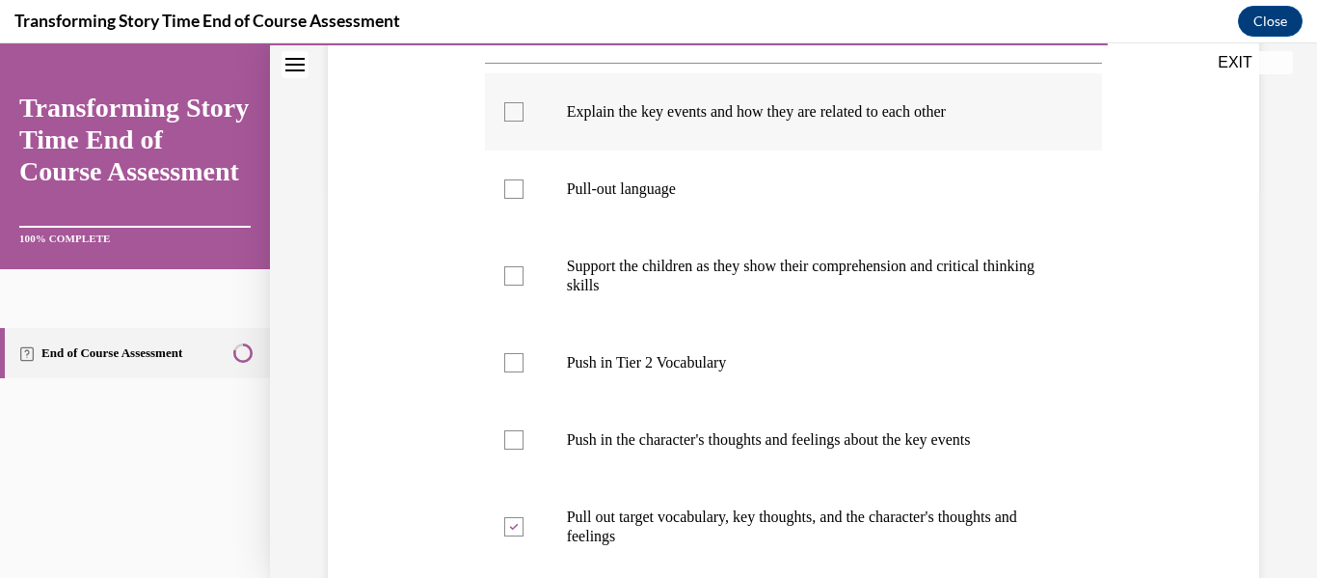
checkbox input "true"
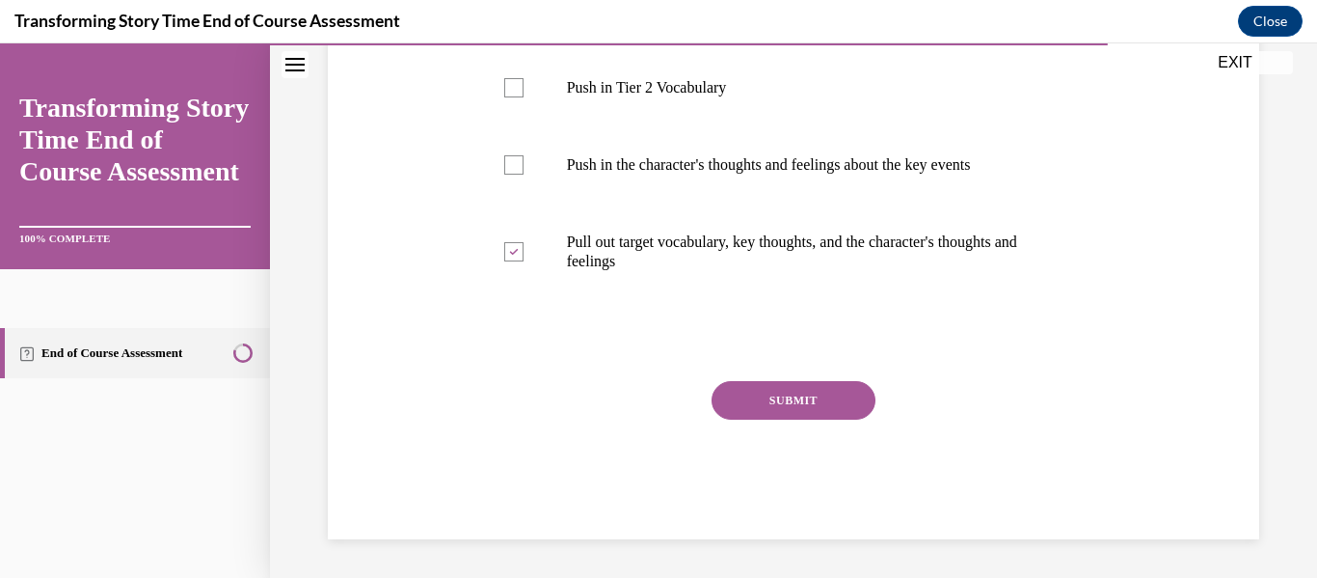
click at [803, 415] on button "SUBMIT" at bounding box center [794, 400] width 164 height 39
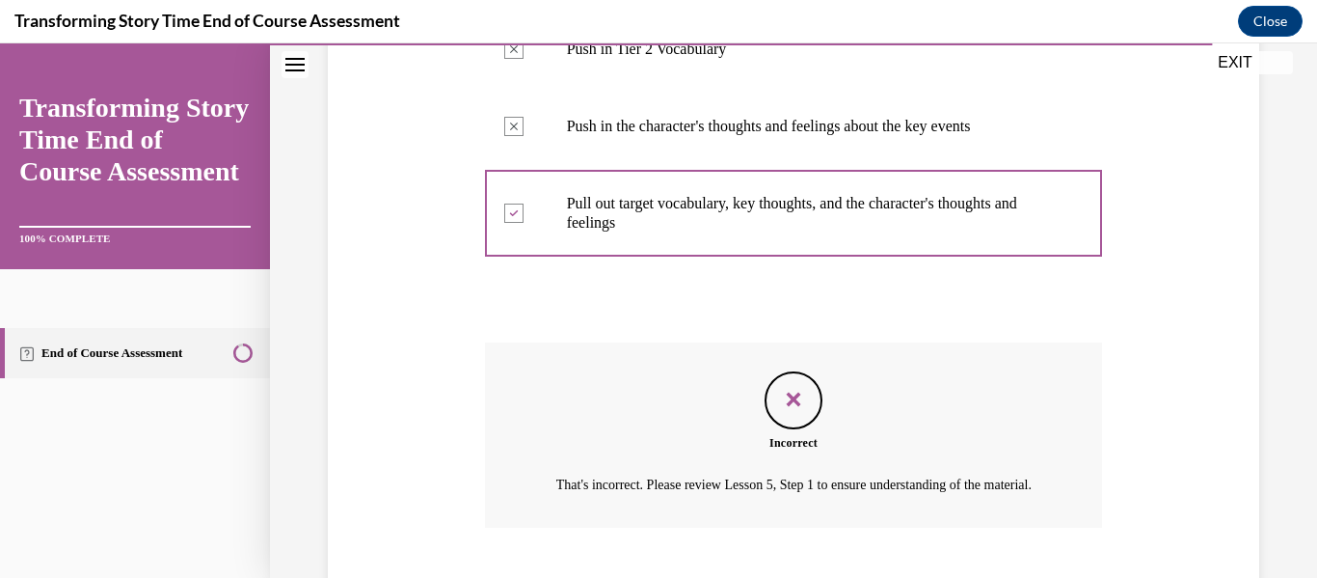
scroll to position [844, 0]
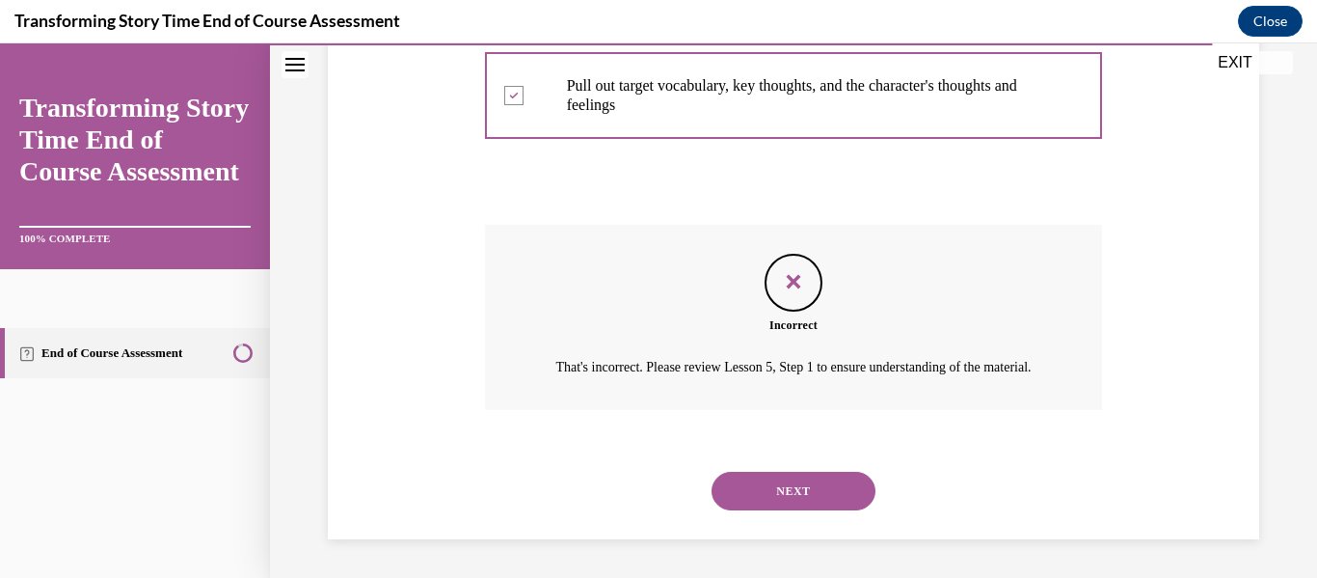
click at [754, 488] on button "NEXT" at bounding box center [794, 490] width 164 height 39
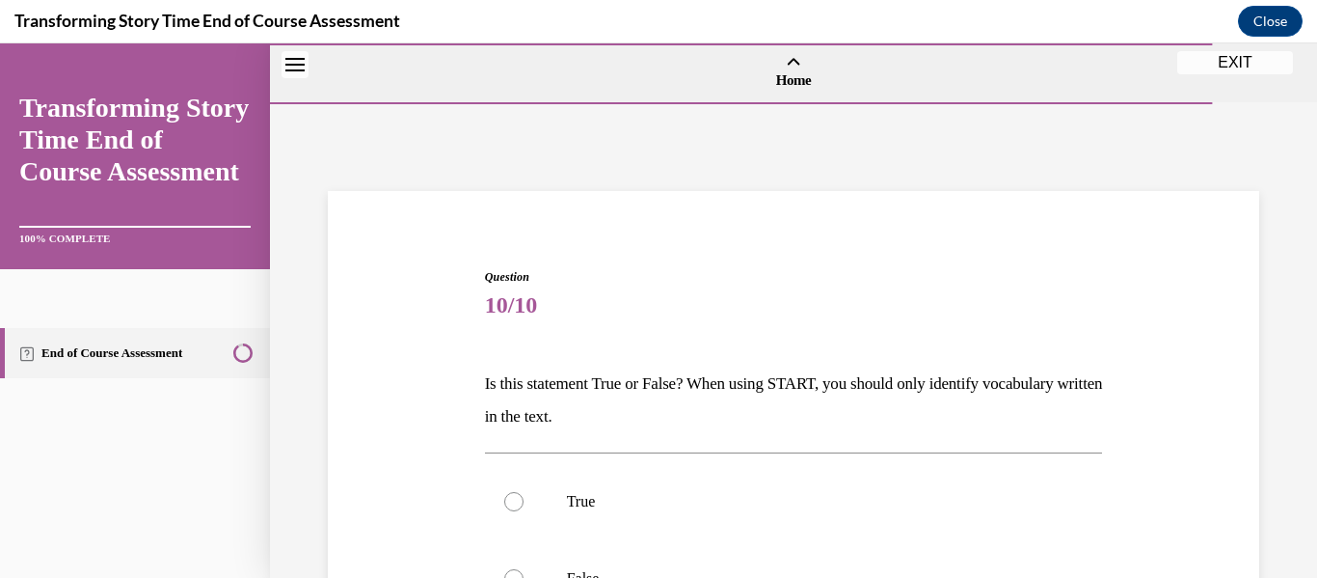
scroll to position [193, 0]
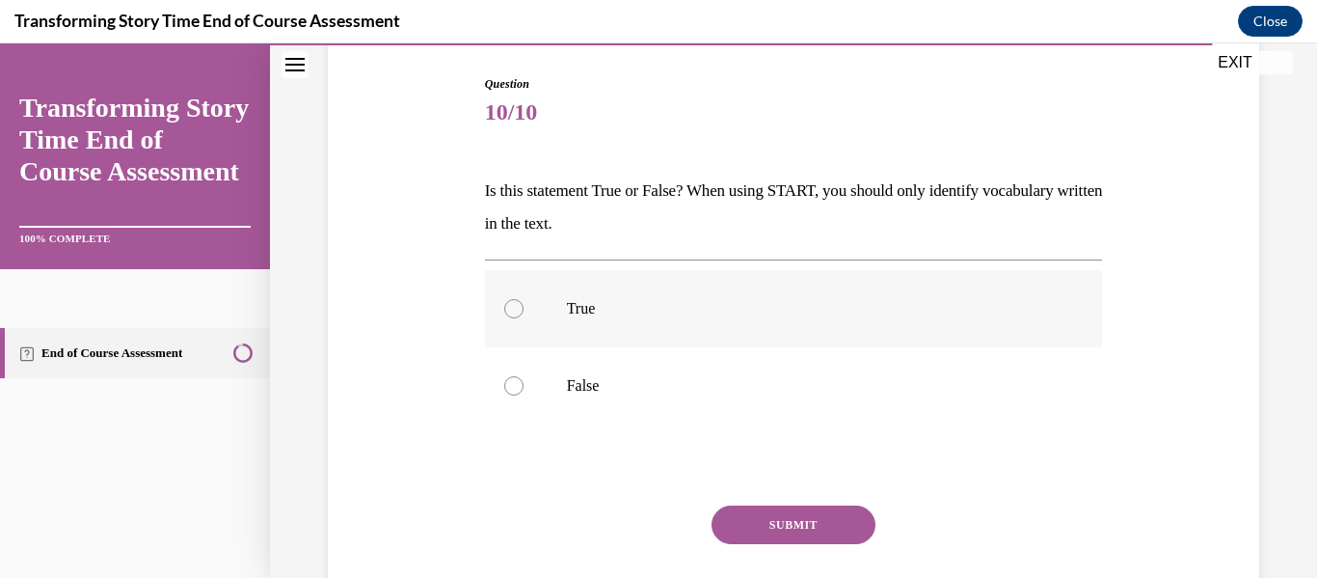
click at [615, 316] on p "True" at bounding box center [811, 308] width 488 height 19
click at [524, 316] on input "True" at bounding box center [513, 308] width 19 height 19
radio input "true"
click at [735, 511] on button "SUBMIT" at bounding box center [794, 524] width 164 height 39
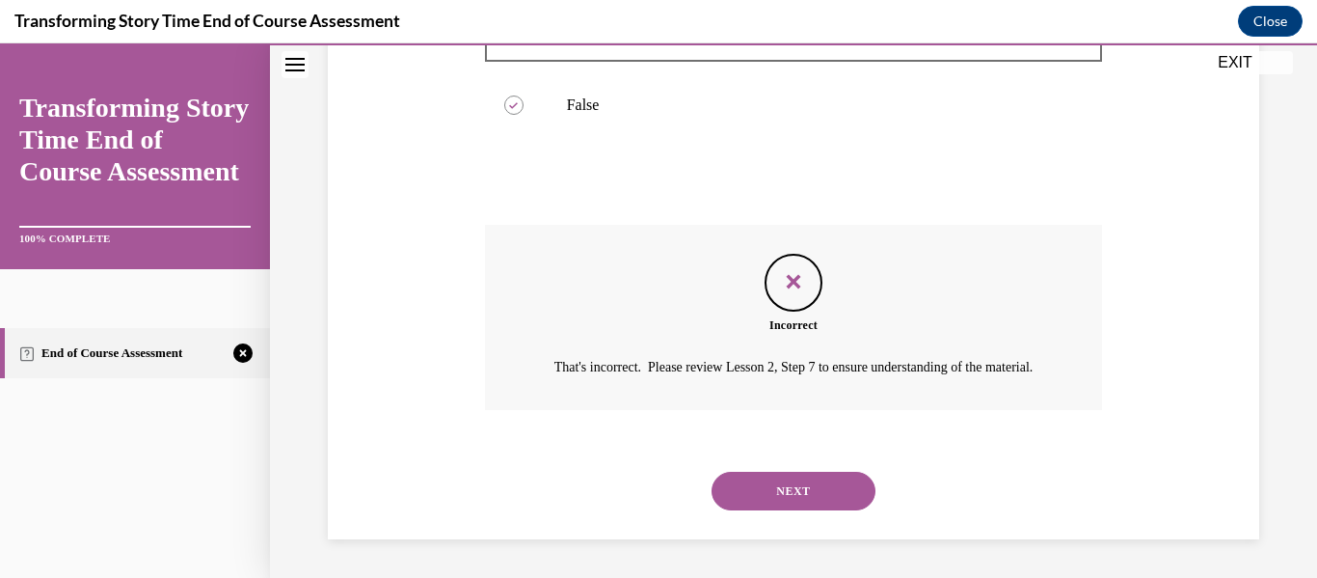
scroll to position [497, 0]
click at [756, 502] on button "NEXT" at bounding box center [794, 490] width 164 height 39
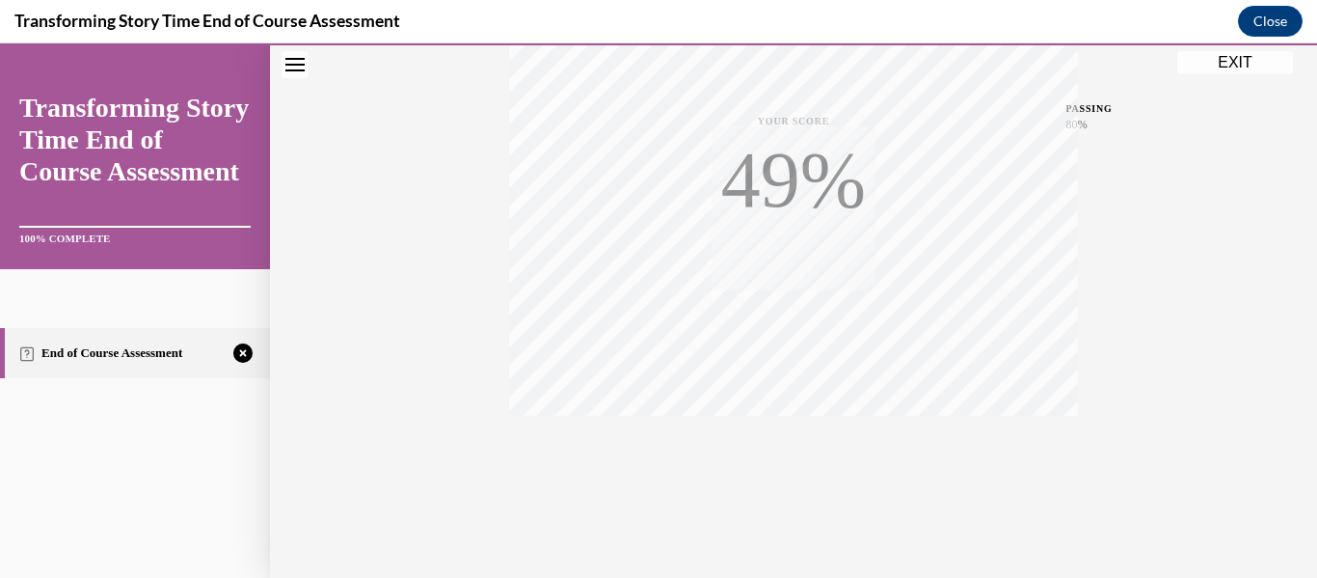
scroll to position [454, 0]
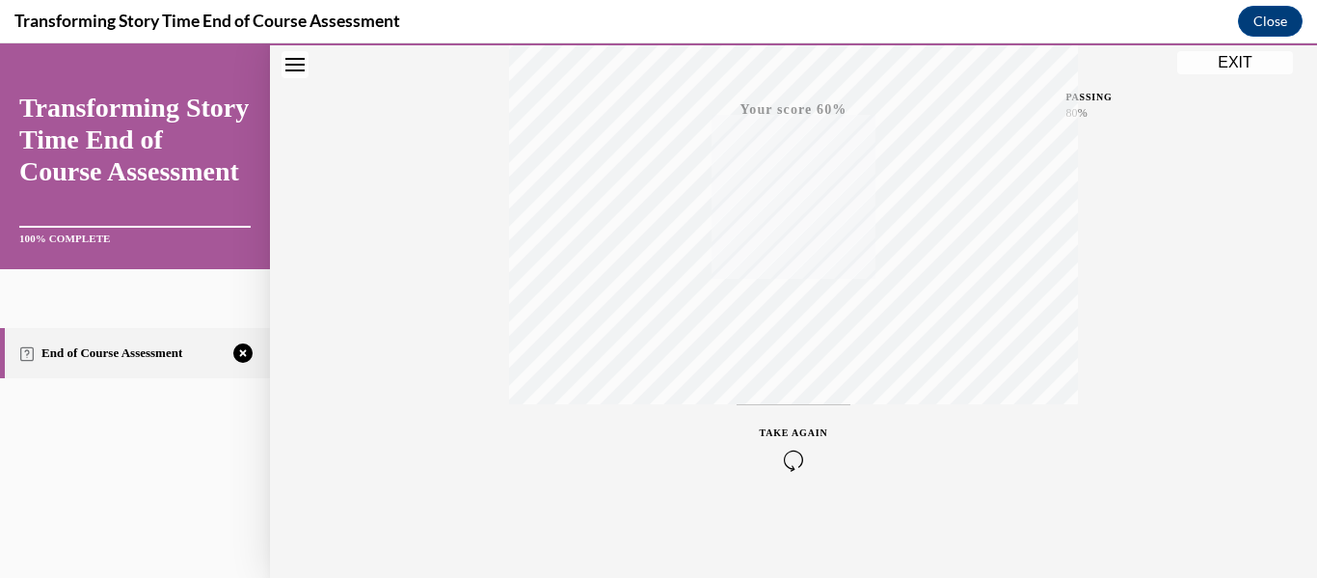
click at [793, 447] on div "TAKE AGAIN" at bounding box center [794, 447] width 68 height 45
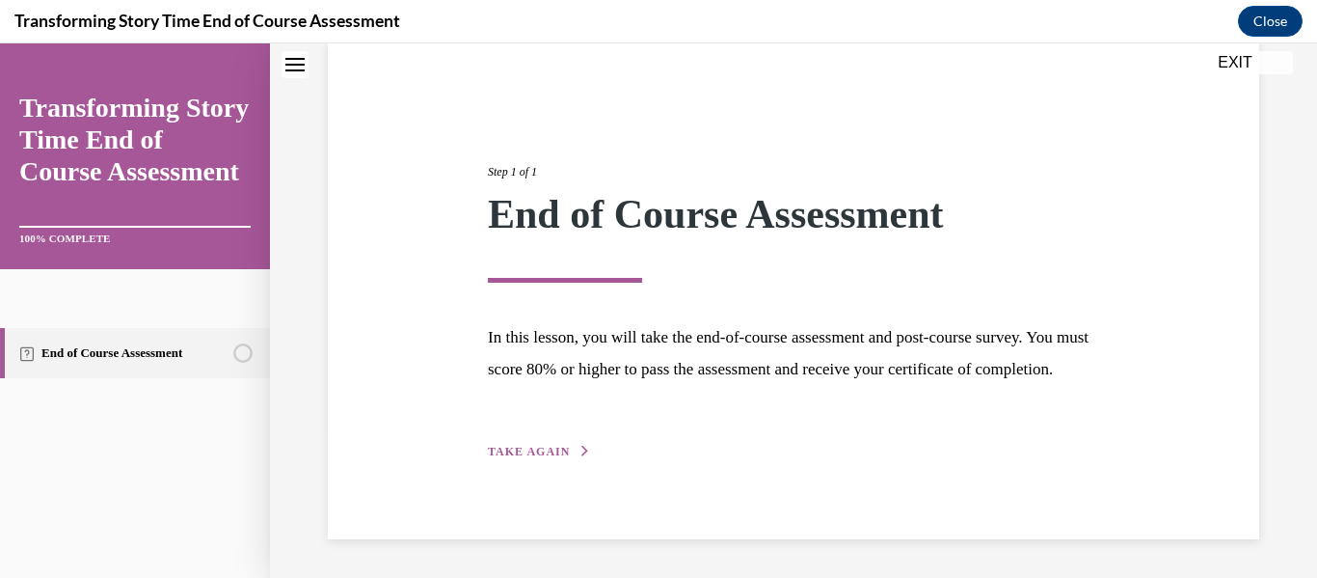
scroll to position [181, 0]
click at [537, 448] on span "TAKE AGAIN" at bounding box center [529, 450] width 82 height 13
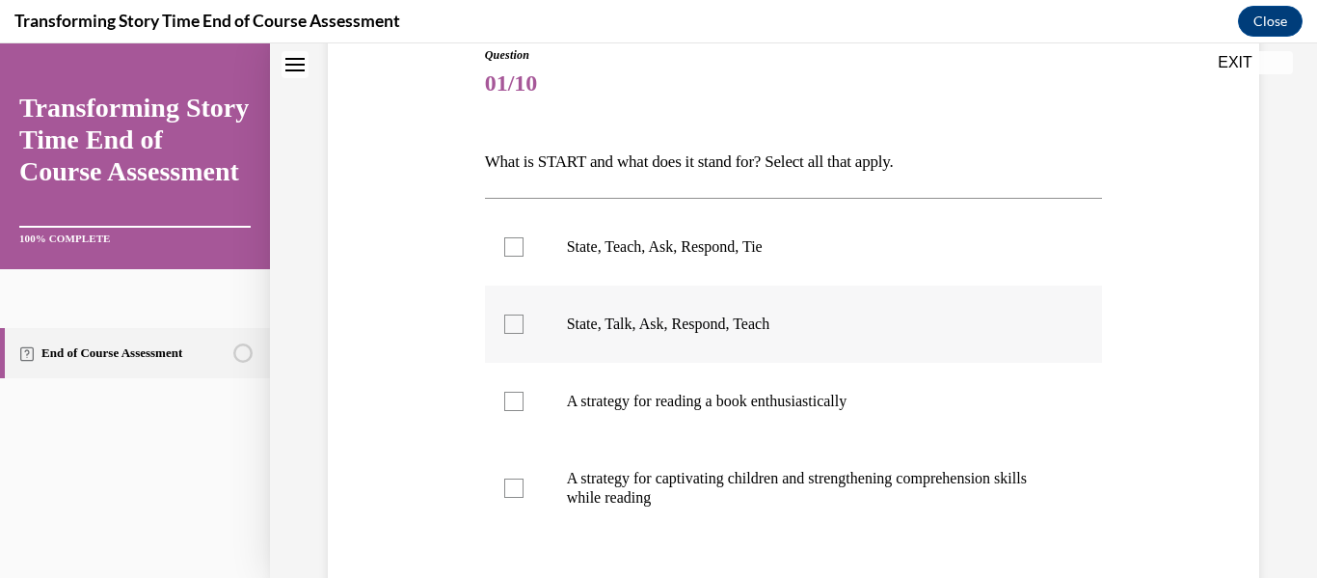
scroll to position [228, 0]
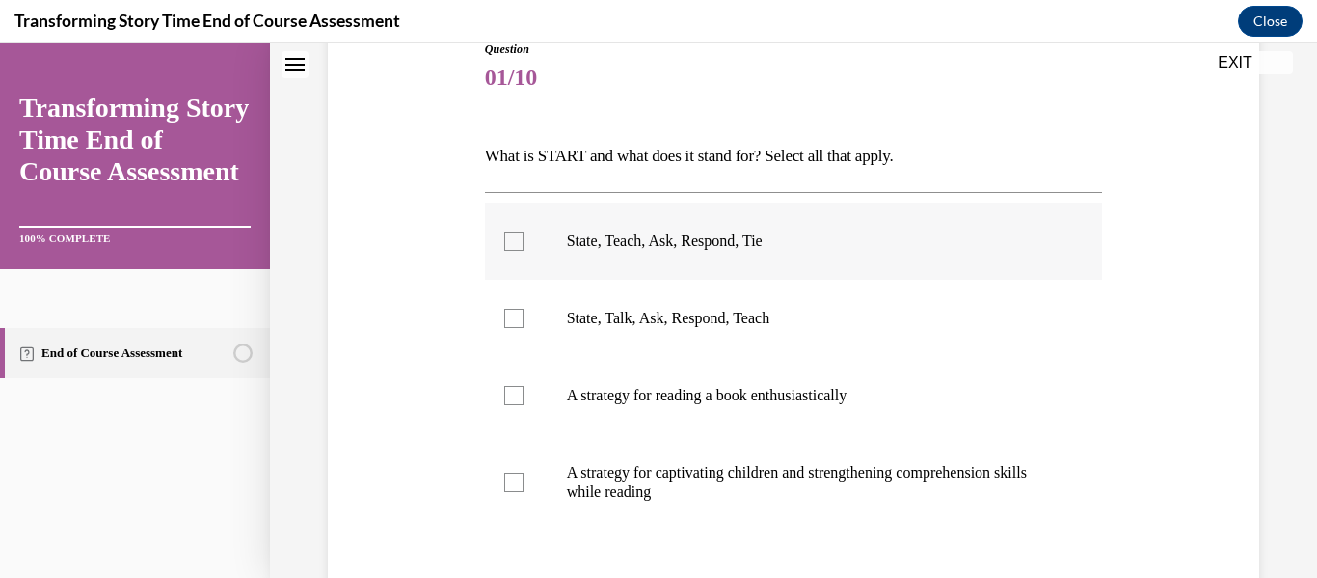
click at [698, 211] on label "State, Teach, Ask, Respond, Tie" at bounding box center [794, 240] width 618 height 77
click at [524, 231] on input "State, Teach, Ask, Respond, Tie" at bounding box center [513, 240] width 19 height 19
checkbox input "true"
click at [660, 454] on label "A strategy for captivating children and strengthening comprehension skills whil…" at bounding box center [794, 482] width 618 height 96
click at [524, 472] on input "A strategy for captivating children and strengthening comprehension skills whil…" at bounding box center [513, 481] width 19 height 19
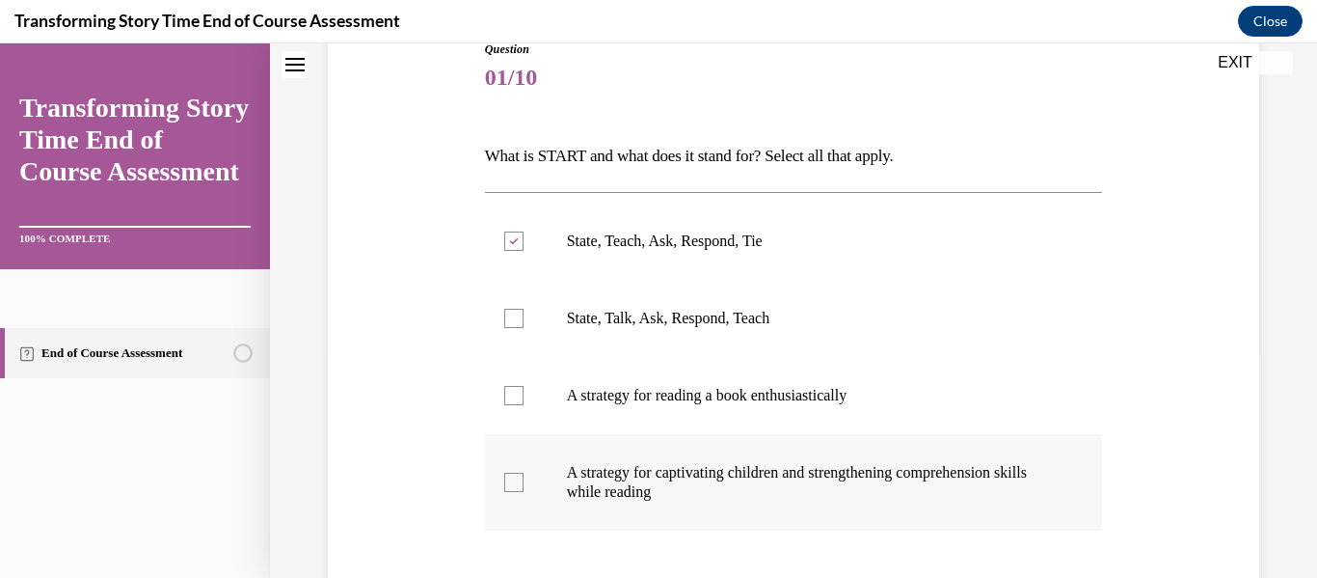
checkbox input "true"
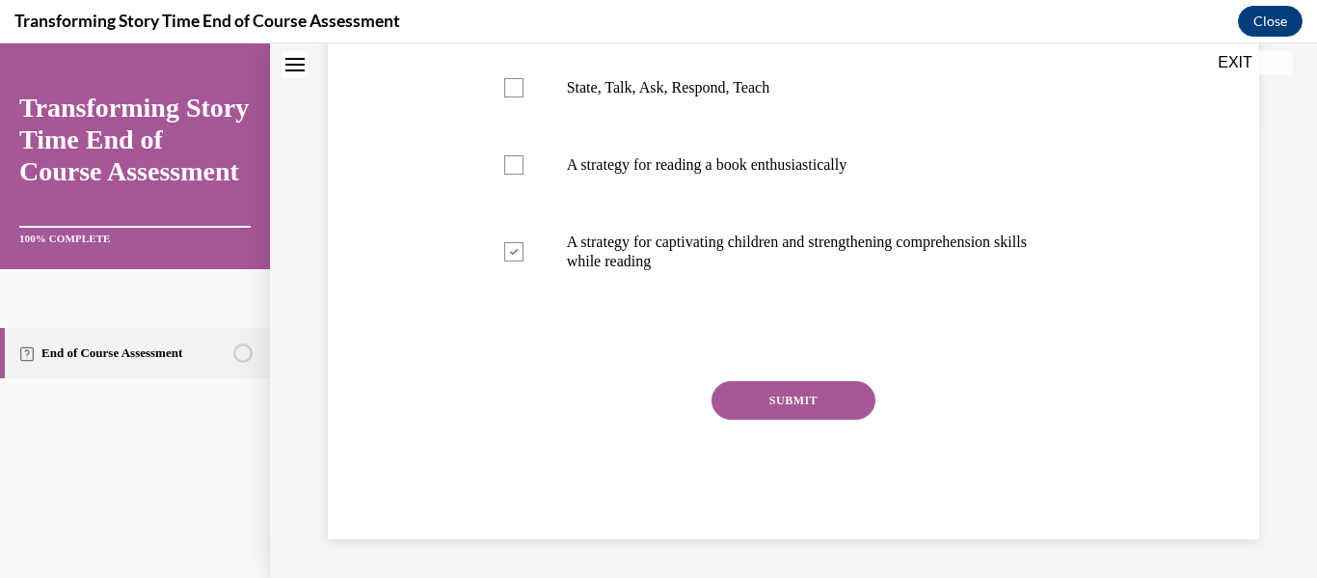
click at [760, 404] on button "SUBMIT" at bounding box center [794, 400] width 164 height 39
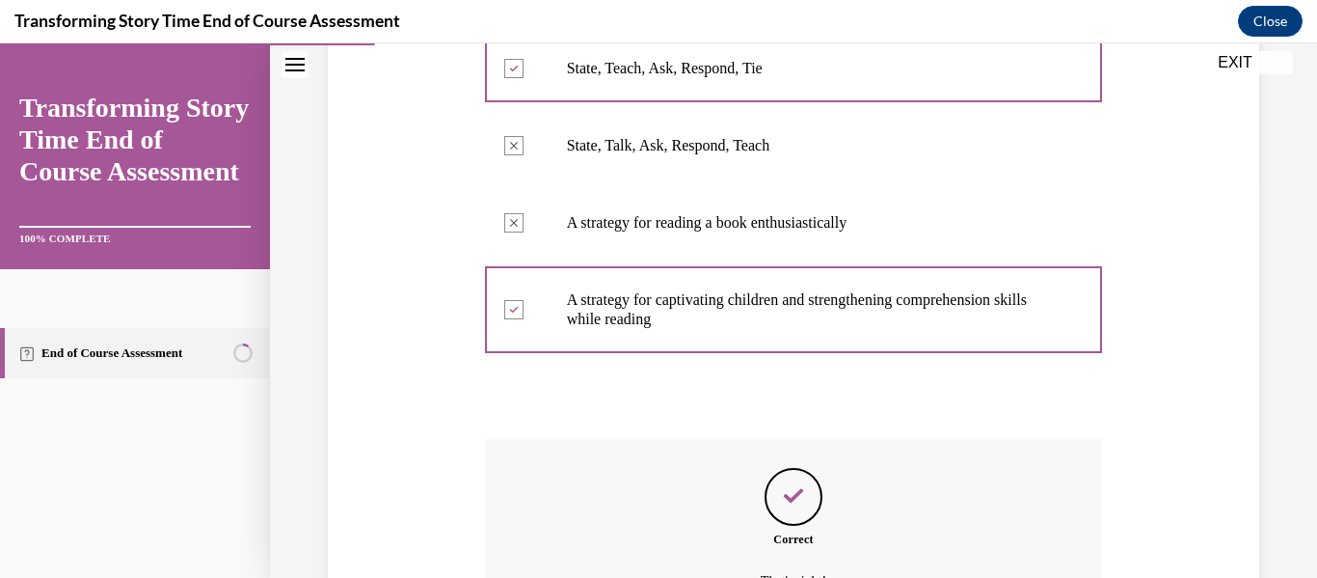
scroll to position [614, 0]
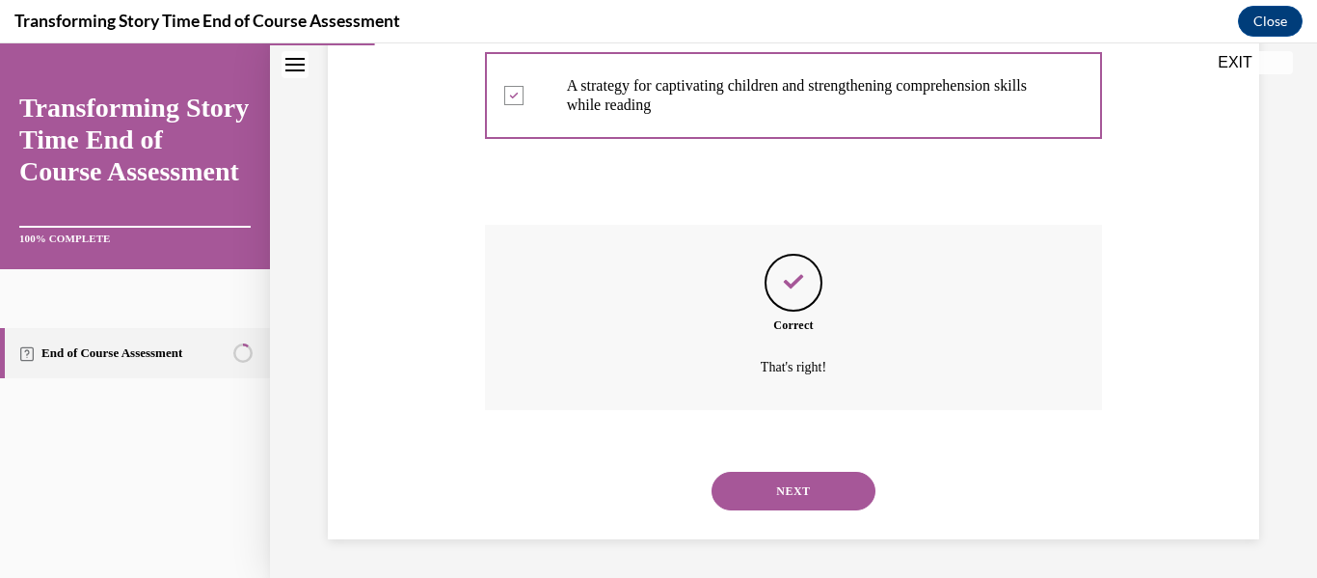
click at [761, 480] on button "NEXT" at bounding box center [794, 490] width 164 height 39
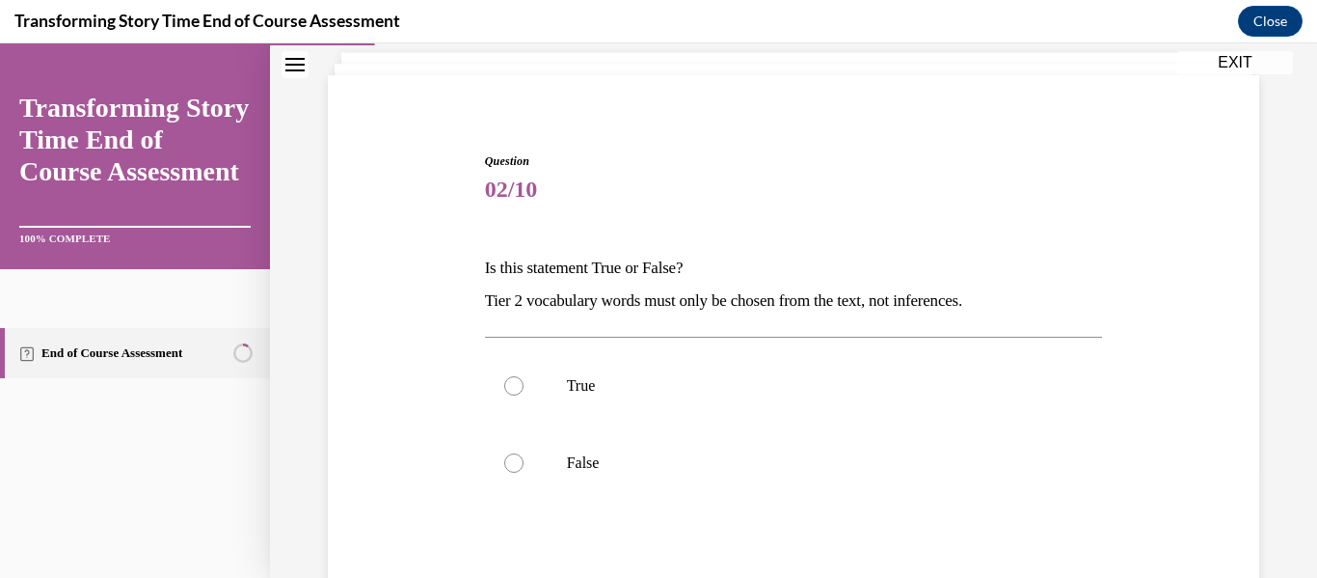
scroll to position [118, 0]
click at [759, 415] on label "True" at bounding box center [794, 383] width 618 height 77
click at [524, 393] on input "True" at bounding box center [513, 383] width 19 height 19
radio input "true"
click at [748, 437] on label "False" at bounding box center [794, 460] width 618 height 77
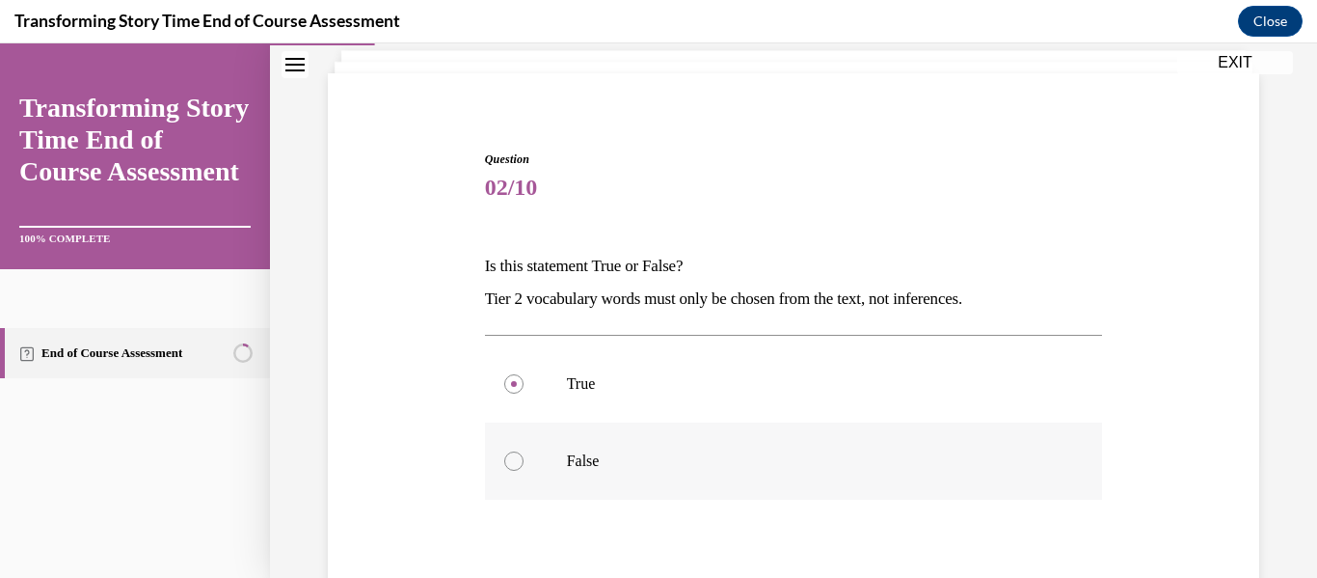
click at [524, 451] on input "False" at bounding box center [513, 460] width 19 height 19
radio input "true"
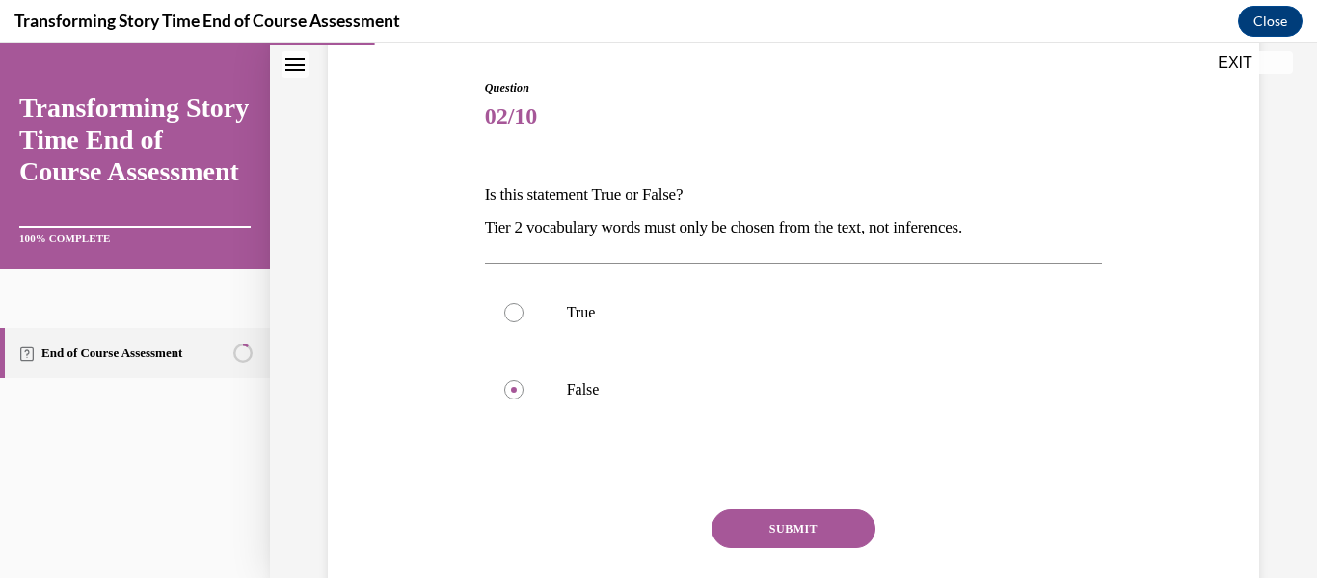
click at [770, 526] on button "SUBMIT" at bounding box center [794, 528] width 164 height 39
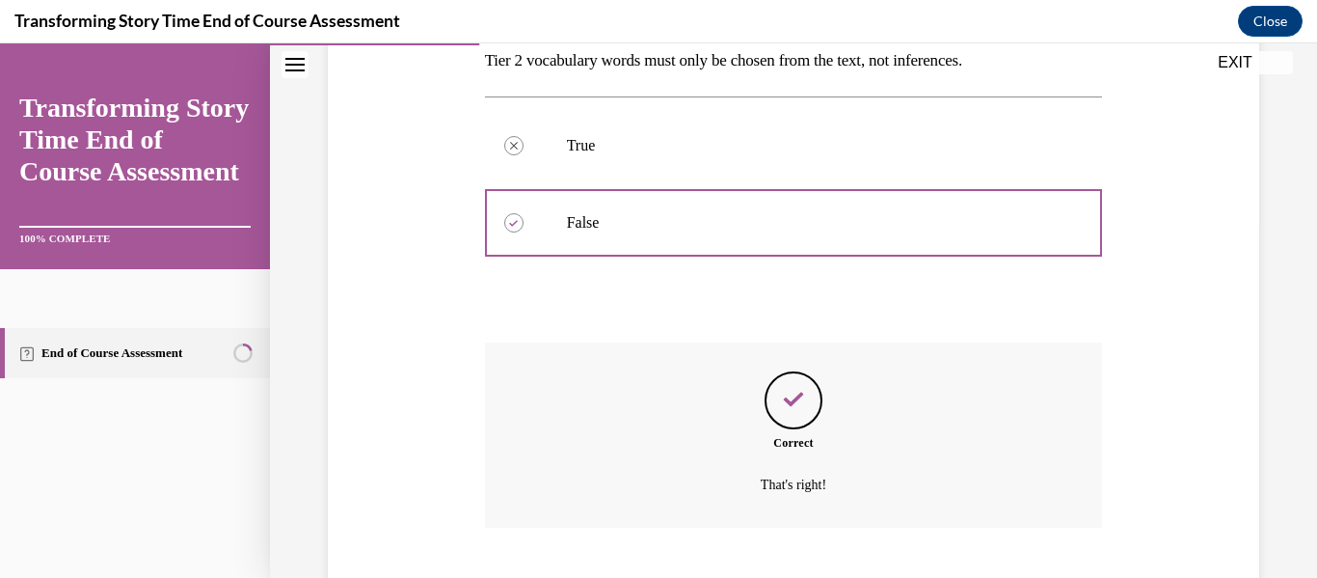
scroll to position [473, 0]
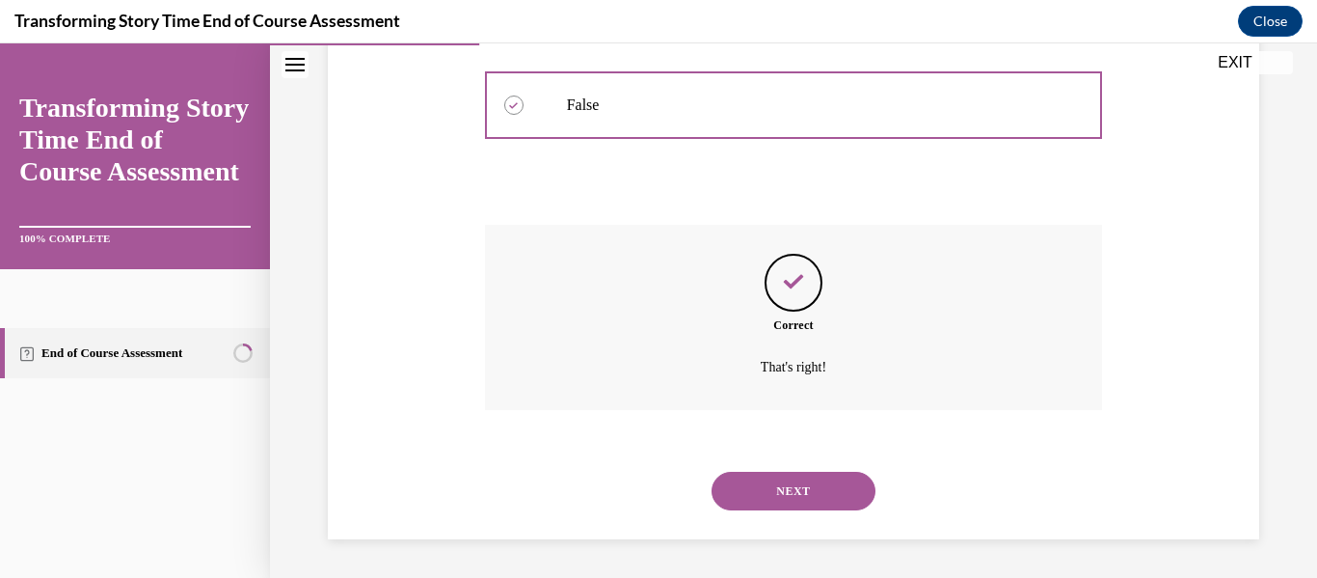
click at [750, 482] on button "NEXT" at bounding box center [794, 490] width 164 height 39
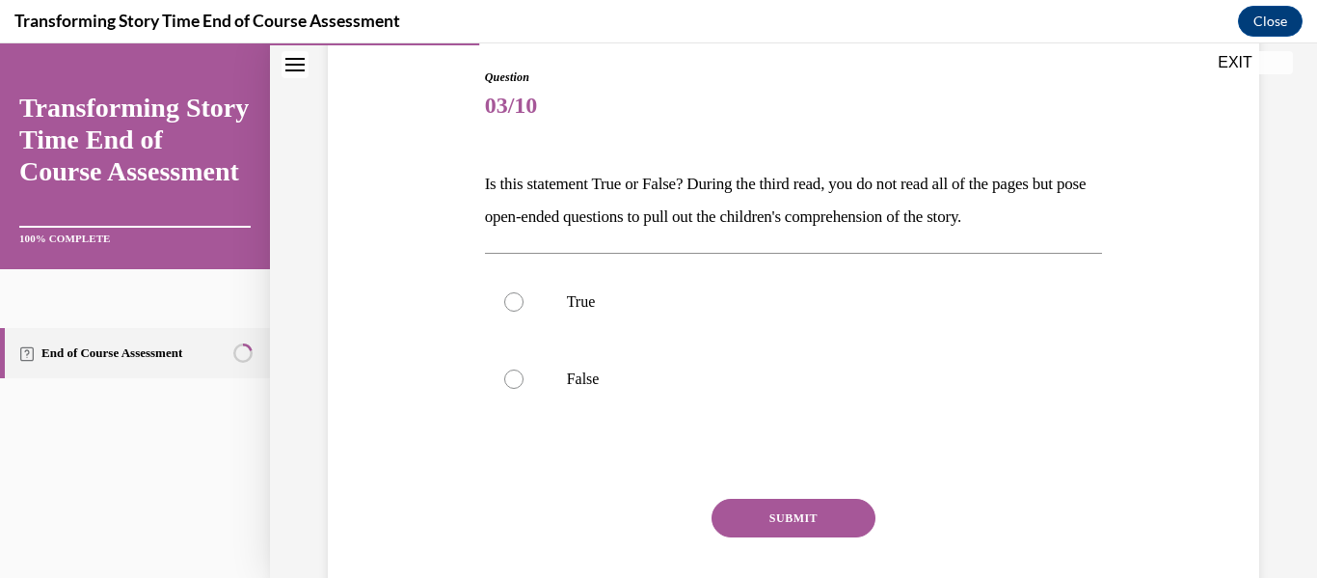
scroll to position [199, 0]
click at [798, 324] on label "True" at bounding box center [794, 302] width 618 height 77
click at [524, 312] on input "True" at bounding box center [513, 302] width 19 height 19
radio input "true"
click at [792, 525] on button "SUBMIT" at bounding box center [794, 518] width 164 height 39
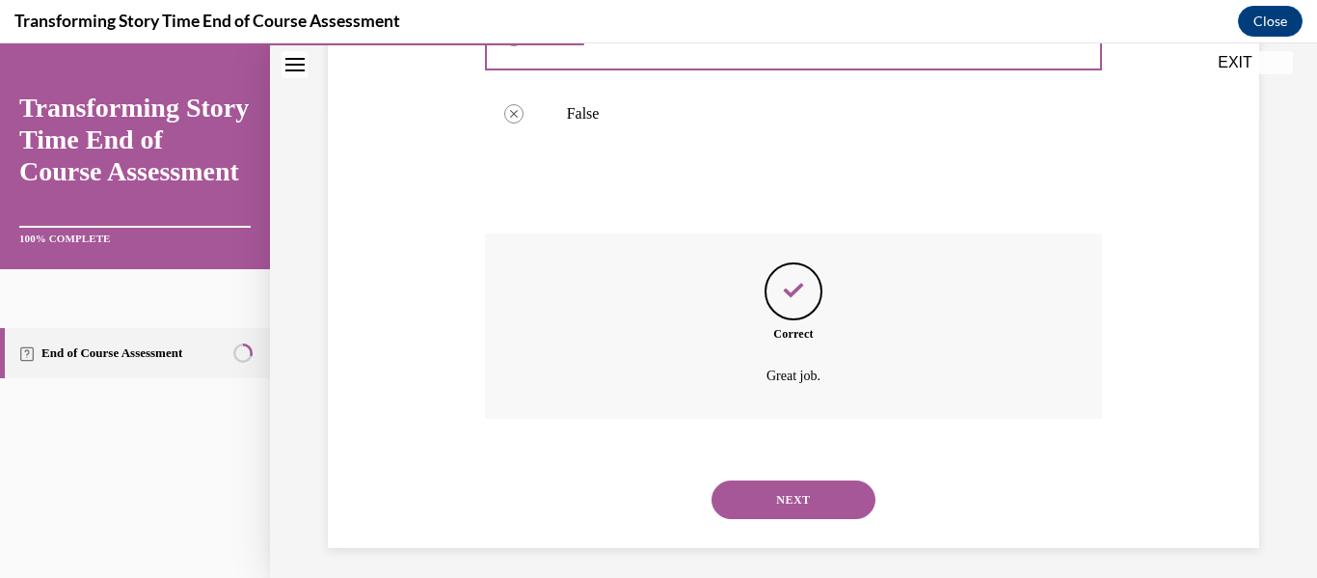
scroll to position [473, 0]
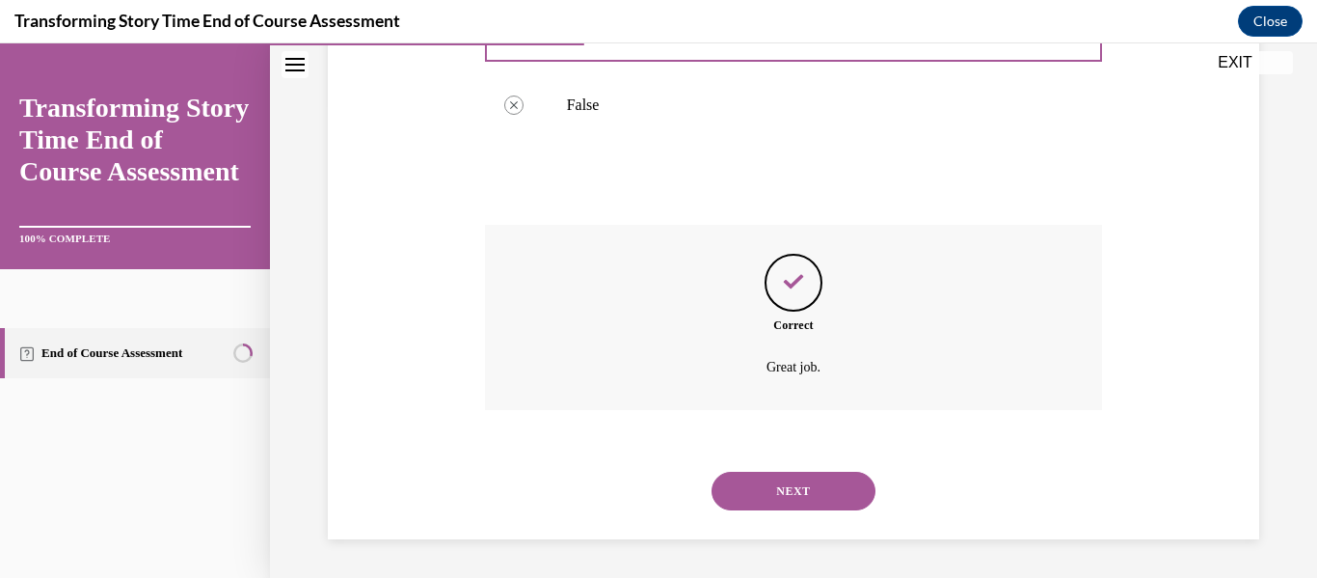
click at [791, 494] on button "NEXT" at bounding box center [794, 490] width 164 height 39
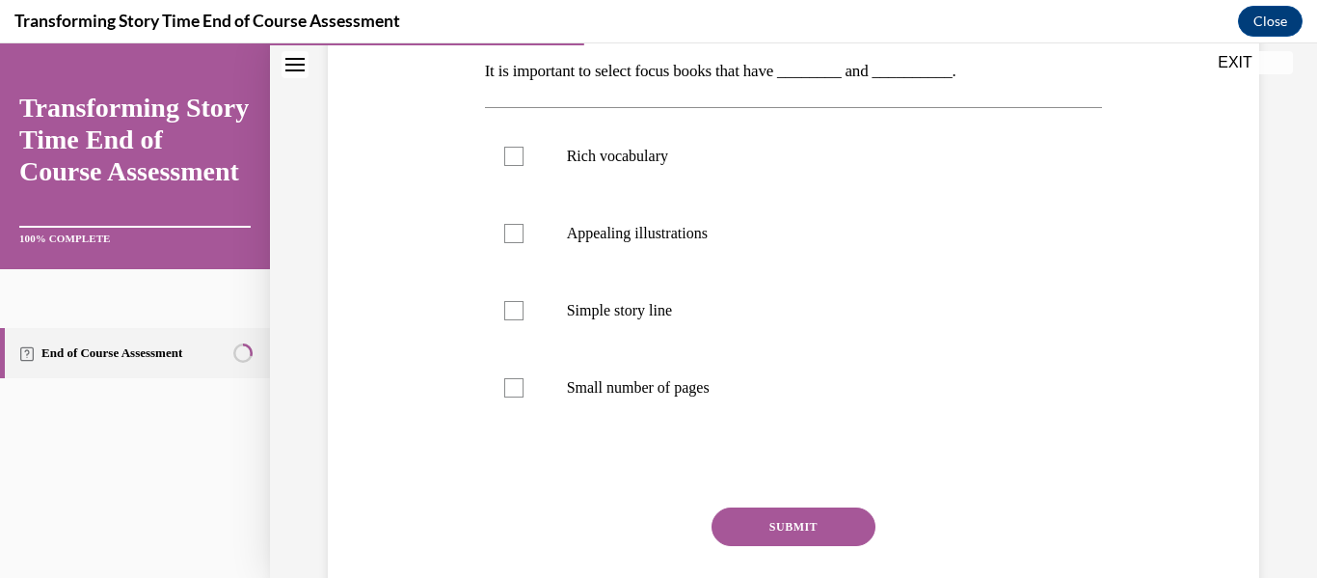
scroll to position [333, 0]
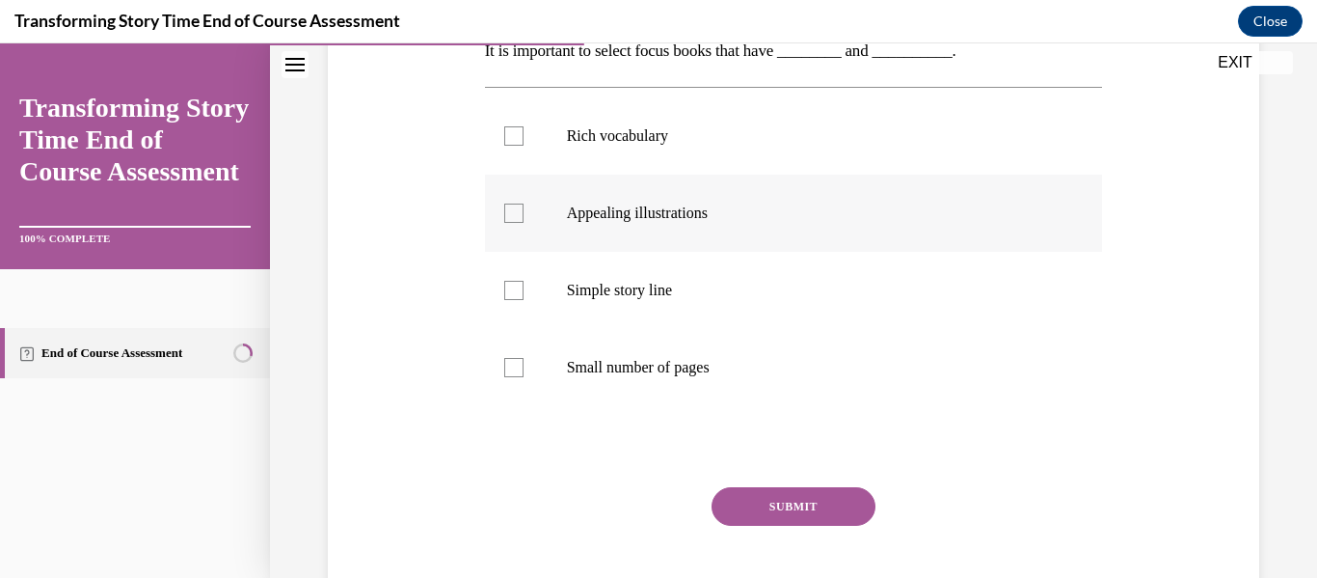
click at [725, 216] on p "Appealing illustrations" at bounding box center [811, 212] width 488 height 19
click at [524, 216] on input "Appealing illustrations" at bounding box center [513, 212] width 19 height 19
checkbox input "true"
click at [712, 123] on label "Rich vocabulary" at bounding box center [794, 135] width 618 height 77
click at [524, 126] on input "Rich vocabulary" at bounding box center [513, 135] width 19 height 19
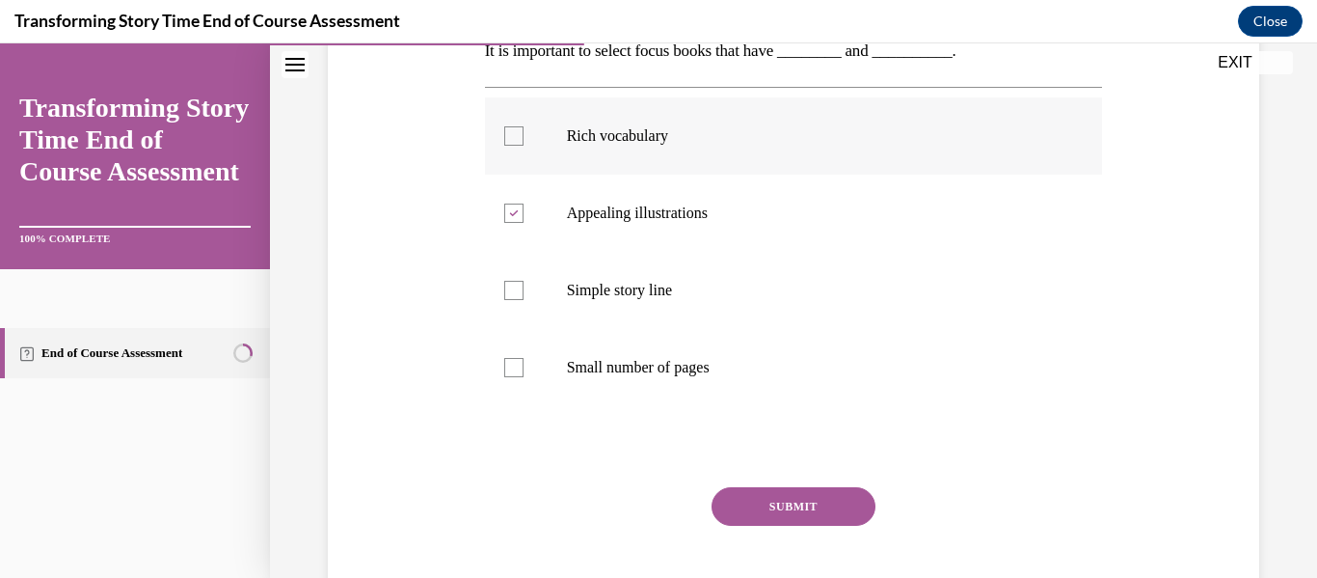
checkbox input "true"
click at [768, 493] on button "SUBMIT" at bounding box center [794, 506] width 164 height 39
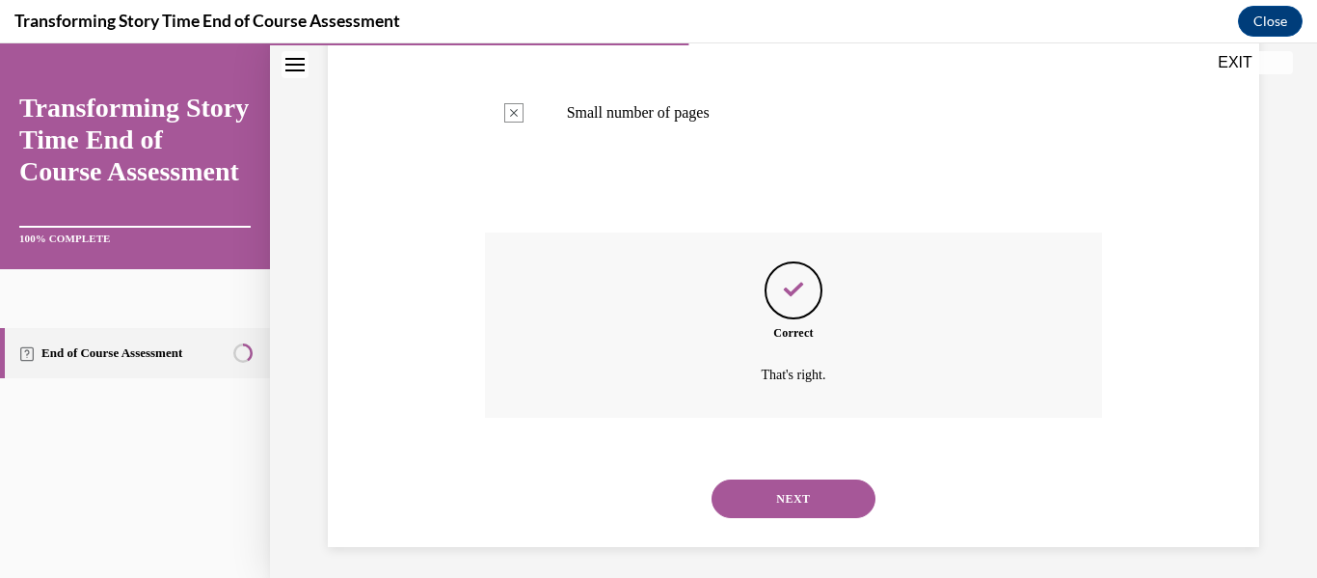
scroll to position [595, 0]
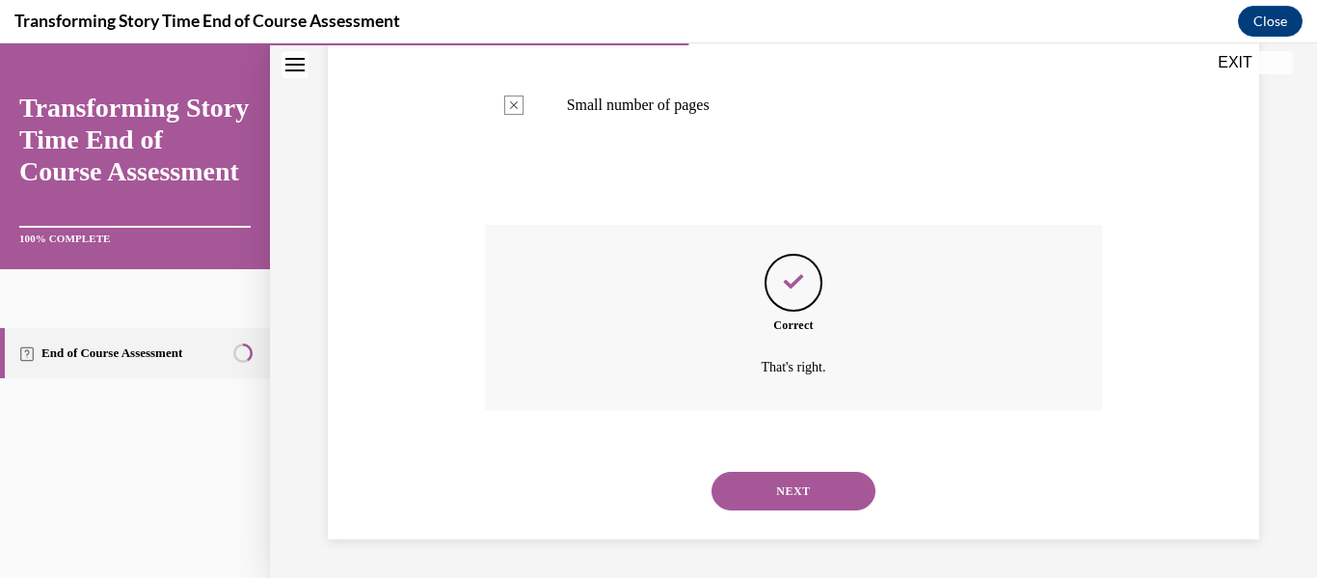
click at [818, 491] on button "NEXT" at bounding box center [794, 490] width 164 height 39
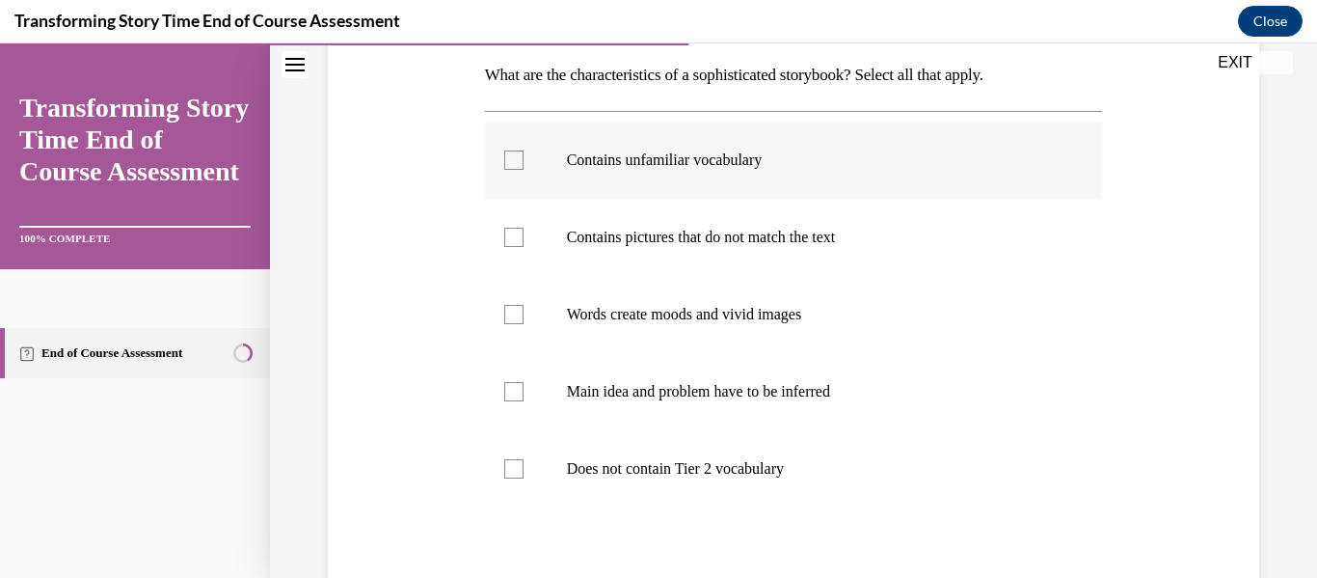
scroll to position [314, 0]
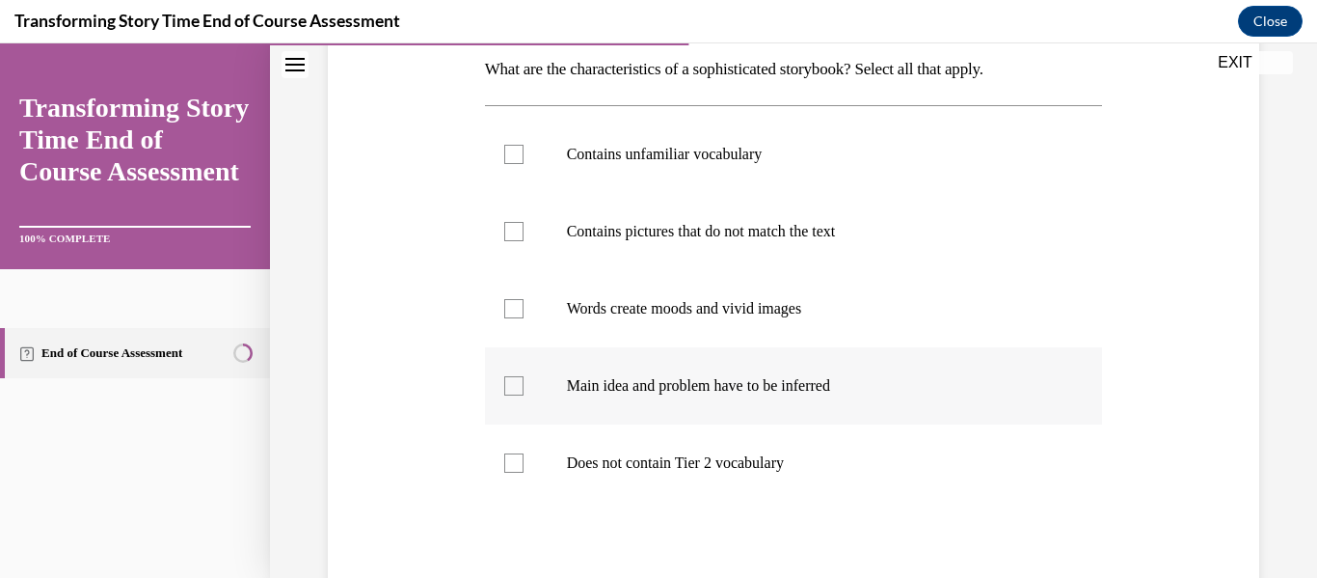
click at [651, 396] on label "Main idea and problem have to be inferred" at bounding box center [794, 385] width 618 height 77
click at [524, 395] on input "Main idea and problem have to be inferred" at bounding box center [513, 385] width 19 height 19
checkbox input "true"
click at [638, 303] on p "Words create moods and vivid images" at bounding box center [811, 308] width 488 height 19
click at [524, 303] on input "Words create moods and vivid images" at bounding box center [513, 308] width 19 height 19
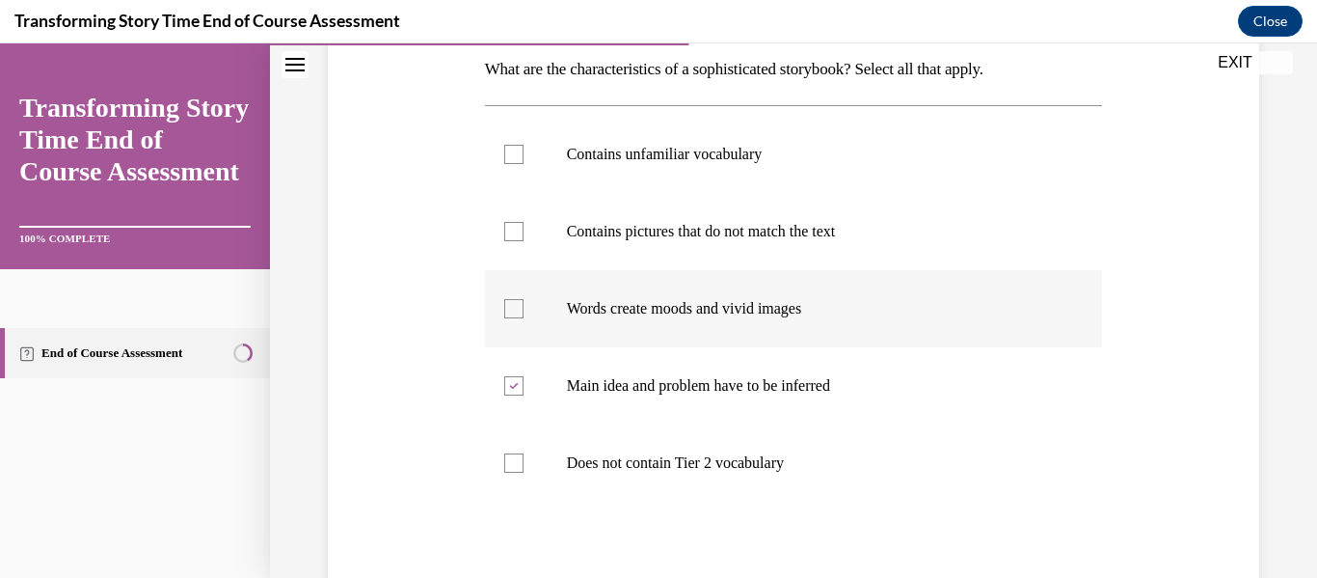
checkbox input "true"
click at [626, 225] on p "Contains pictures that do not match the text" at bounding box center [811, 231] width 488 height 19
click at [524, 225] on input "Contains pictures that do not match the text" at bounding box center [513, 231] width 19 height 19
checkbox input "true"
click at [594, 164] on label "Contains unfamiliar vocabulary" at bounding box center [794, 154] width 618 height 77
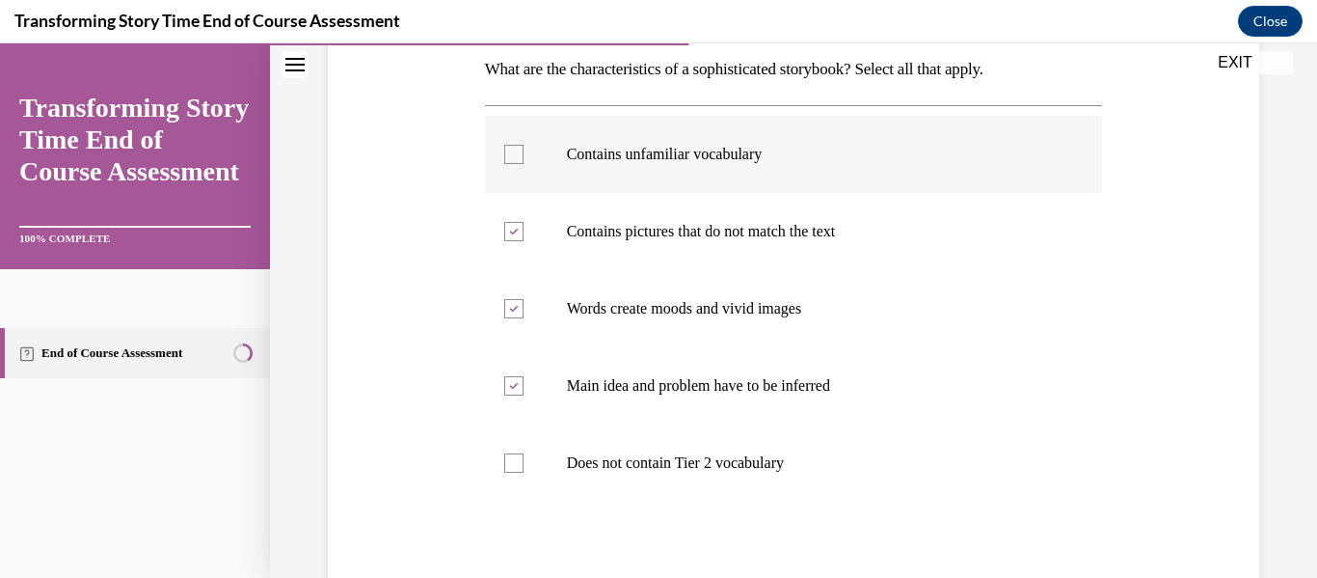
click at [524, 164] on input "Contains unfamiliar vocabulary" at bounding box center [513, 154] width 19 height 19
checkbox input "true"
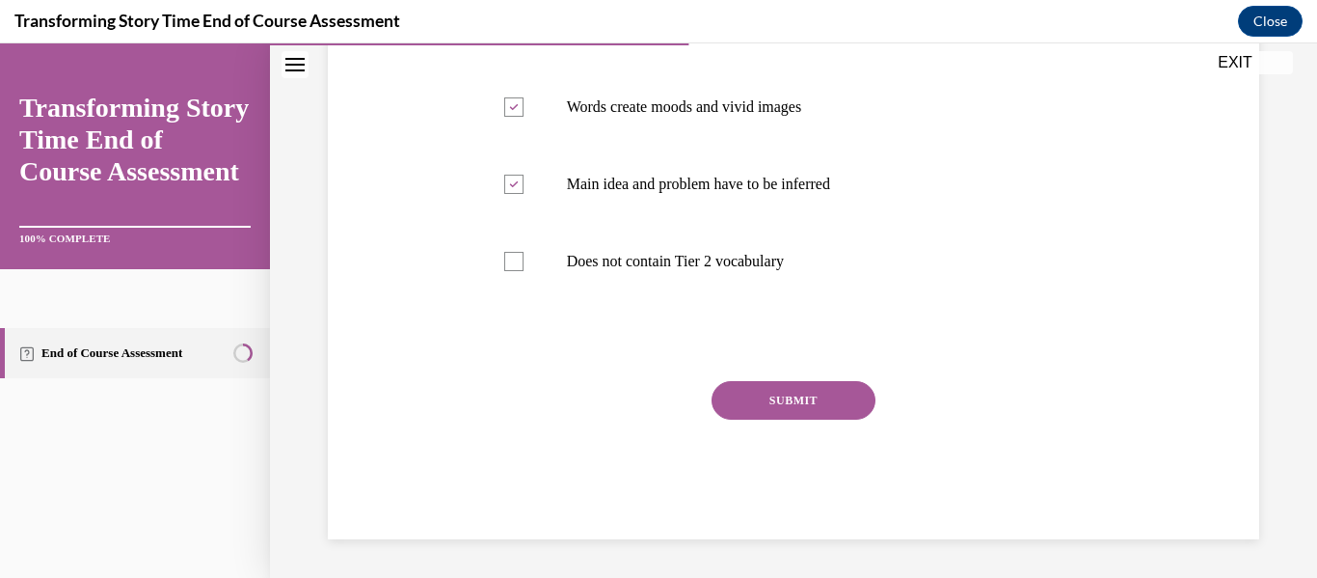
click at [809, 409] on button "SUBMIT" at bounding box center [794, 400] width 164 height 39
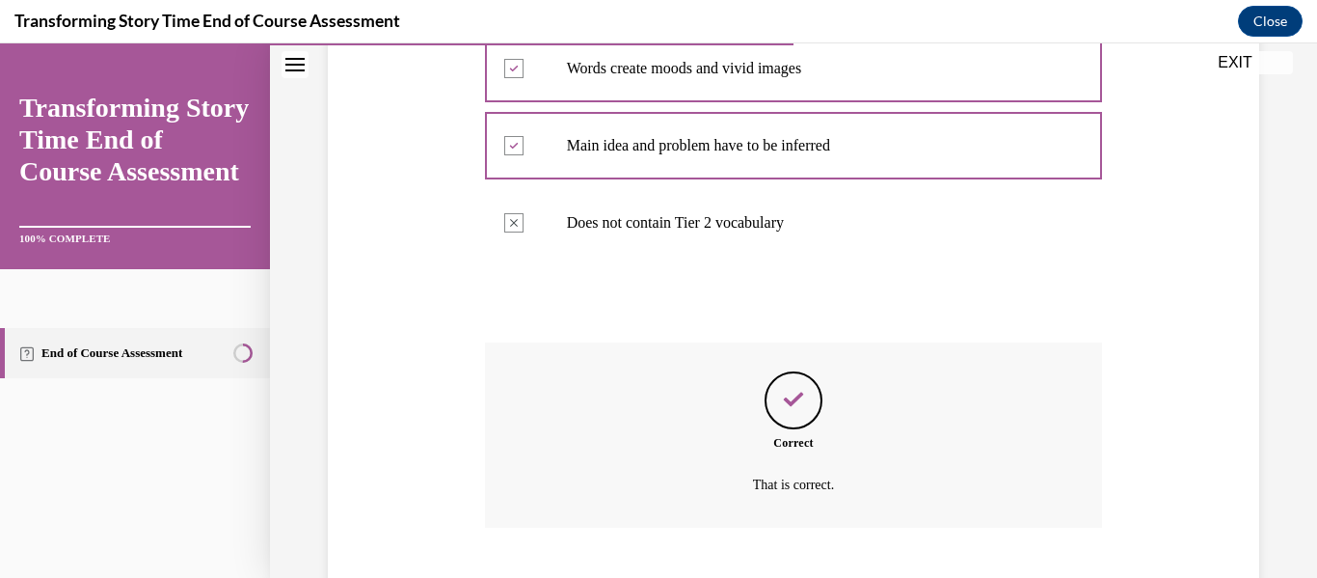
scroll to position [672, 0]
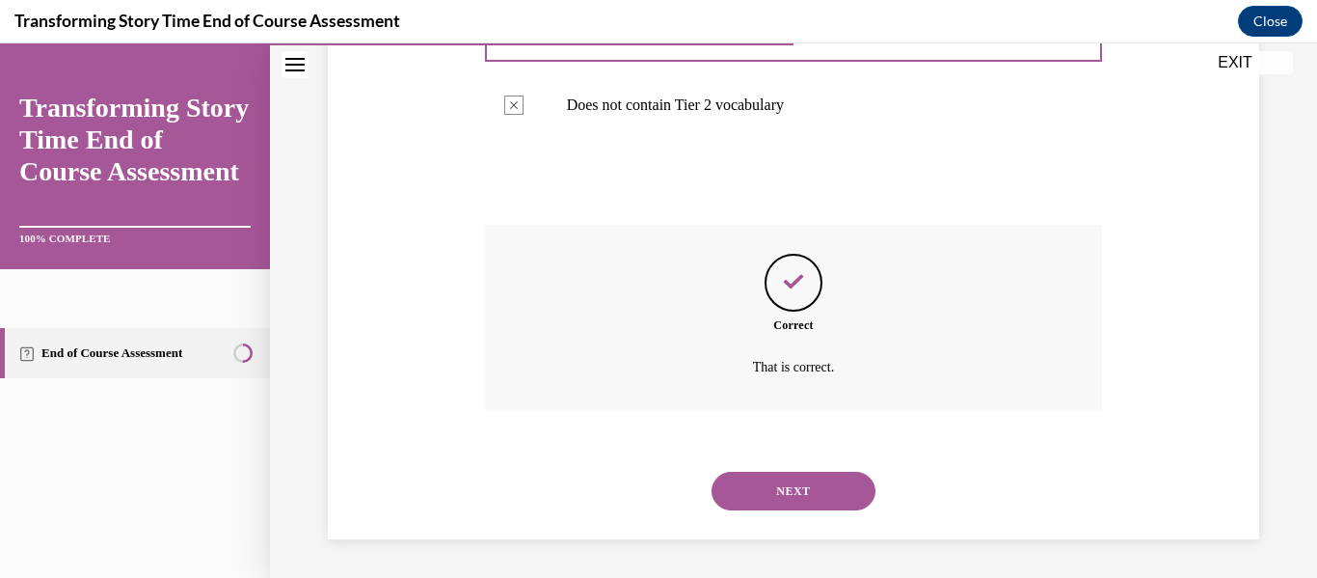
click at [780, 506] on button "NEXT" at bounding box center [794, 490] width 164 height 39
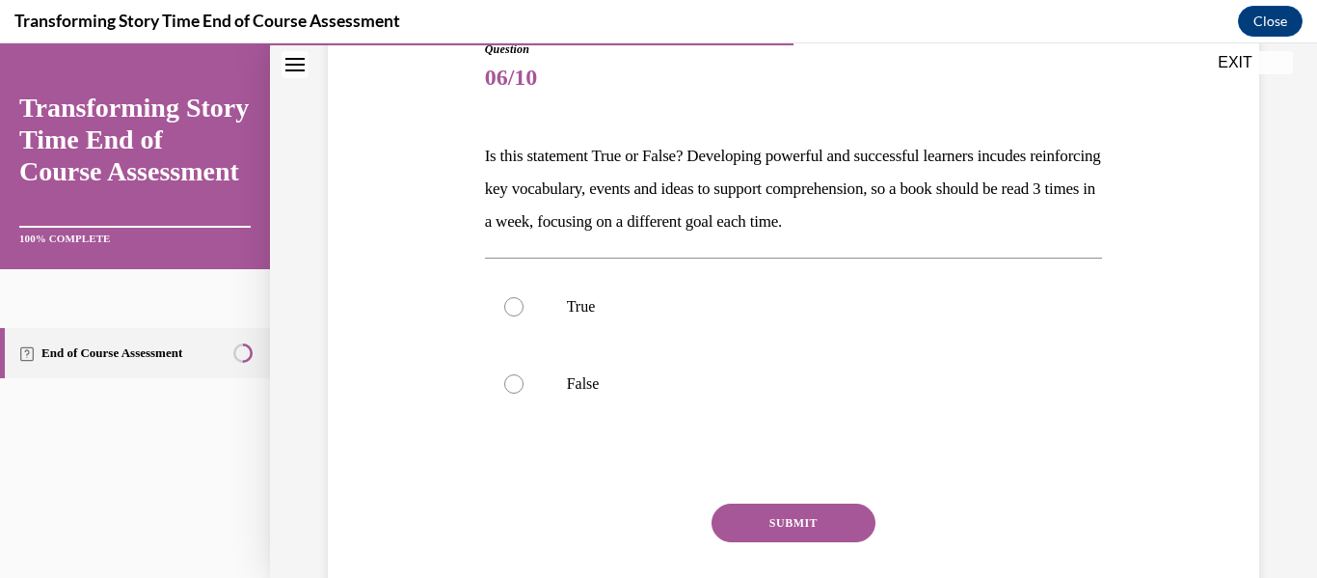
scroll to position [220, 0]
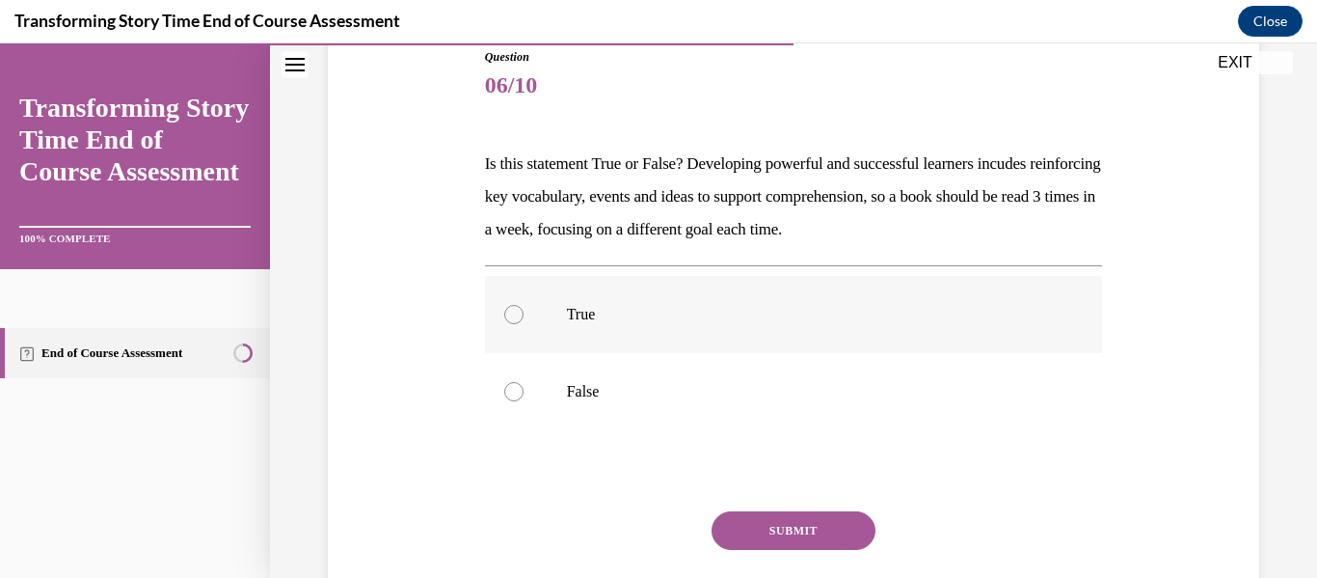
click at [712, 337] on label "True" at bounding box center [794, 314] width 618 height 77
click at [524, 324] on input "True" at bounding box center [513, 314] width 19 height 19
radio input "true"
click at [757, 514] on button "SUBMIT" at bounding box center [794, 530] width 164 height 39
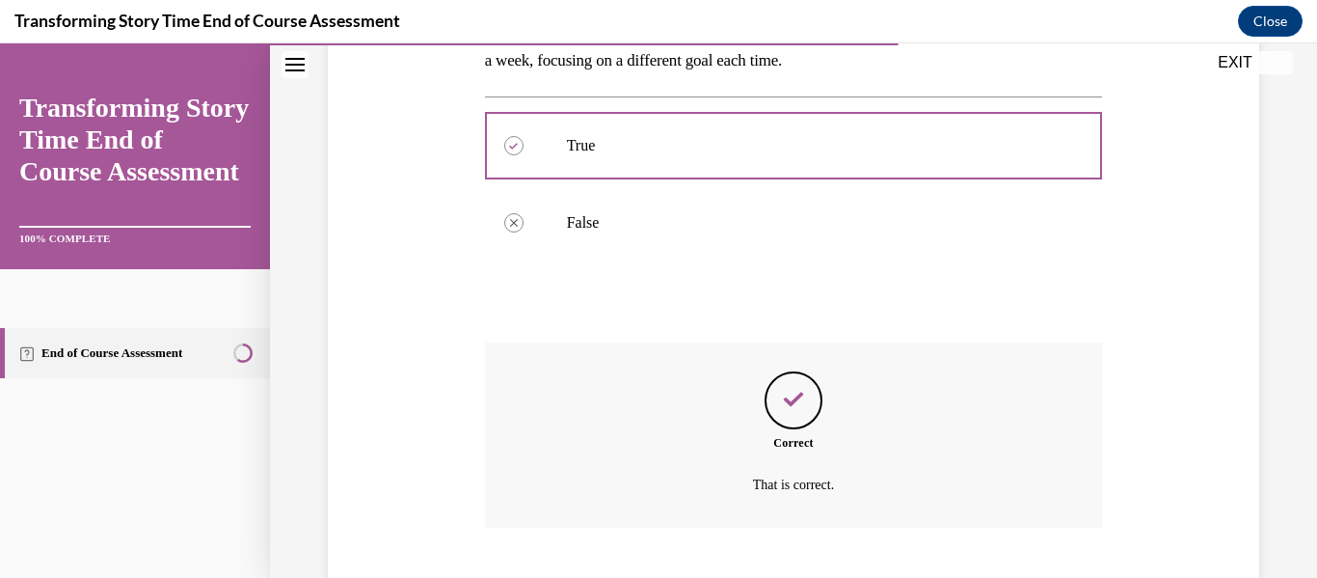
scroll to position [506, 0]
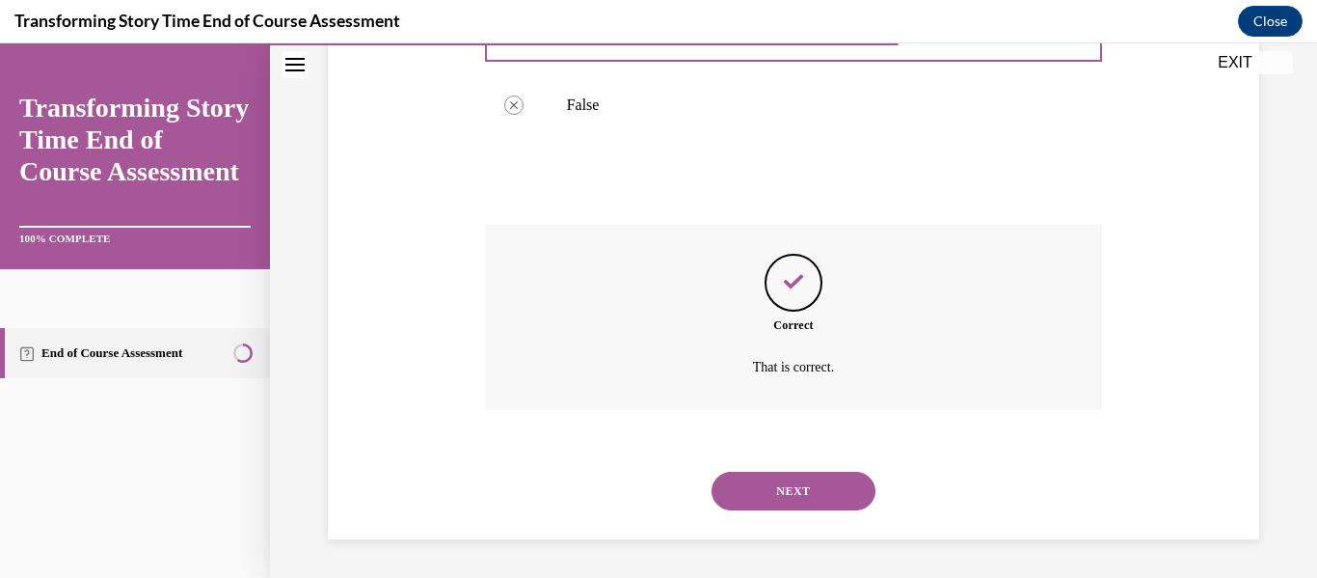
click at [767, 498] on button "NEXT" at bounding box center [794, 490] width 164 height 39
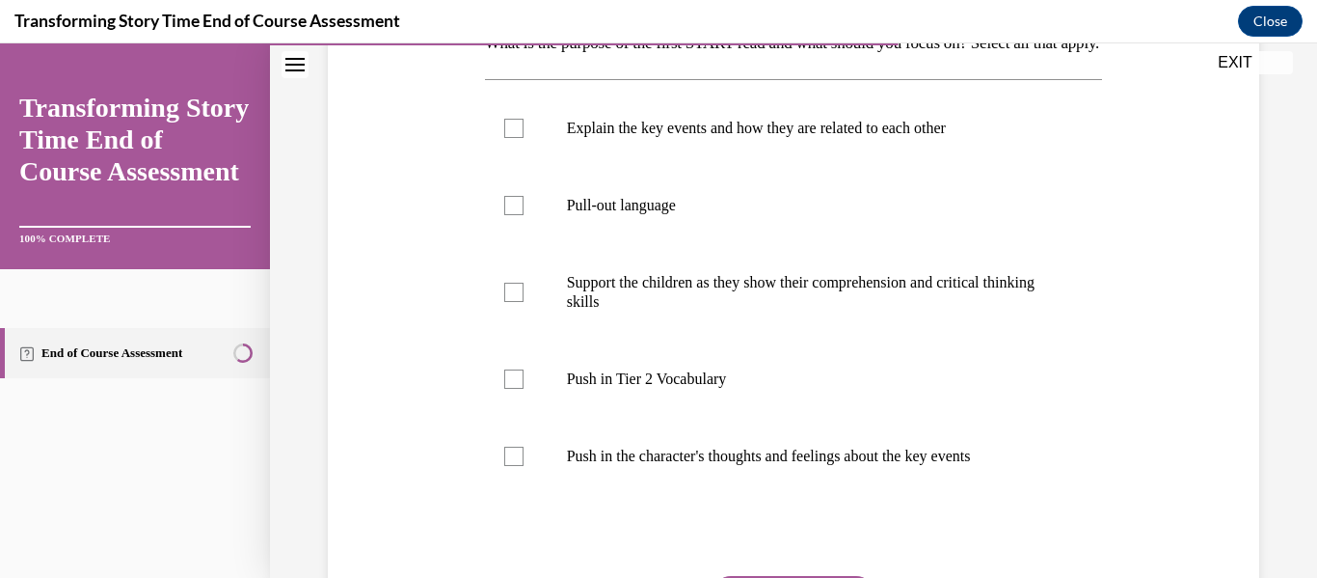
scroll to position [339, 0]
click at [624, 168] on label "Explain the key events and how they are related to each other" at bounding box center [794, 129] width 618 height 77
click at [524, 139] on input "Explain the key events and how they are related to each other" at bounding box center [513, 129] width 19 height 19
checkbox input "true"
click at [620, 312] on p "Support the children as they show their comprehension and critical thinking ski…" at bounding box center [811, 293] width 488 height 39
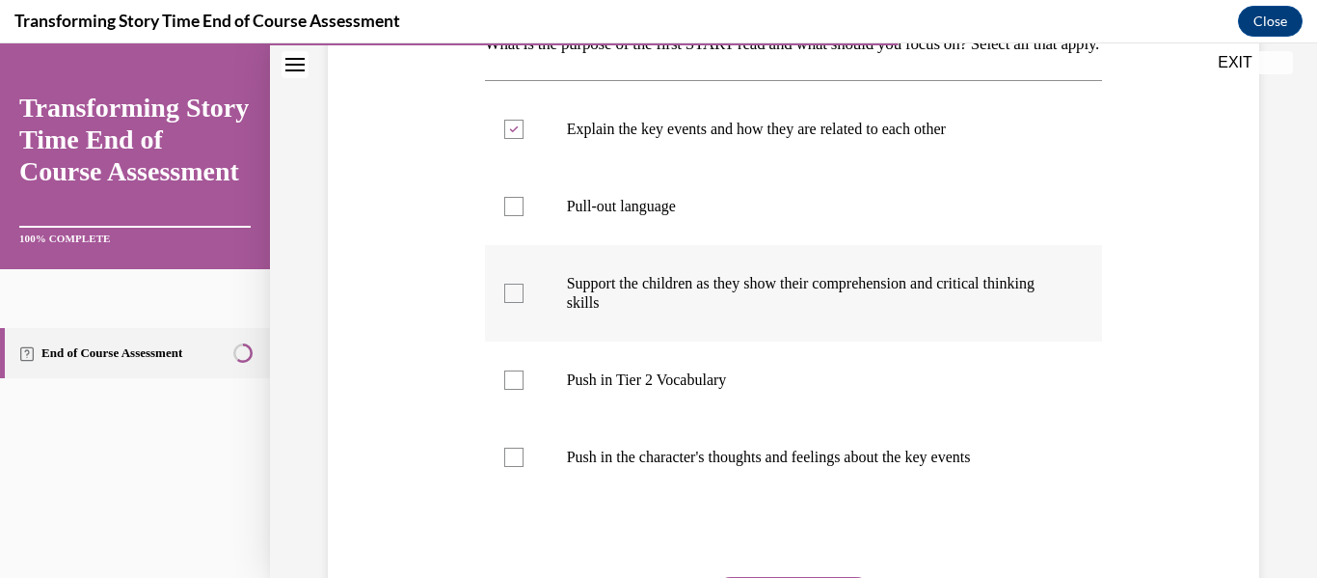
click at [524, 303] on input "Support the children as they show their comprehension and critical thinking ski…" at bounding box center [513, 292] width 19 height 19
checkbox input "true"
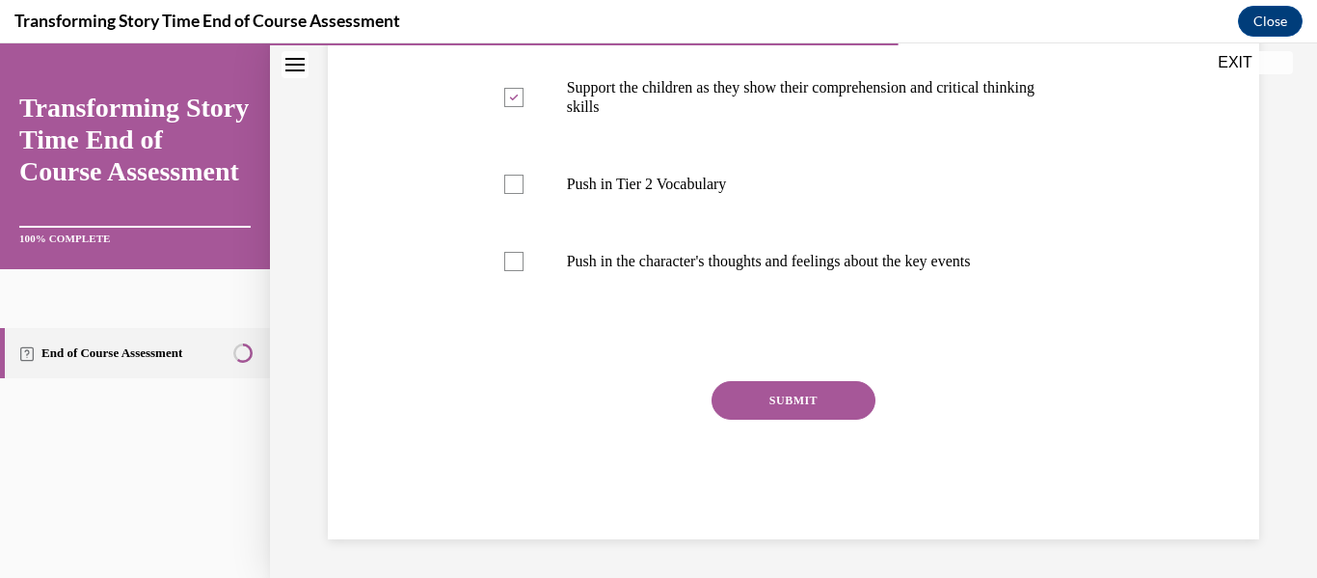
click at [801, 420] on div "SUBMIT" at bounding box center [794, 429] width 618 height 96
click at [766, 396] on button "SUBMIT" at bounding box center [794, 400] width 164 height 39
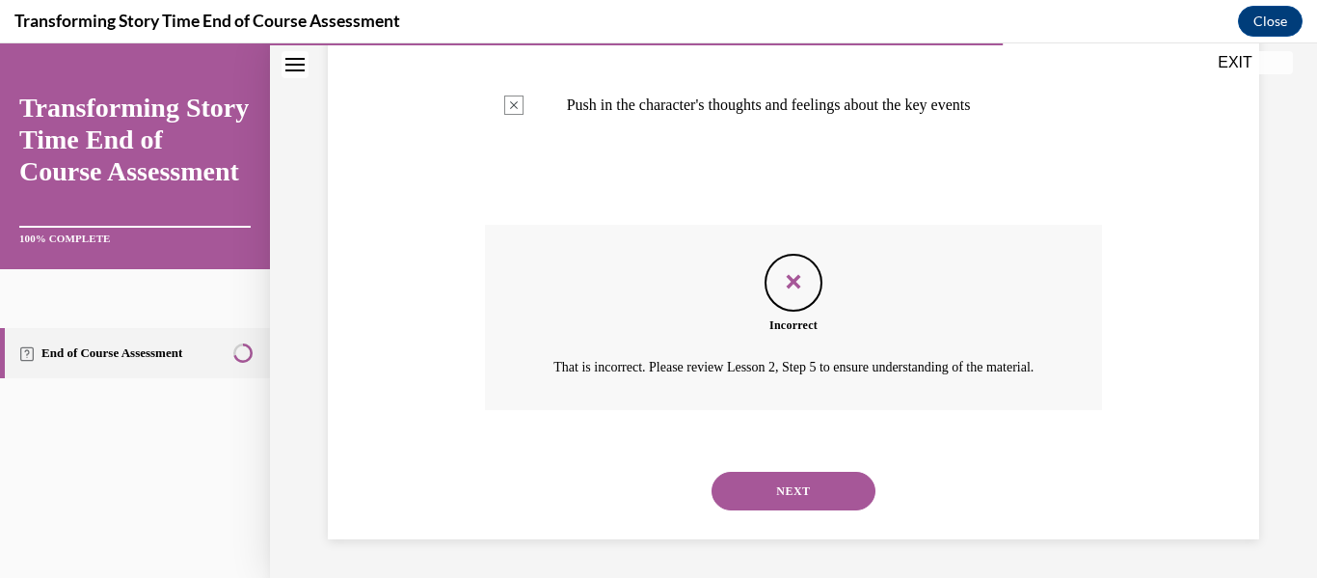
scroll to position [743, 0]
click at [763, 489] on button "NEXT" at bounding box center [794, 490] width 164 height 39
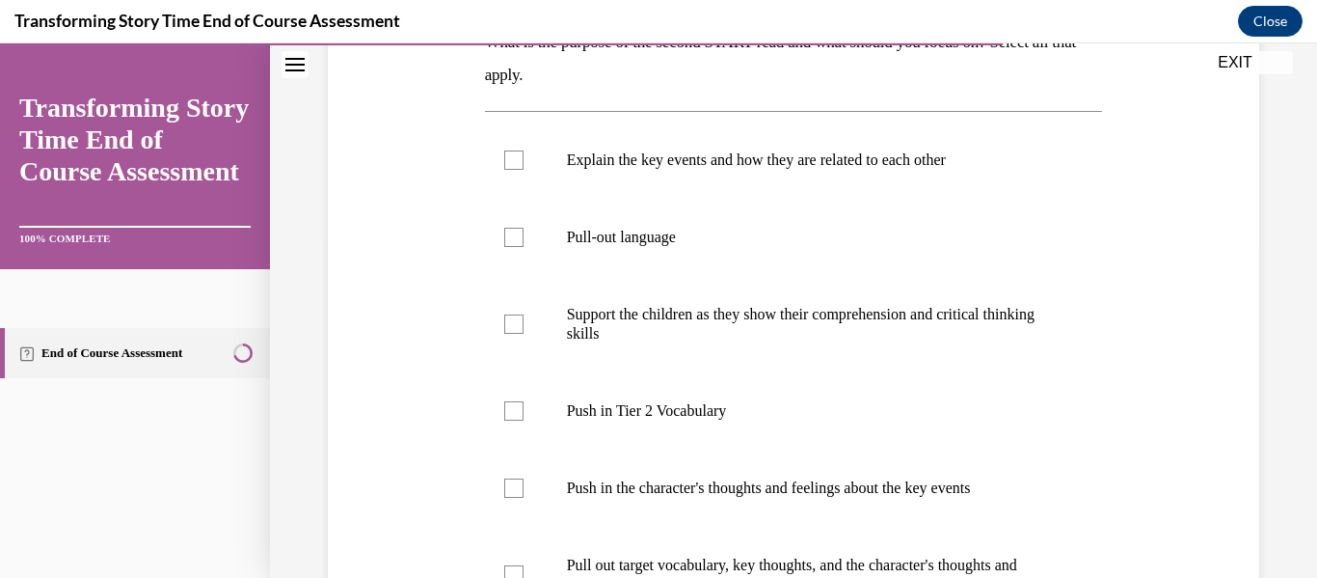
scroll to position [372, 0]
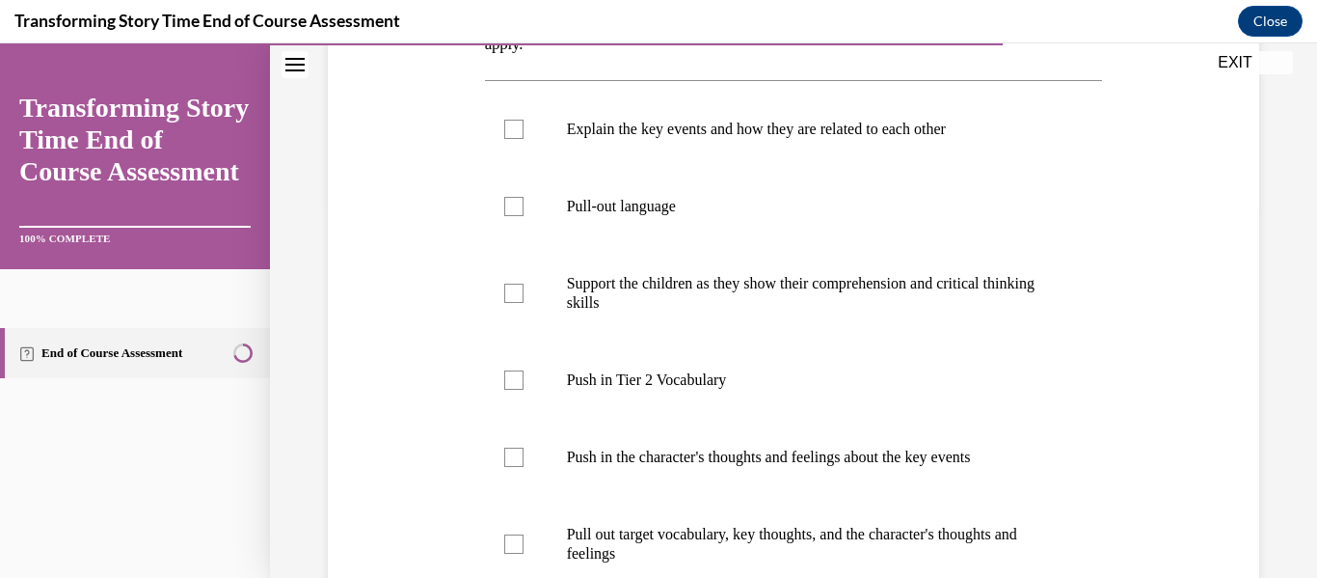
click at [724, 376] on p "Push in Tier 2 Vocabulary" at bounding box center [811, 379] width 488 height 19
click at [524, 376] on input "Push in Tier 2 Vocabulary" at bounding box center [513, 379] width 19 height 19
checkbox input "true"
click at [700, 440] on label "Push in the character's thoughts and feelings about the key events" at bounding box center [794, 456] width 618 height 77
click at [524, 447] on input "Push in the character's thoughts and feelings about the key events" at bounding box center [513, 456] width 19 height 19
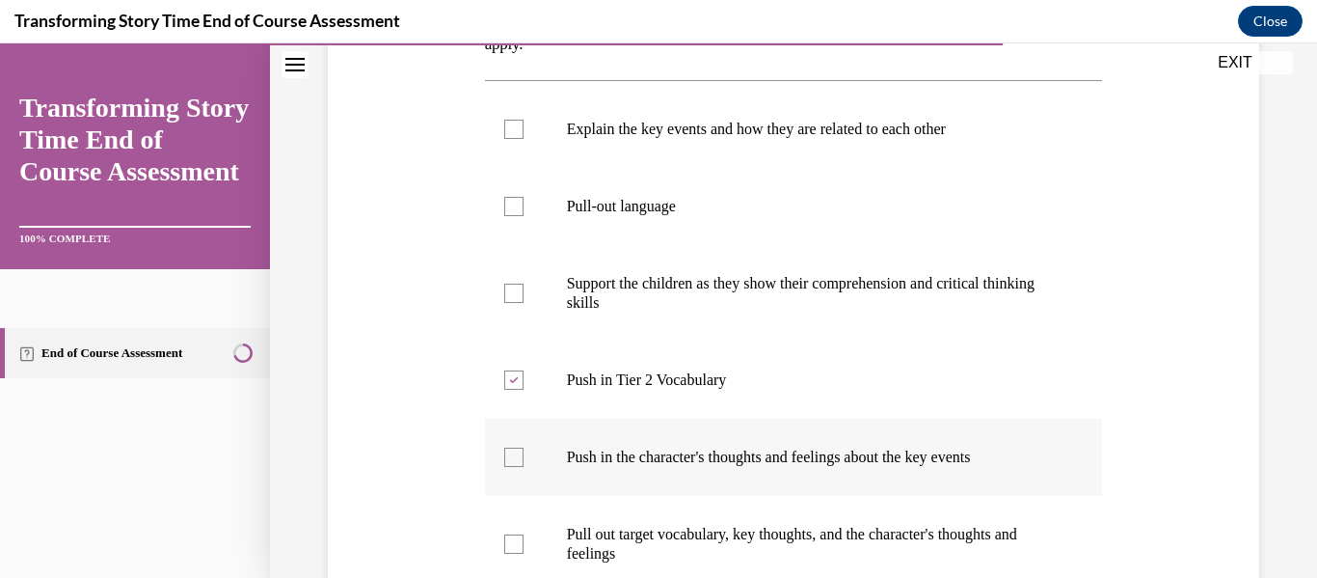
checkbox input "true"
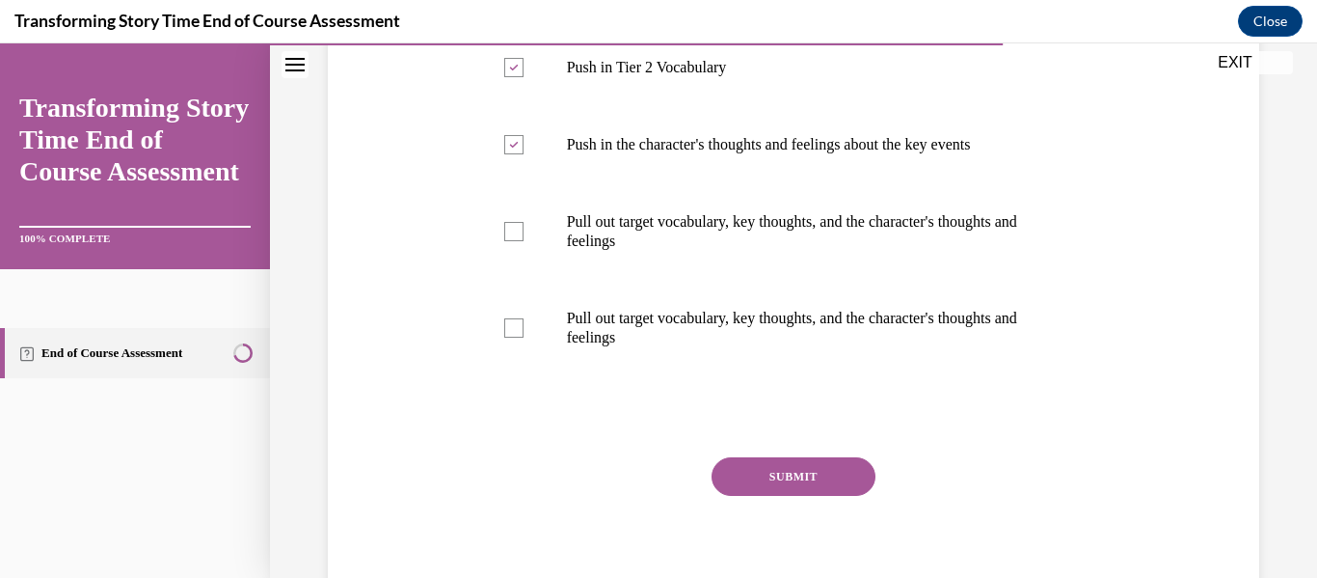
click at [784, 484] on button "SUBMIT" at bounding box center [794, 476] width 164 height 39
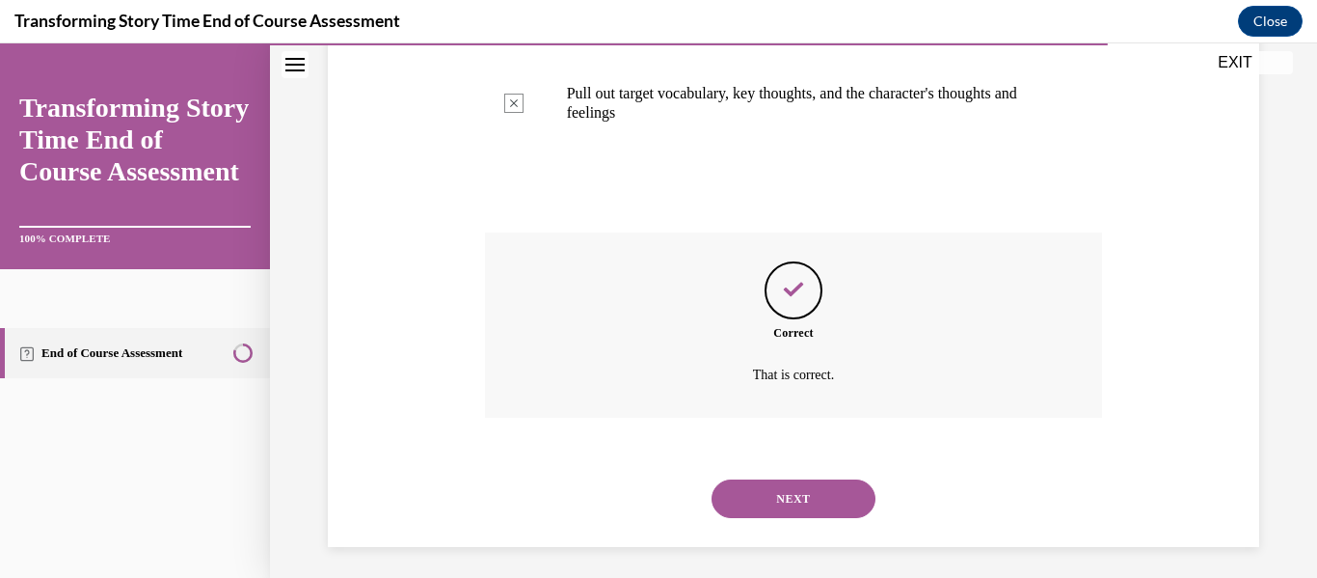
scroll to position [917, 0]
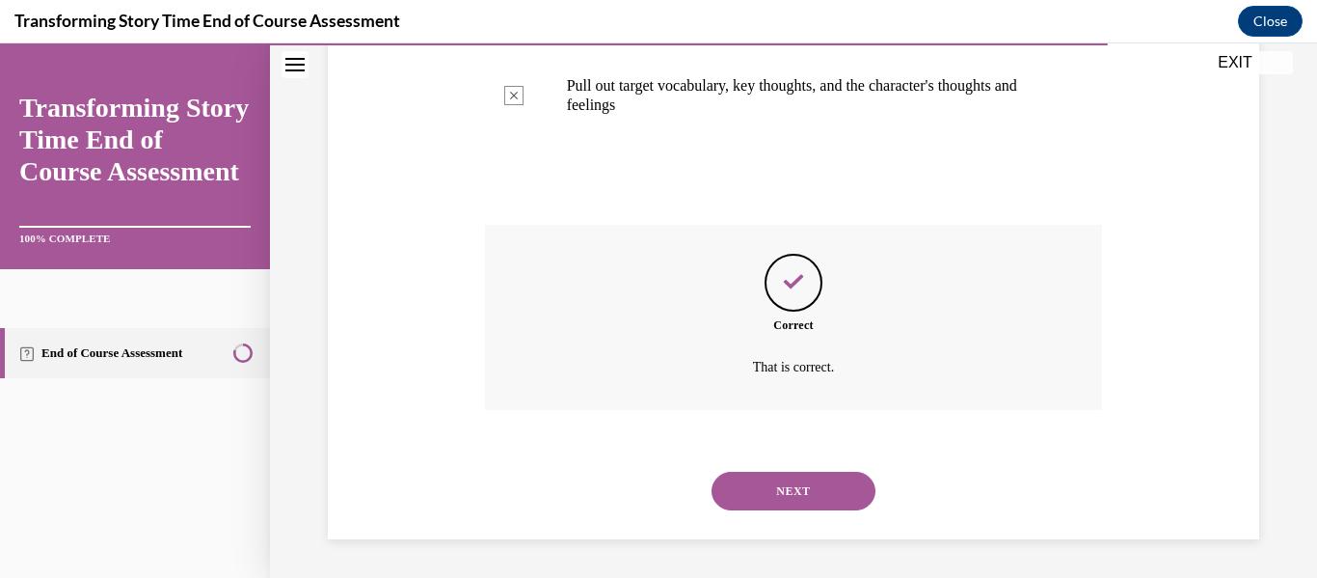
click at [758, 490] on button "NEXT" at bounding box center [794, 490] width 164 height 39
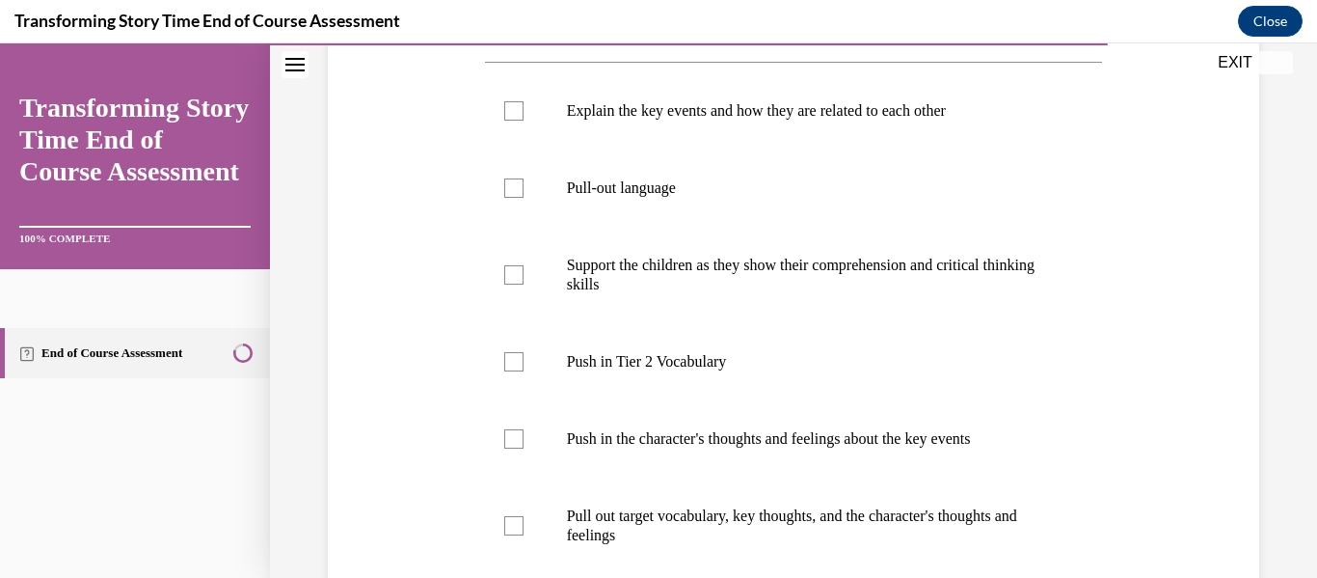
scroll to position [414, 0]
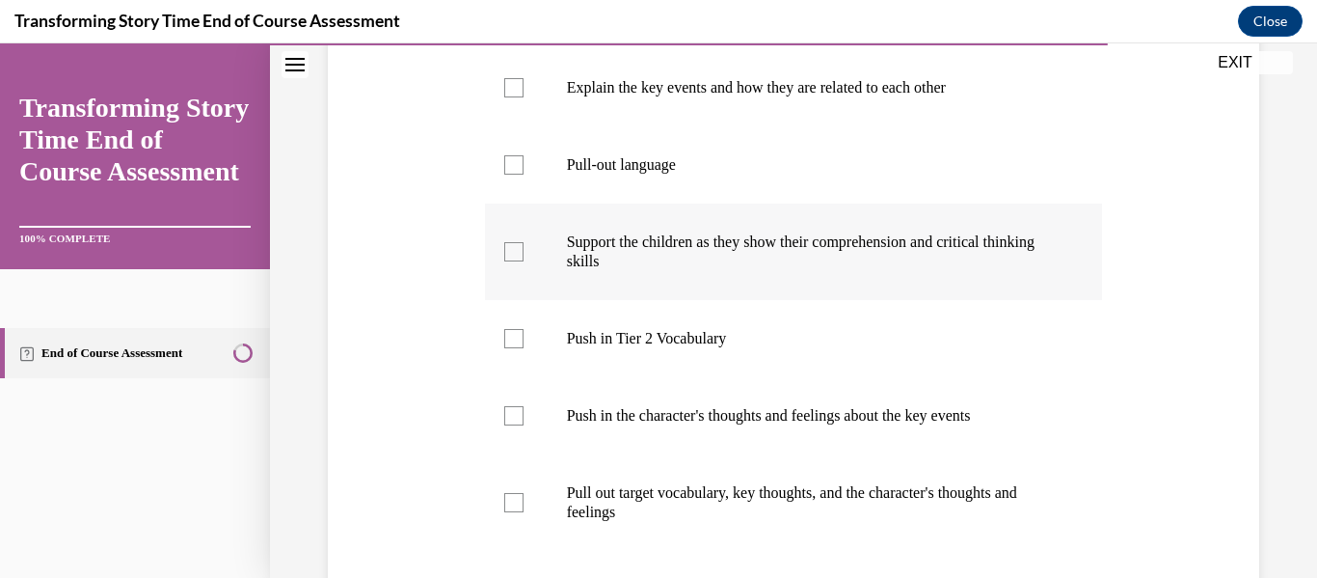
click at [611, 282] on label "Support the children as they show their comprehension and critical thinking ski…" at bounding box center [794, 251] width 618 height 96
click at [524, 261] on input "Support the children as they show their comprehension and critical thinking ski…" at bounding box center [513, 251] width 19 height 19
checkbox input "true"
click at [516, 62] on label "Explain the key events and how they are related to each other" at bounding box center [794, 87] width 618 height 77
click at [516, 78] on input "Explain the key events and how they are related to each other" at bounding box center [513, 87] width 19 height 19
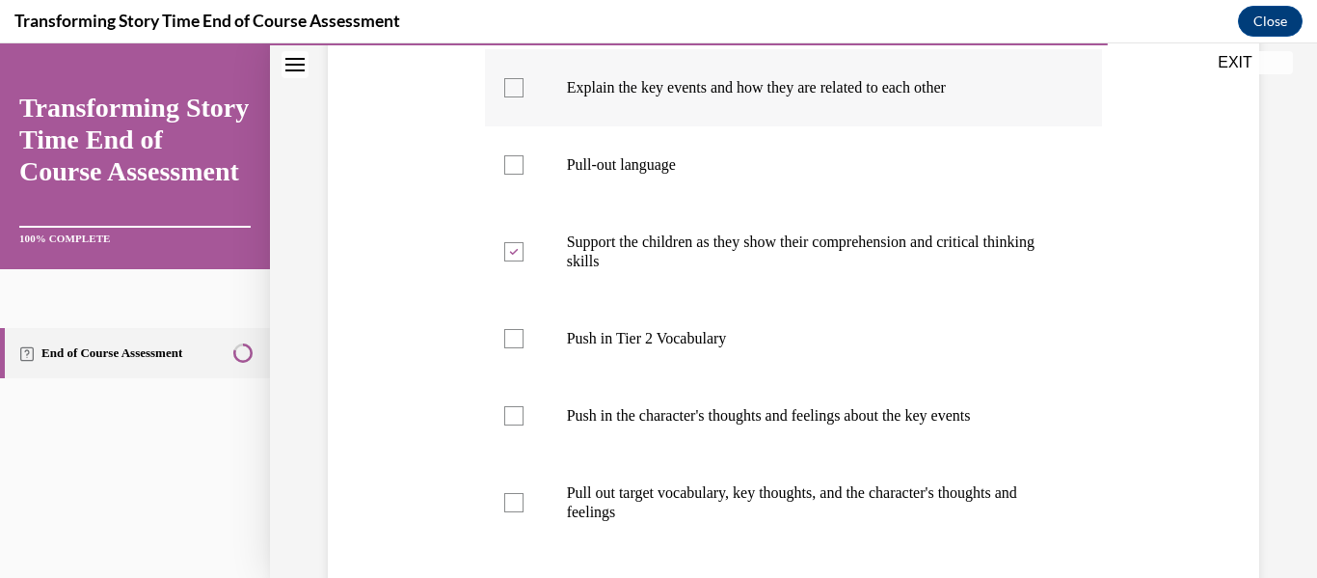
checkbox input "true"
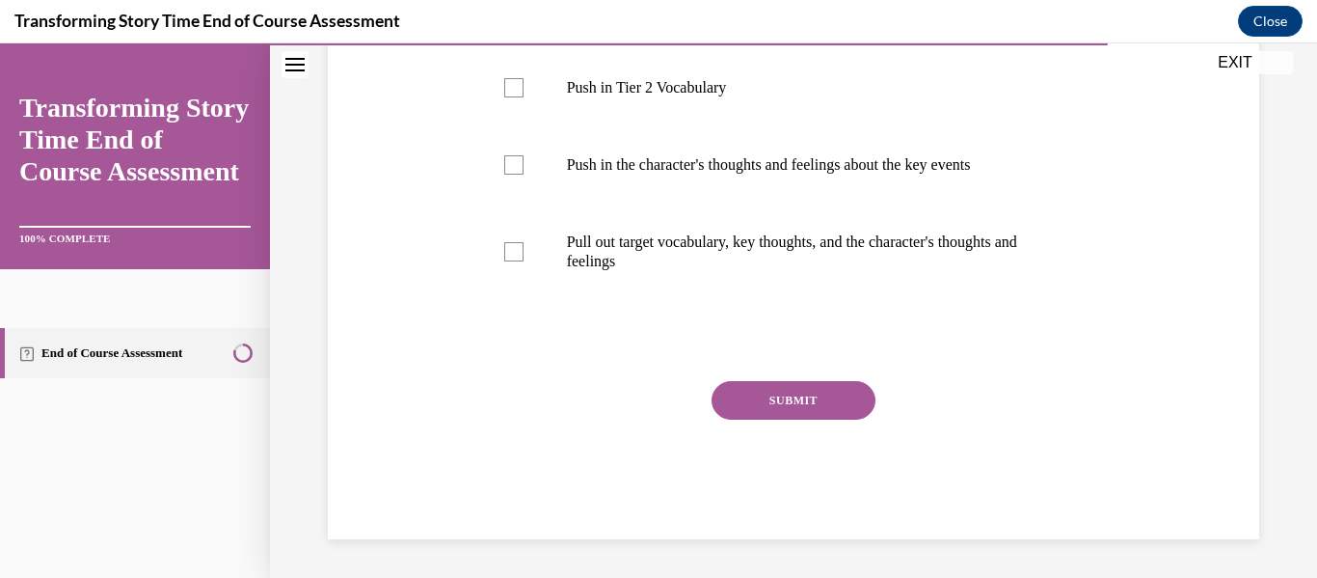
click at [793, 390] on button "SUBMIT" at bounding box center [794, 400] width 164 height 39
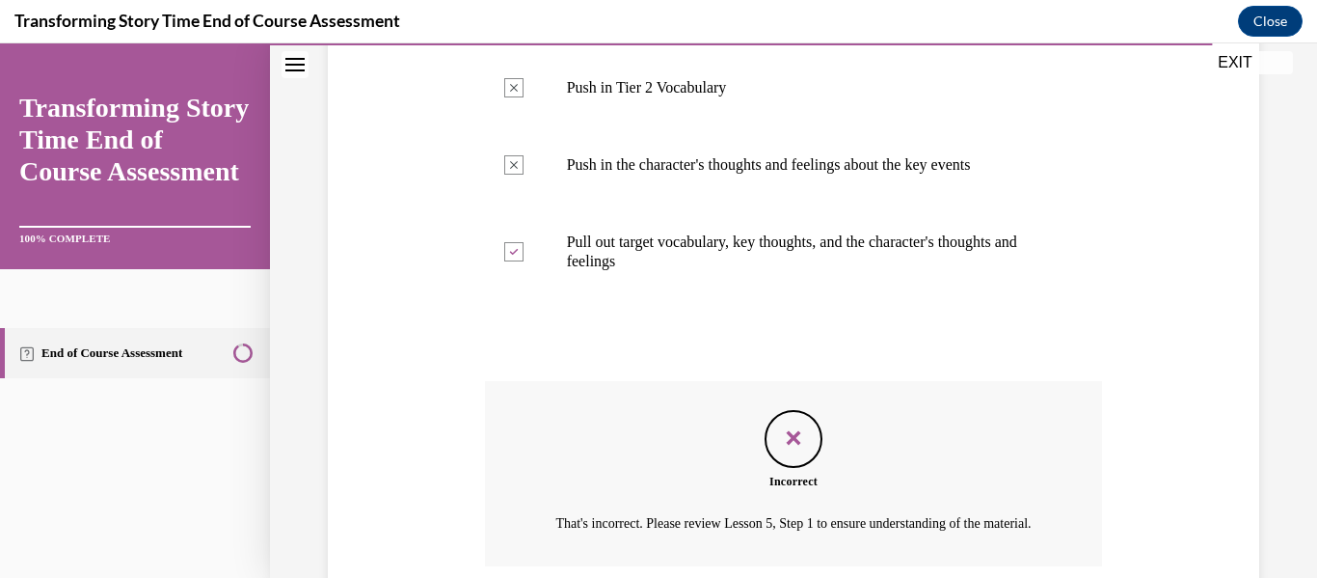
scroll to position [844, 0]
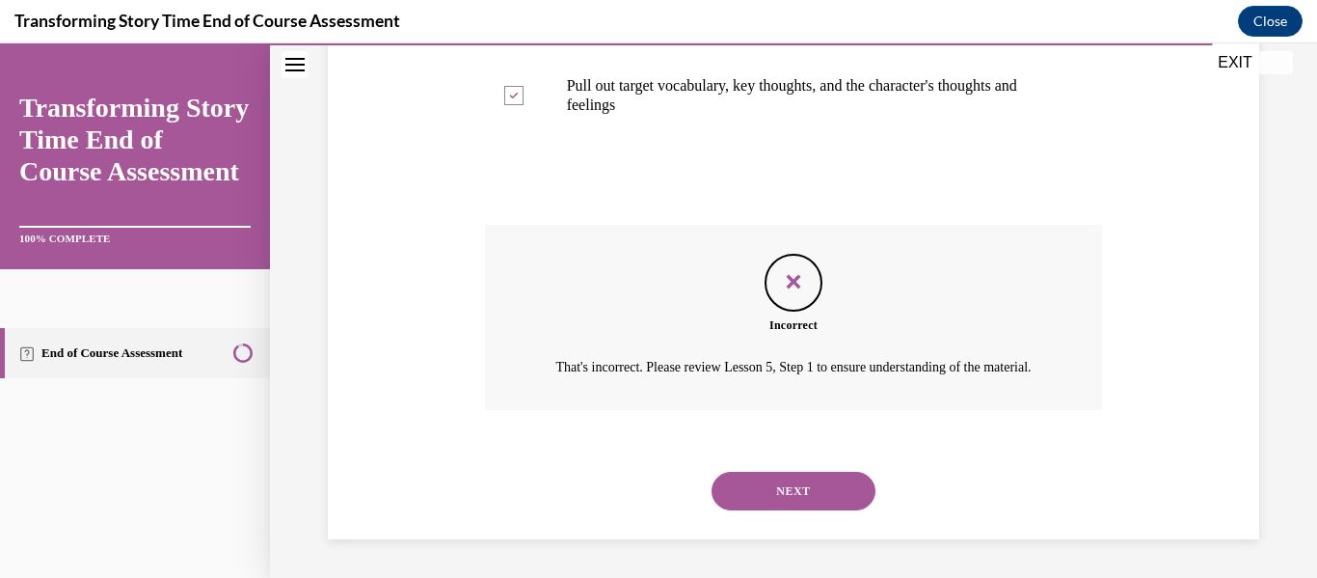
click at [773, 490] on button "NEXT" at bounding box center [794, 490] width 164 height 39
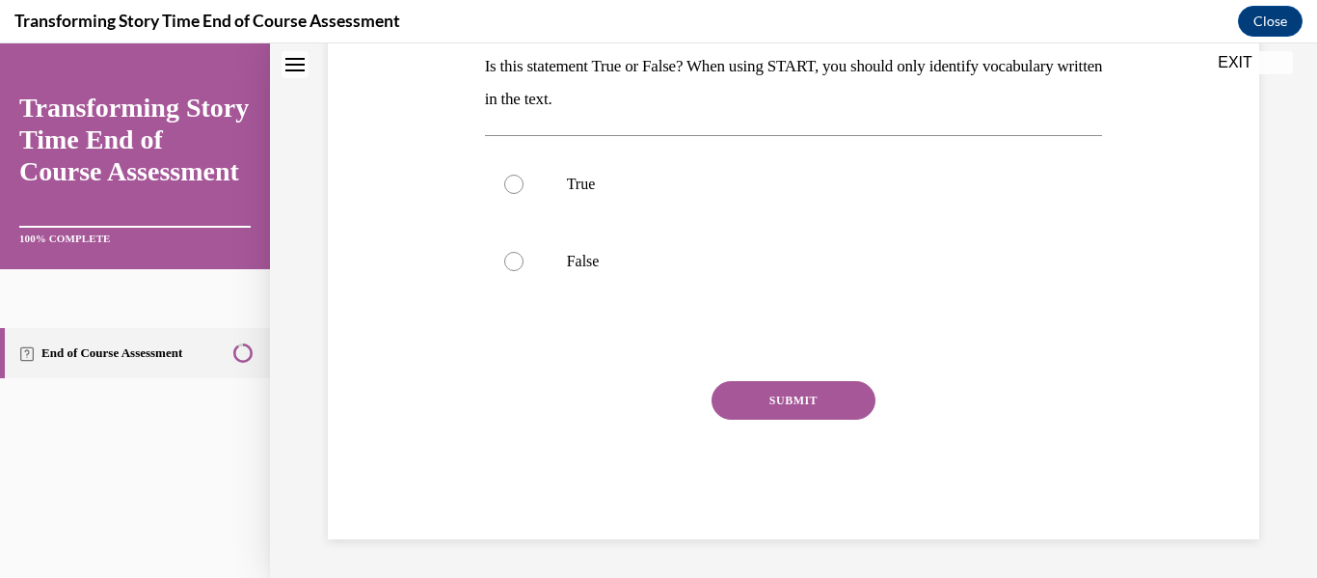
scroll to position [0, 0]
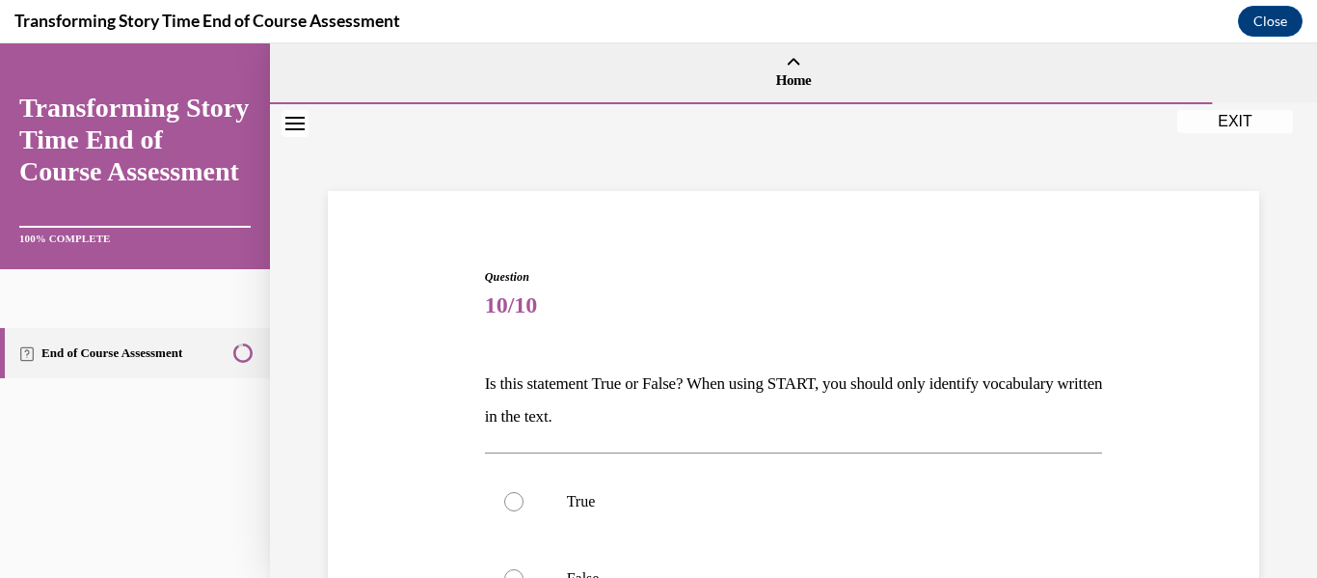
click at [674, 453] on div "True False" at bounding box center [794, 539] width 618 height 175
click at [671, 481] on label "True" at bounding box center [794, 501] width 618 height 77
click at [524, 492] on input "True" at bounding box center [513, 501] width 19 height 19
radio input "true"
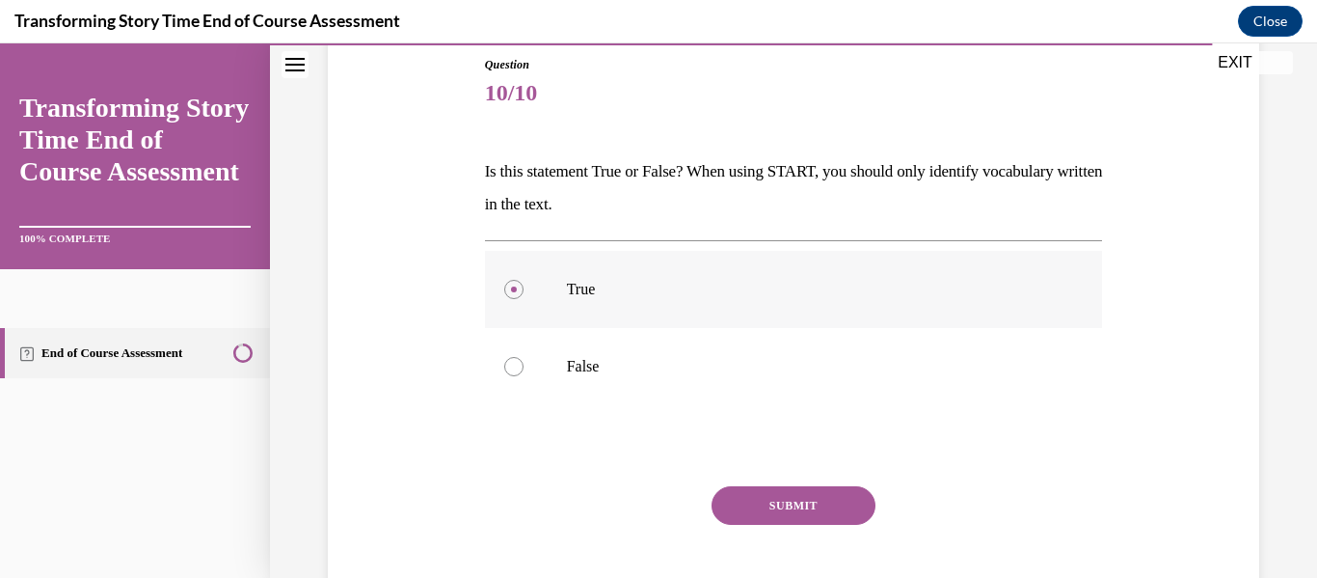
scroll to position [263, 0]
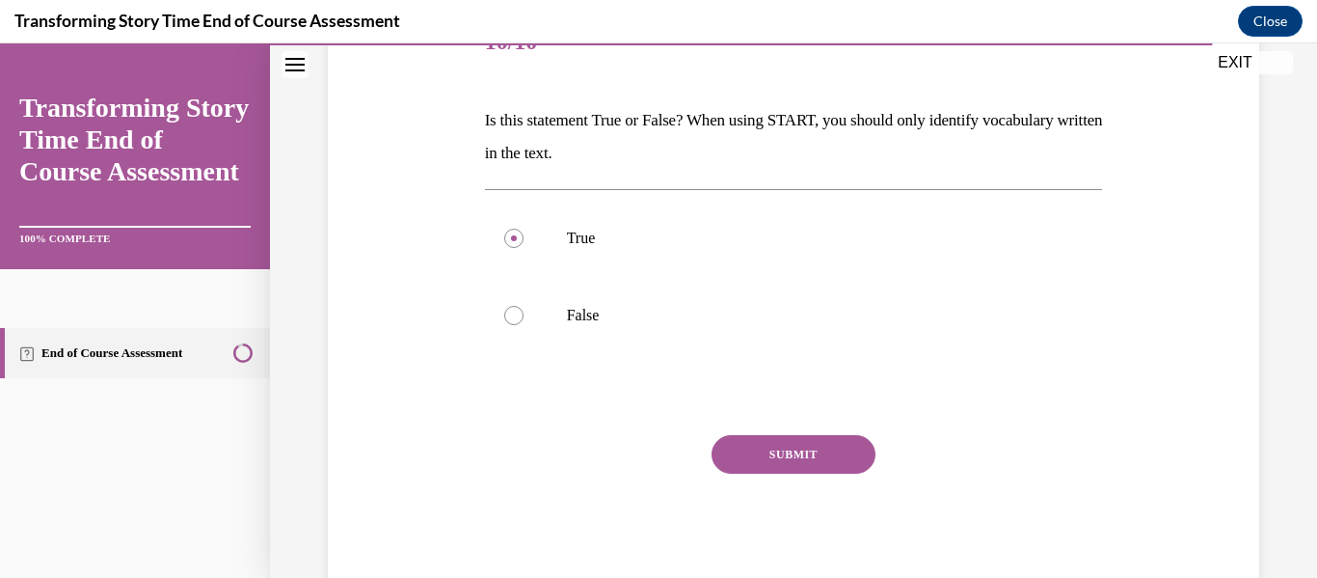
click at [747, 472] on button "SUBMIT" at bounding box center [794, 454] width 164 height 39
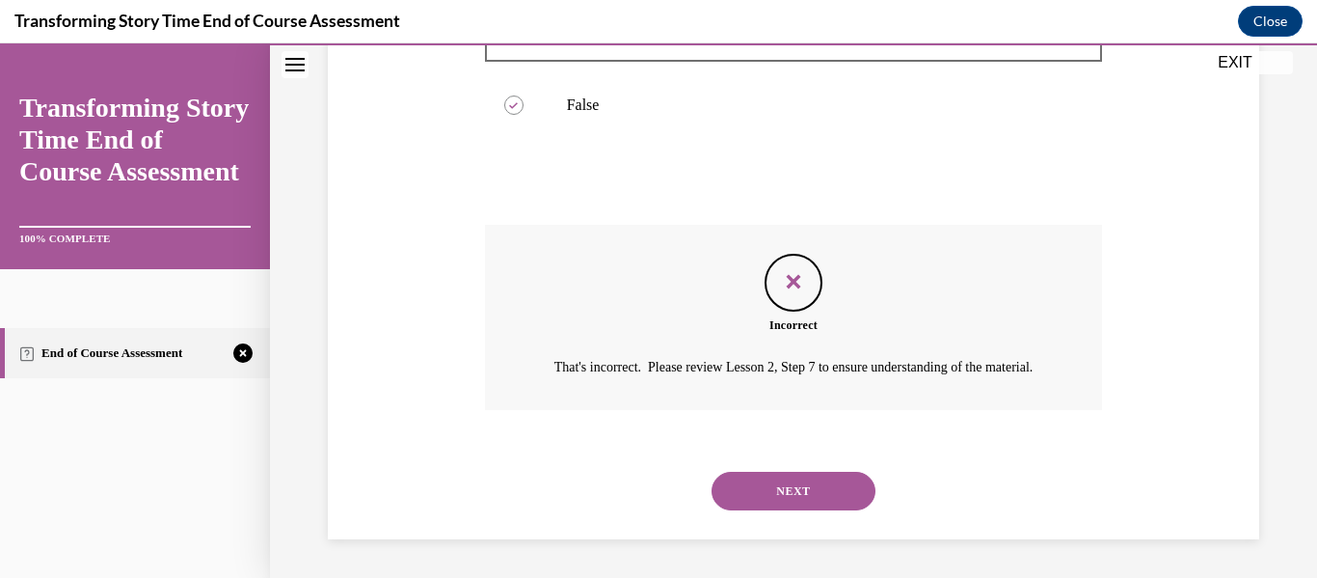
scroll to position [497, 0]
click at [747, 472] on button "NEXT" at bounding box center [794, 490] width 164 height 39
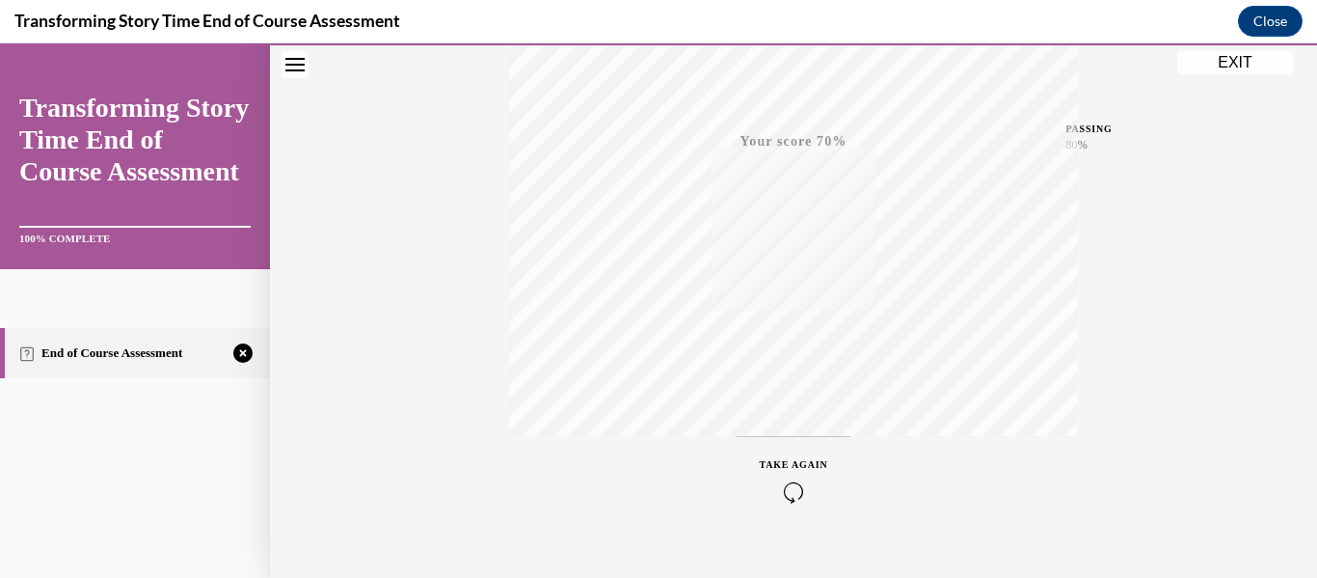
scroll to position [454, 0]
click at [808, 429] on span "TAKE AGAIN" at bounding box center [794, 432] width 68 height 11
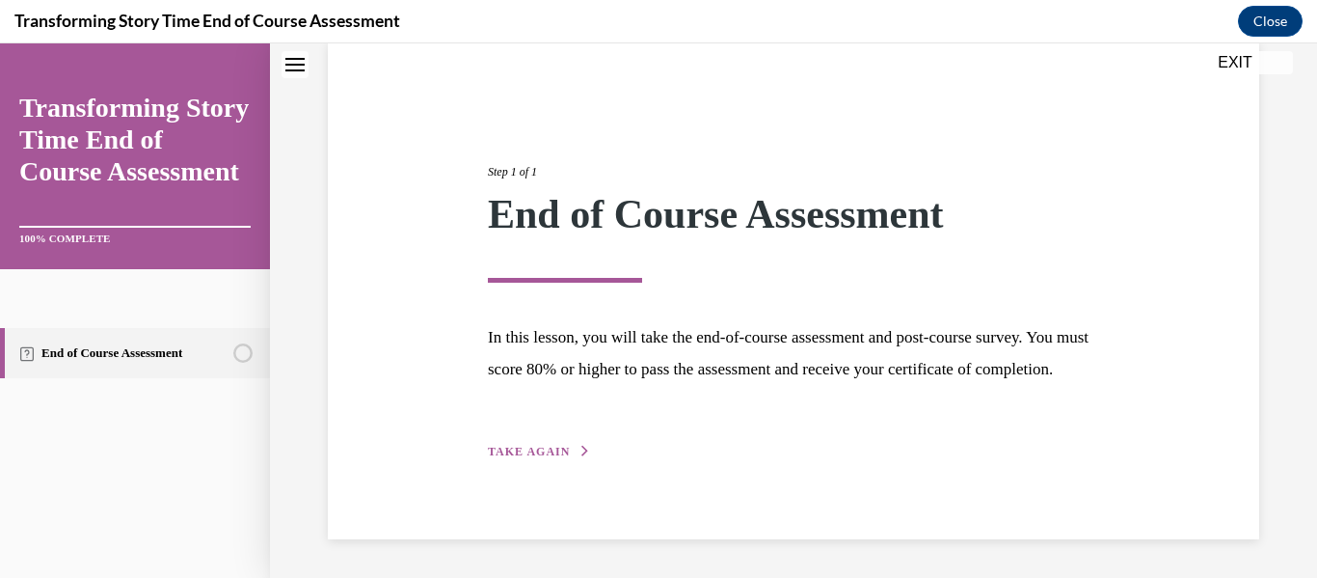
scroll to position [181, 0]
click at [494, 455] on span "TAKE AGAIN" at bounding box center [529, 450] width 82 height 13
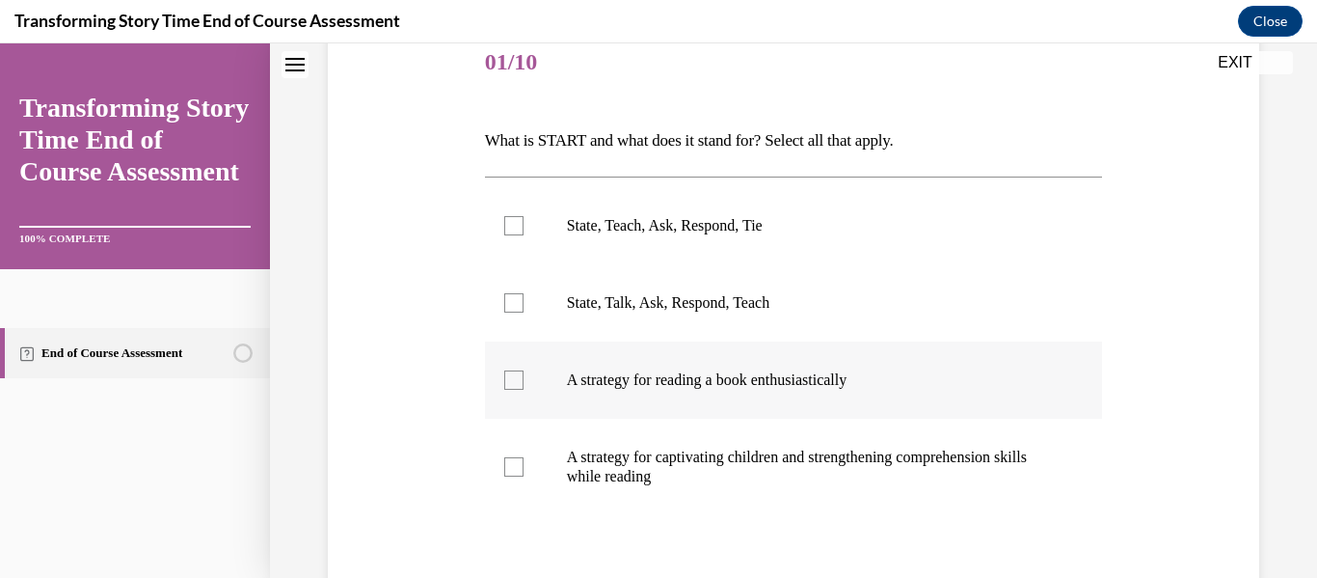
scroll to position [244, 0]
click at [651, 250] on label "State, Teach, Ask, Respond, Tie" at bounding box center [794, 224] width 618 height 77
click at [524, 234] on input "State, Teach, Ask, Respond, Tie" at bounding box center [513, 224] width 19 height 19
checkbox input "true"
click at [670, 436] on label "A strategy for captivating children and strengthening comprehension skills whil…" at bounding box center [794, 465] width 618 height 96
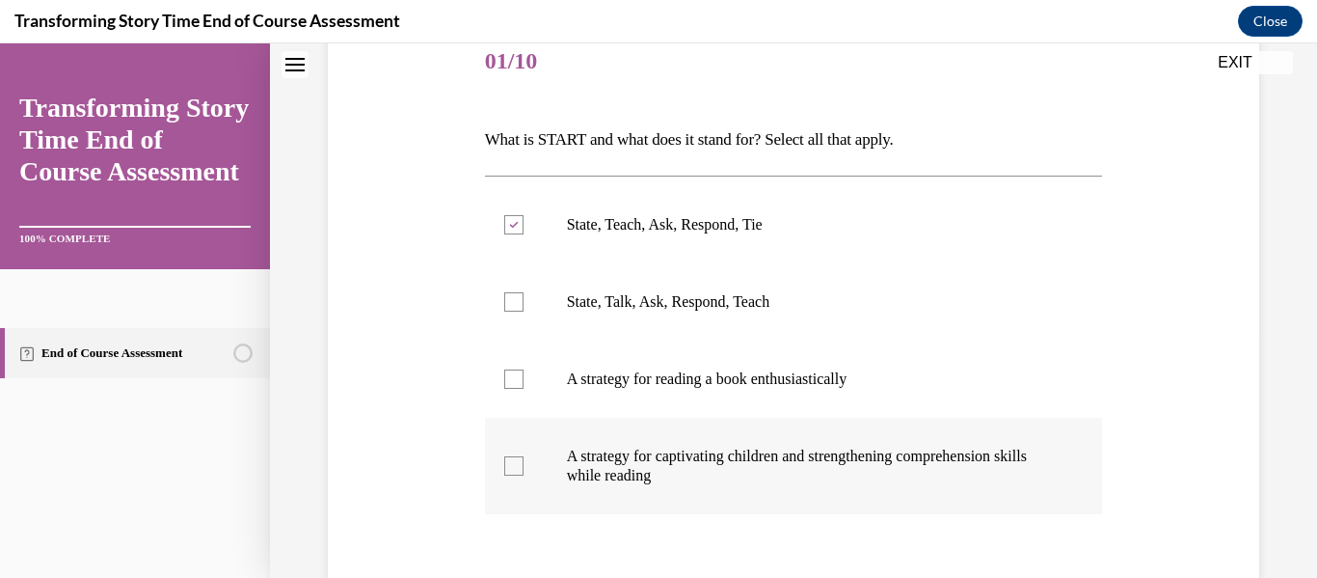
click at [524, 456] on input "A strategy for captivating children and strengthening comprehension skills whil…" at bounding box center [513, 465] width 19 height 19
checkbox input "true"
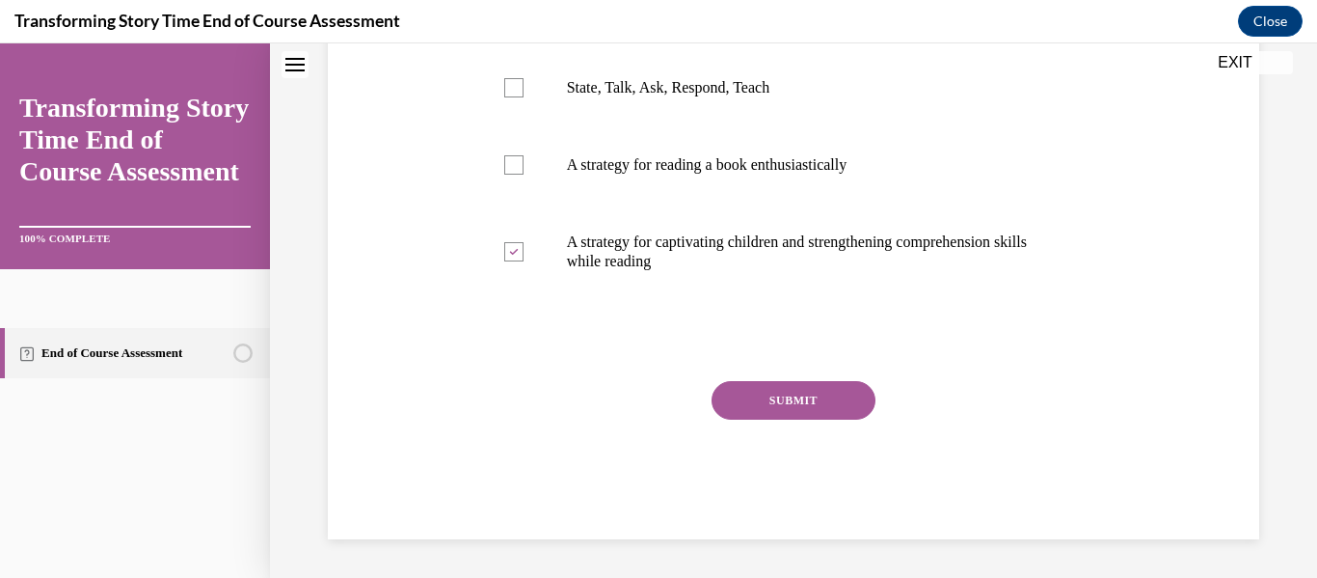
click at [742, 388] on button "SUBMIT" at bounding box center [794, 400] width 164 height 39
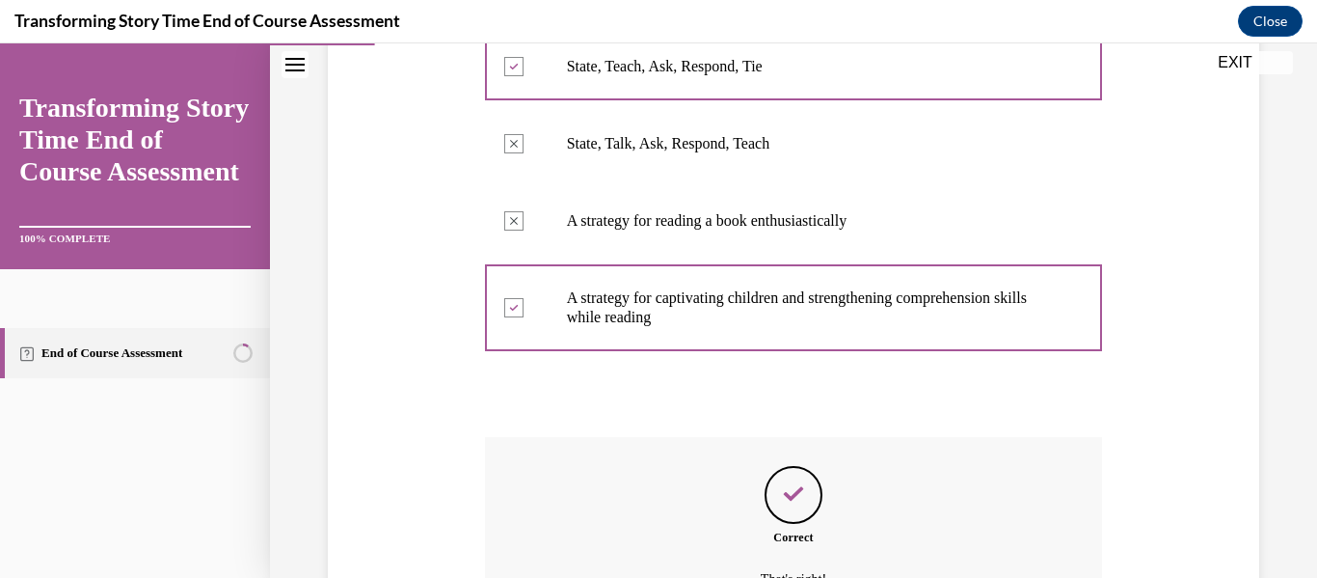
scroll to position [614, 0]
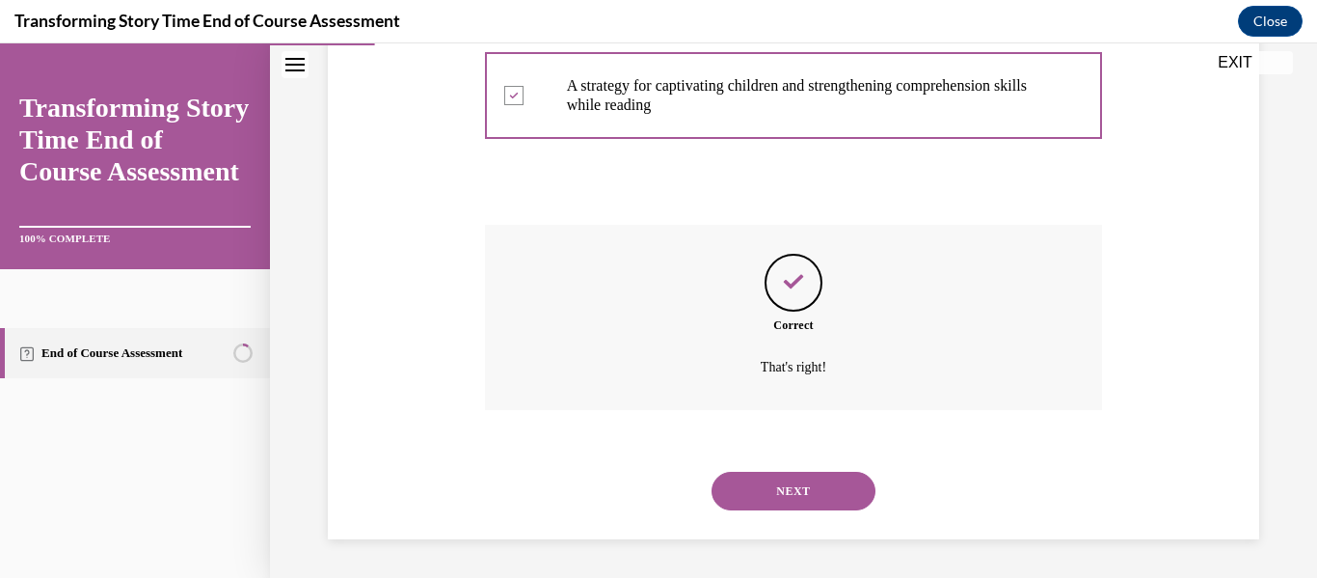
click at [771, 484] on button "NEXT" at bounding box center [794, 490] width 164 height 39
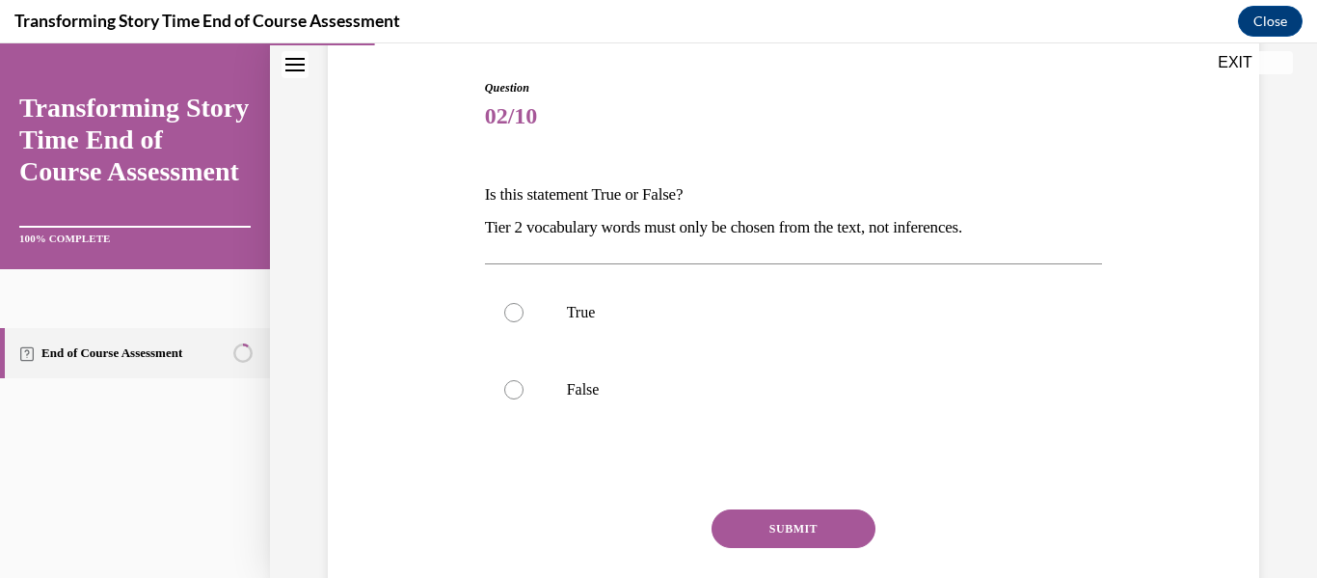
scroll to position [188, 0]
click at [551, 309] on label "True" at bounding box center [794, 313] width 618 height 77
click at [524, 309] on input "True" at bounding box center [513, 313] width 19 height 19
radio input "true"
click at [554, 377] on label "False" at bounding box center [794, 390] width 618 height 77
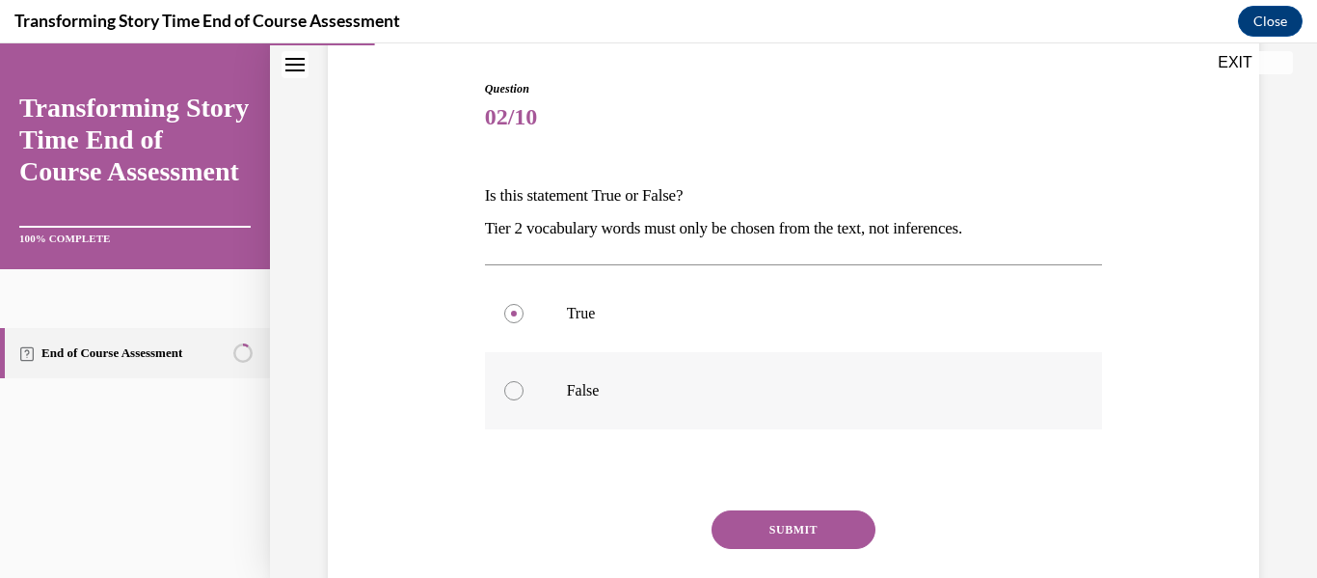
click at [524, 381] on input "False" at bounding box center [513, 390] width 19 height 19
radio input "true"
click at [758, 524] on button "SUBMIT" at bounding box center [794, 529] width 164 height 39
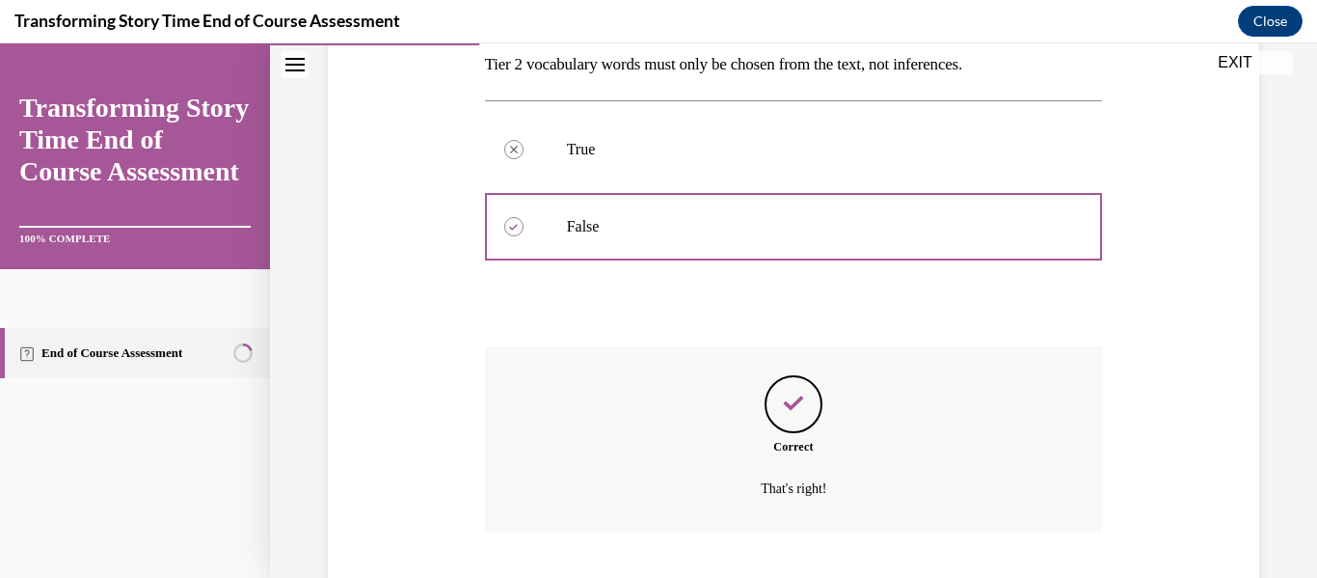
scroll to position [473, 0]
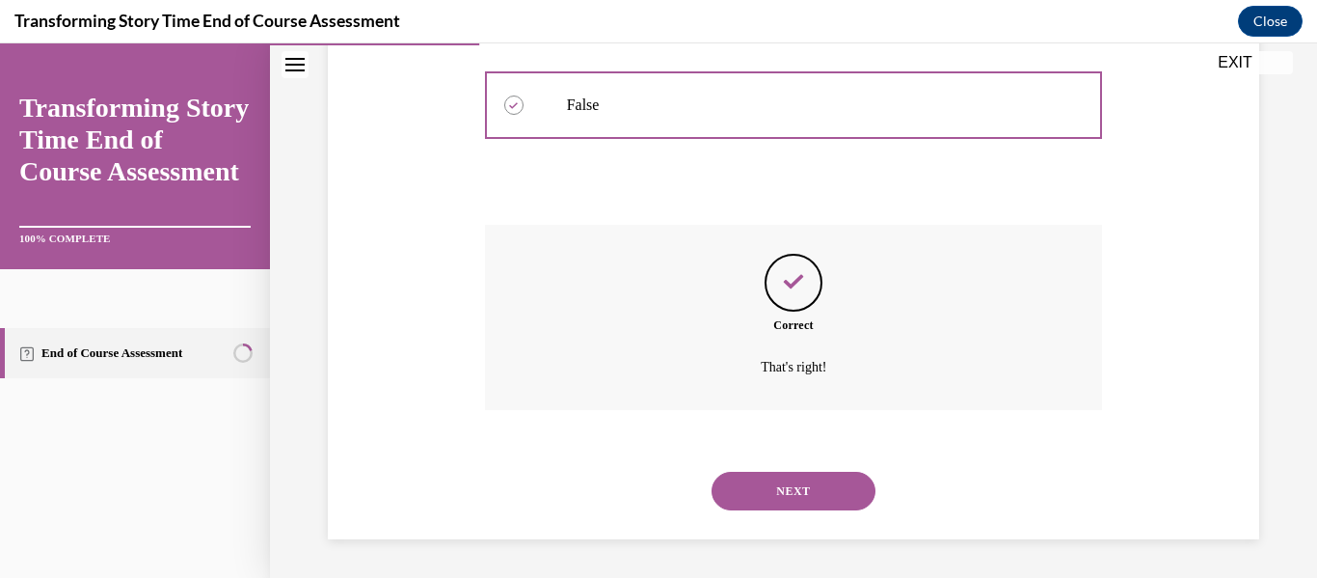
click at [764, 484] on button "NEXT" at bounding box center [794, 490] width 164 height 39
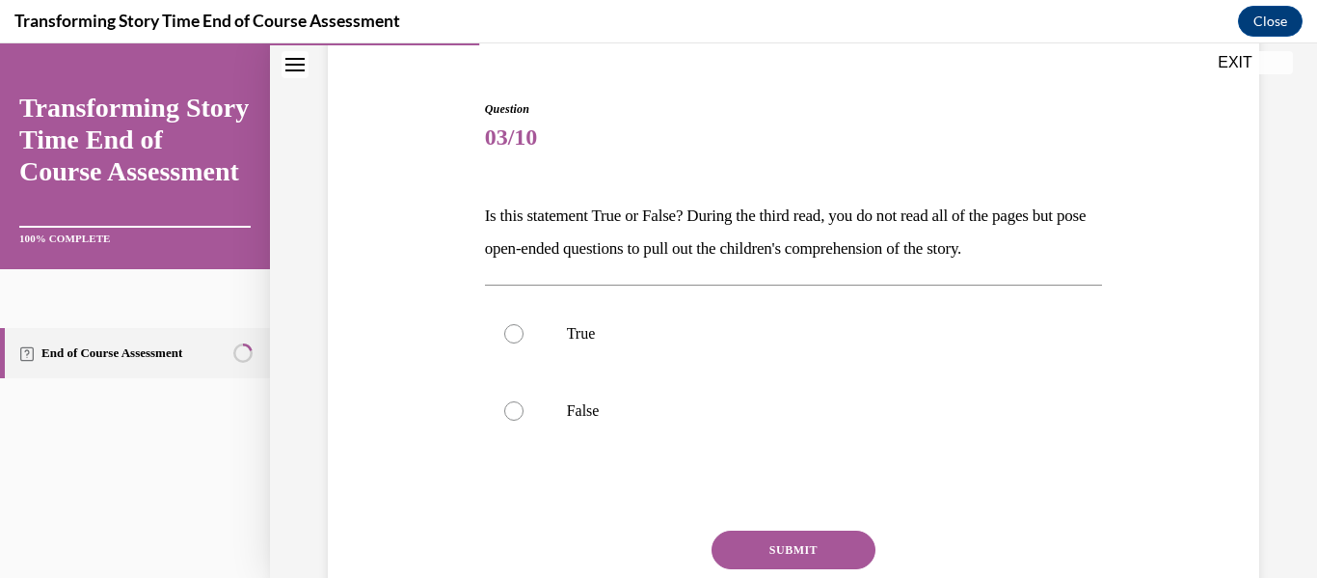
scroll to position [182, 0]
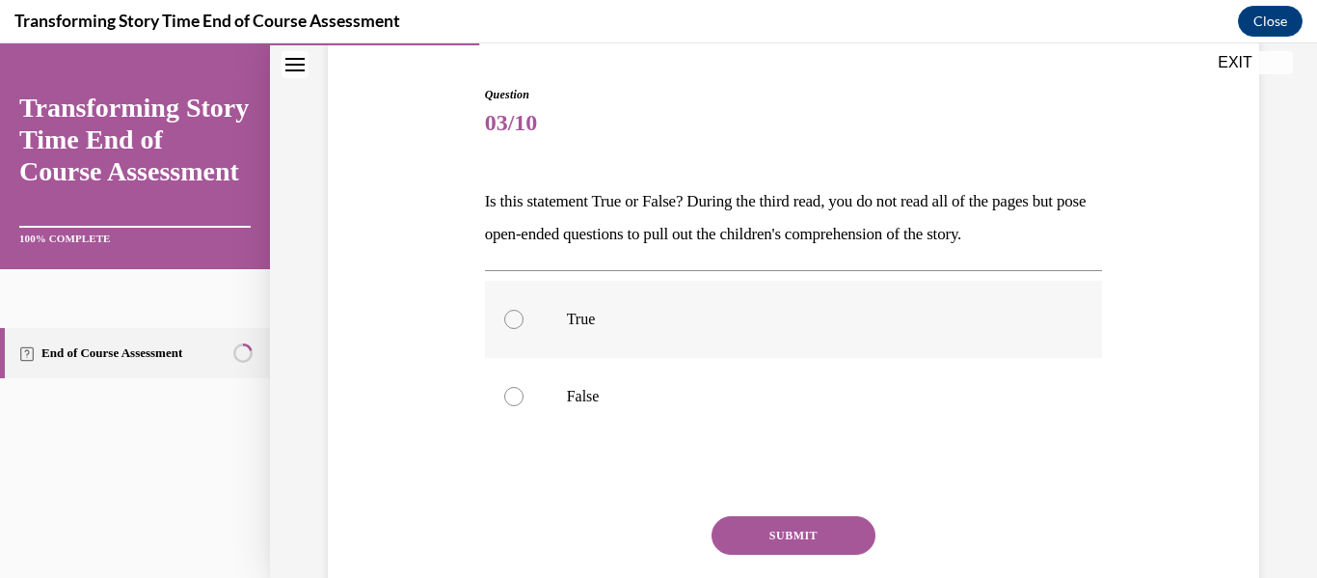
click at [605, 338] on label "True" at bounding box center [794, 319] width 618 height 77
click at [524, 329] on input "True" at bounding box center [513, 318] width 19 height 19
radio input "true"
click at [746, 518] on button "SUBMIT" at bounding box center [794, 535] width 164 height 39
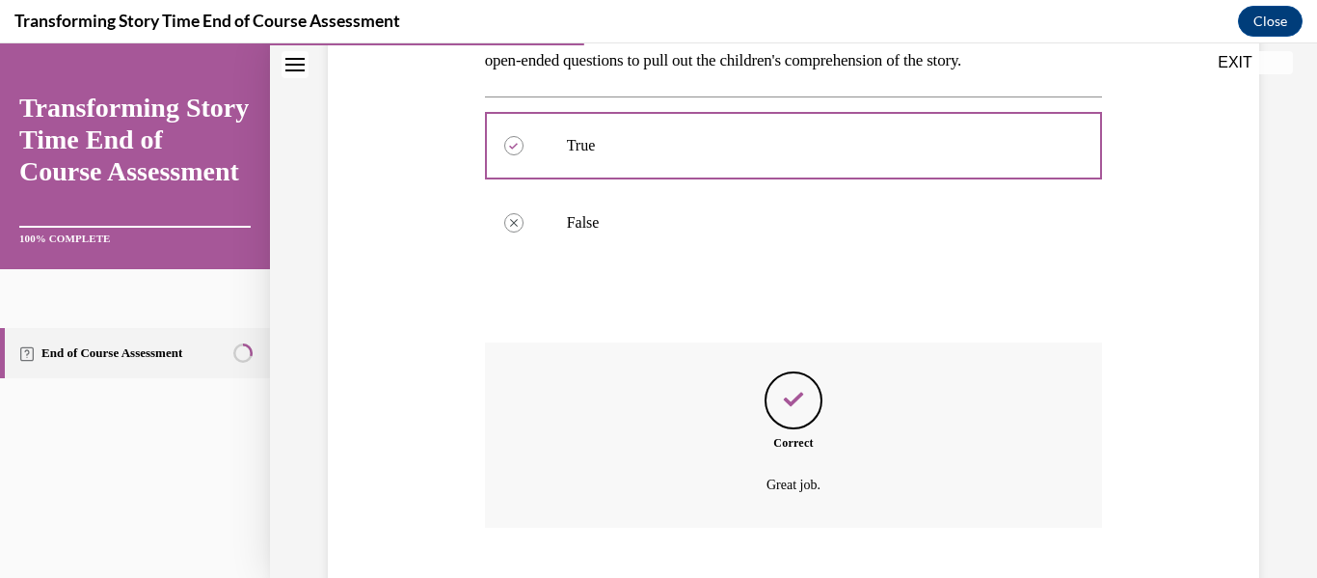
scroll to position [473, 0]
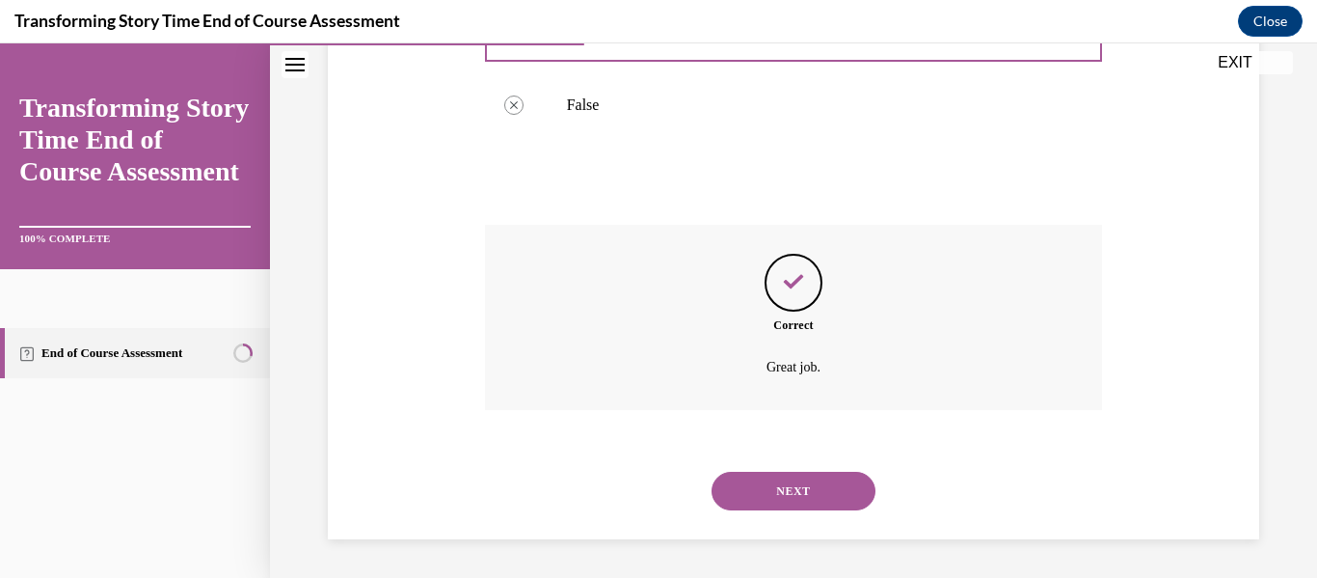
click at [743, 480] on button "NEXT" at bounding box center [794, 490] width 164 height 39
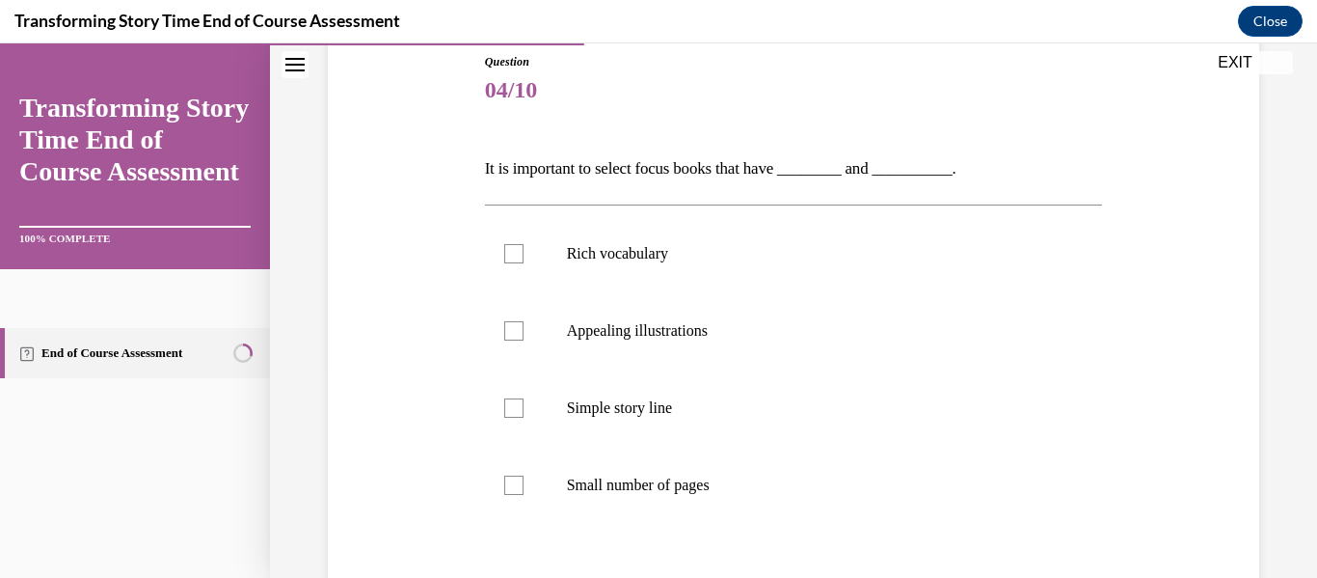
scroll to position [234, 0]
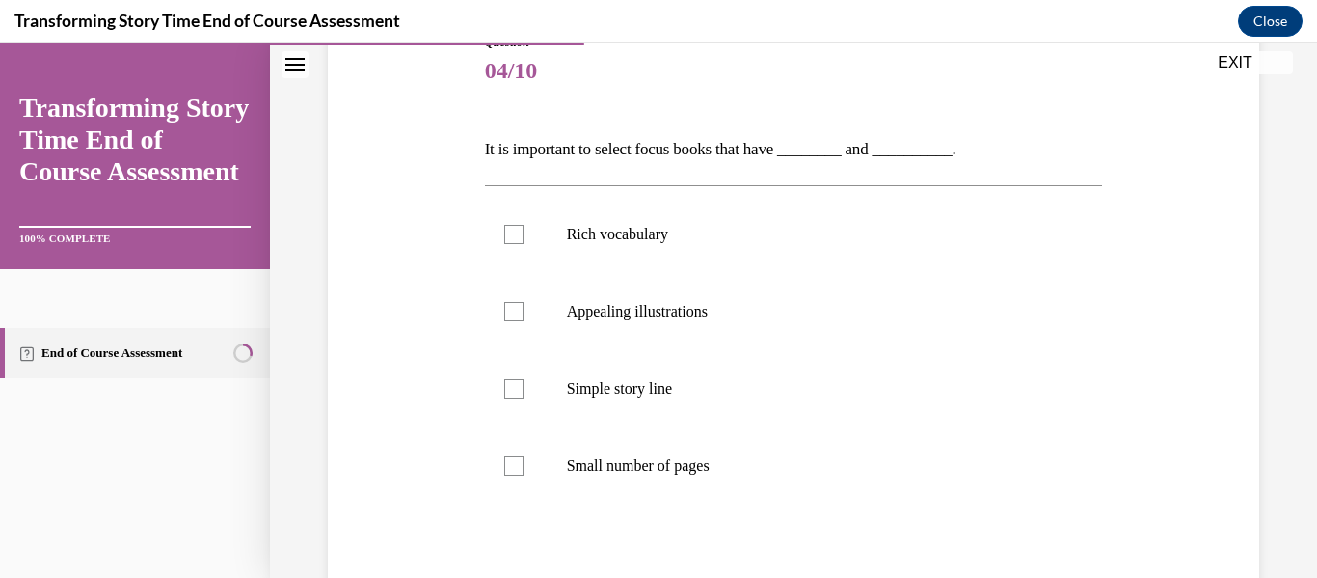
click at [611, 313] on p "Appealing illustrations" at bounding box center [811, 311] width 488 height 19
click at [524, 313] on input "Appealing illustrations" at bounding box center [513, 311] width 19 height 19
checkbox input "true"
click at [600, 214] on label "Rich vocabulary" at bounding box center [794, 234] width 618 height 77
click at [524, 225] on input "Rich vocabulary" at bounding box center [513, 234] width 19 height 19
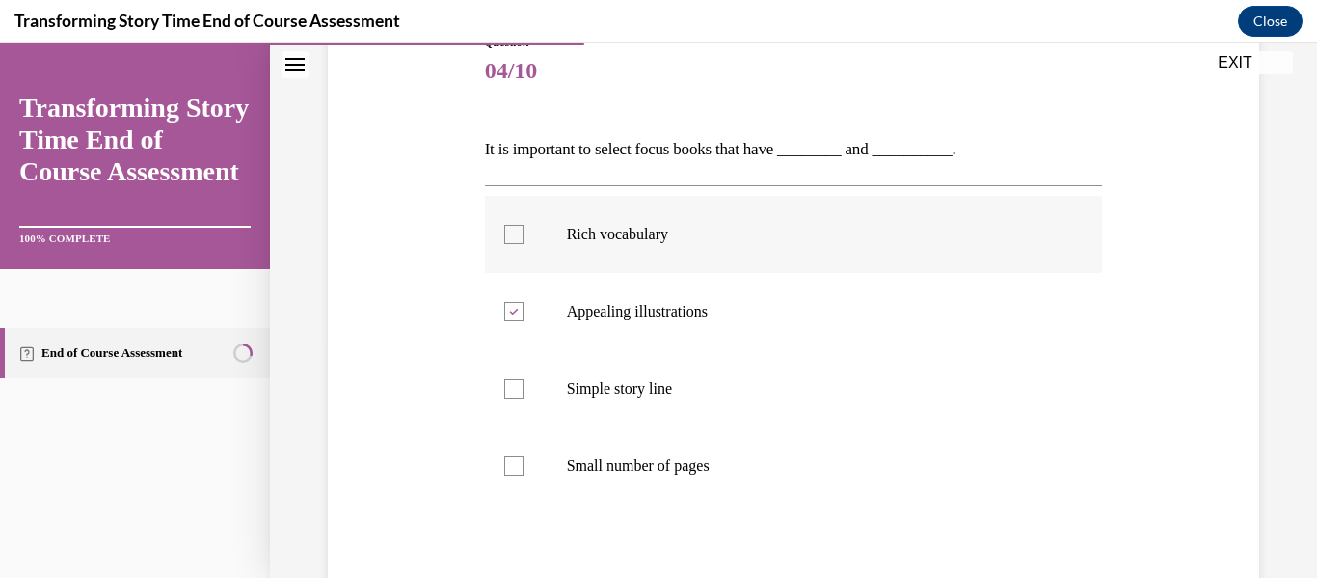
checkbox input "true"
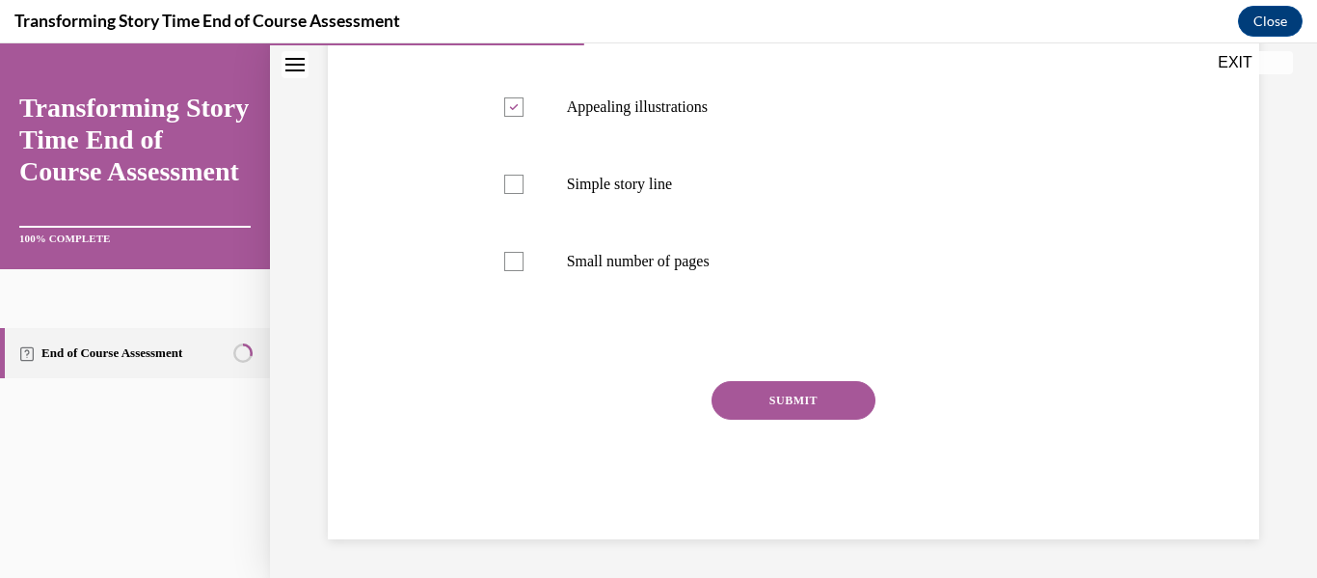
click at [767, 407] on button "SUBMIT" at bounding box center [794, 400] width 164 height 39
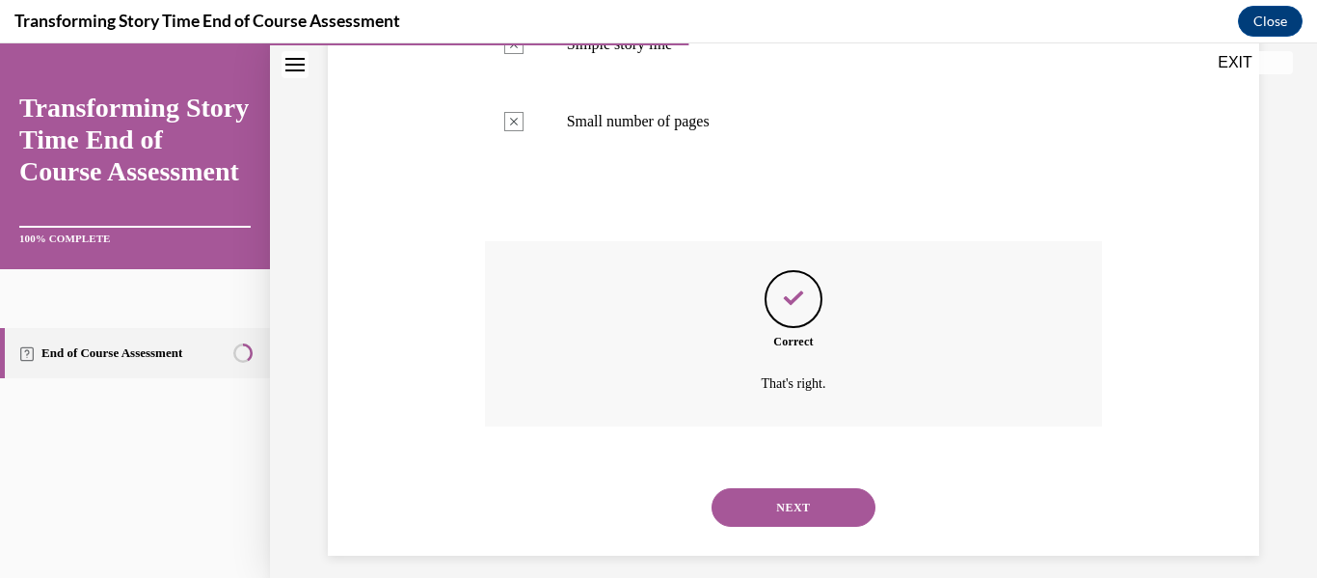
scroll to position [595, 0]
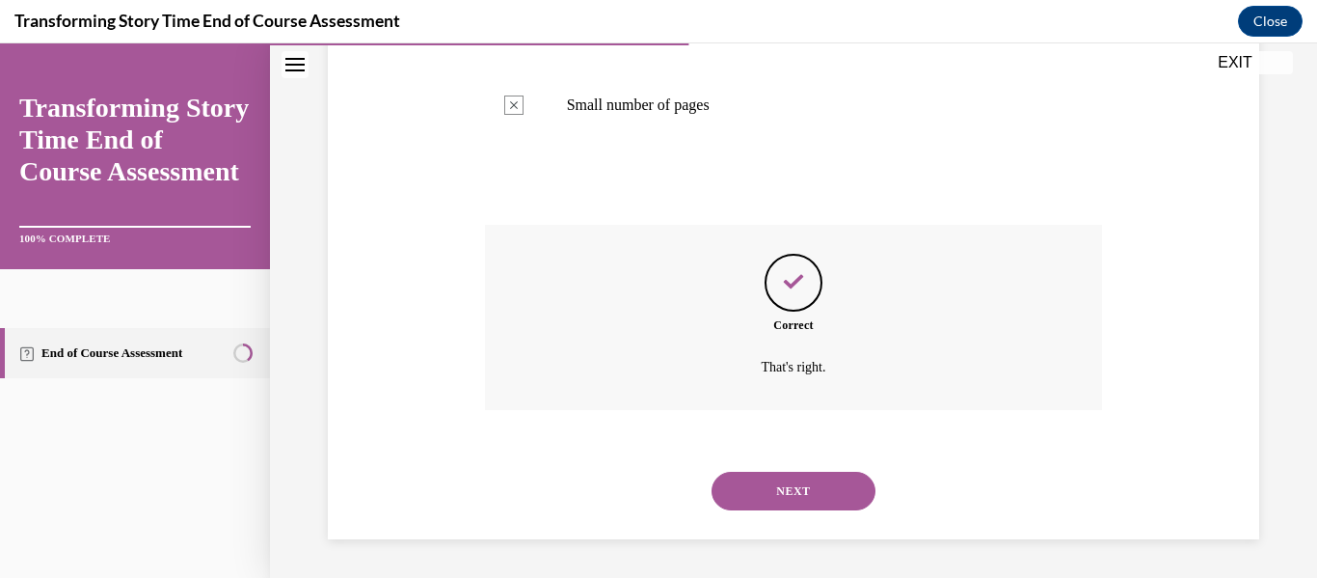
click at [752, 476] on button "NEXT" at bounding box center [794, 490] width 164 height 39
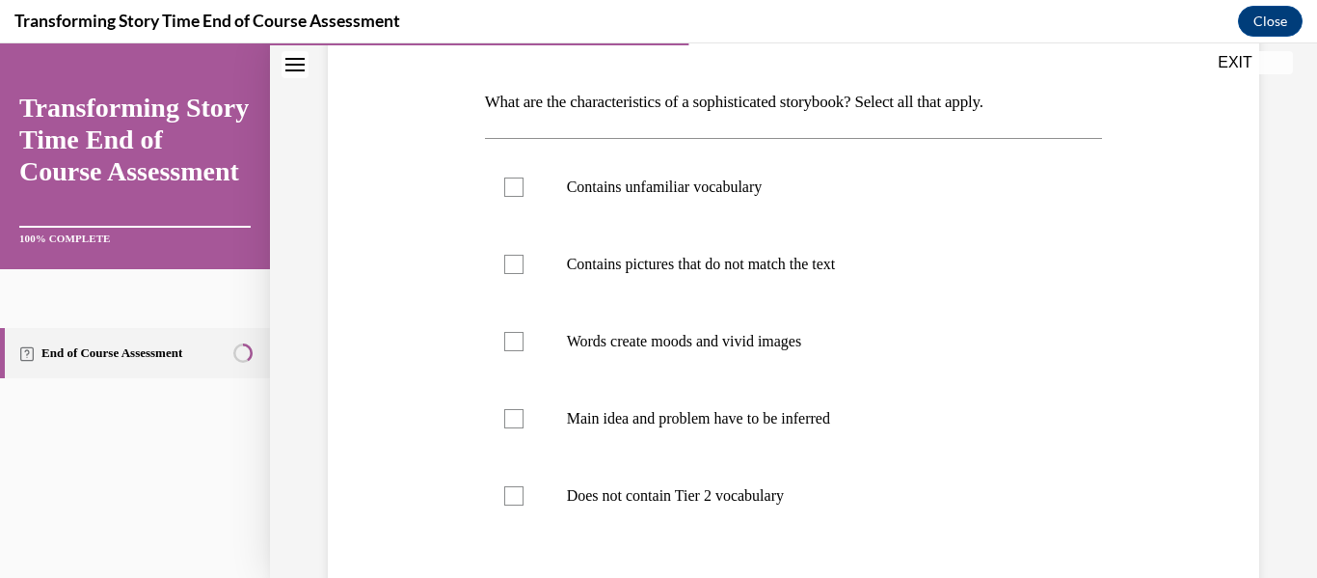
scroll to position [282, 0]
click at [742, 399] on label "Main idea and problem have to be inferred" at bounding box center [794, 417] width 618 height 77
click at [524, 408] on input "Main idea and problem have to be inferred" at bounding box center [513, 417] width 19 height 19
checkbox input "true"
click at [711, 348] on p "Words create moods and vivid images" at bounding box center [811, 340] width 488 height 19
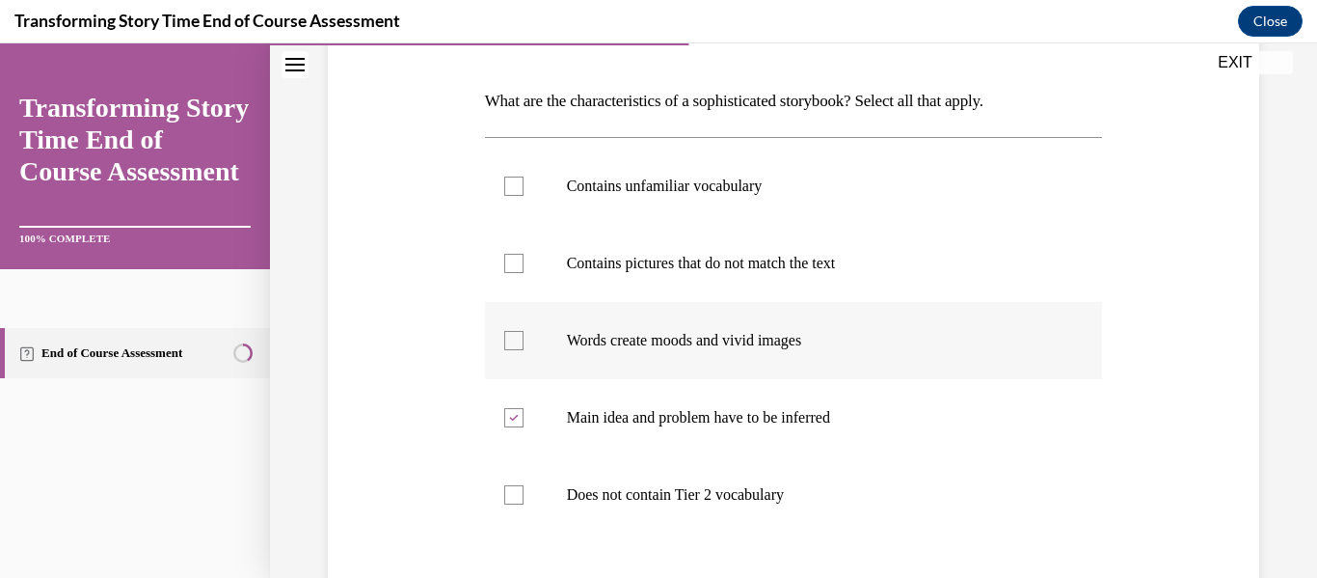
click at [524, 348] on input "Words create moods and vivid images" at bounding box center [513, 340] width 19 height 19
checkbox input "true"
click at [682, 286] on label "Contains pictures that do not match the text" at bounding box center [794, 263] width 618 height 77
click at [524, 273] on input "Contains pictures that do not match the text" at bounding box center [513, 263] width 19 height 19
checkbox input "true"
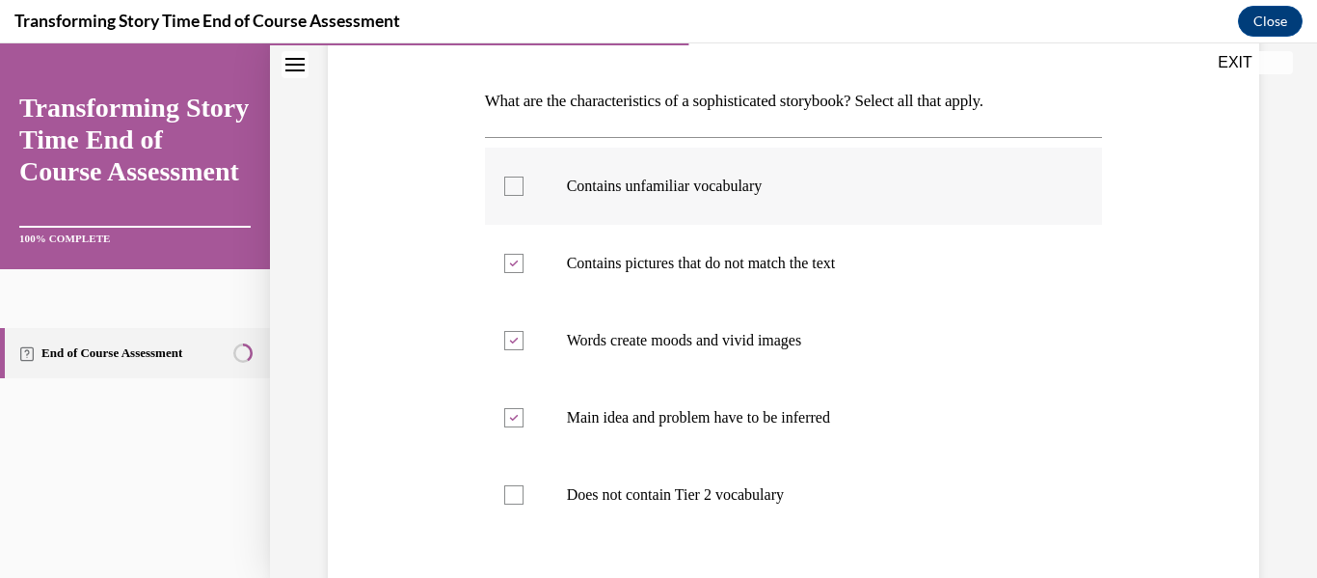
click at [655, 192] on p "Contains unfamiliar vocabulary" at bounding box center [811, 185] width 488 height 19
click at [524, 192] on input "Contains unfamiliar vocabulary" at bounding box center [513, 185] width 19 height 19
checkbox input "true"
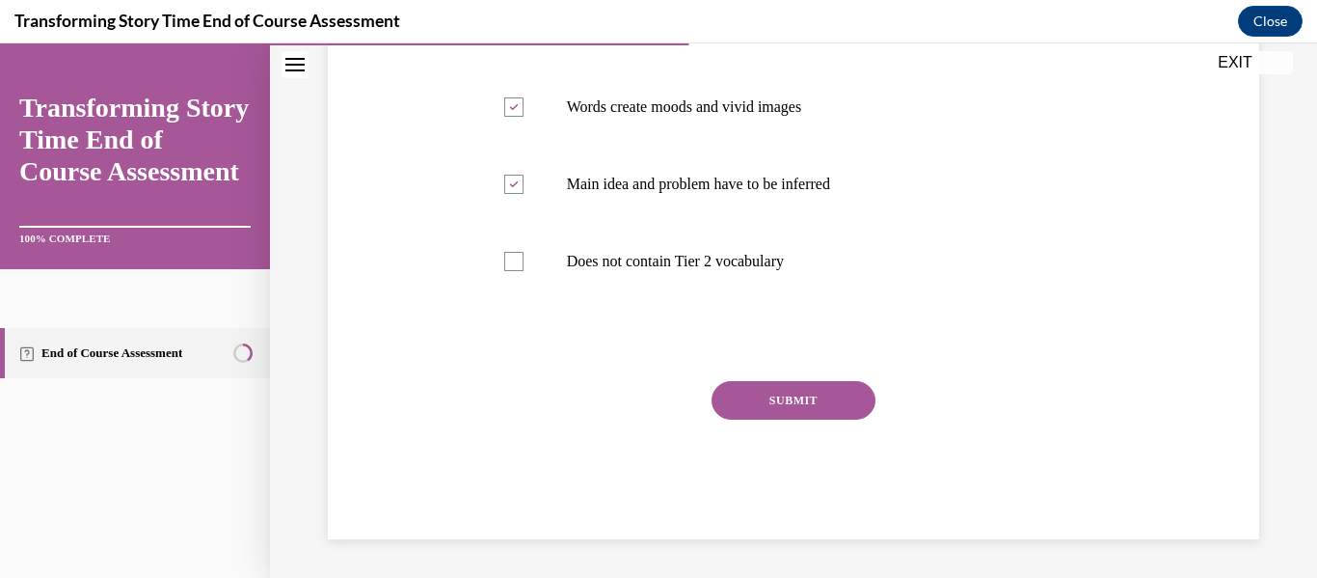
click at [776, 391] on button "SUBMIT" at bounding box center [794, 400] width 164 height 39
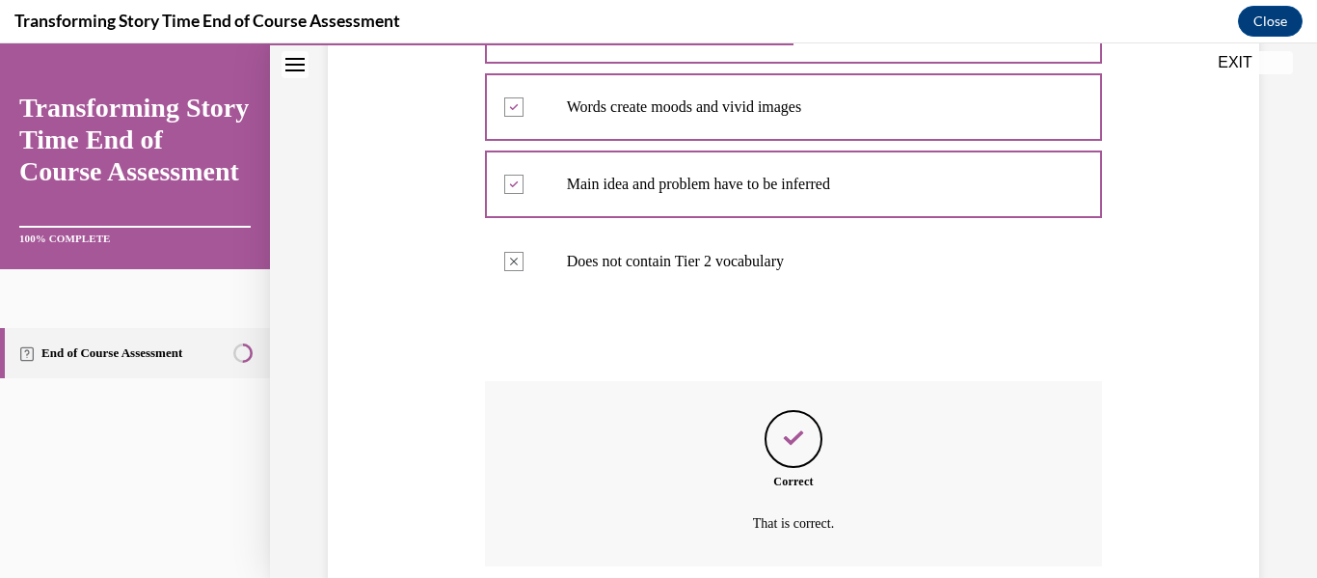
scroll to position [672, 0]
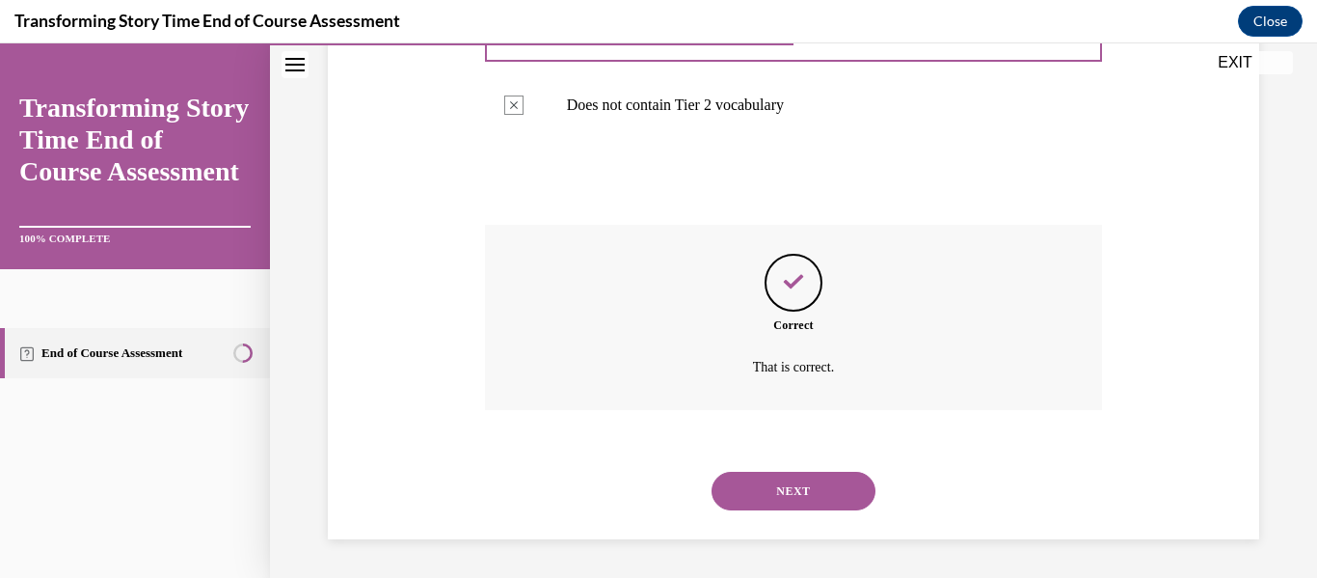
click at [792, 481] on button "NEXT" at bounding box center [794, 490] width 164 height 39
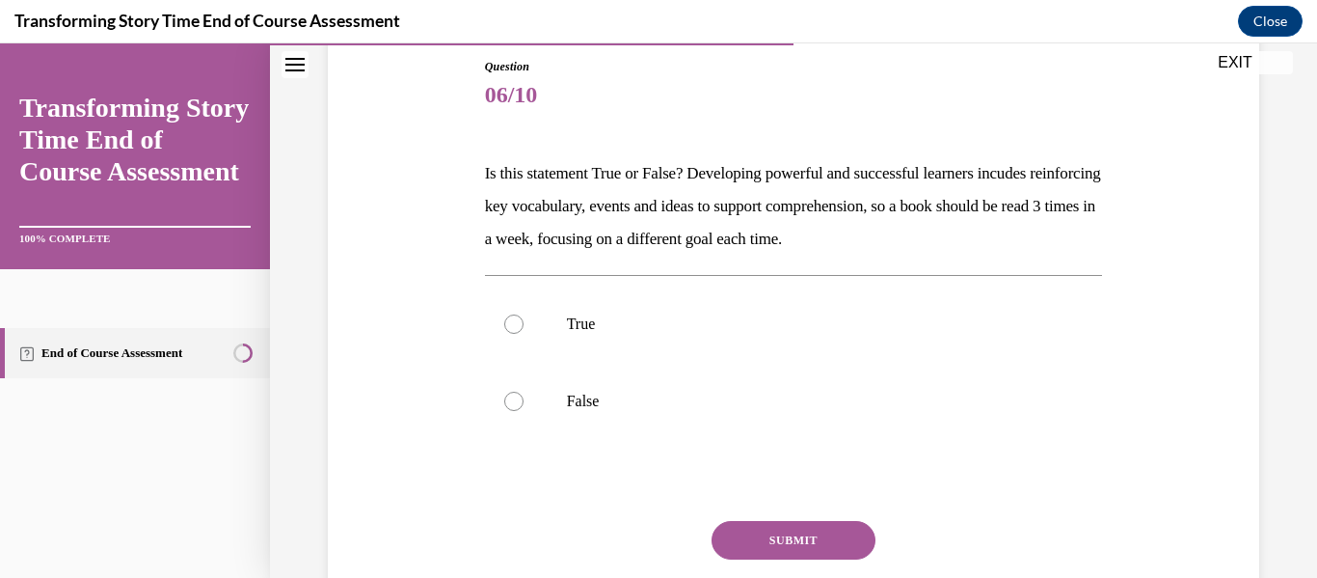
scroll to position [207, 0]
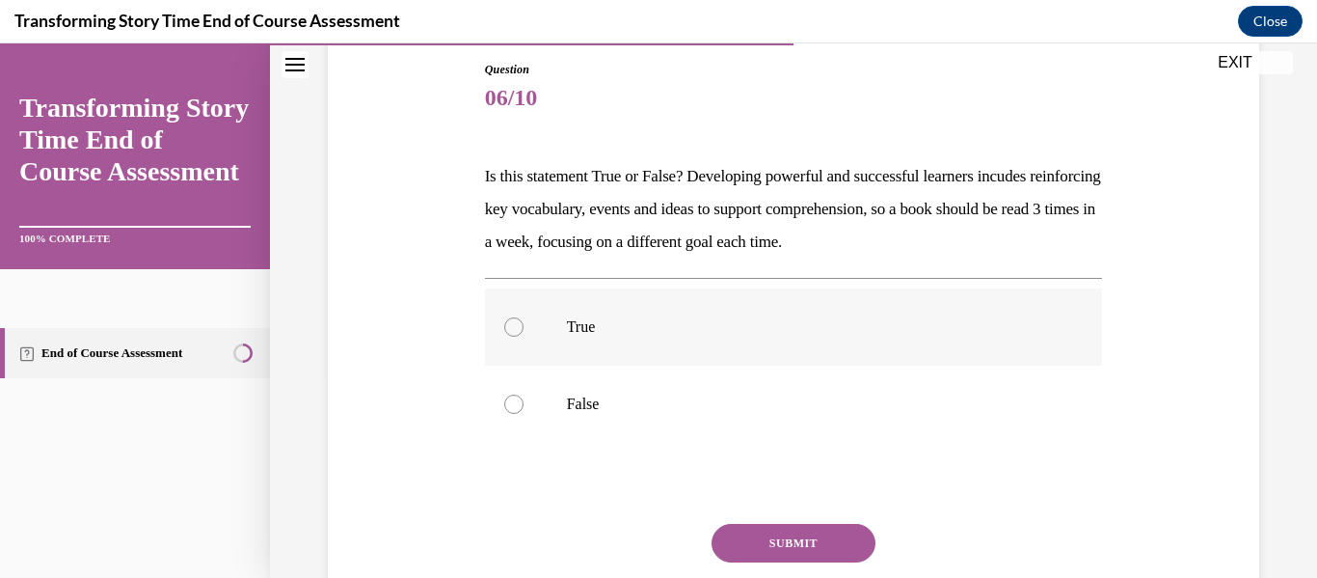
click at [725, 359] on label "True" at bounding box center [794, 326] width 618 height 77
click at [524, 336] on input "True" at bounding box center [513, 326] width 19 height 19
radio input "true"
click at [754, 526] on button "SUBMIT" at bounding box center [794, 543] width 164 height 39
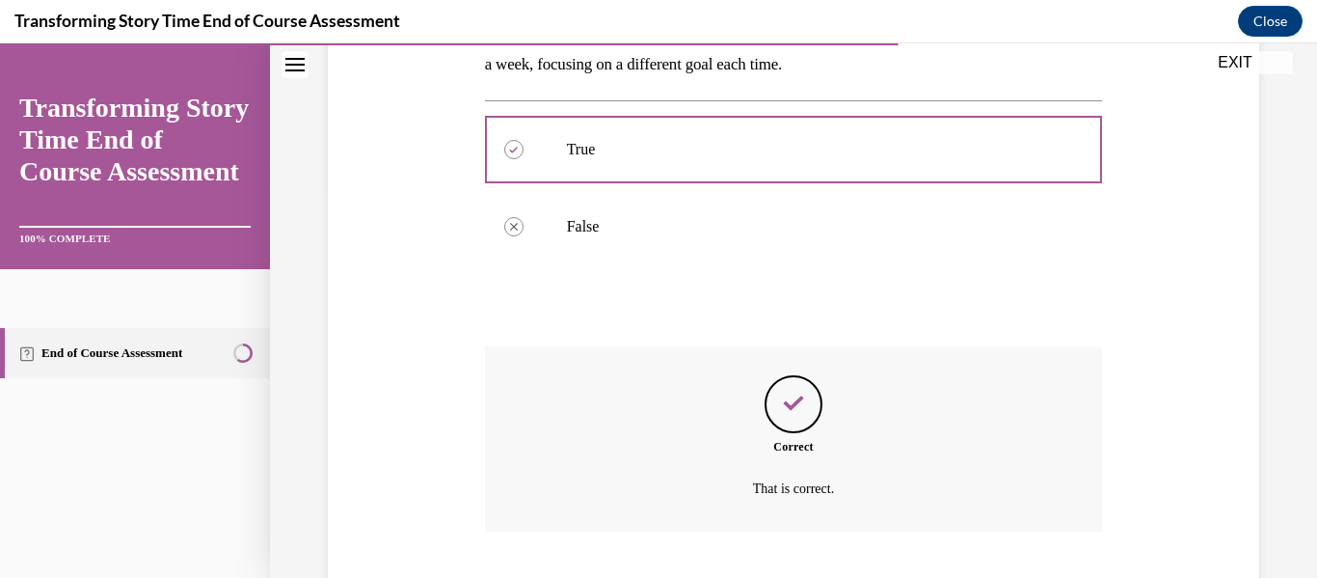
scroll to position [506, 0]
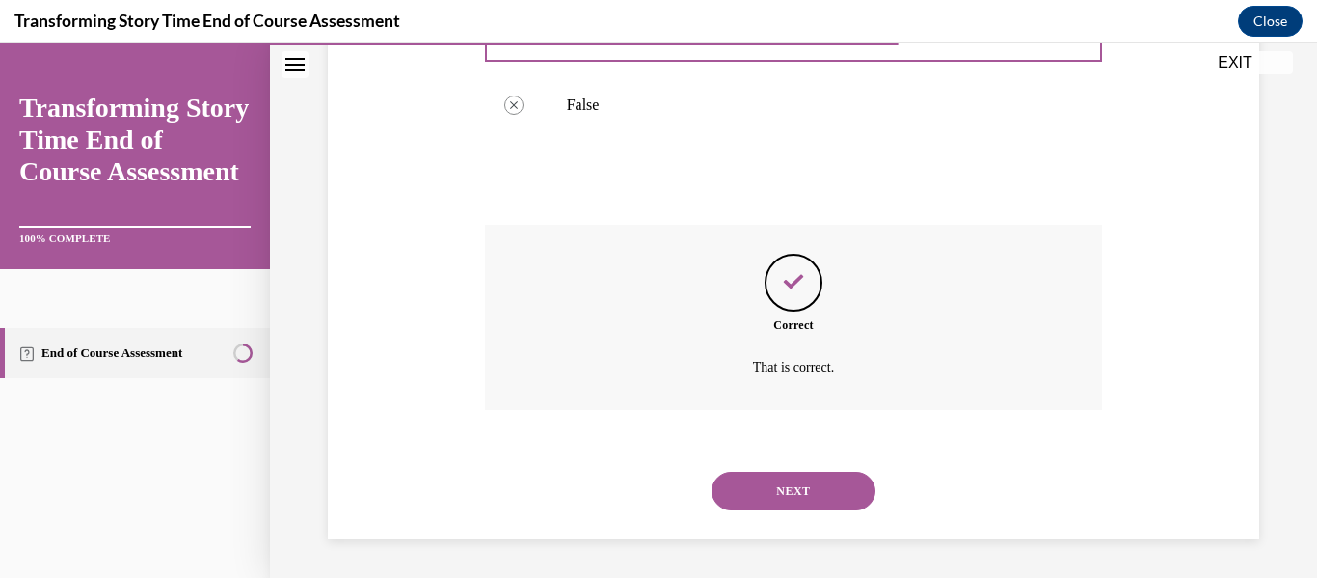
click at [785, 518] on div "NEXT" at bounding box center [794, 490] width 618 height 77
click at [751, 492] on button "NEXT" at bounding box center [794, 490] width 164 height 39
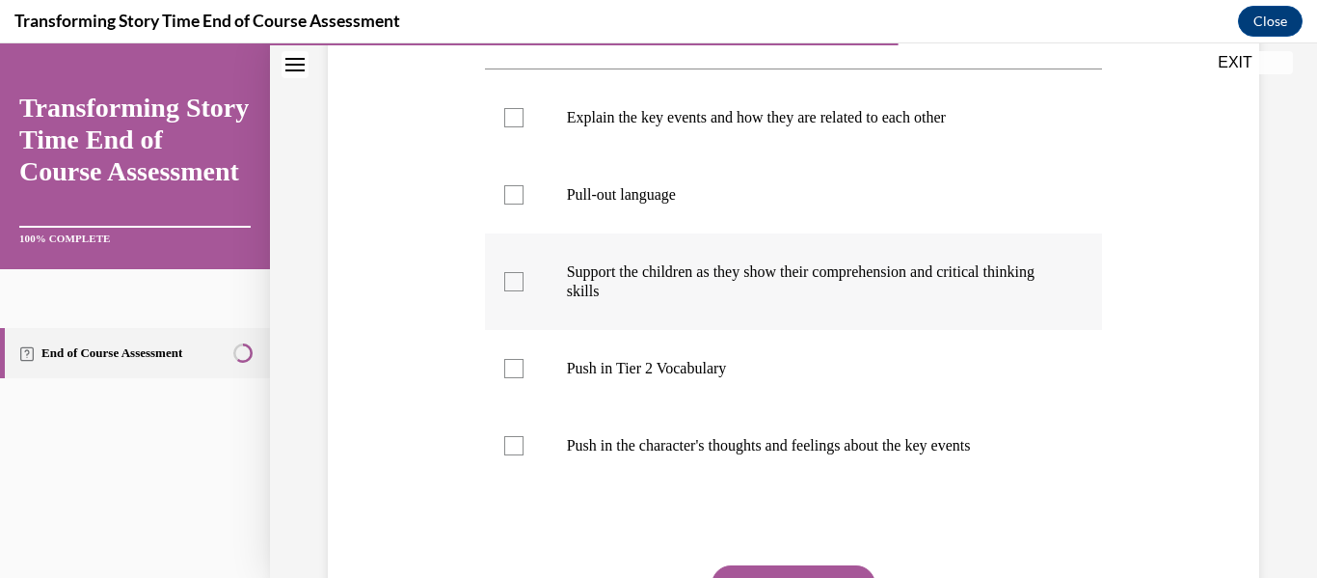
scroll to position [350, 0]
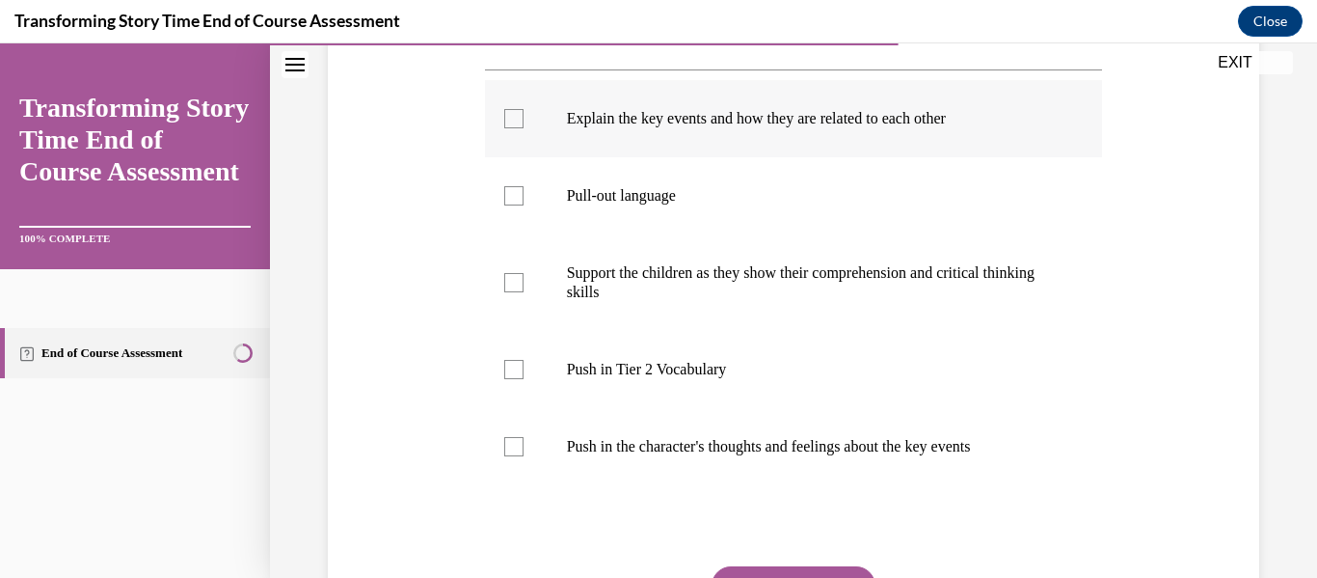
click at [646, 157] on label "Explain the key events and how they are related to each other" at bounding box center [794, 118] width 618 height 77
click at [524, 128] on input "Explain the key events and how they are related to each other" at bounding box center [513, 118] width 19 height 19
checkbox input "true"
click at [649, 205] on p "Pull-out language" at bounding box center [811, 195] width 488 height 19
click at [524, 205] on input "Pull-out language" at bounding box center [513, 195] width 19 height 19
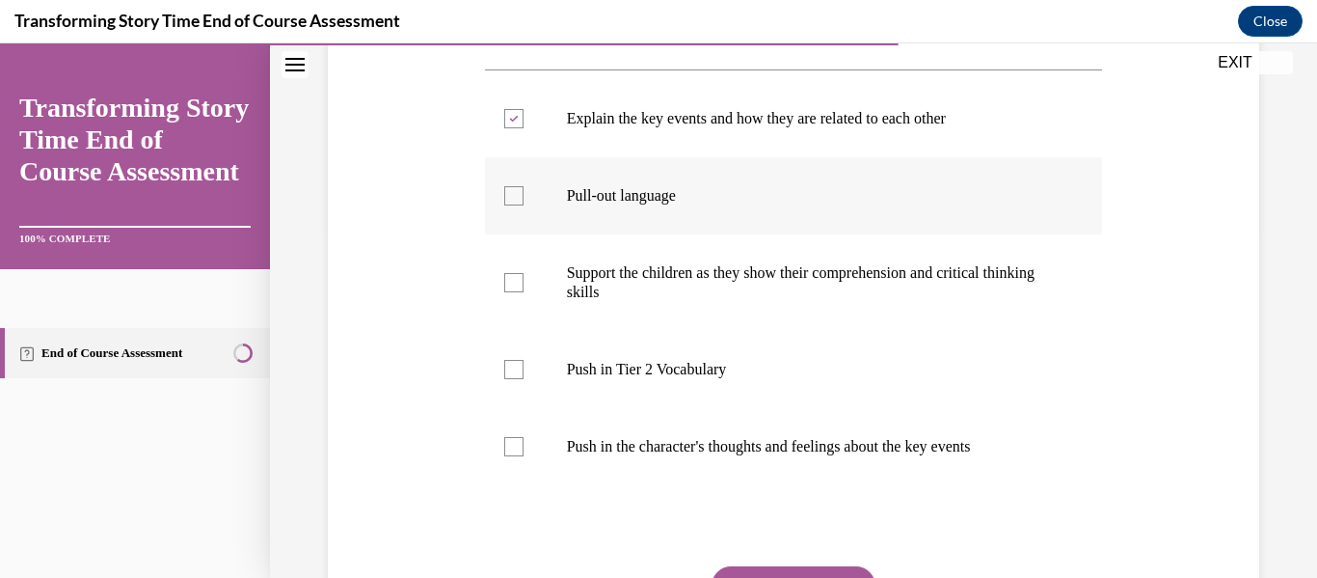
checkbox input "true"
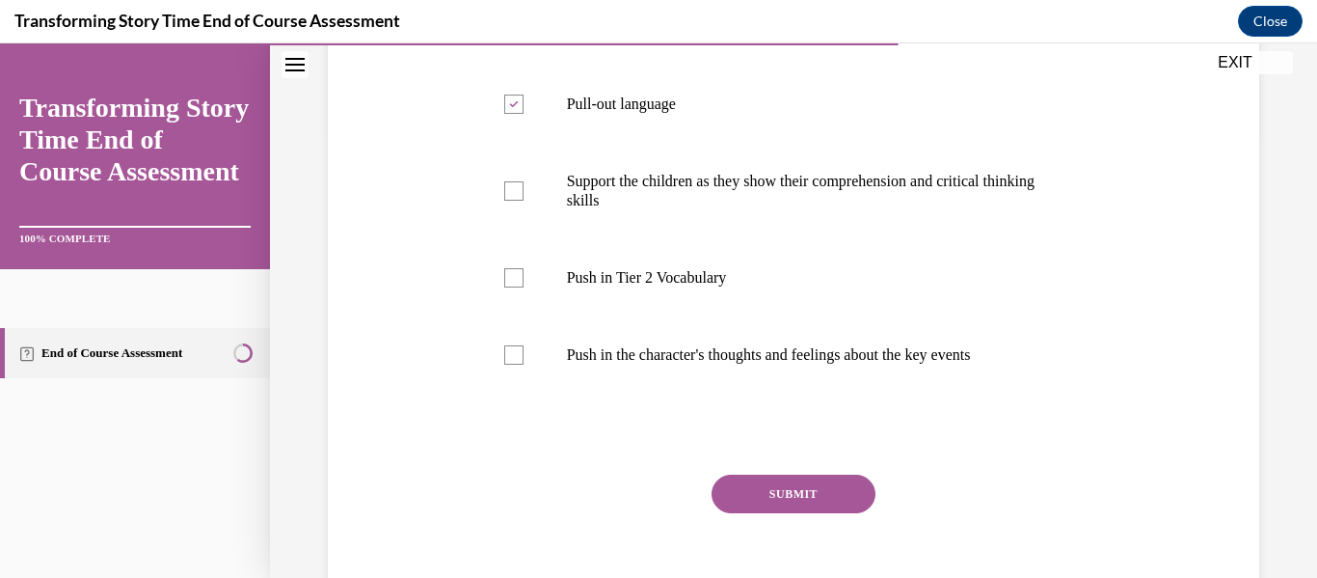
click at [781, 495] on div "Question 07/10 What is the purpose of the first START read and what should you …" at bounding box center [794, 229] width 618 height 806
click at [776, 512] on button "SUBMIT" at bounding box center [794, 493] width 164 height 39
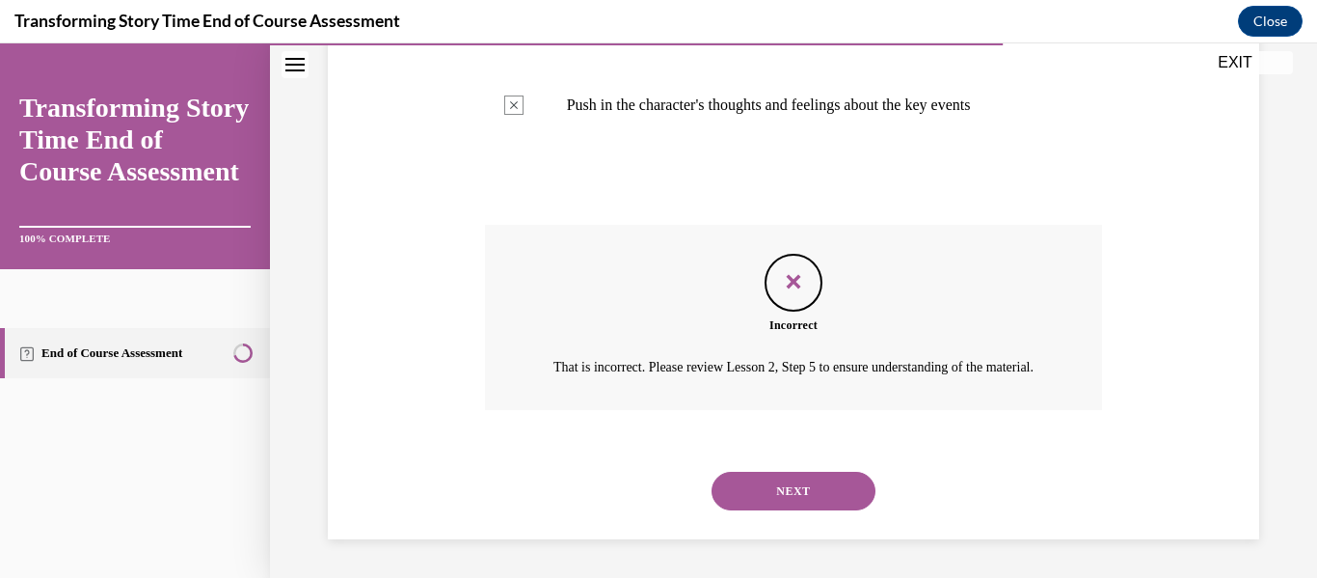
scroll to position [747, 0]
click at [795, 512] on div "NEXT" at bounding box center [794, 490] width 618 height 77
click at [755, 480] on button "NEXT" at bounding box center [794, 490] width 164 height 39
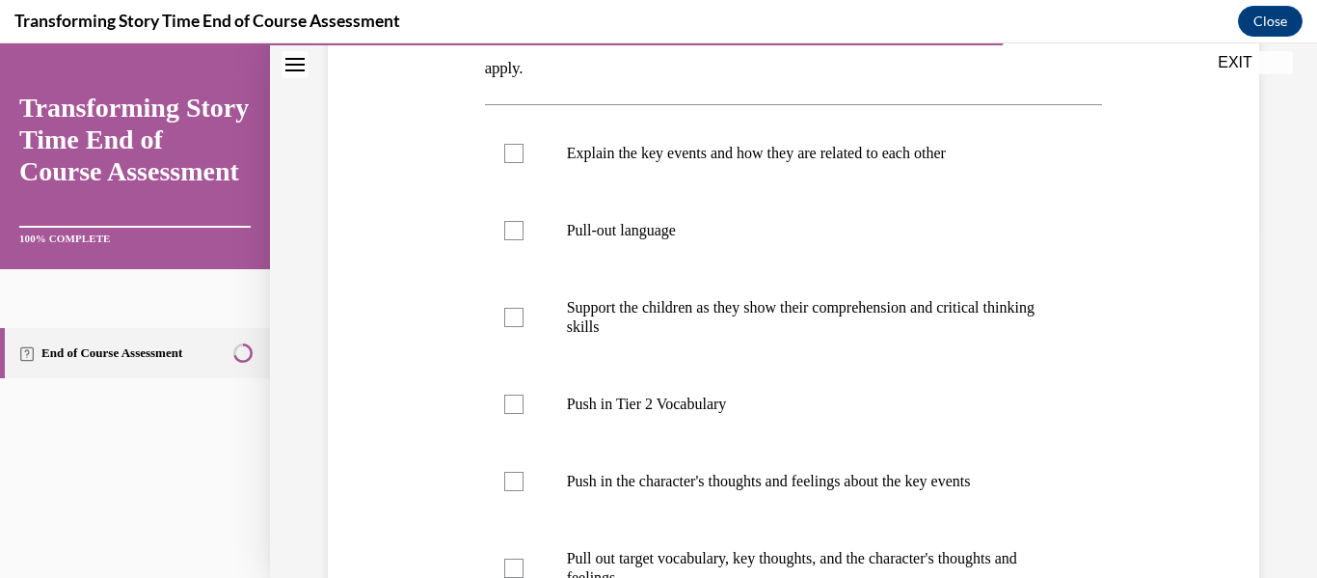
scroll to position [347, 0]
click at [674, 427] on label "Push in Tier 2 Vocabulary" at bounding box center [794, 404] width 618 height 77
click at [524, 415] on input "Push in Tier 2 Vocabulary" at bounding box center [513, 404] width 19 height 19
checkbox input "true"
click at [665, 496] on label "Push in the character's thoughts and feelings about the key events" at bounding box center [794, 481] width 618 height 77
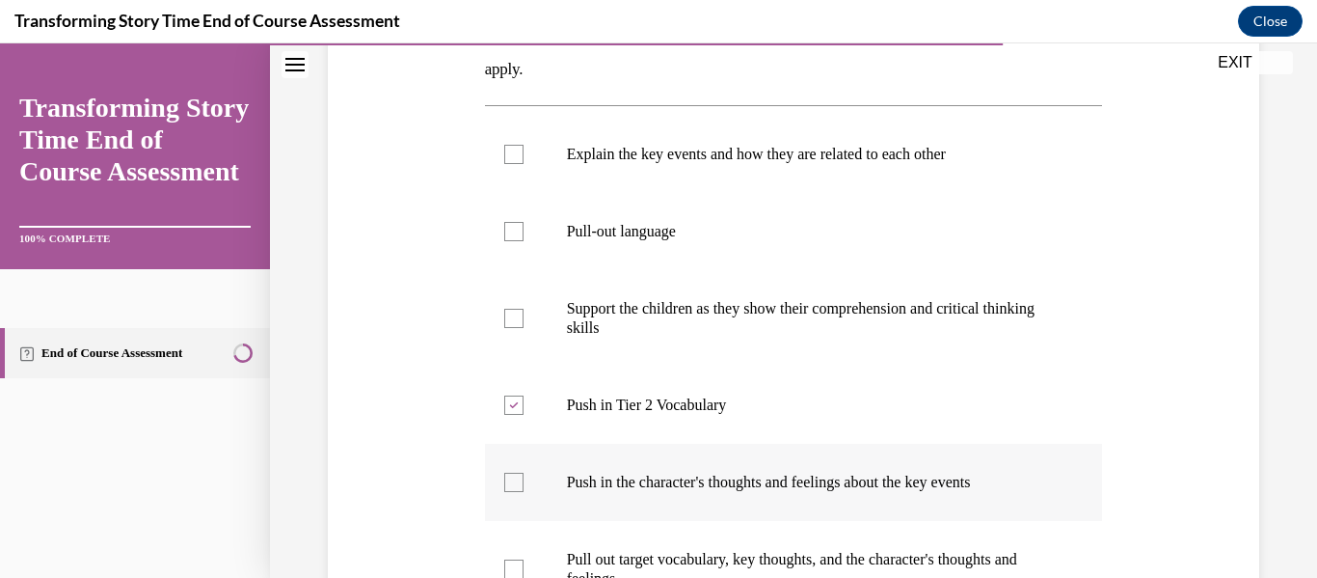
click at [524, 492] on input "Push in the character's thoughts and feelings about the key events" at bounding box center [513, 481] width 19 height 19
checkbox input "true"
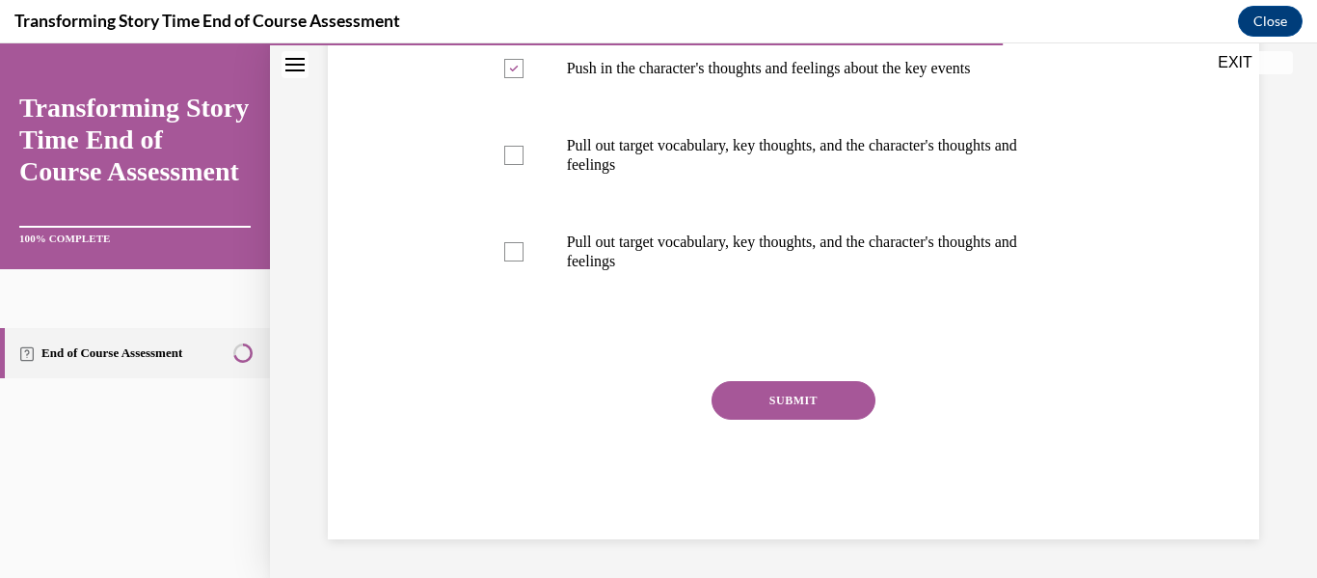
click at [740, 411] on button "SUBMIT" at bounding box center [794, 400] width 164 height 39
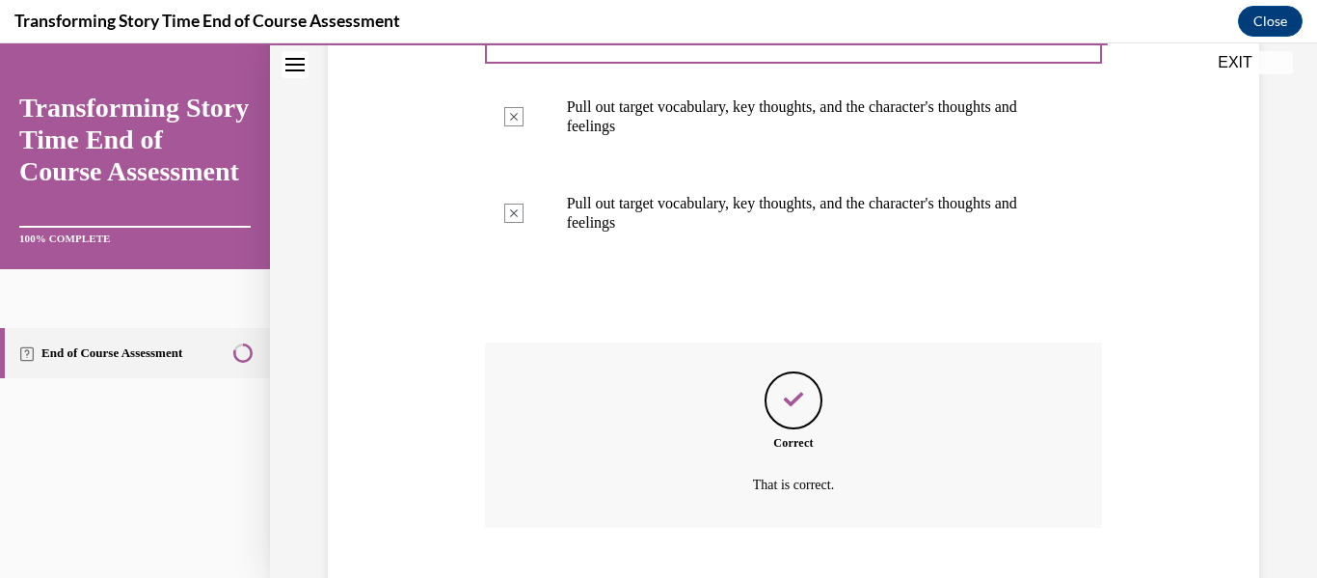
scroll to position [917, 0]
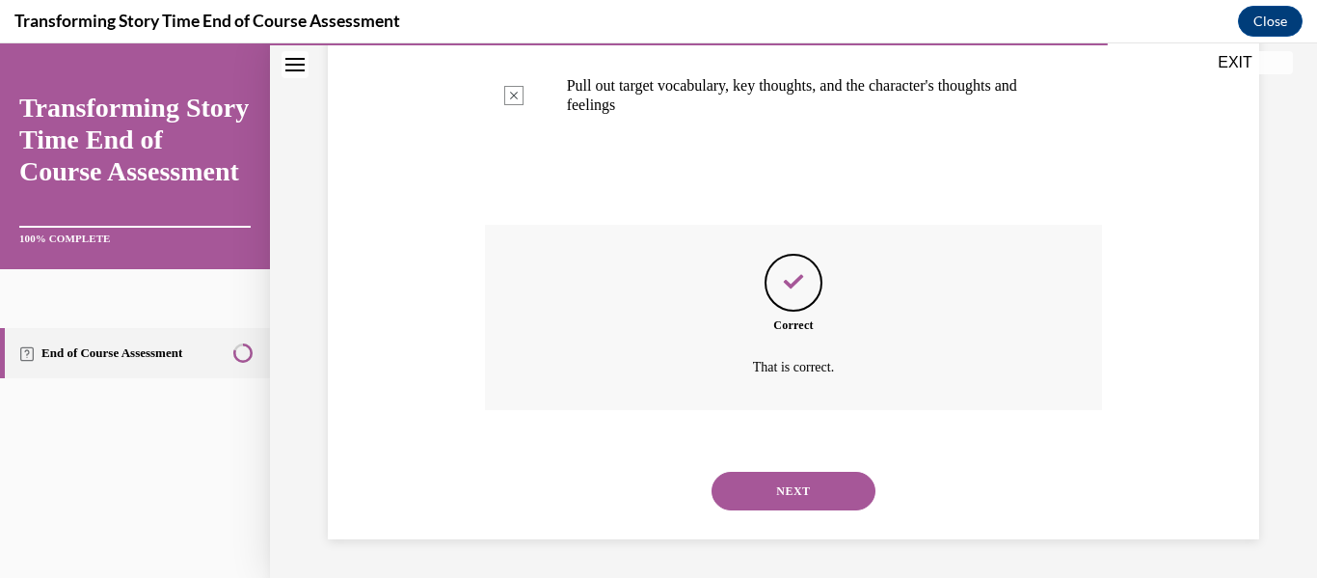
click at [759, 461] on div "NEXT" at bounding box center [794, 490] width 618 height 77
click at [750, 479] on button "NEXT" at bounding box center [794, 490] width 164 height 39
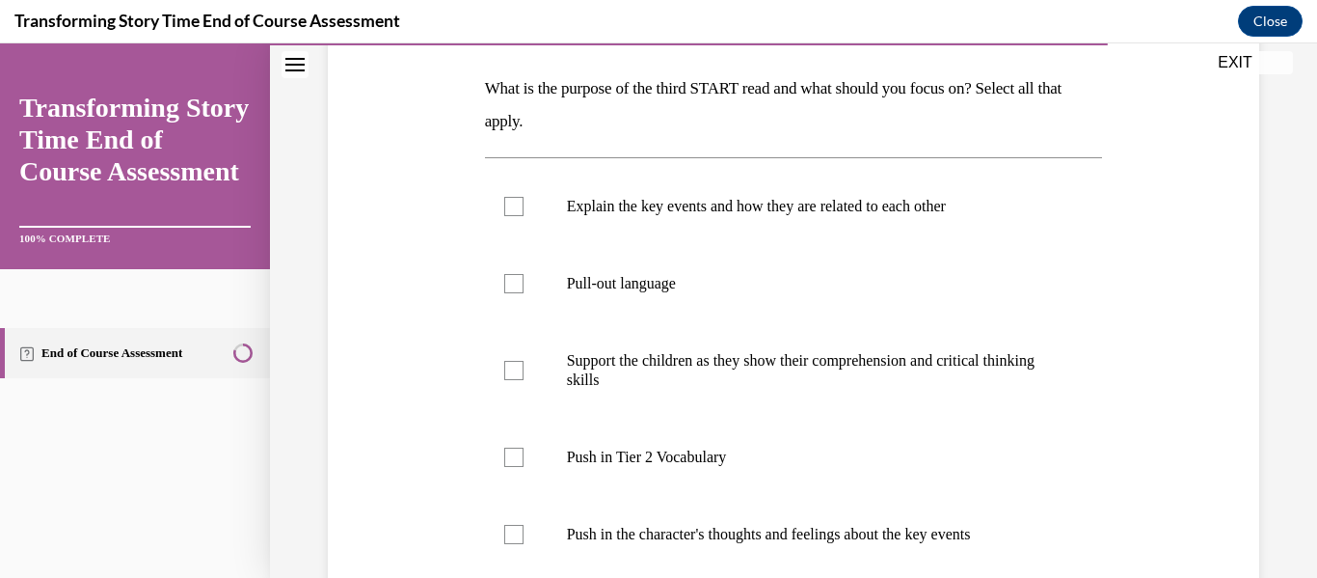
scroll to position [285, 0]
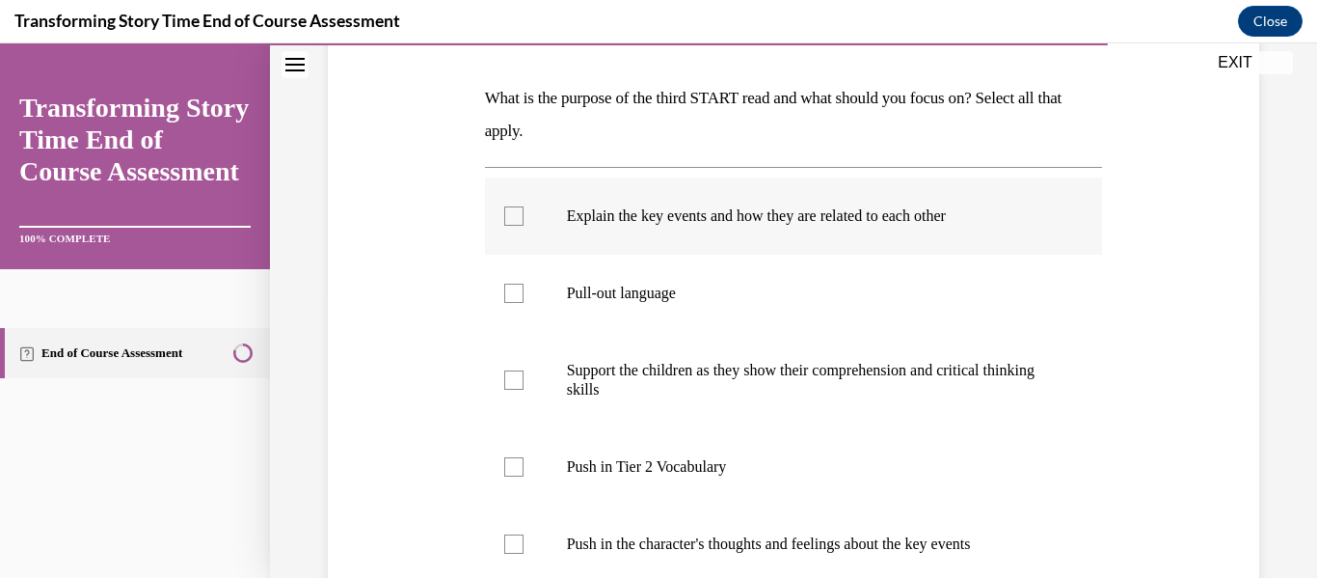
click at [631, 241] on label "Explain the key events and how they are related to each other" at bounding box center [794, 215] width 618 height 77
click at [524, 226] on input "Explain the key events and how they are related to each other" at bounding box center [513, 215] width 19 height 19
checkbox input "true"
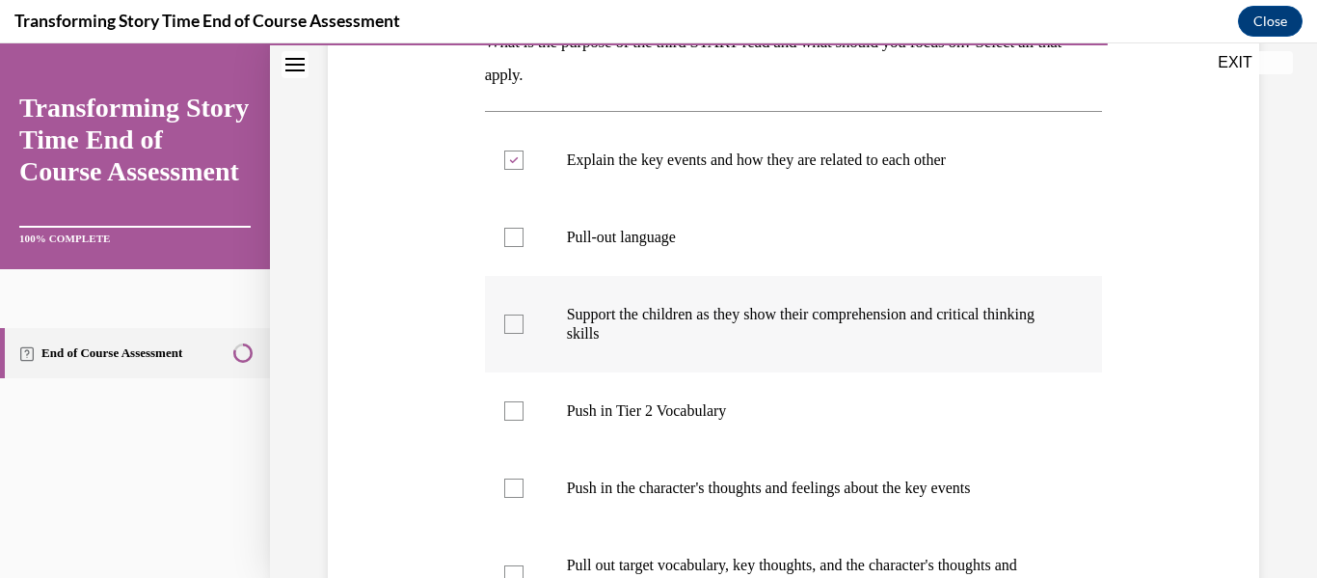
scroll to position [259, 0]
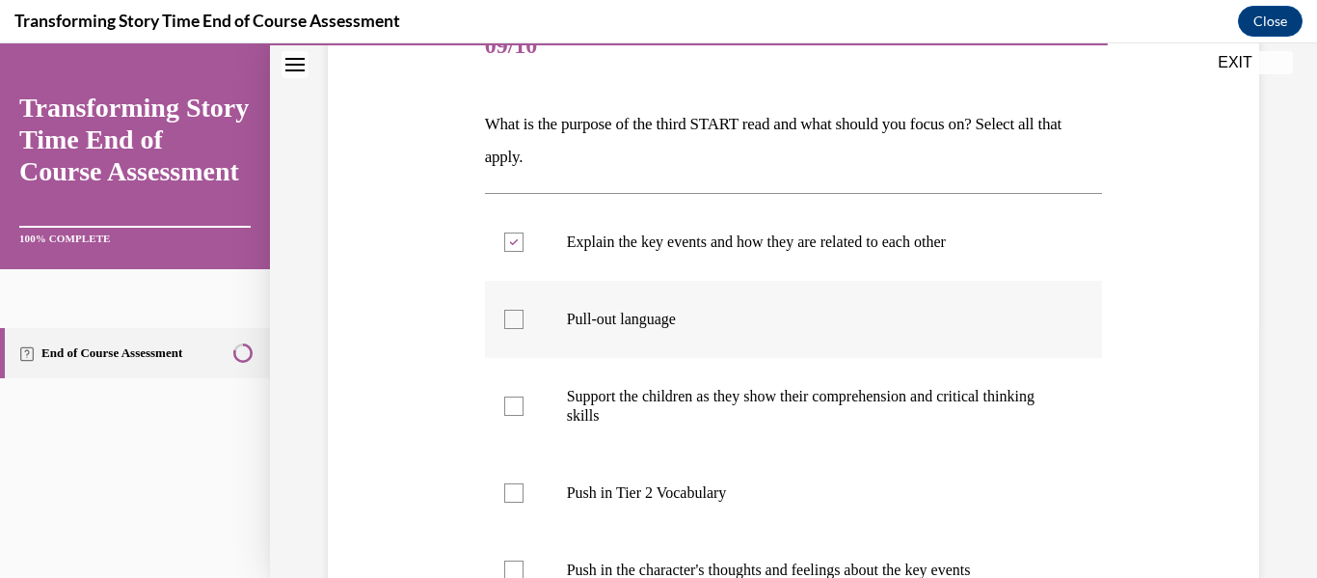
click at [687, 282] on label "Pull-out language" at bounding box center [794, 319] width 618 height 77
click at [524, 309] on input "Pull-out language" at bounding box center [513, 318] width 19 height 19
checkbox input "true"
click at [678, 266] on label "Explain the key events and how they are related to each other" at bounding box center [794, 241] width 618 height 77
click at [524, 252] on input "Explain the key events and how they are related to each other" at bounding box center [513, 241] width 19 height 19
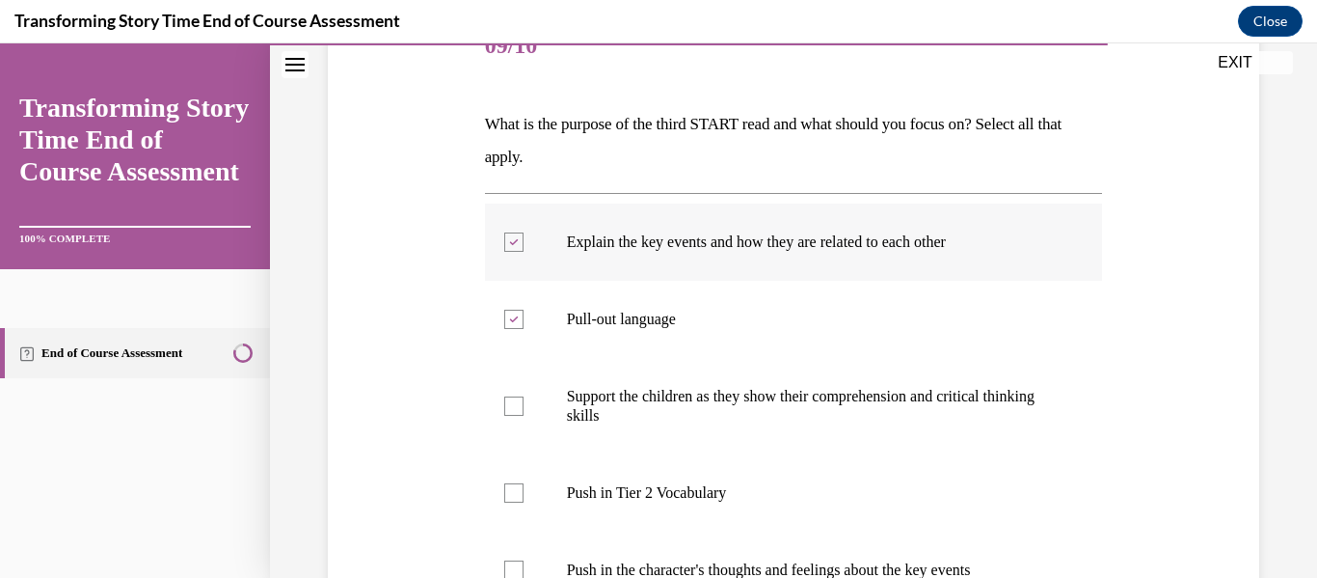
checkbox input "false"
click at [687, 343] on label "Pull-out language" at bounding box center [794, 319] width 618 height 77
click at [524, 329] on input "Pull-out language" at bounding box center [513, 318] width 19 height 19
click at [687, 343] on label "Pull-out language" at bounding box center [794, 319] width 618 height 77
click at [524, 329] on input "Pull-out language" at bounding box center [513, 318] width 19 height 19
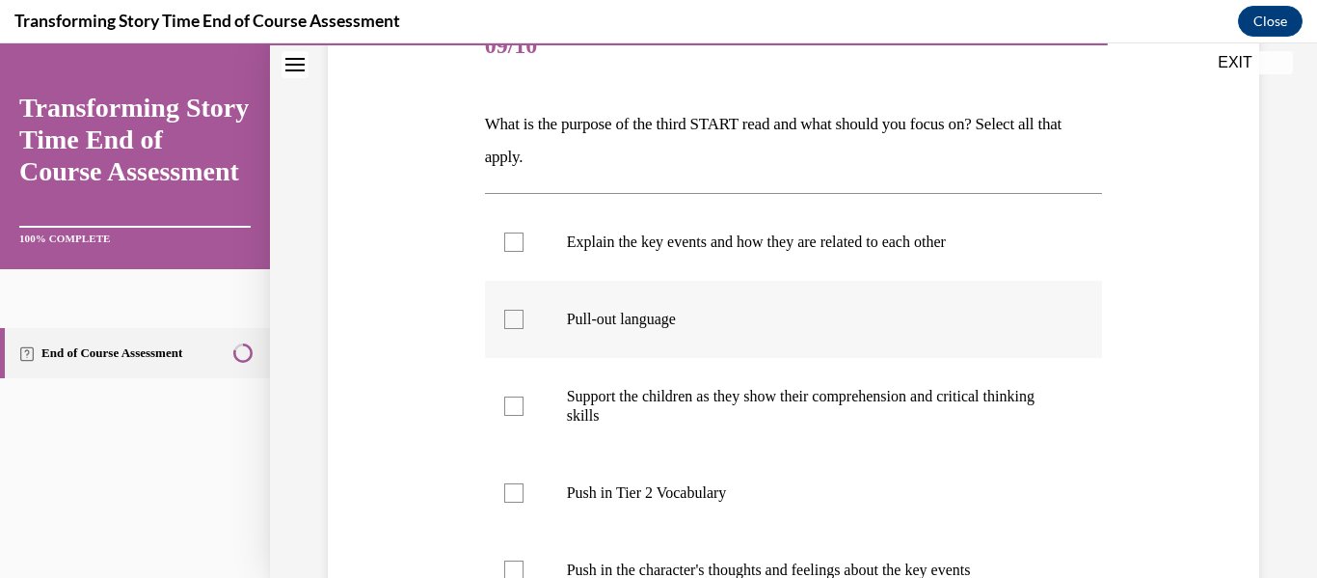
checkbox input "true"
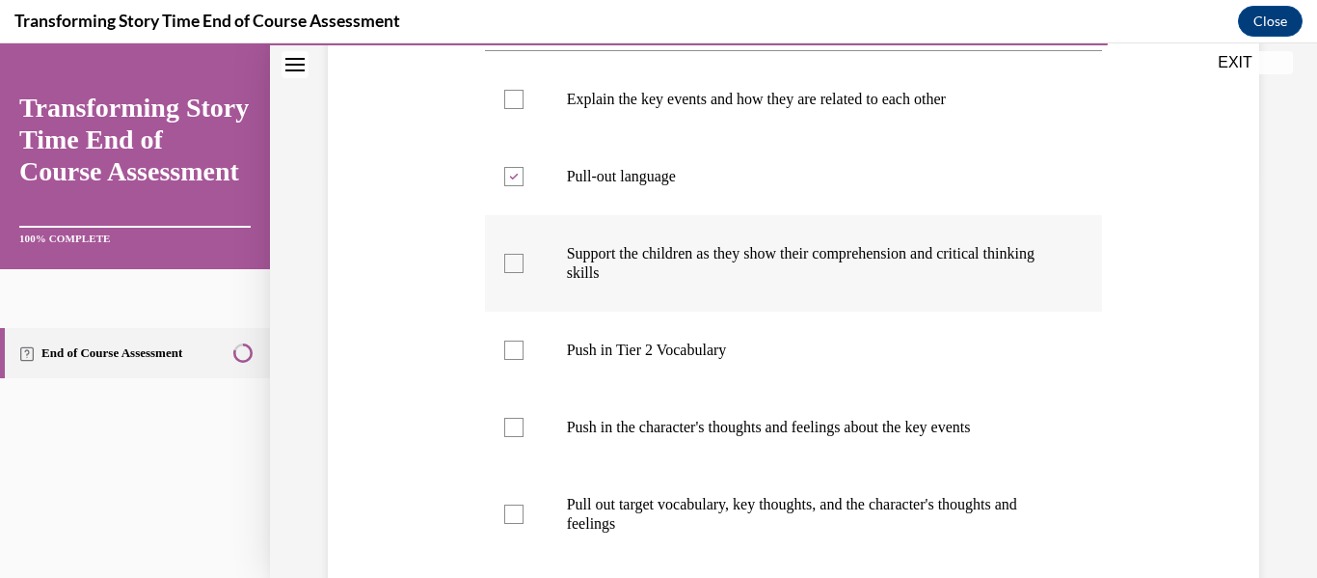
scroll to position [403, 0]
click at [661, 300] on label "Support the children as they show their comprehension and critical thinking ski…" at bounding box center [794, 262] width 618 height 96
click at [524, 272] on input "Support the children as they show their comprehension and critical thinking ski…" at bounding box center [513, 262] width 19 height 19
checkbox input "true"
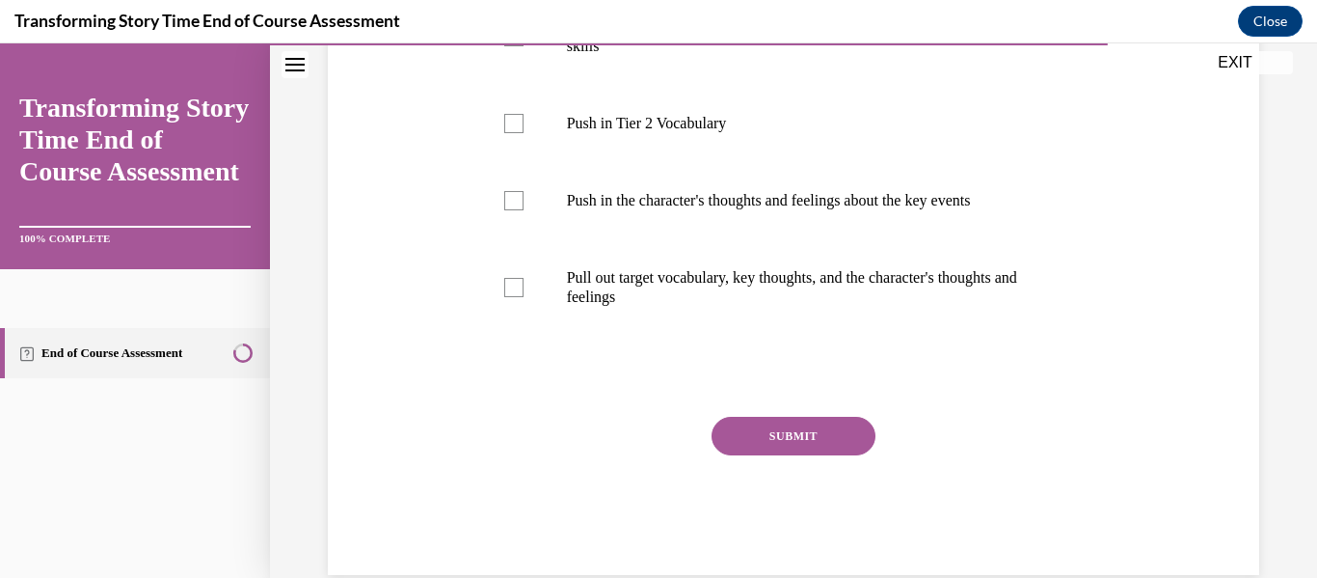
click at [750, 431] on button "SUBMIT" at bounding box center [794, 435] width 164 height 39
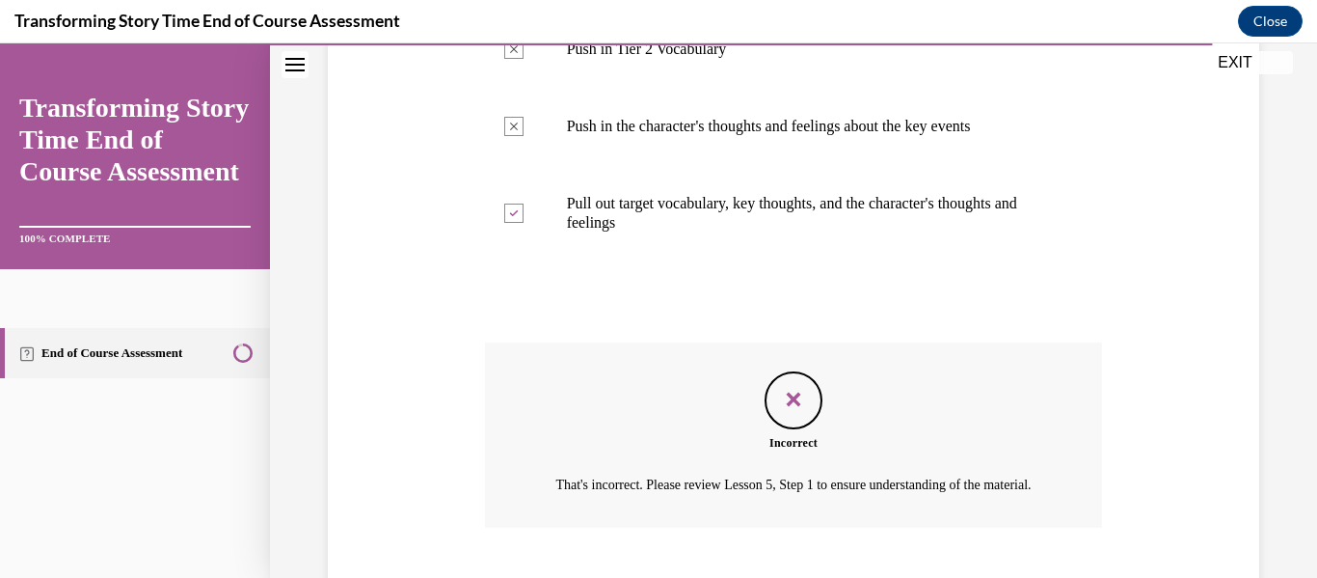
scroll to position [792, 0]
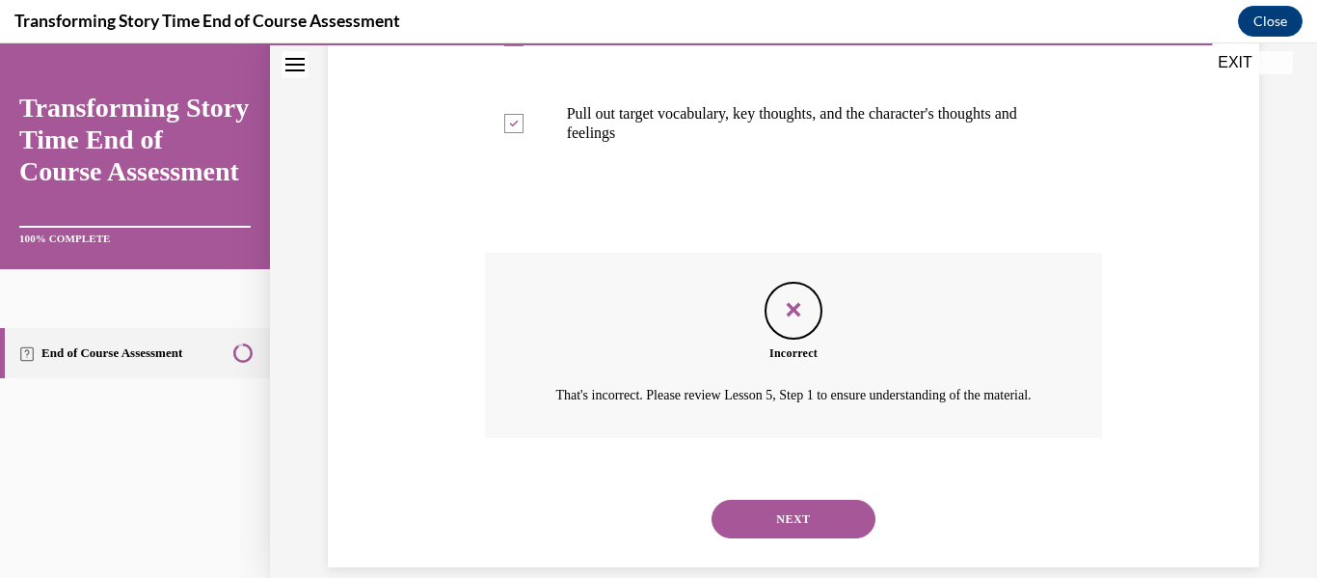
click at [791, 538] on button "NEXT" at bounding box center [794, 518] width 164 height 39
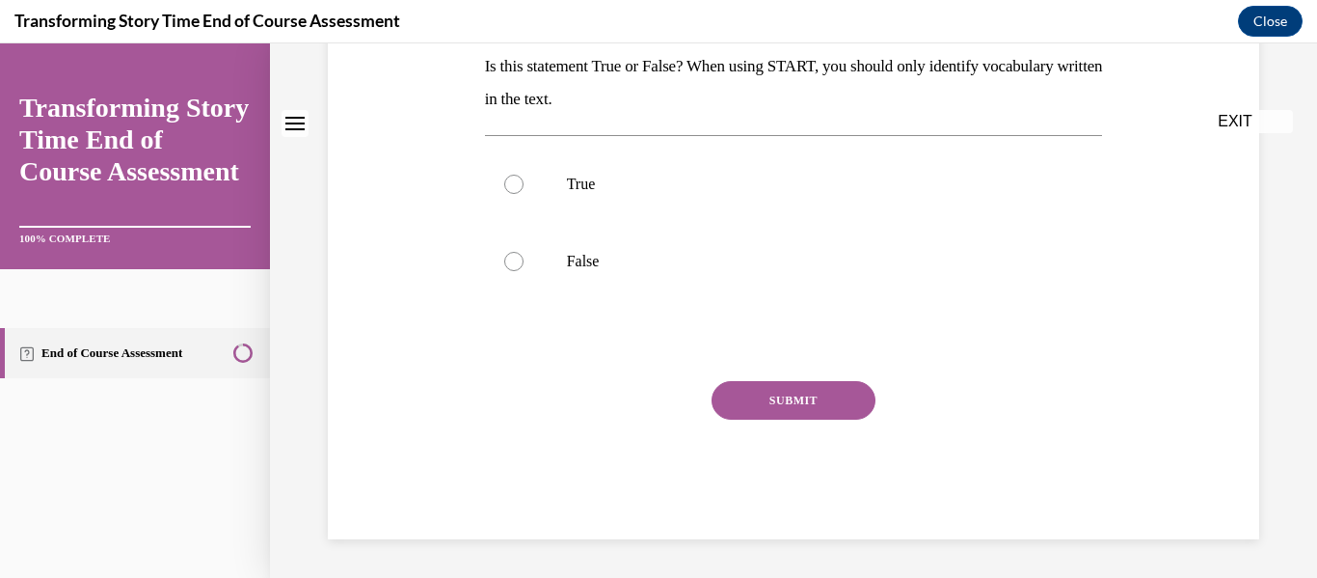
scroll to position [0, 0]
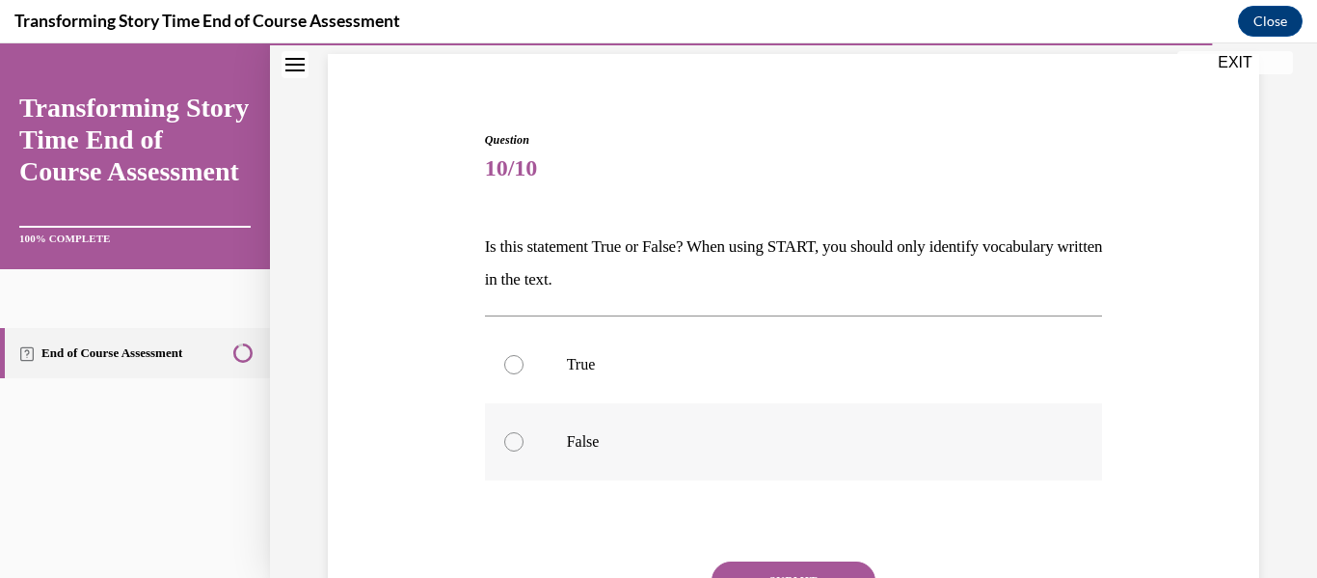
click at [653, 439] on p "False" at bounding box center [811, 441] width 488 height 19
click at [524, 439] on input "False" at bounding box center [513, 441] width 19 height 19
radio input "true"
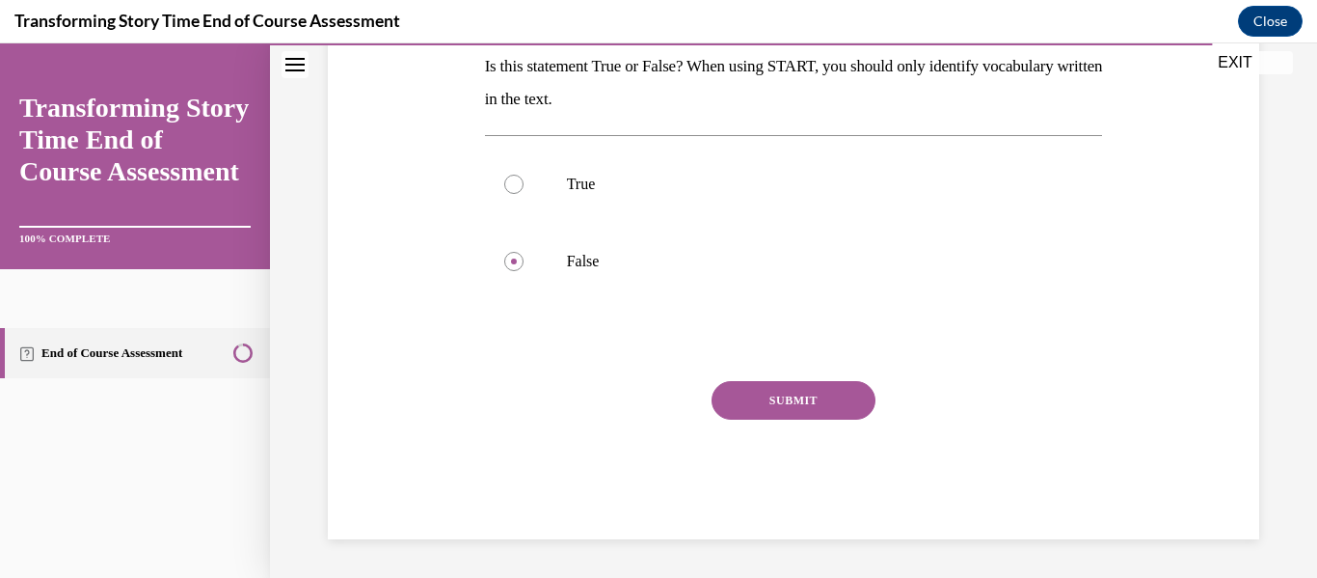
click at [736, 403] on button "SUBMIT" at bounding box center [794, 400] width 164 height 39
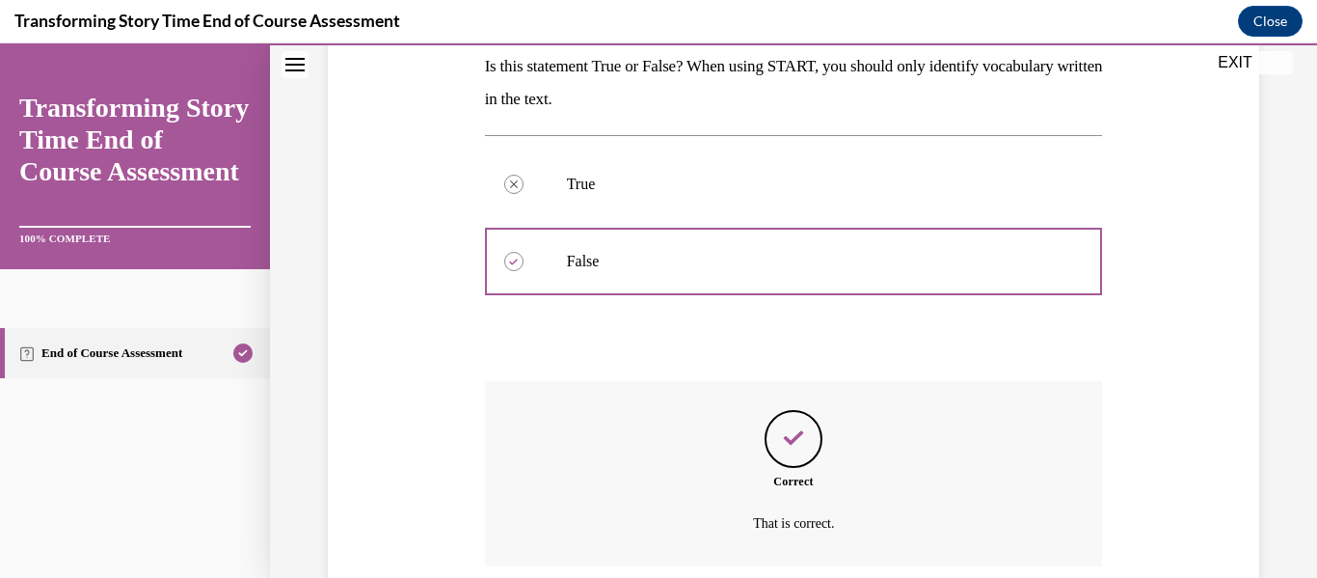
scroll to position [473, 0]
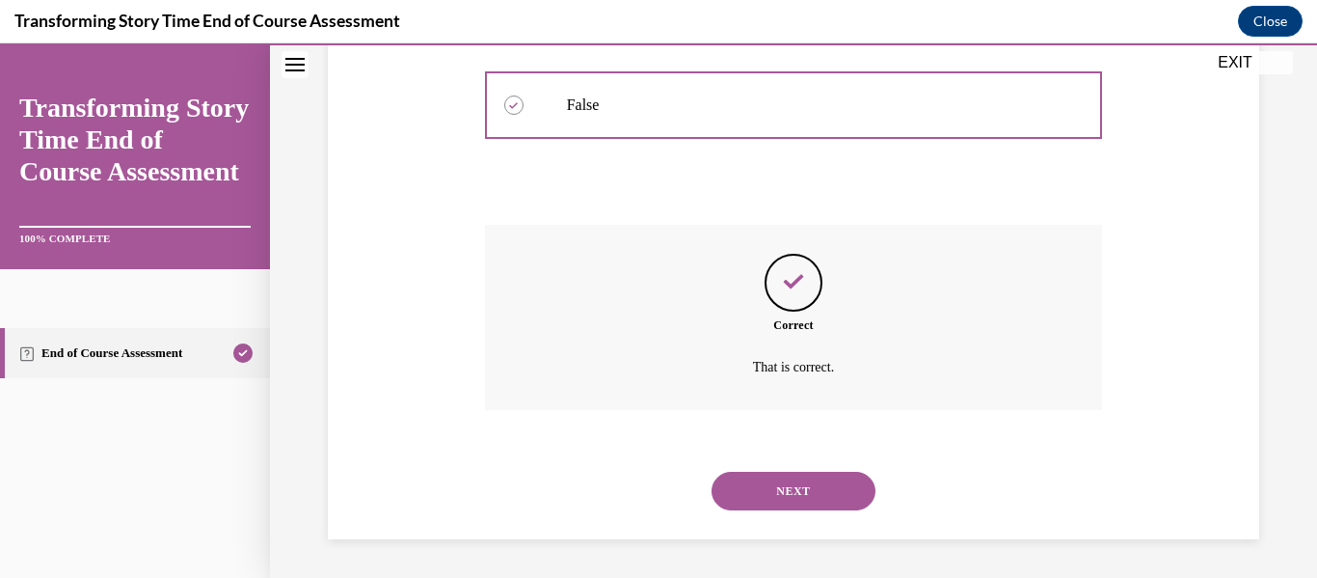
click at [745, 484] on button "NEXT" at bounding box center [794, 490] width 164 height 39
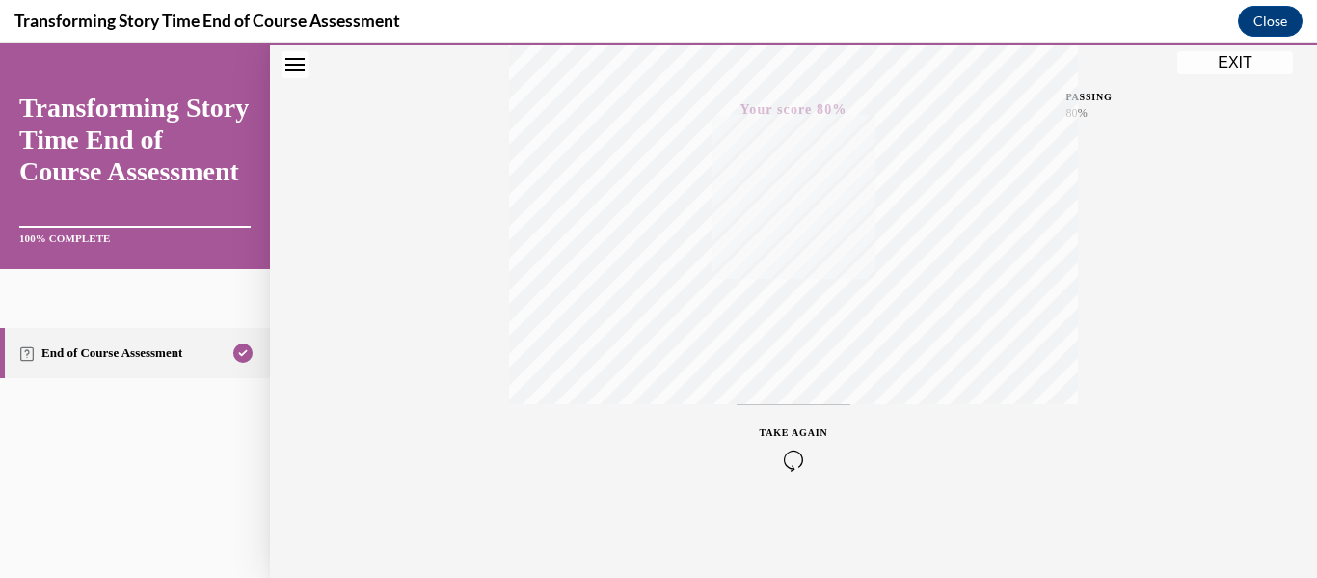
scroll to position [0, 0]
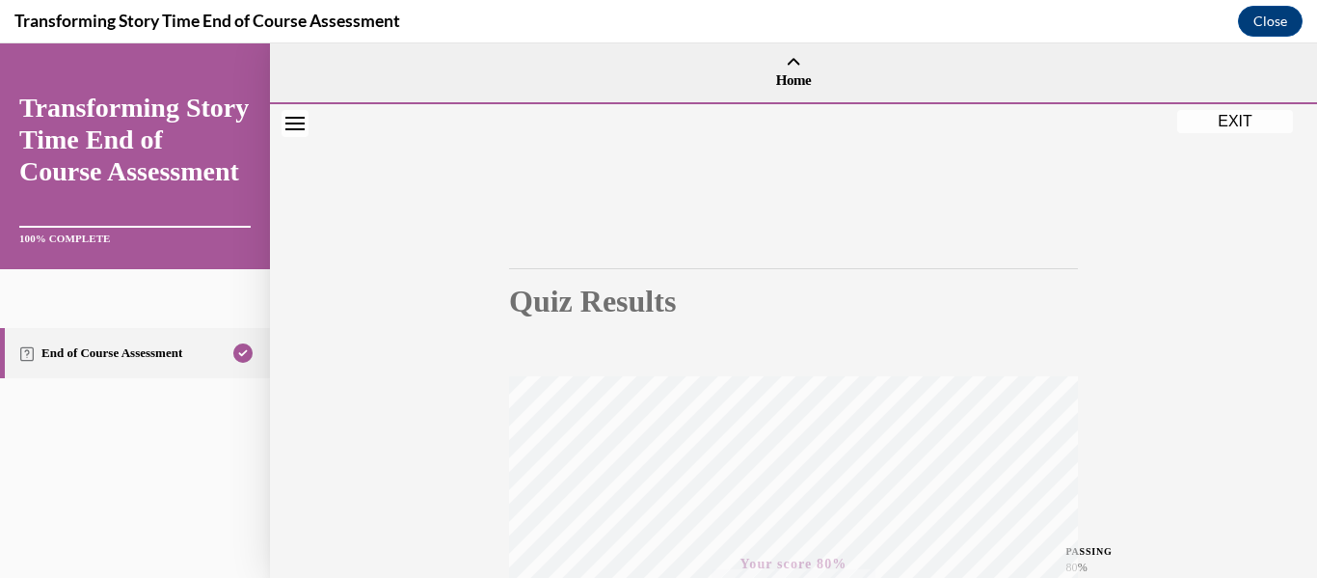
click at [1213, 117] on button "EXIT" at bounding box center [1235, 121] width 116 height 23
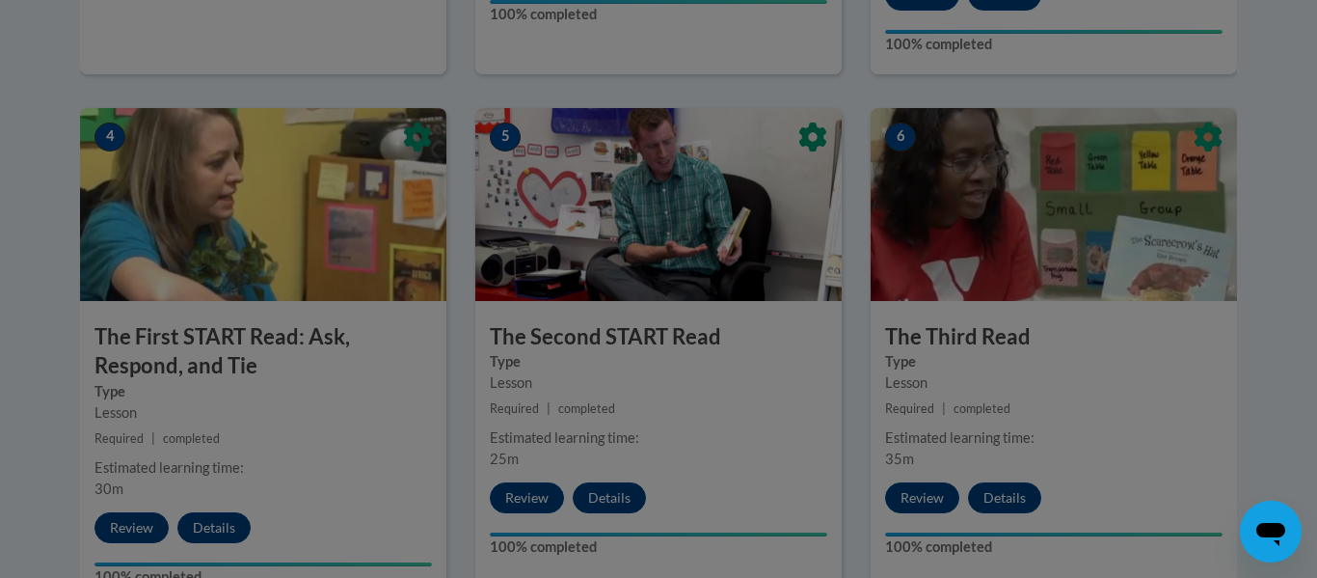
scroll to position [1066, 0]
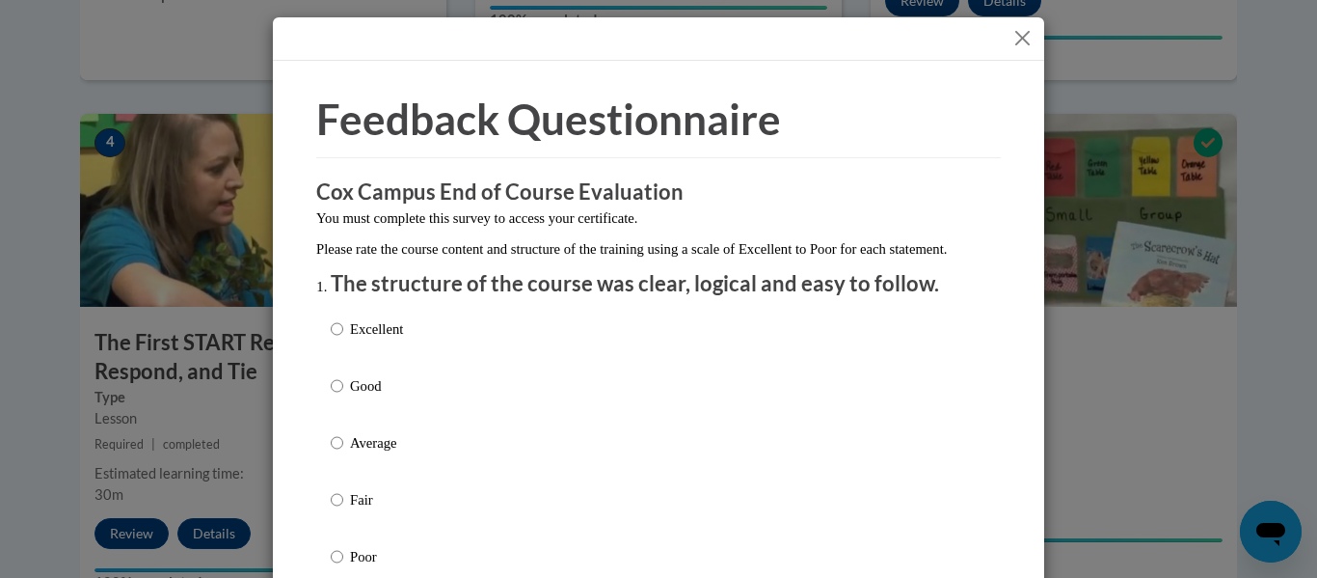
click at [432, 349] on div "Excellent Good Average Fair Poor" at bounding box center [659, 466] width 656 height 314
click at [340, 339] on input "Excellent" at bounding box center [337, 328] width 13 height 21
radio input "true"
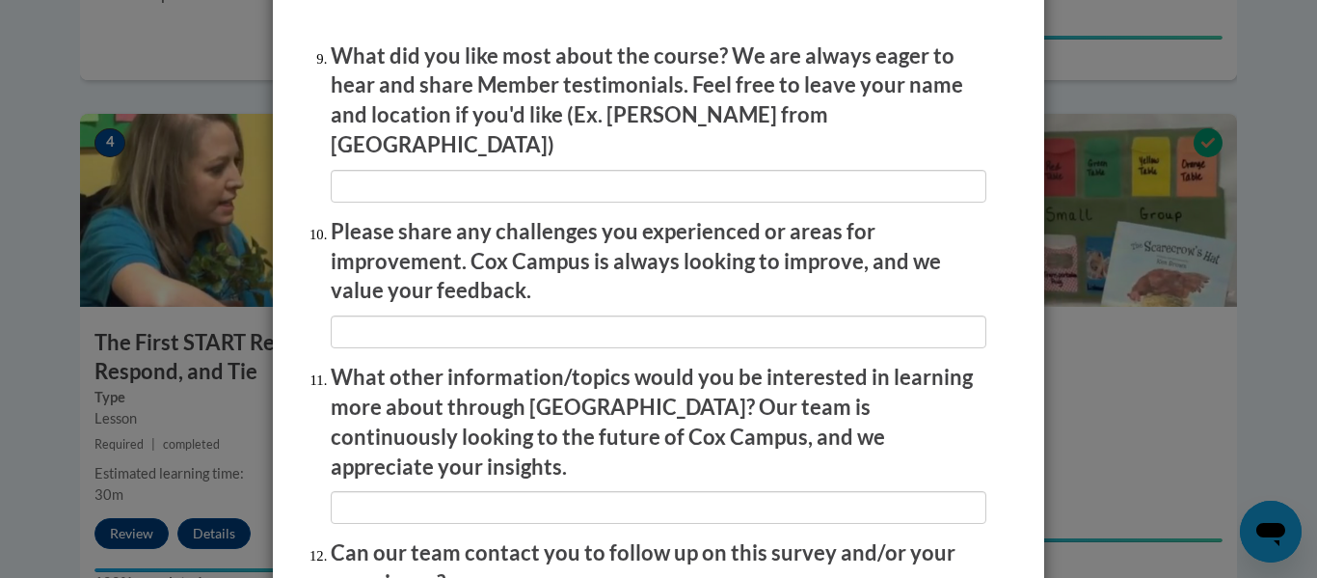
scroll to position [3428, 0]
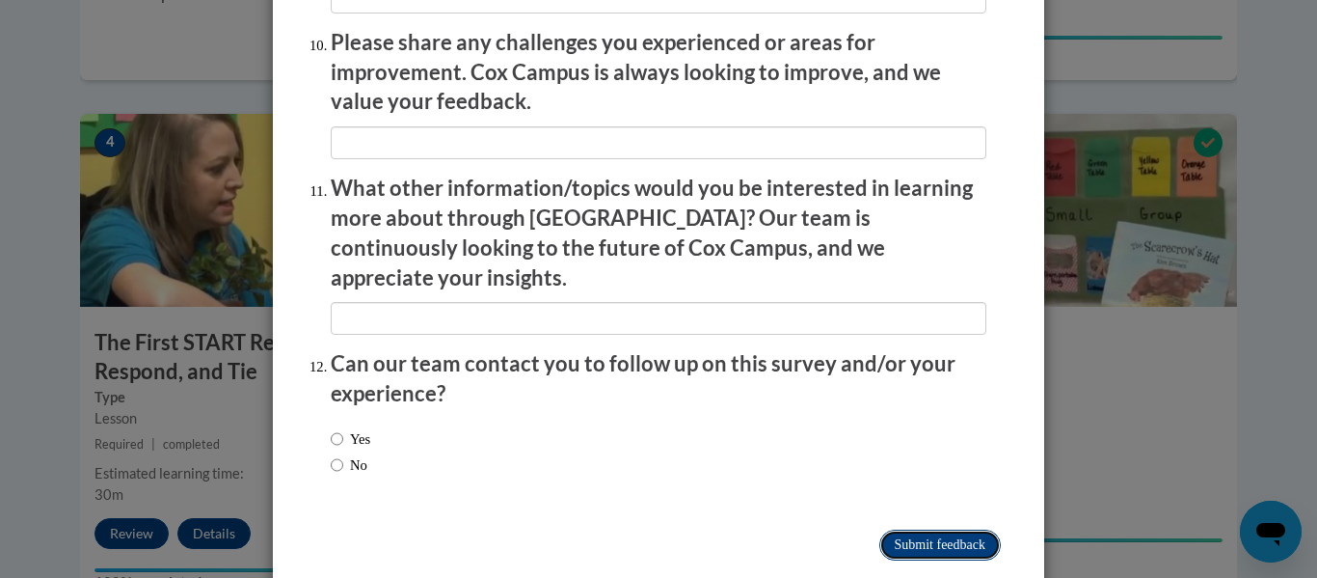
click at [920, 529] on input "Submit feedback" at bounding box center [939, 544] width 121 height 31
